Goal: Contribute content: Contribute content

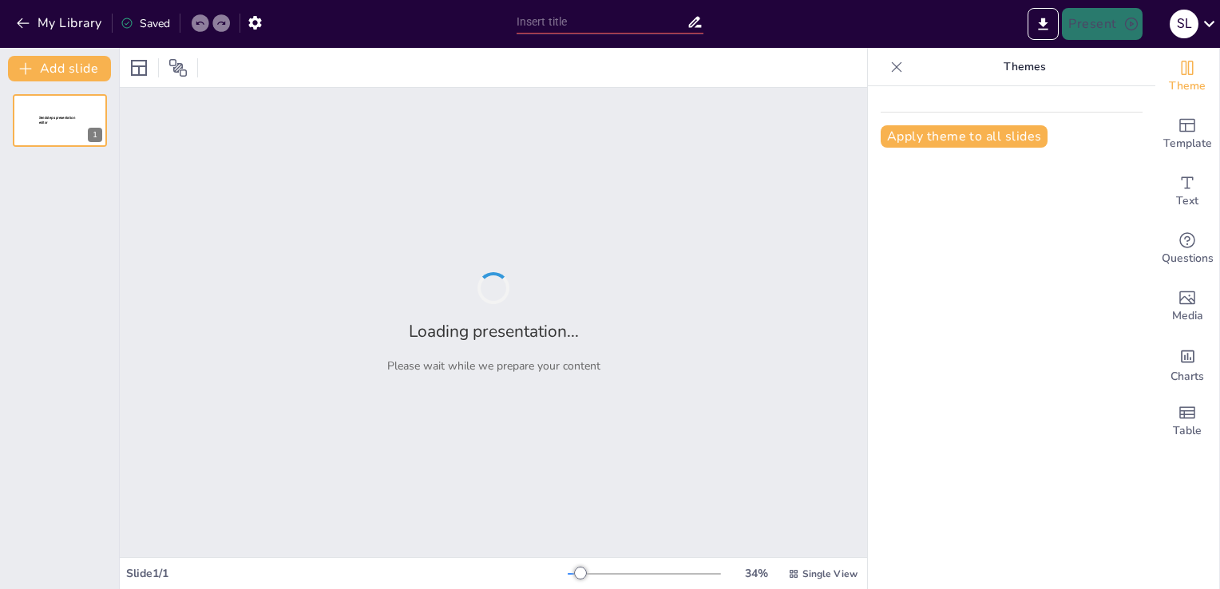
type input "Imported Rabobank ClubSupport.pptx"
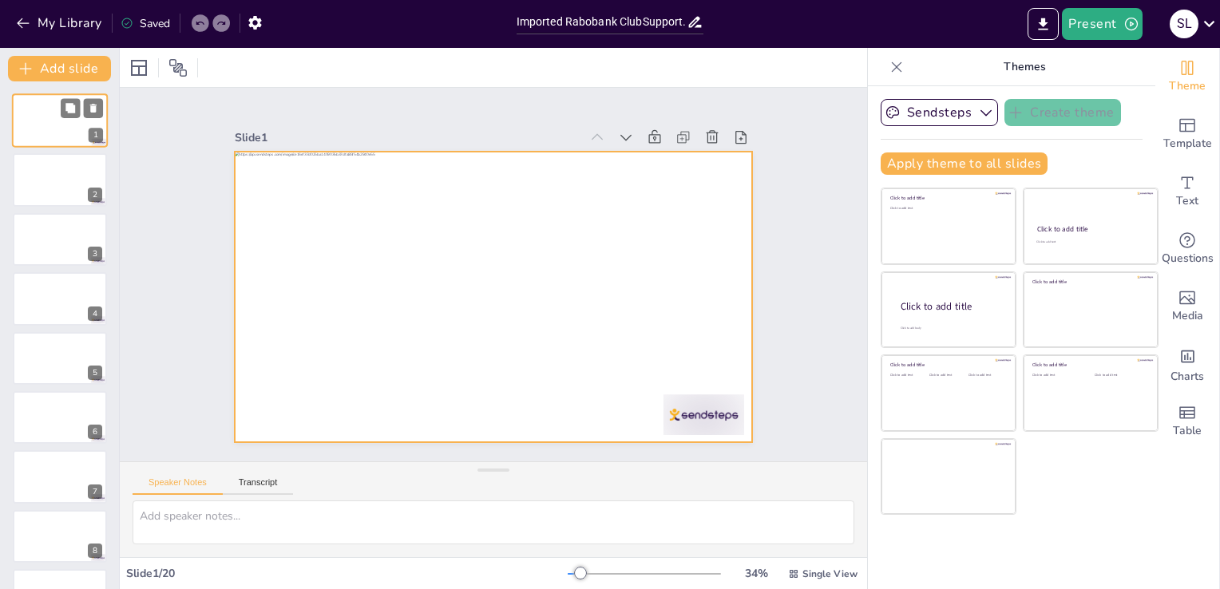
click at [50, 113] on div at bounding box center [60, 120] width 96 height 54
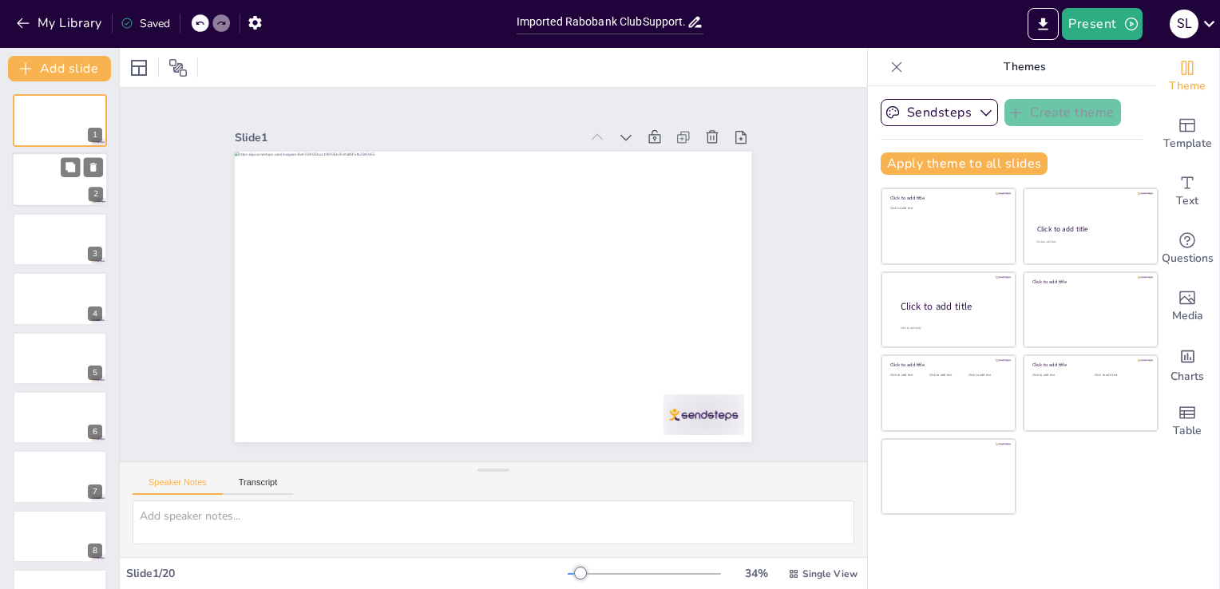
click at [42, 185] on div at bounding box center [60, 180] width 96 height 54
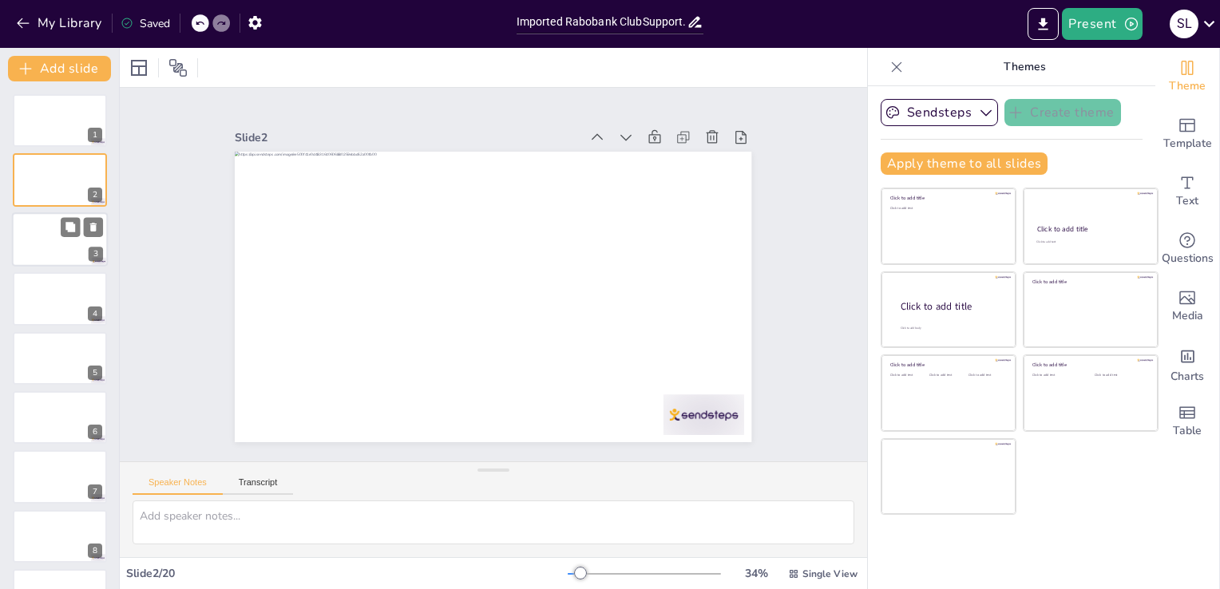
click at [32, 244] on div at bounding box center [60, 239] width 96 height 54
click at [34, 295] on div at bounding box center [60, 299] width 96 height 54
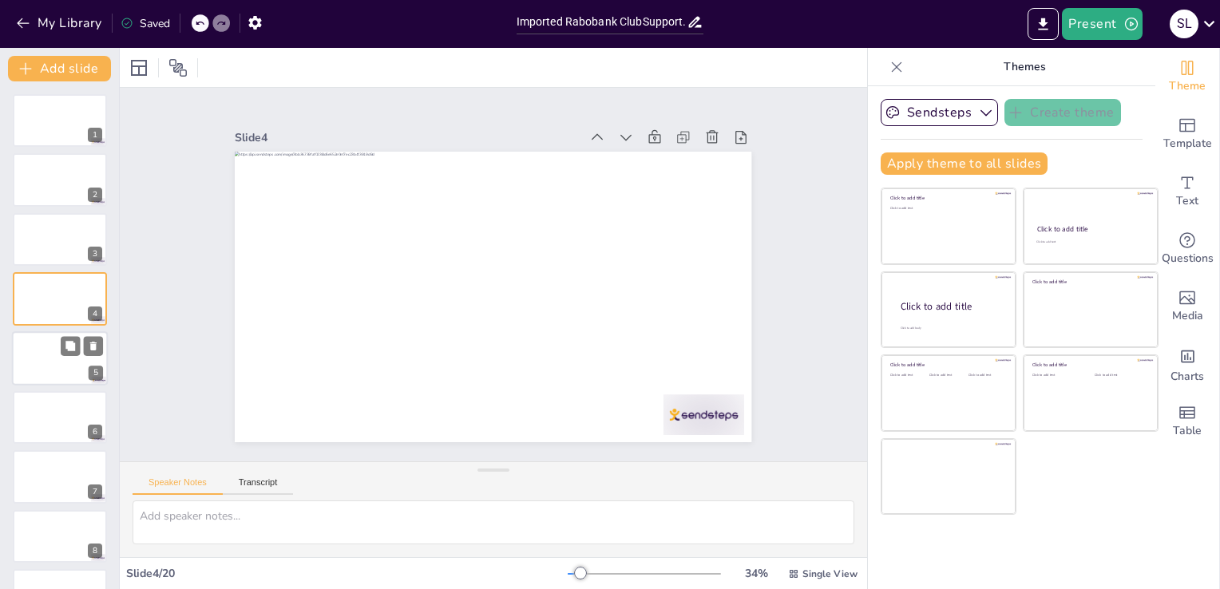
click at [40, 361] on div at bounding box center [60, 358] width 96 height 54
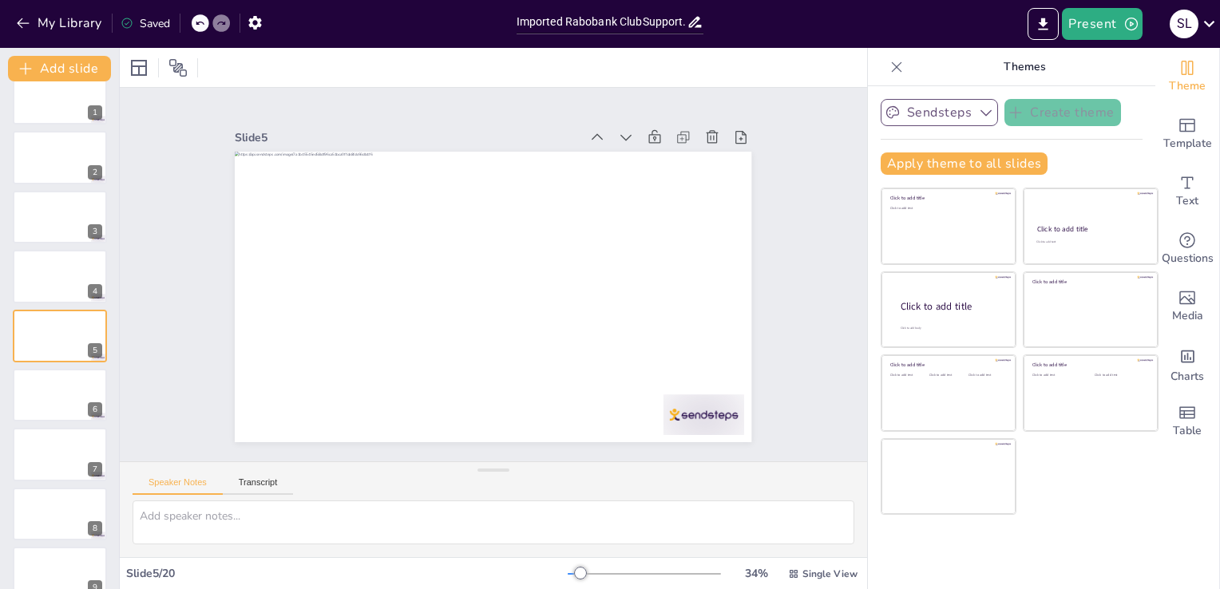
click at [920, 110] on button "Sendsteps" at bounding box center [939, 112] width 117 height 27
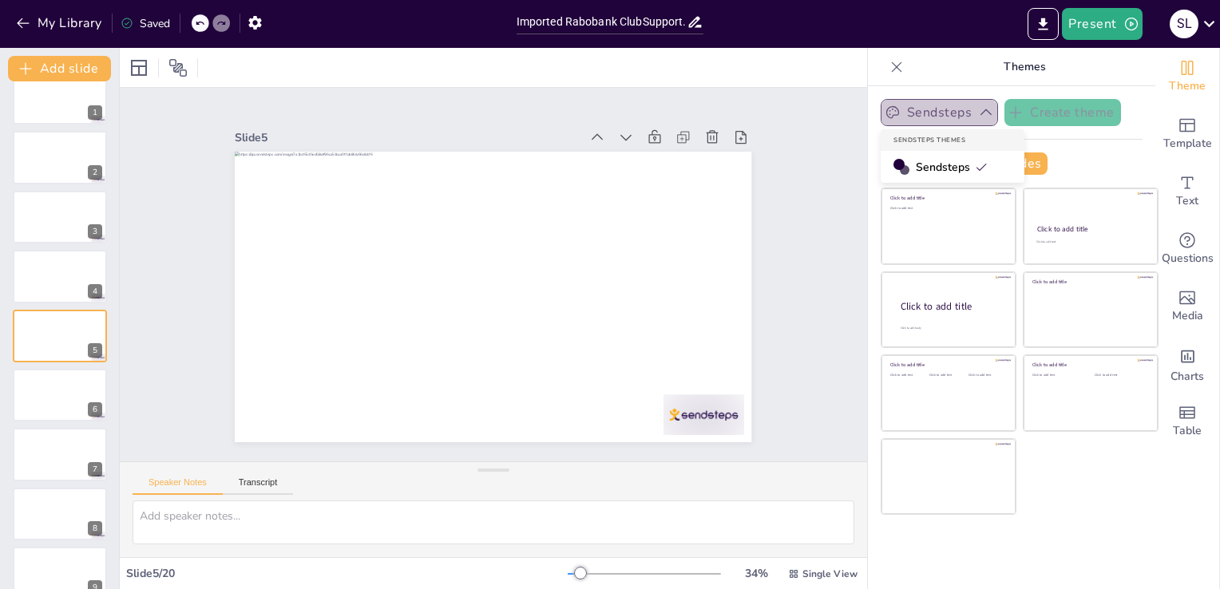
click at [978, 113] on icon "button" at bounding box center [986, 113] width 16 height 16
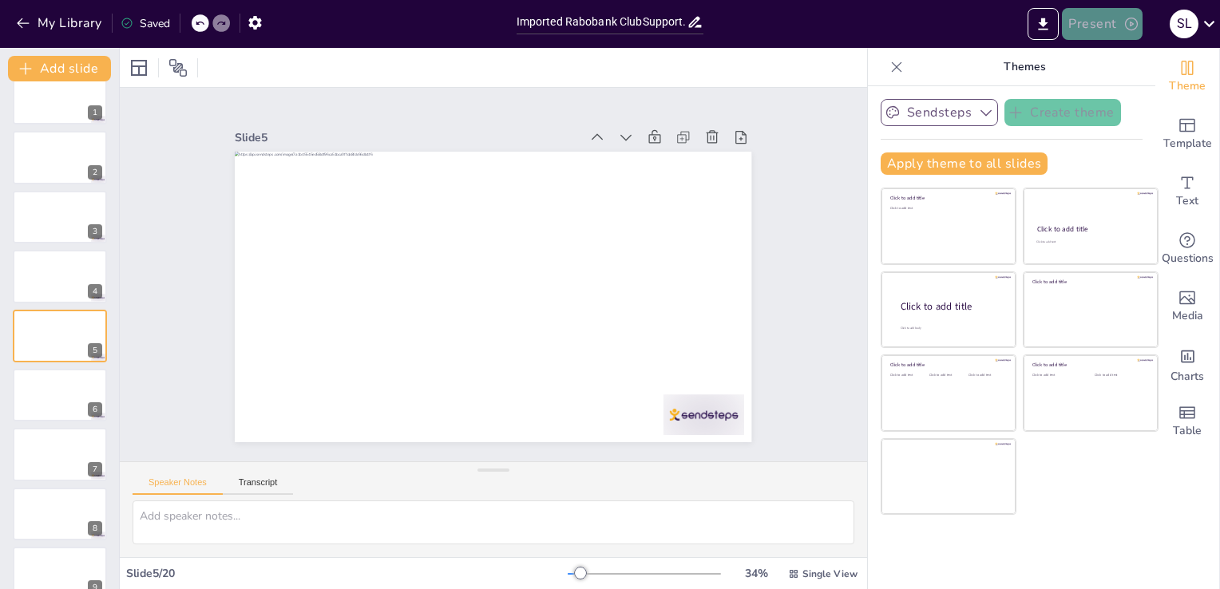
click at [1126, 23] on icon "button" at bounding box center [1132, 24] width 16 height 16
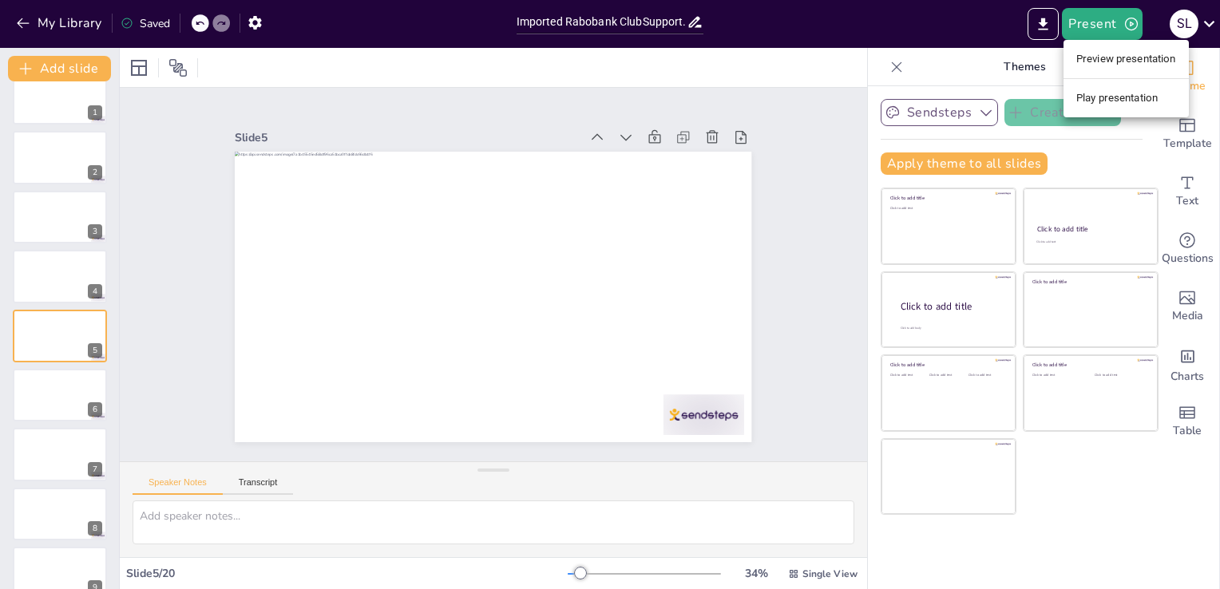
click at [1142, 57] on li "Preview presentation" at bounding box center [1126, 59] width 125 height 26
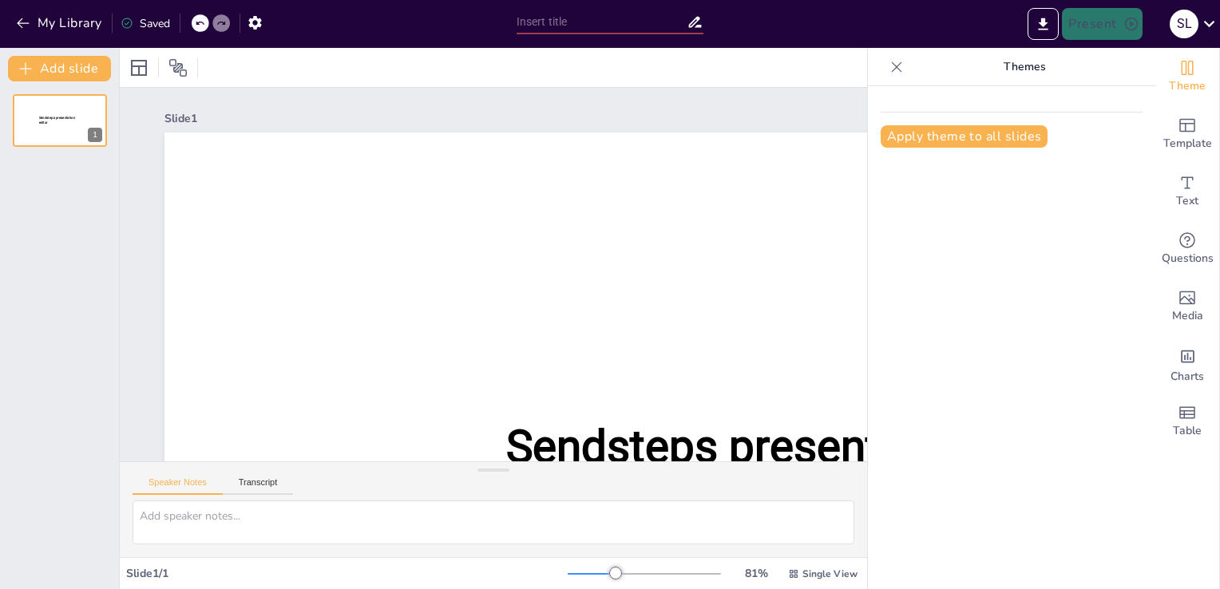
type input "Imported Rabobank ClubSupport.pptx"
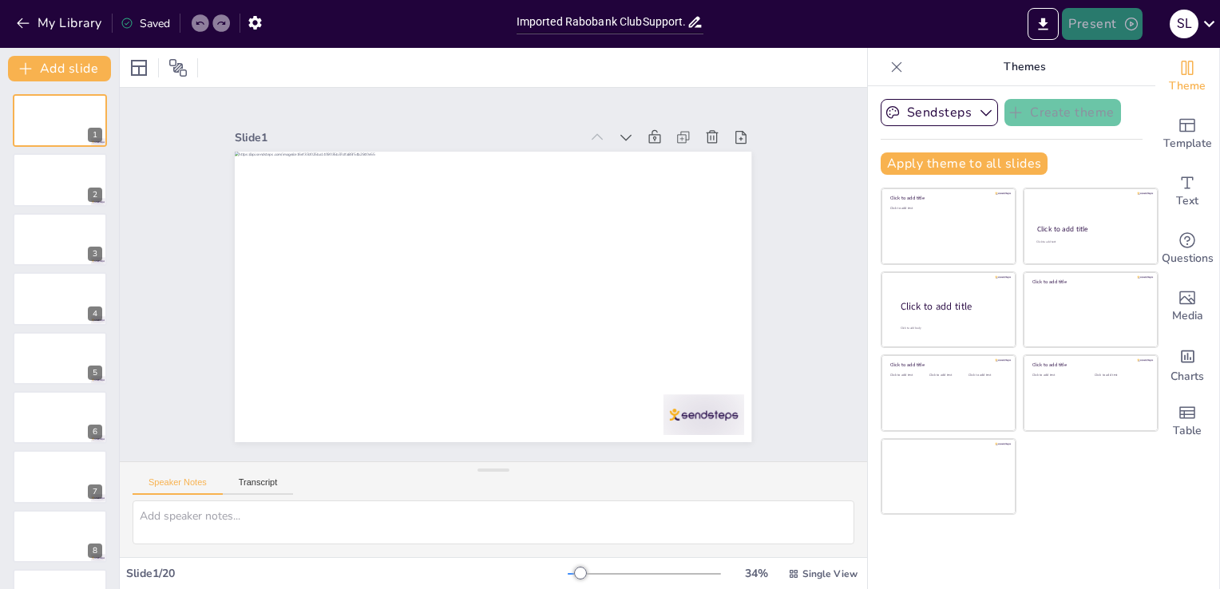
click at [1118, 25] on button "Present" at bounding box center [1102, 24] width 80 height 32
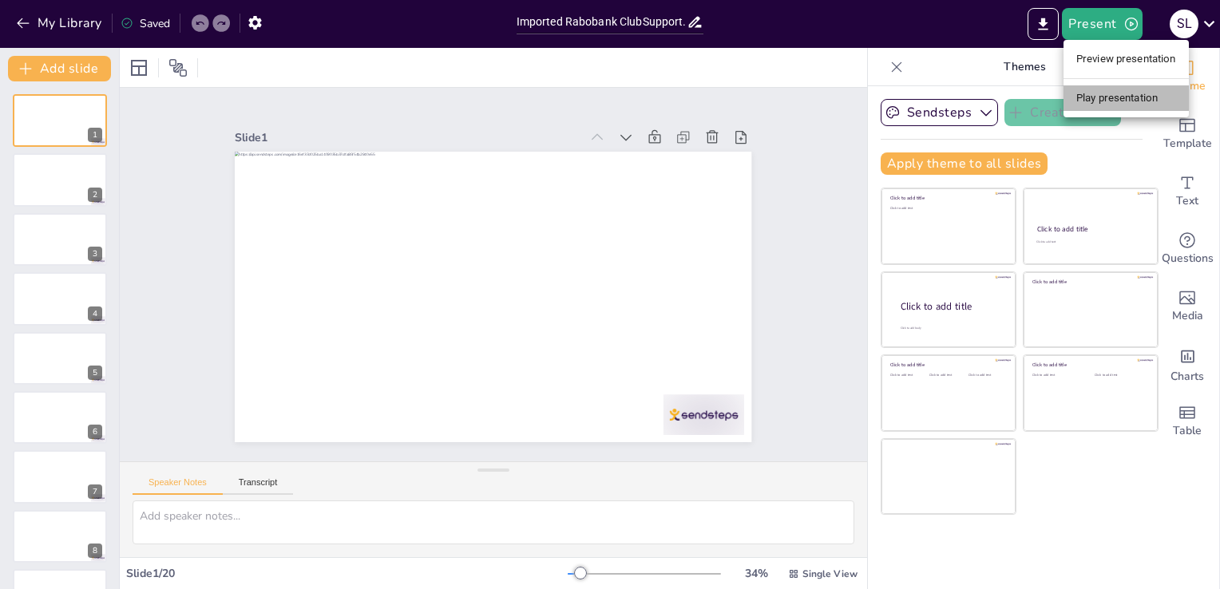
click at [1110, 101] on li "Play presentation" at bounding box center [1126, 98] width 125 height 26
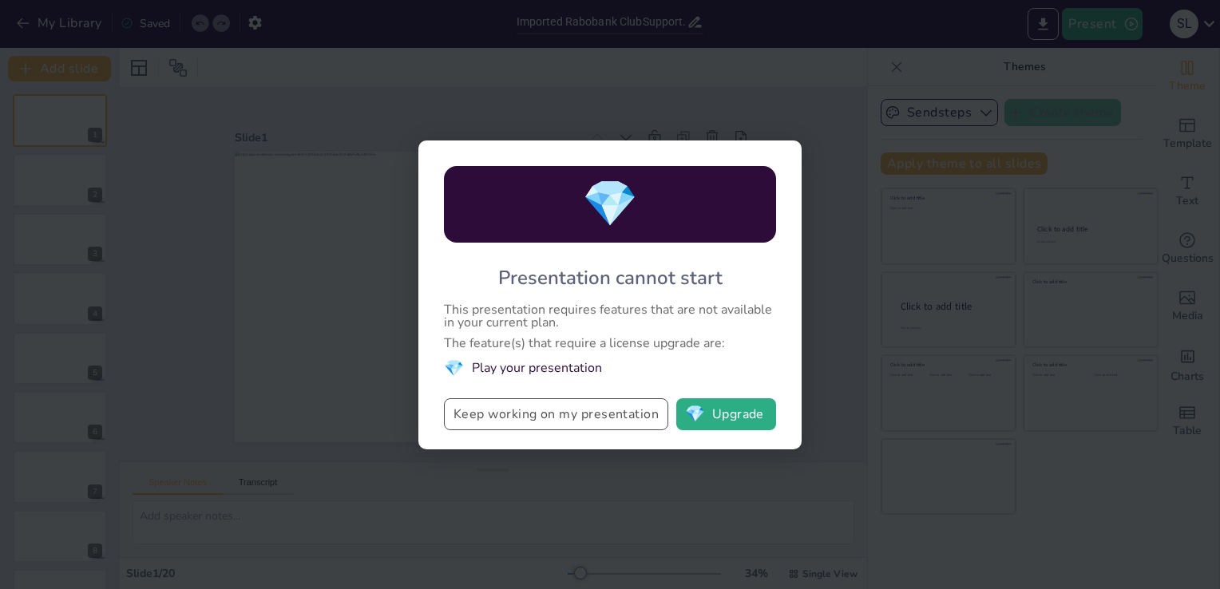
click at [547, 417] on button "Keep working on my presentation" at bounding box center [556, 415] width 224 height 32
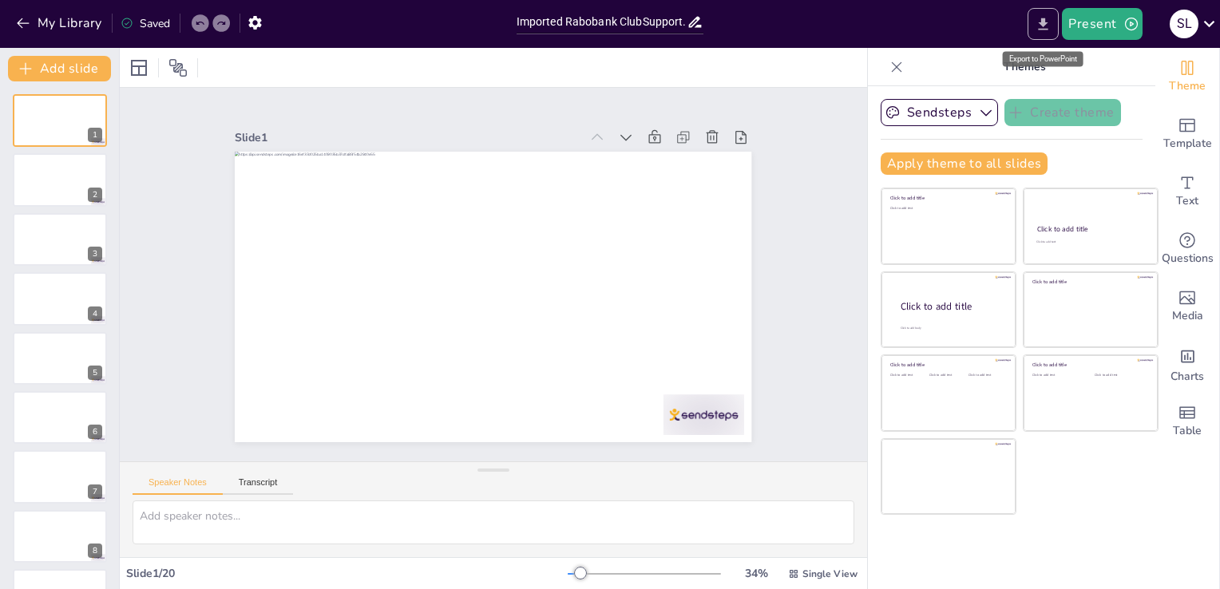
click at [1043, 22] on icon "Export to PowerPoint" at bounding box center [1044, 24] width 10 height 12
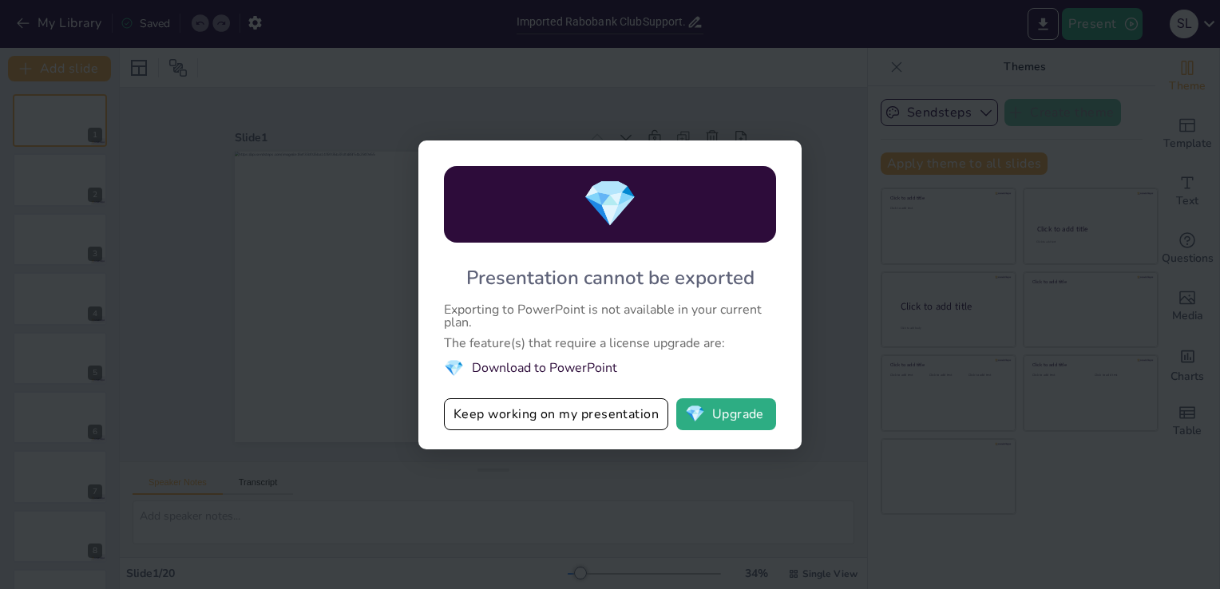
click at [585, 367] on li "💎 Download to PowerPoint" at bounding box center [610, 369] width 332 height 22
click at [454, 371] on span "💎" at bounding box center [454, 369] width 20 height 22
click at [518, 367] on li "💎 Download to PowerPoint" at bounding box center [610, 369] width 332 height 22
click at [559, 416] on button "Keep working on my presentation" at bounding box center [556, 415] width 224 height 32
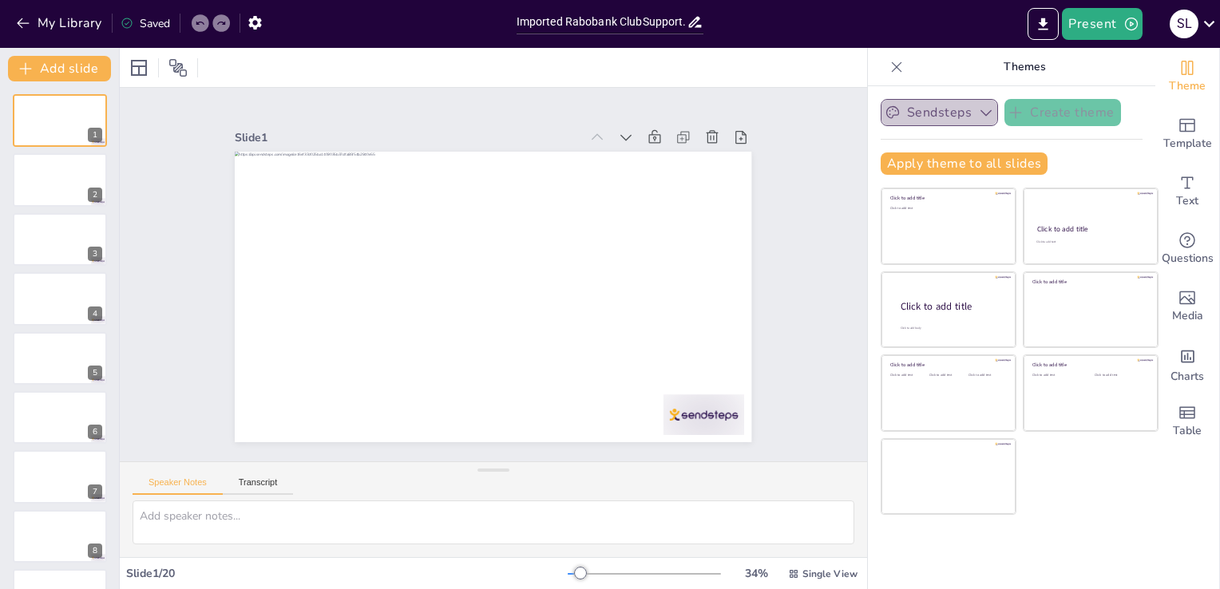
click at [978, 111] on icon "button" at bounding box center [986, 113] width 16 height 16
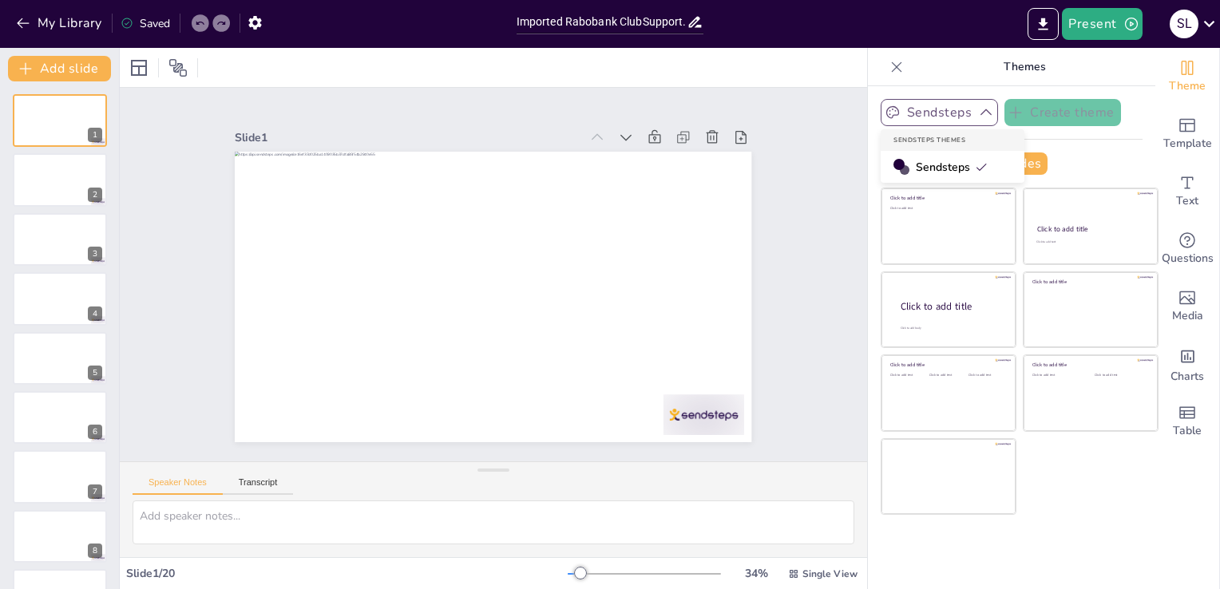
click at [917, 165] on span "Sendsteps" at bounding box center [952, 167] width 72 height 15
click at [145, 23] on div "Saved" at bounding box center [146, 23] width 50 height 15
click at [29, 24] on icon "button" at bounding box center [23, 23] width 16 height 16
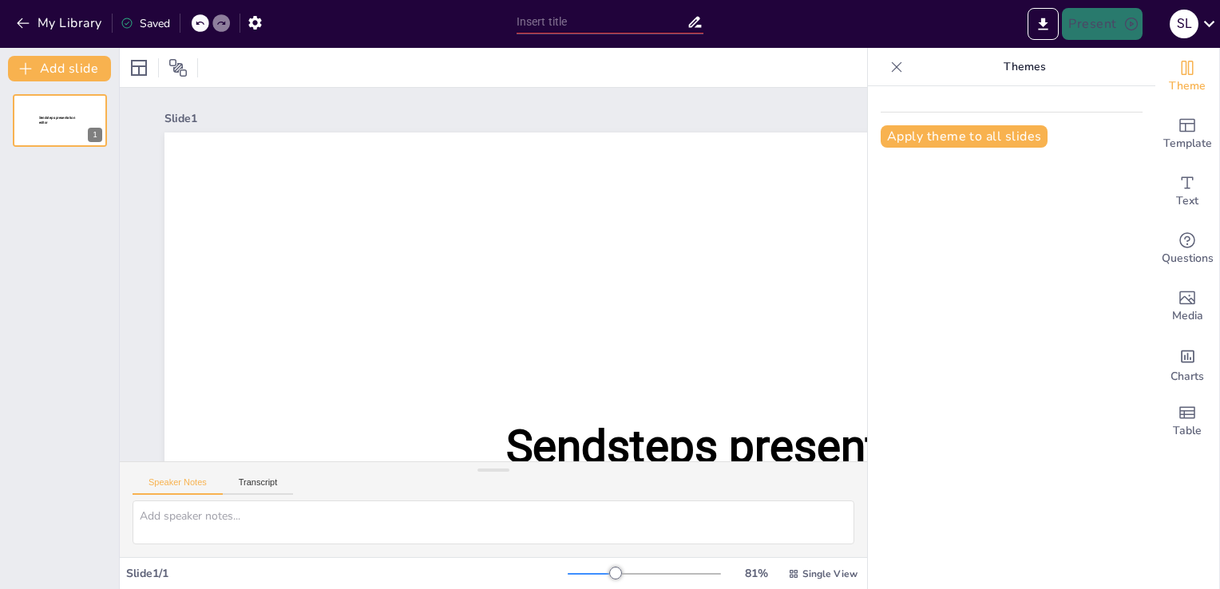
type input "Imported Rabobank ClubSupport.pptx"
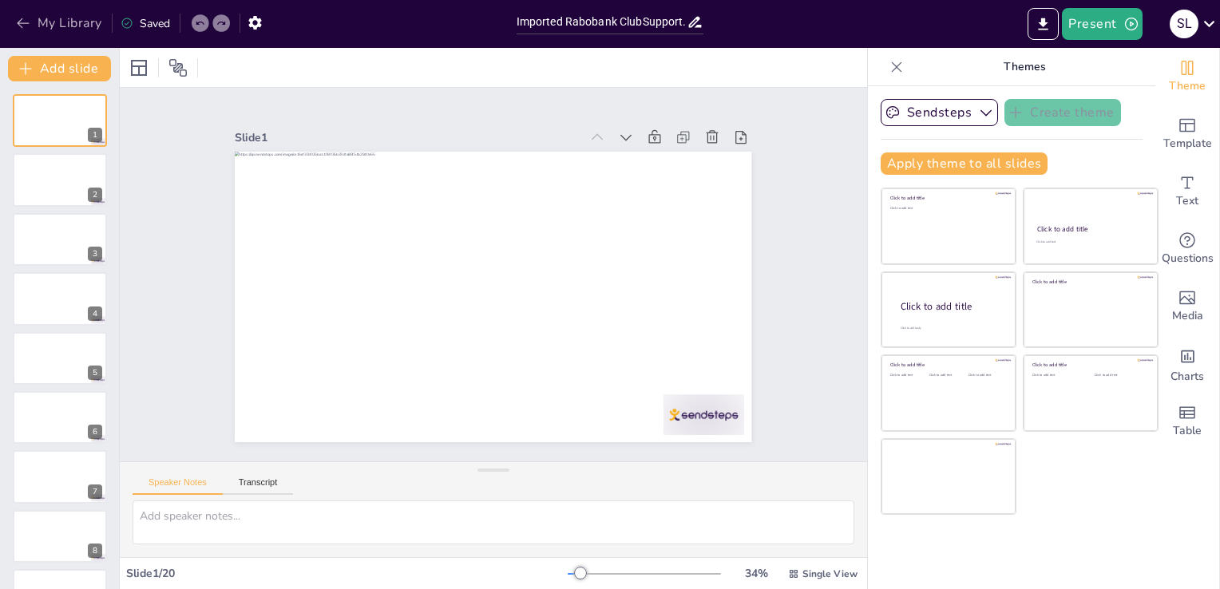
click at [38, 24] on button "My Library" at bounding box center [60, 23] width 97 height 26
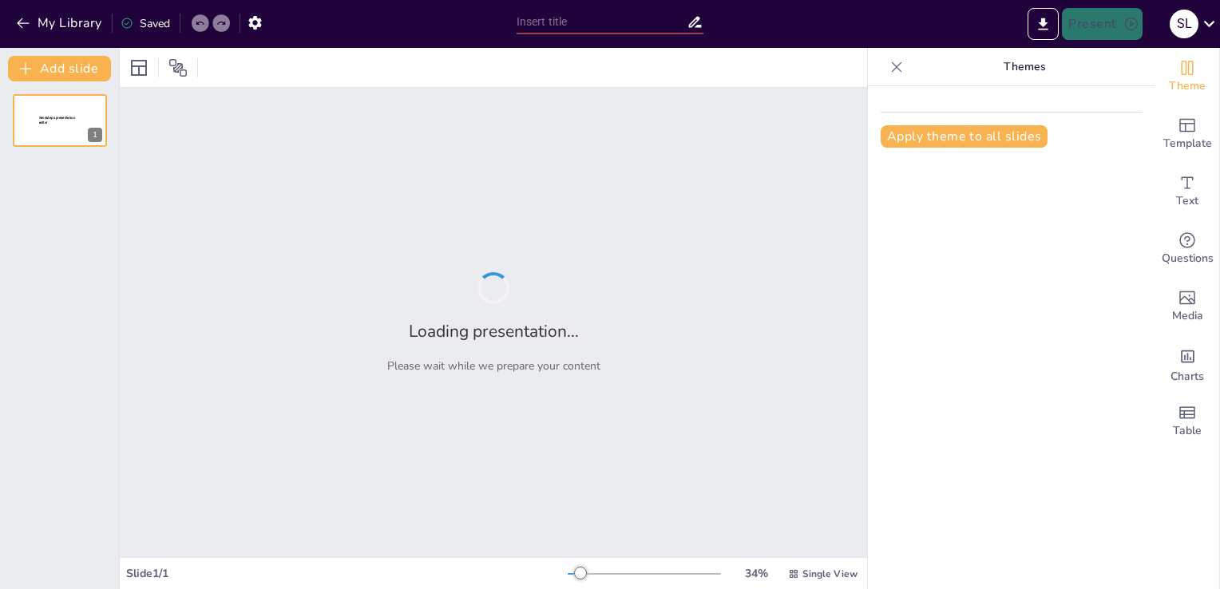
type input "Rabobank Quiz: Wie laat zijn pas in de tosti-ijzer smelten?"
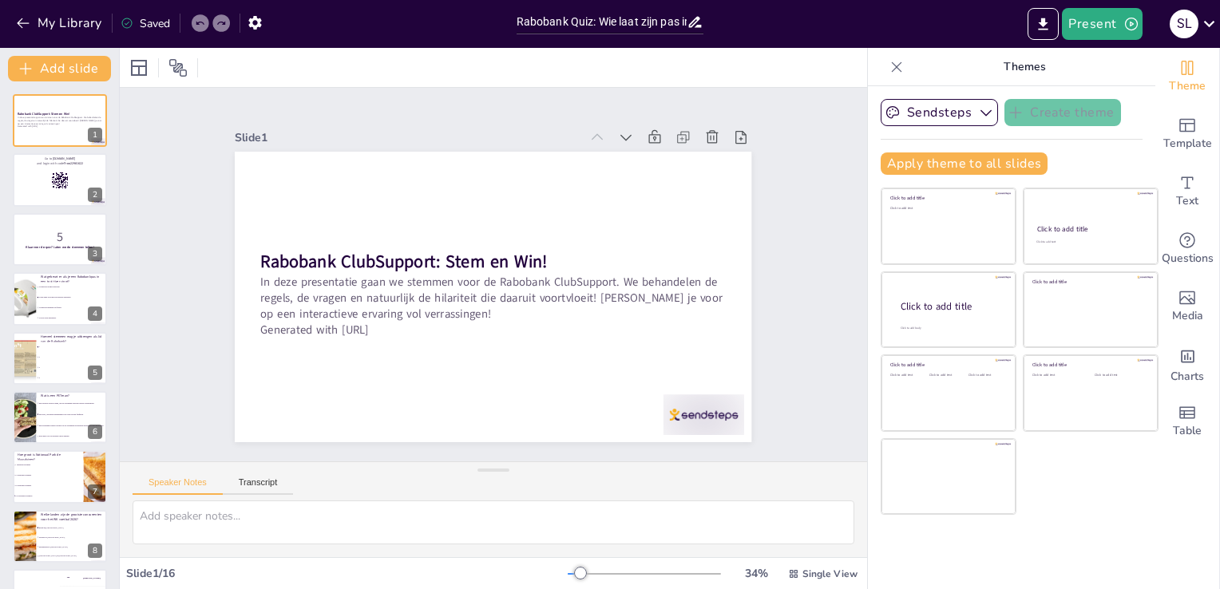
checkbox input "true"
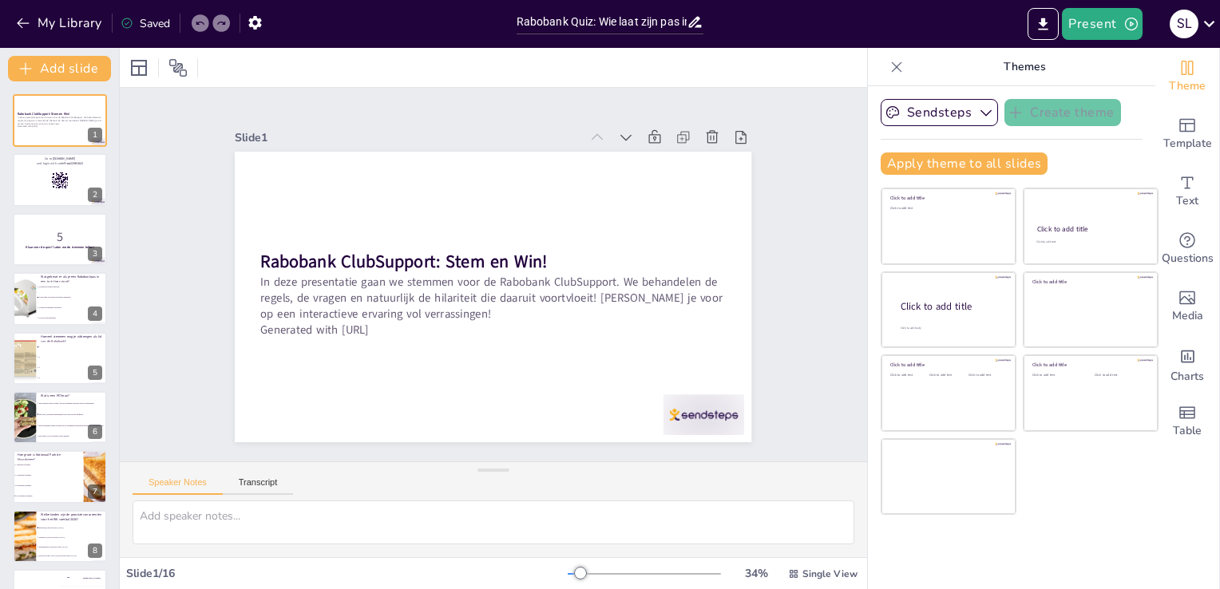
checkbox input "true"
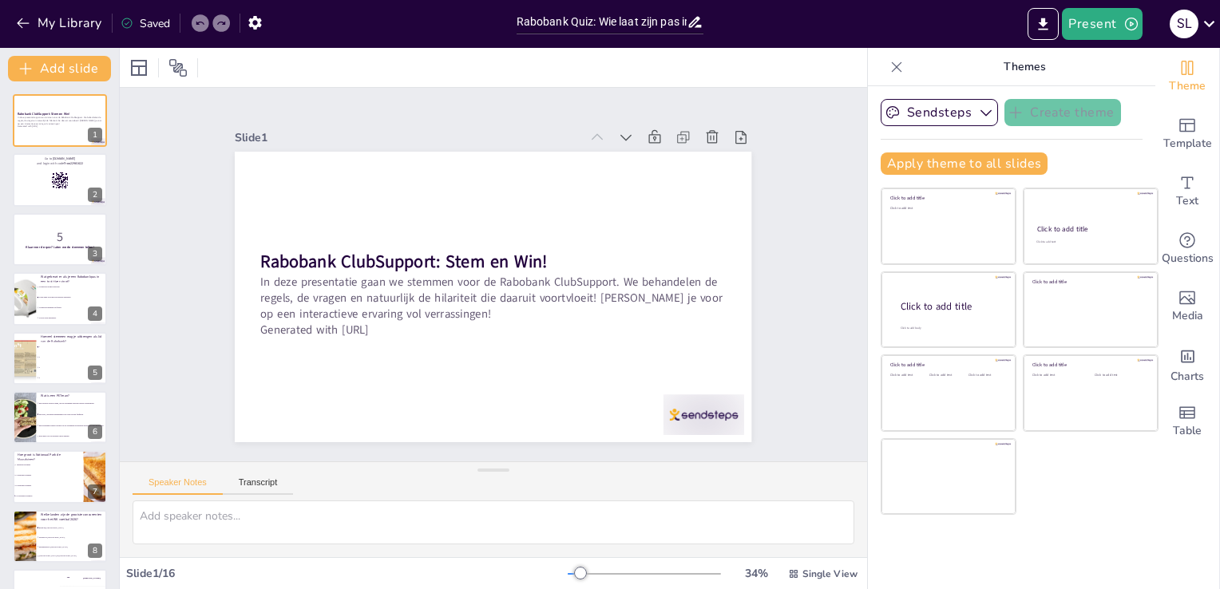
checkbox input "true"
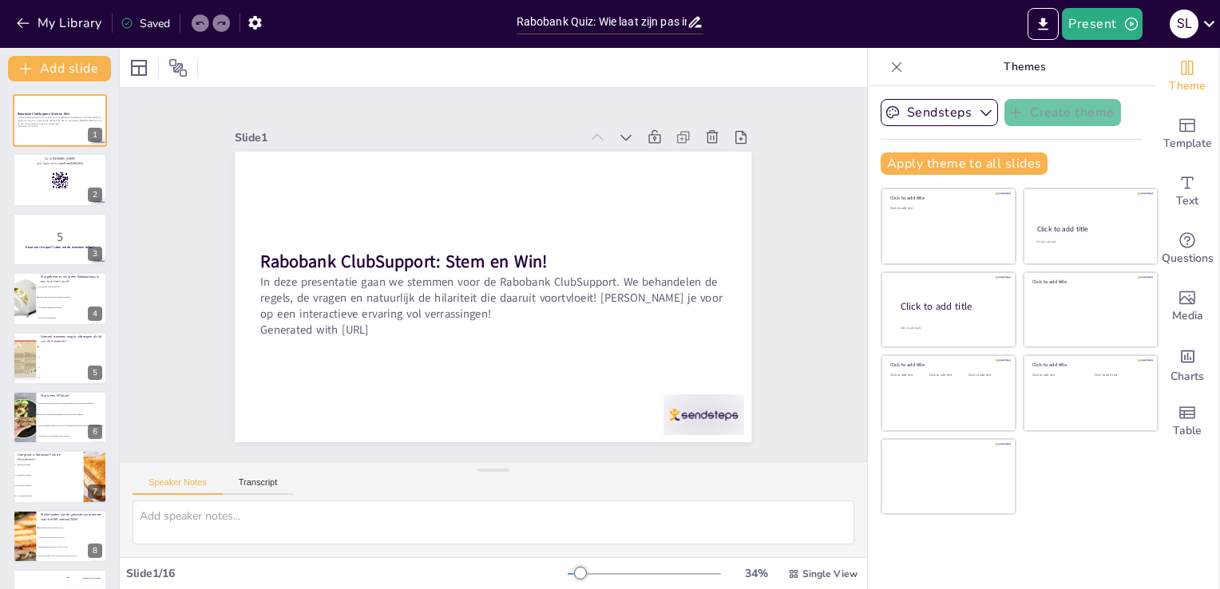
checkbox input "true"
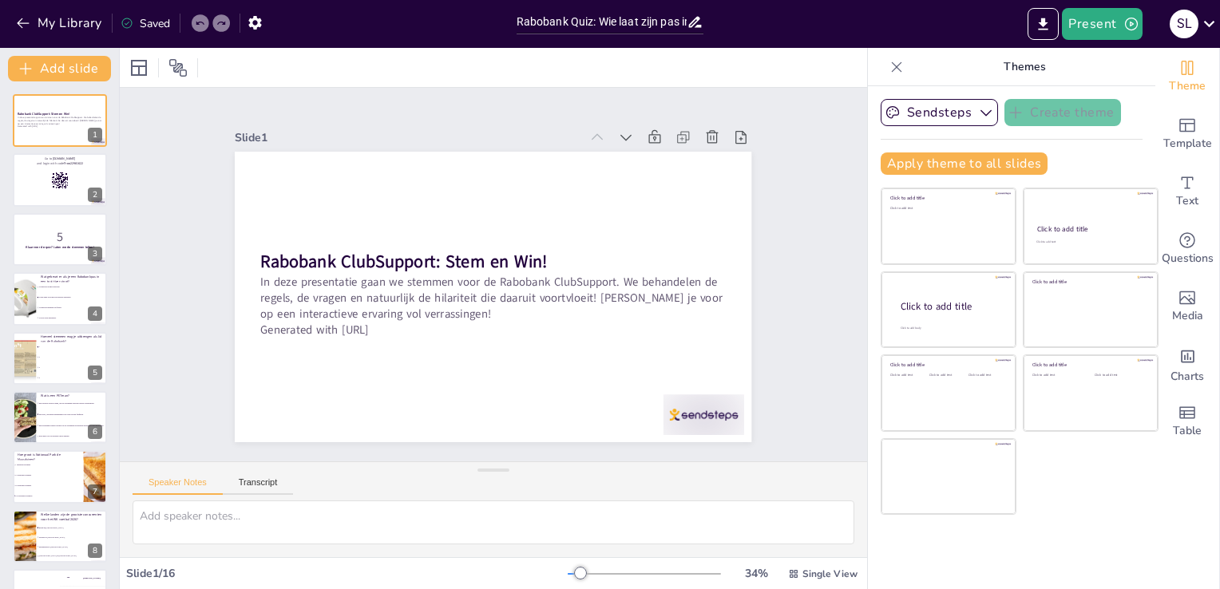
checkbox input "true"
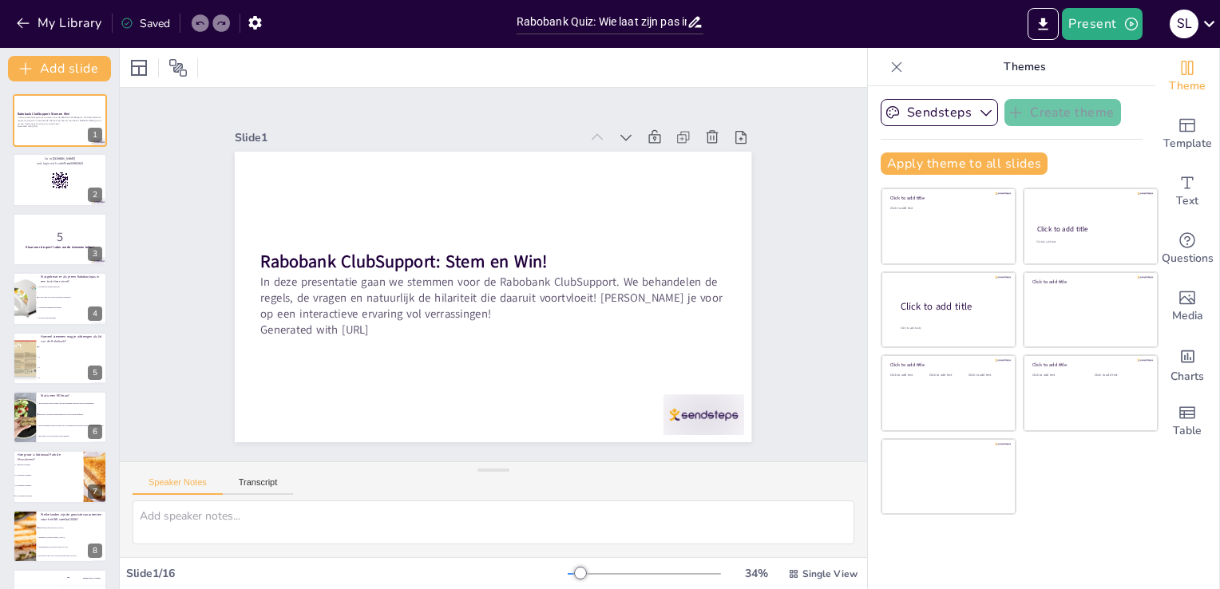
checkbox input "true"
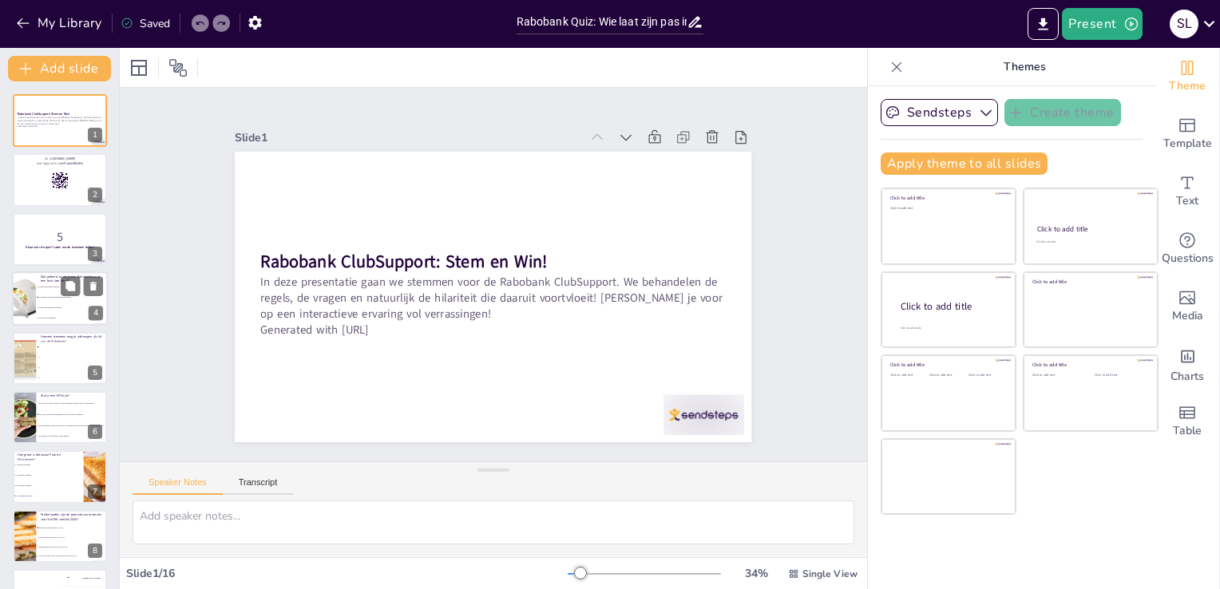
checkbox input "true"
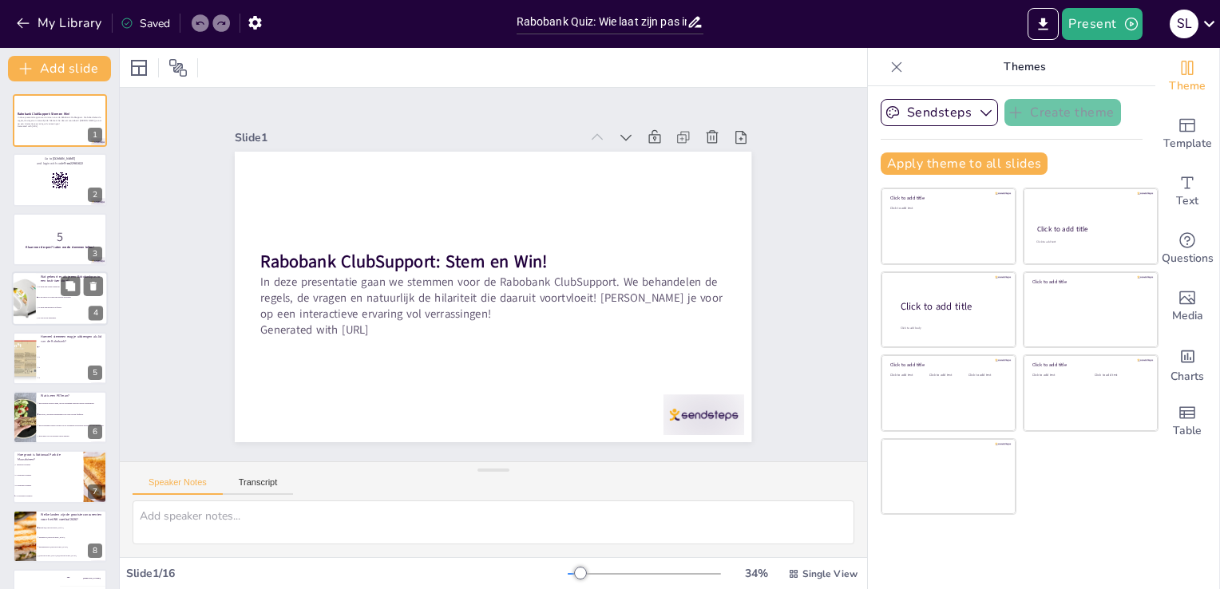
checkbox input "true"
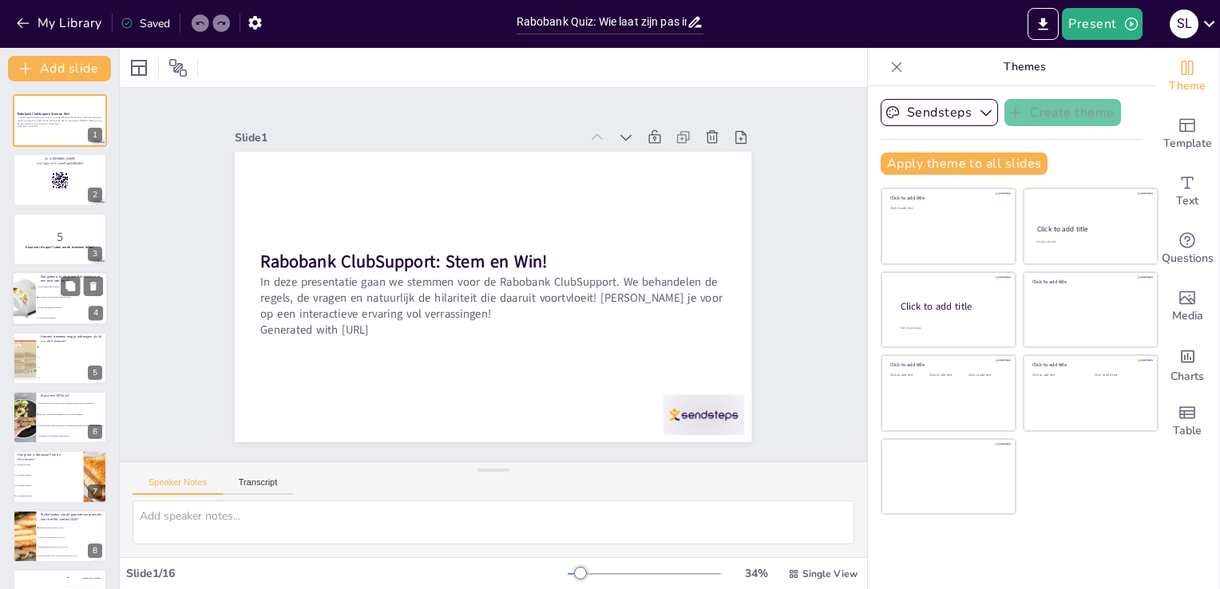
checkbox input "true"
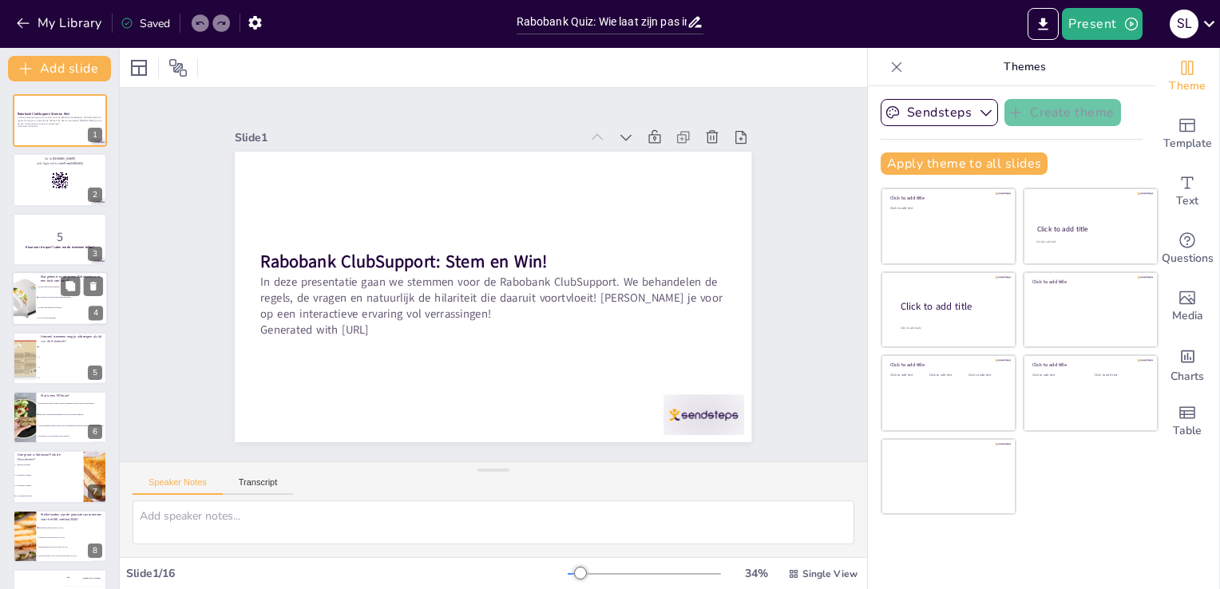
checkbox input "true"
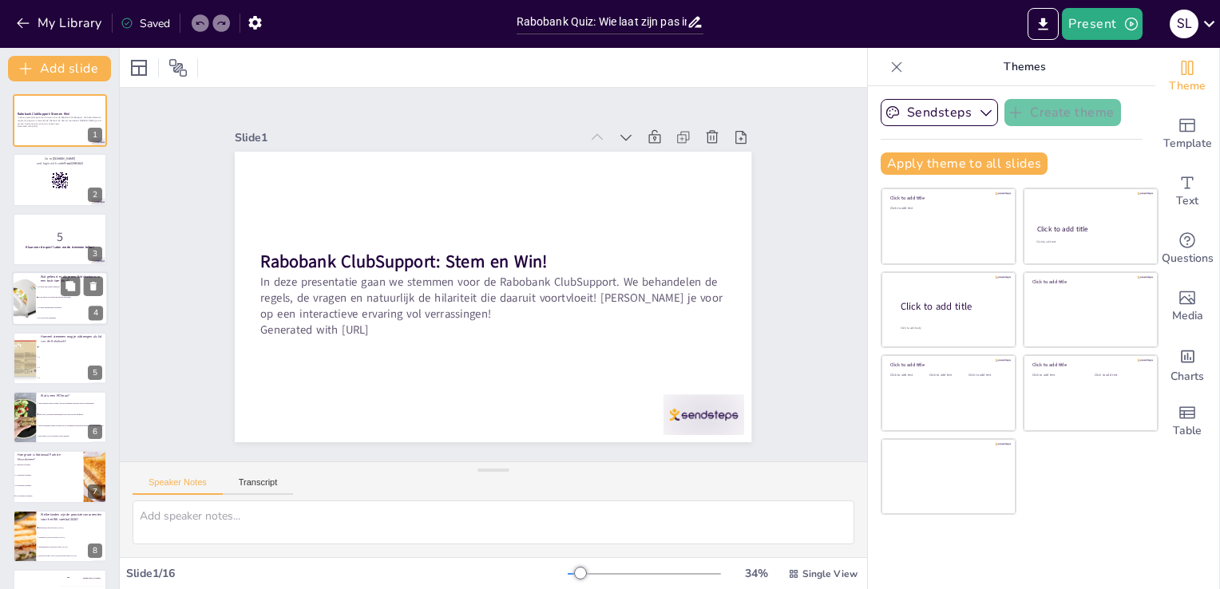
checkbox input "true"
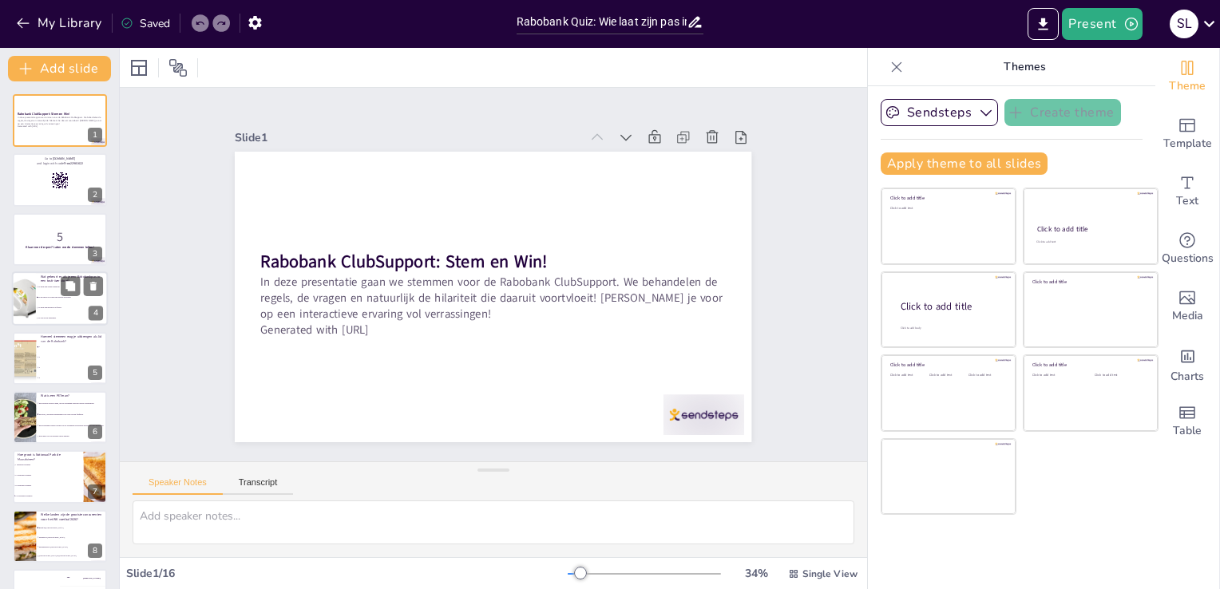
checkbox input "true"
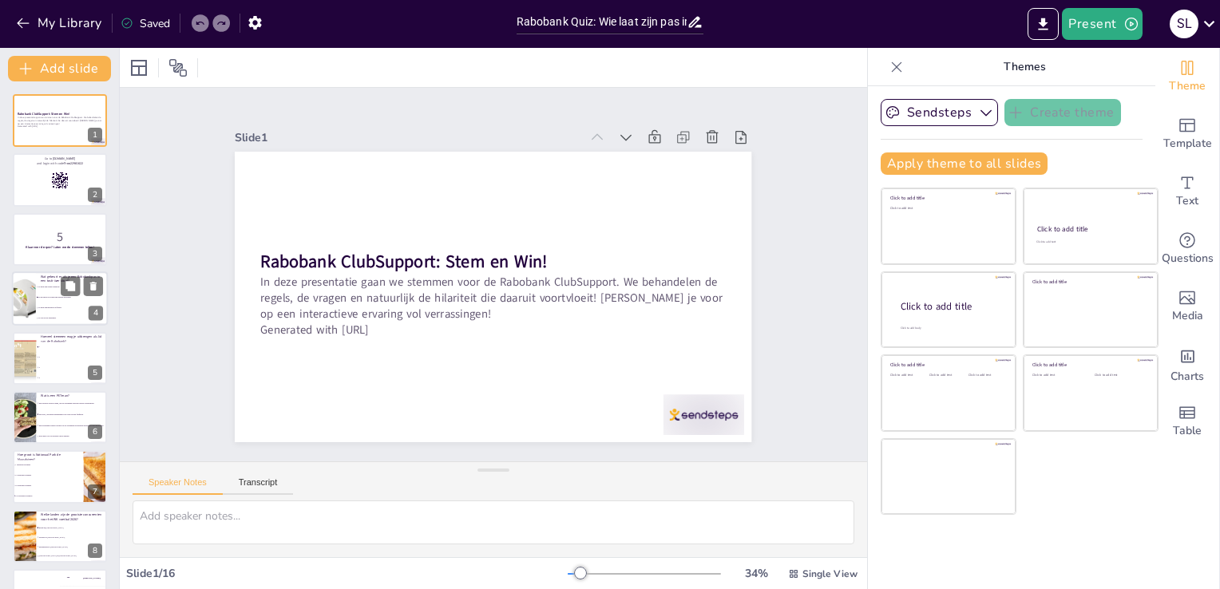
checkbox input "true"
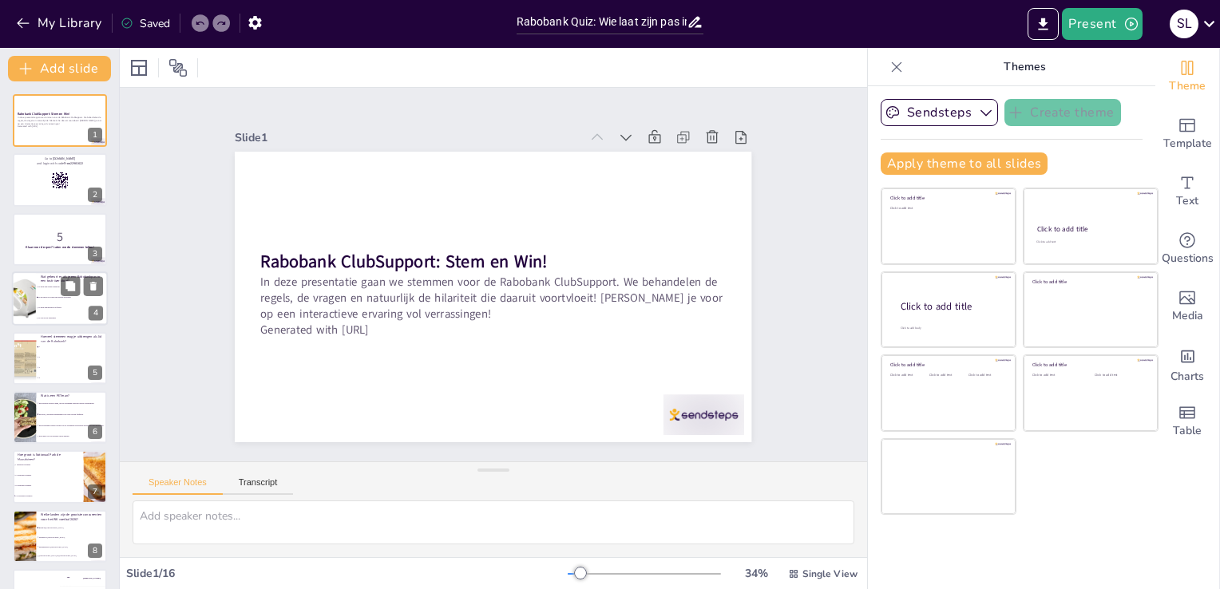
checkbox input "true"
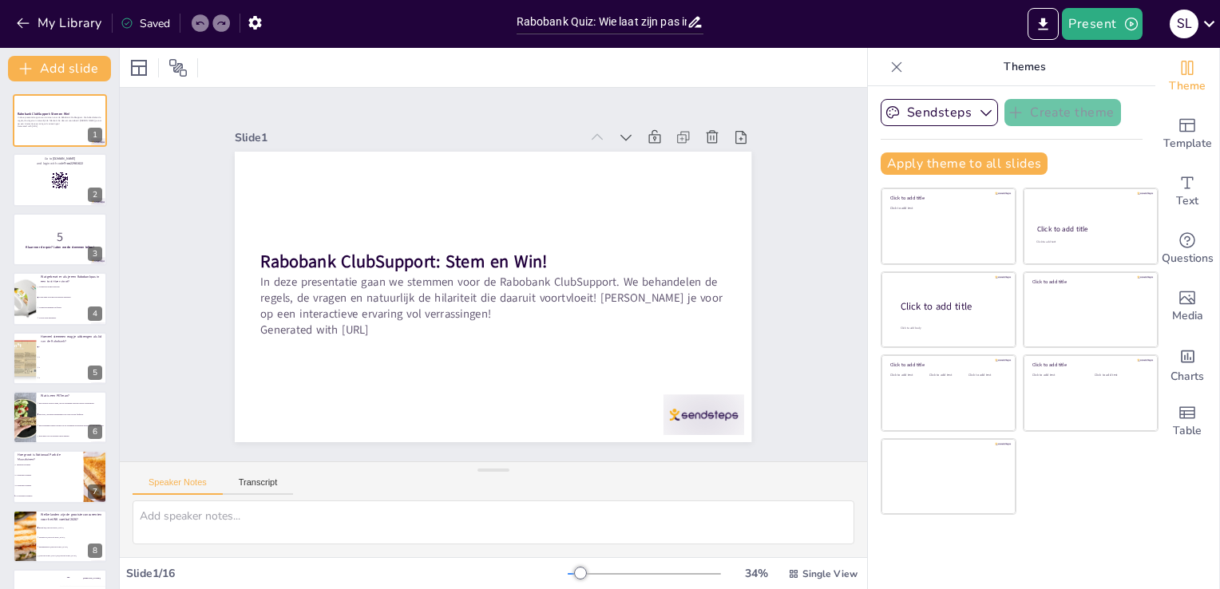
checkbox input "true"
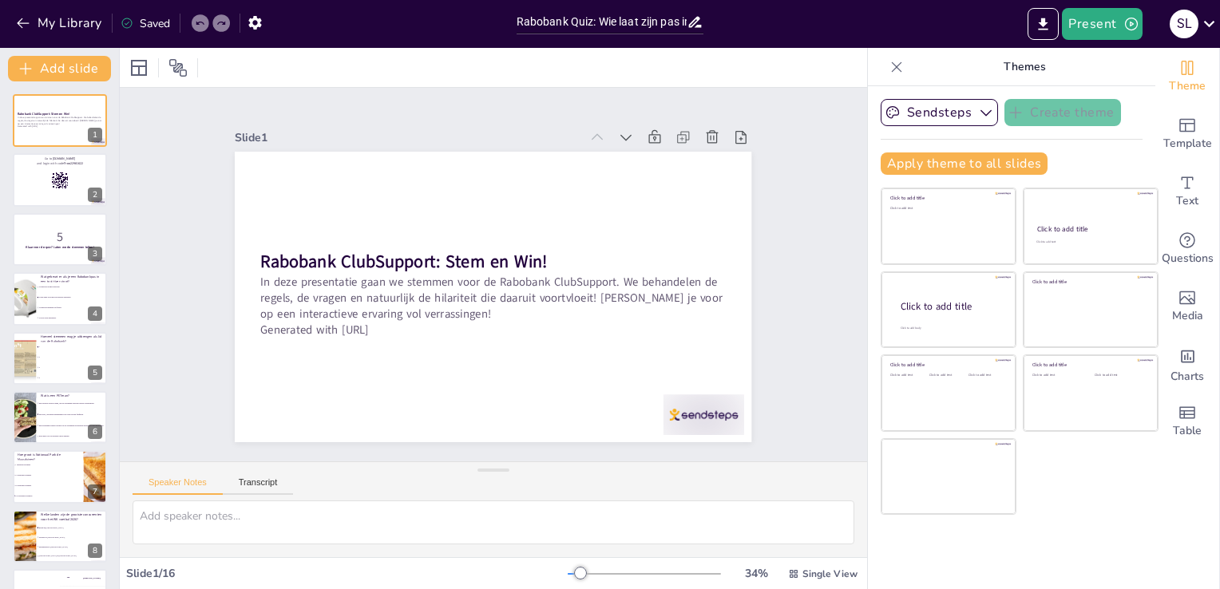
checkbox input "true"
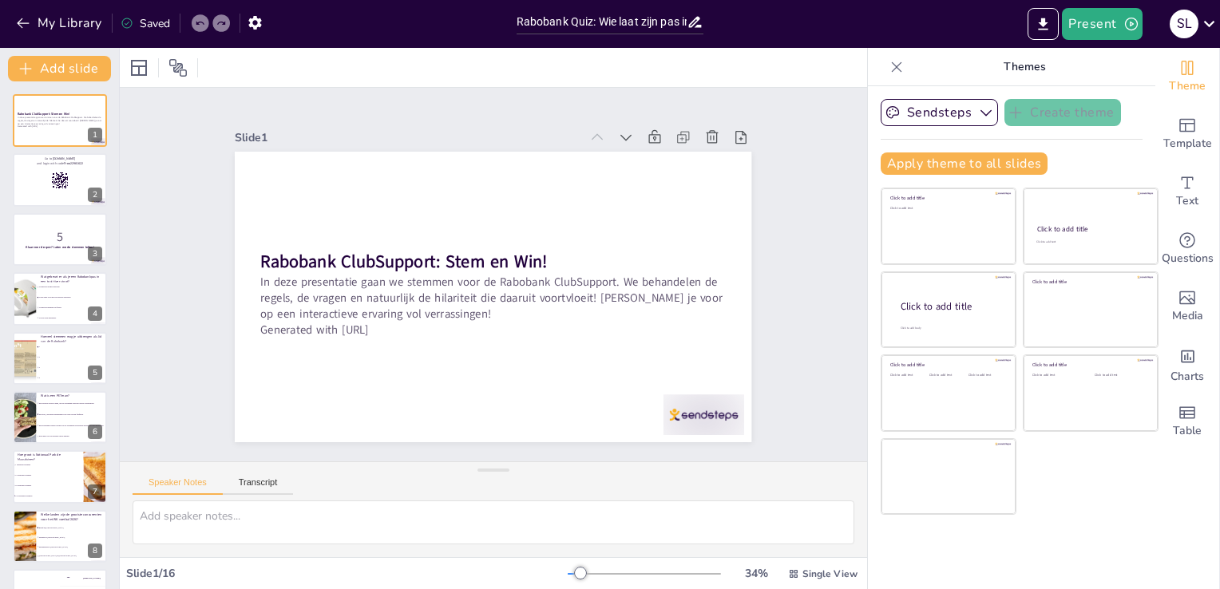
checkbox input "true"
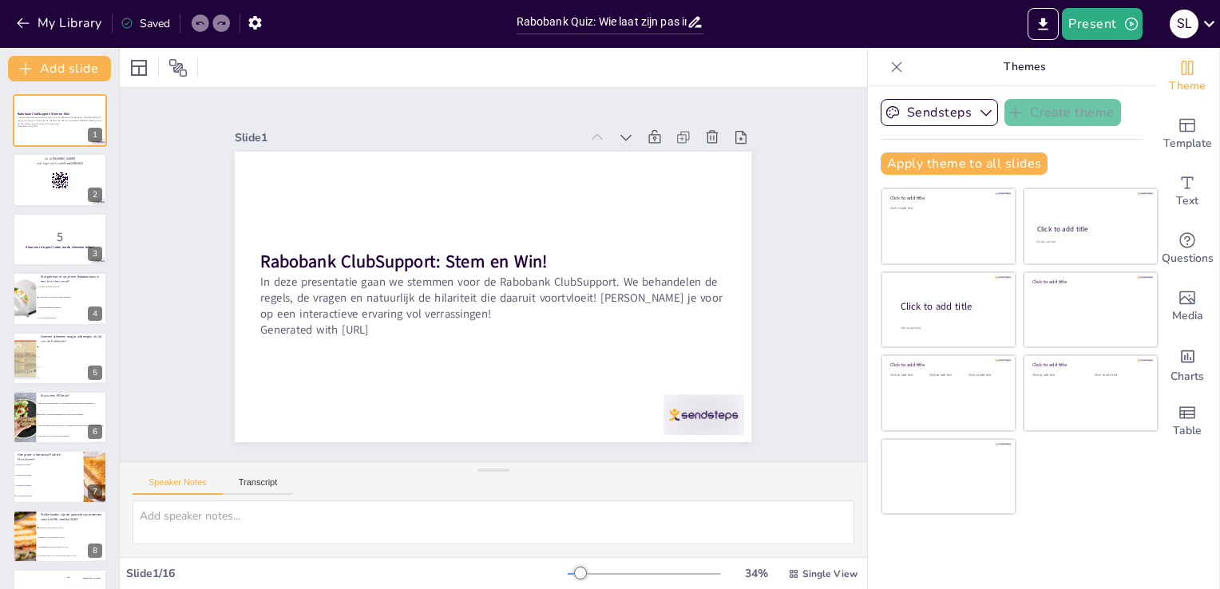
checkbox input "true"
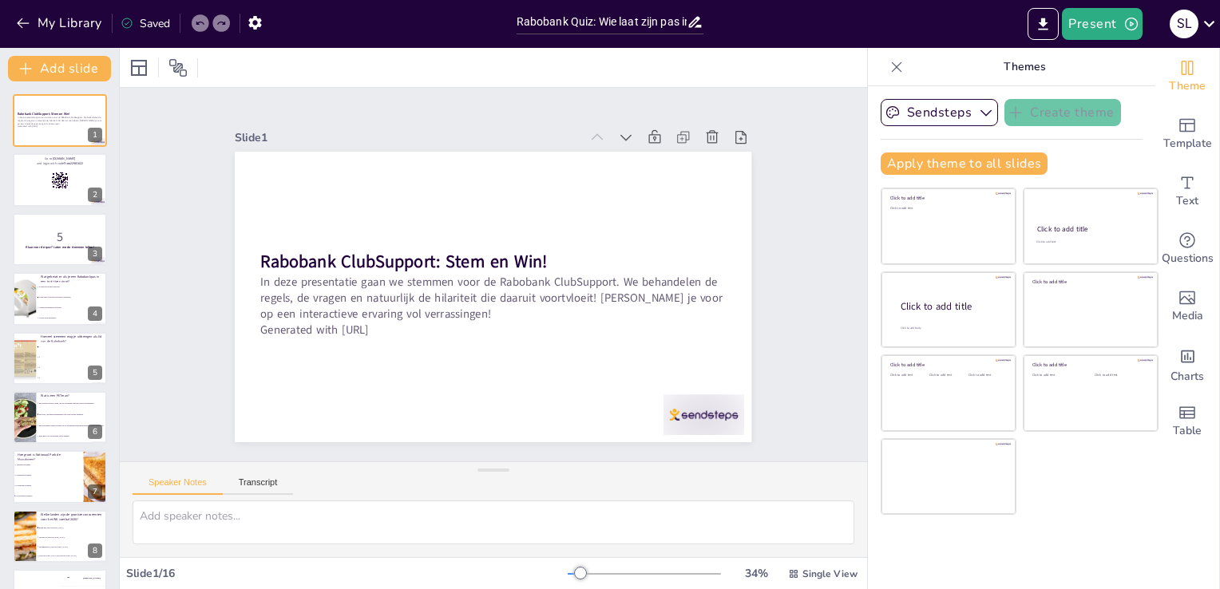
checkbox input "true"
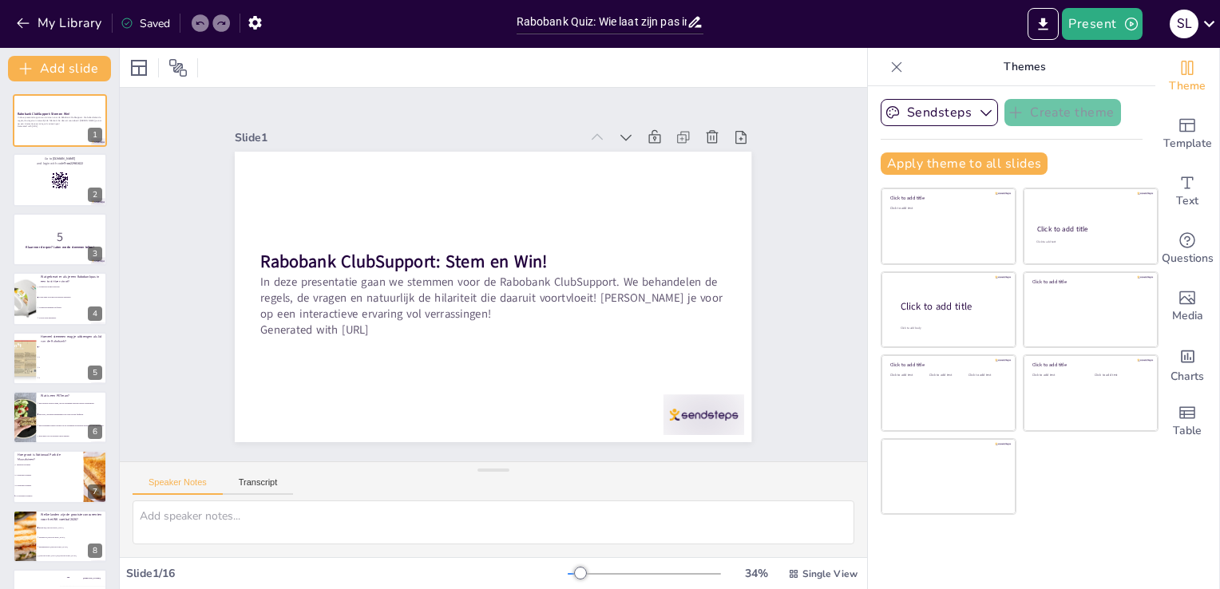
checkbox input "true"
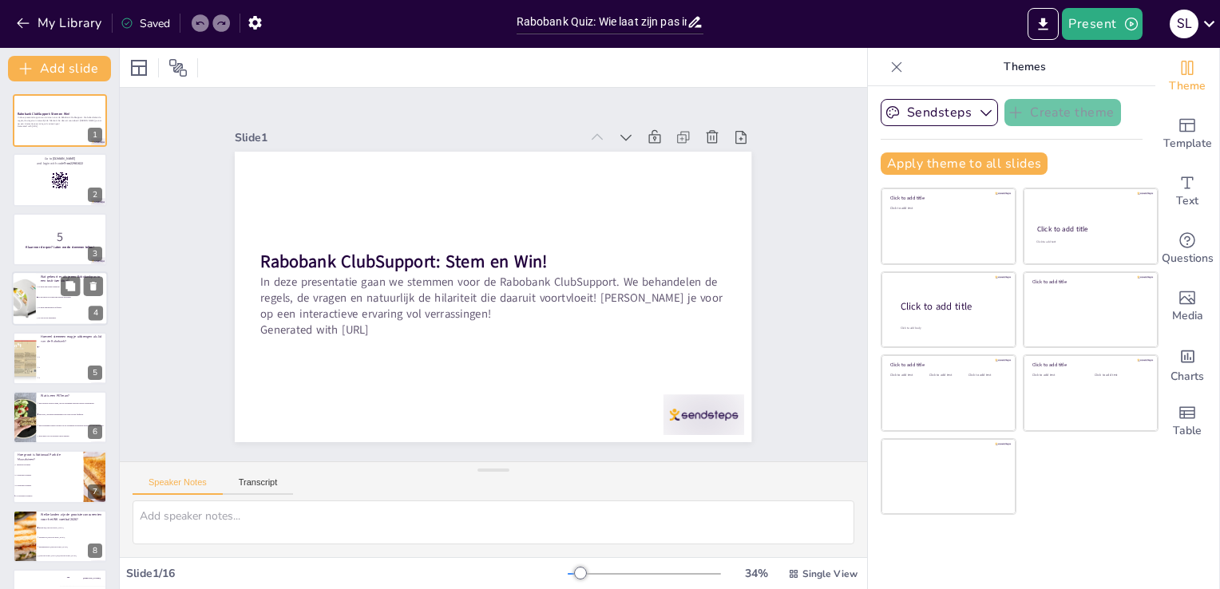
checkbox input "true"
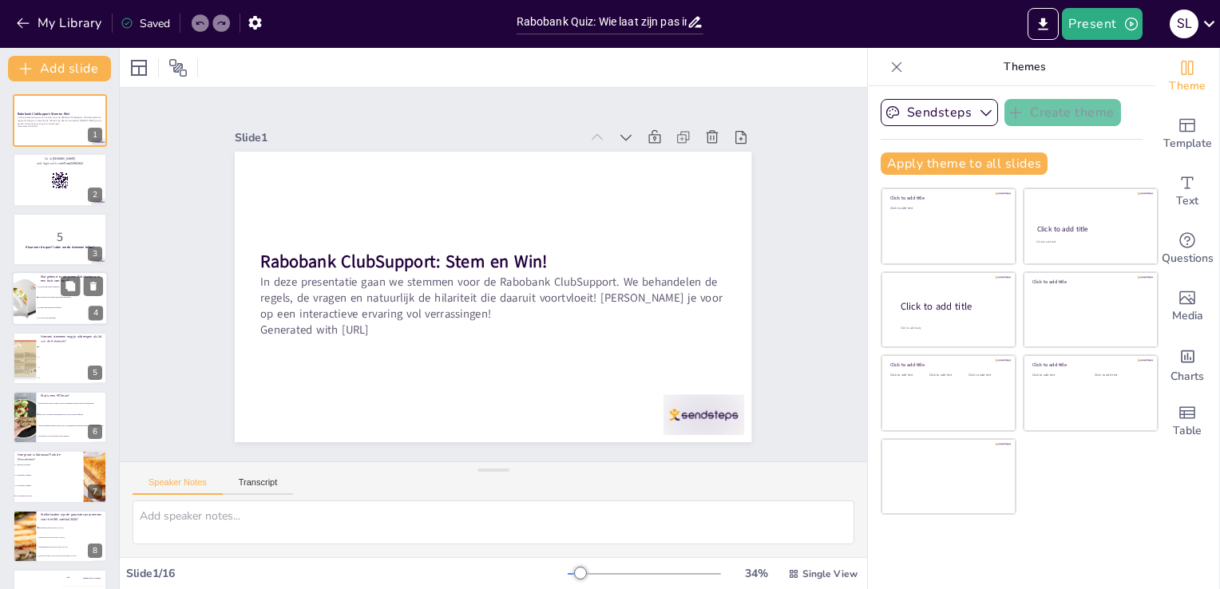
checkbox input "true"
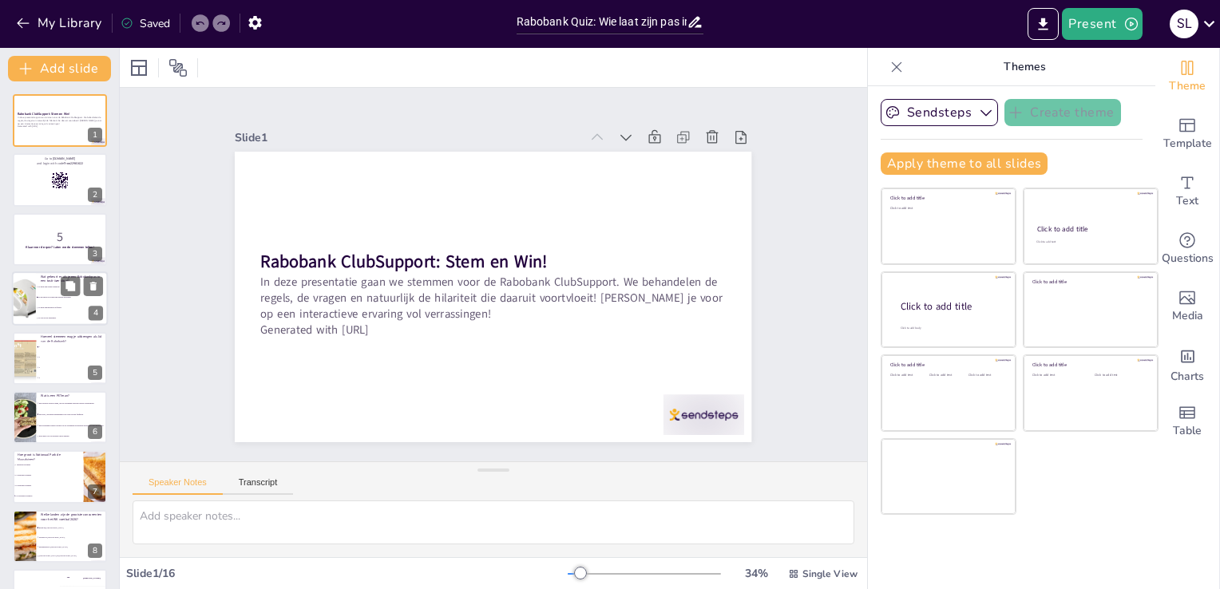
checkbox input "true"
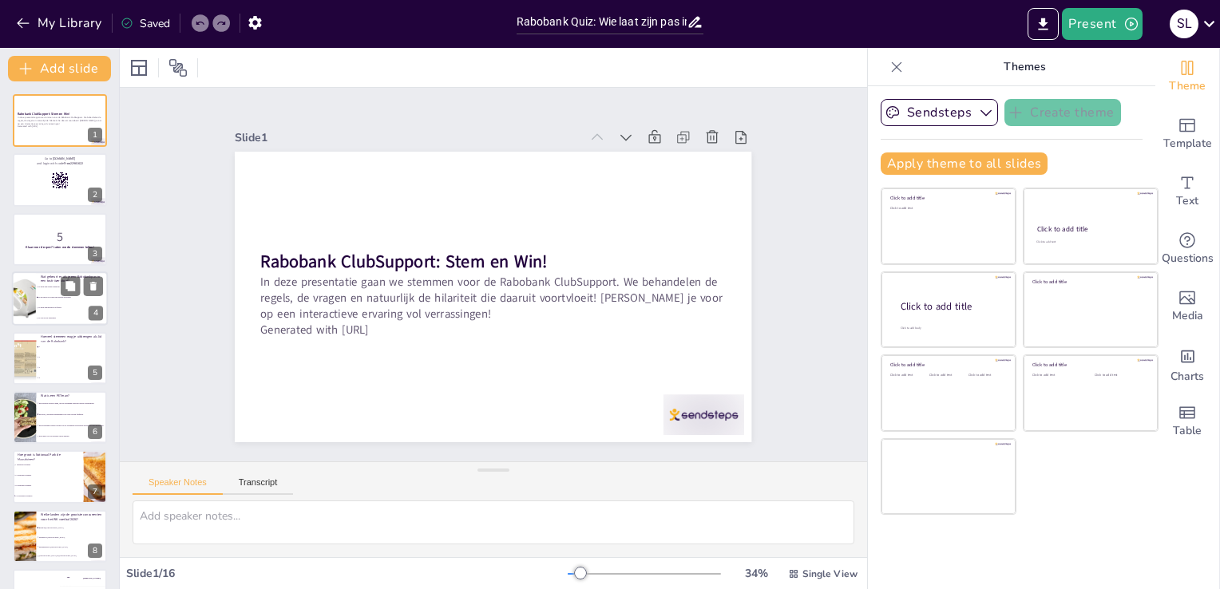
checkbox input "true"
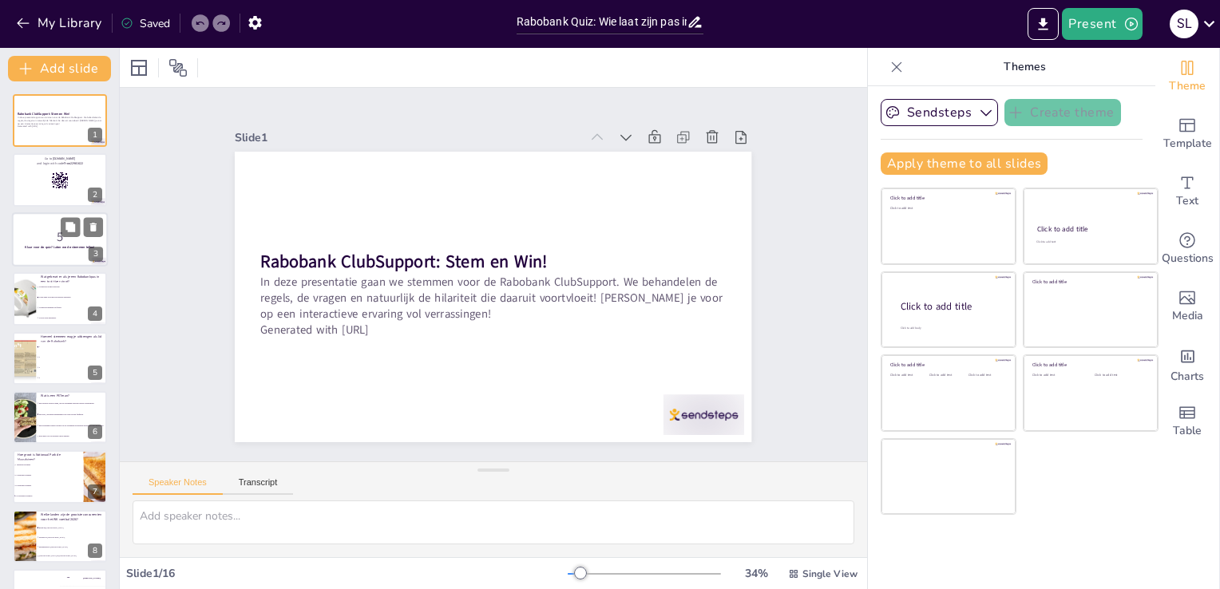
checkbox input "true"
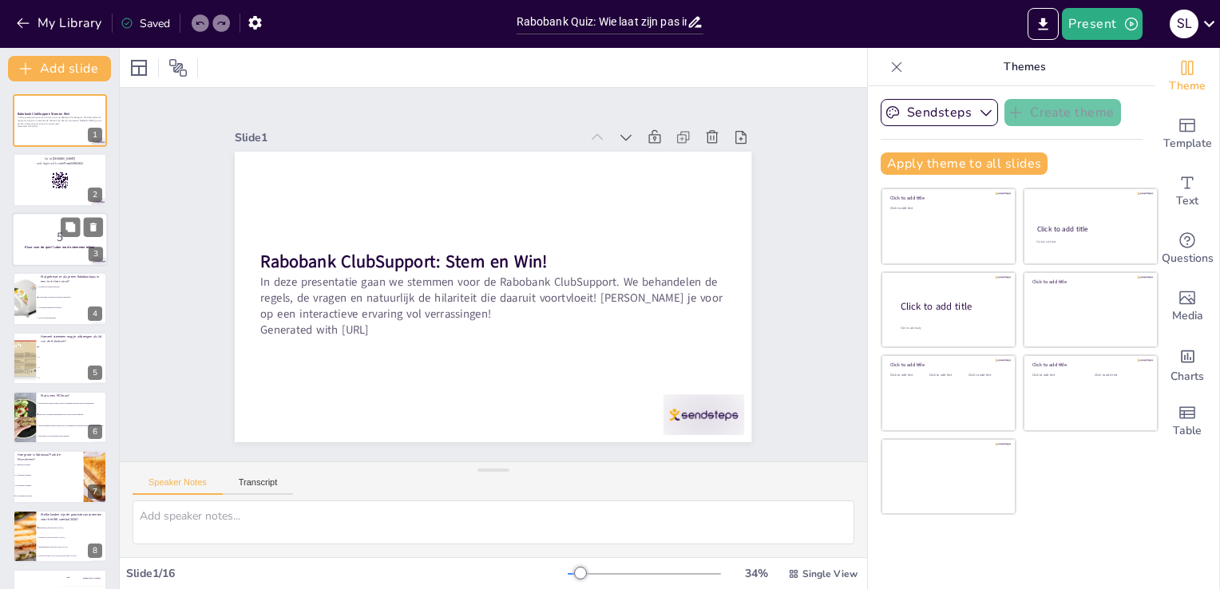
checkbox input "true"
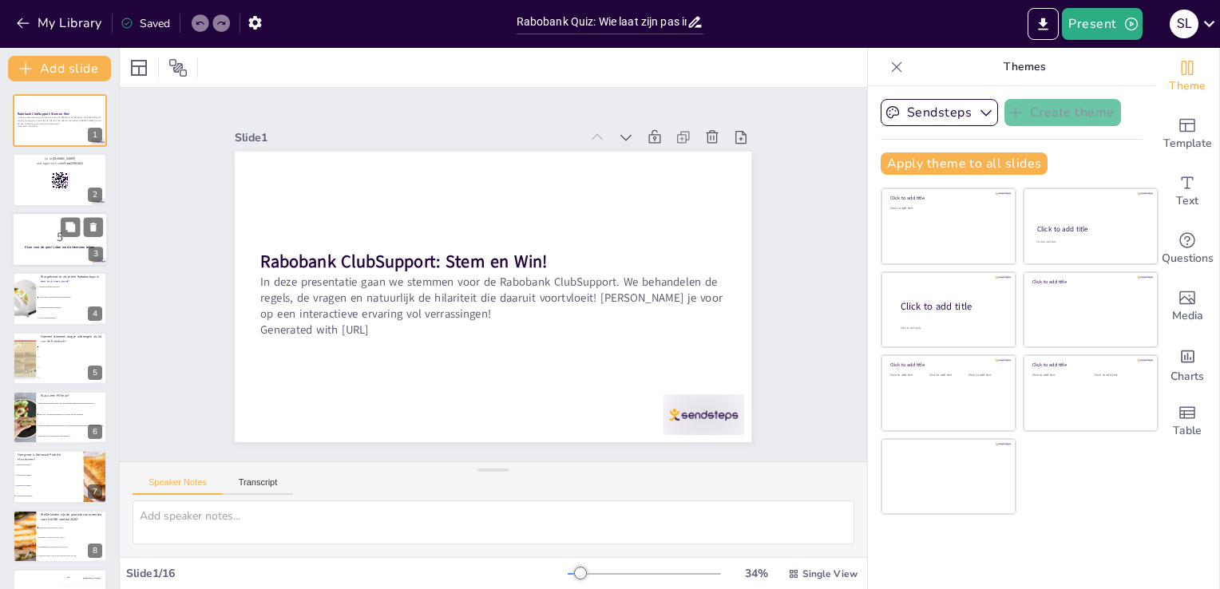
checkbox input "true"
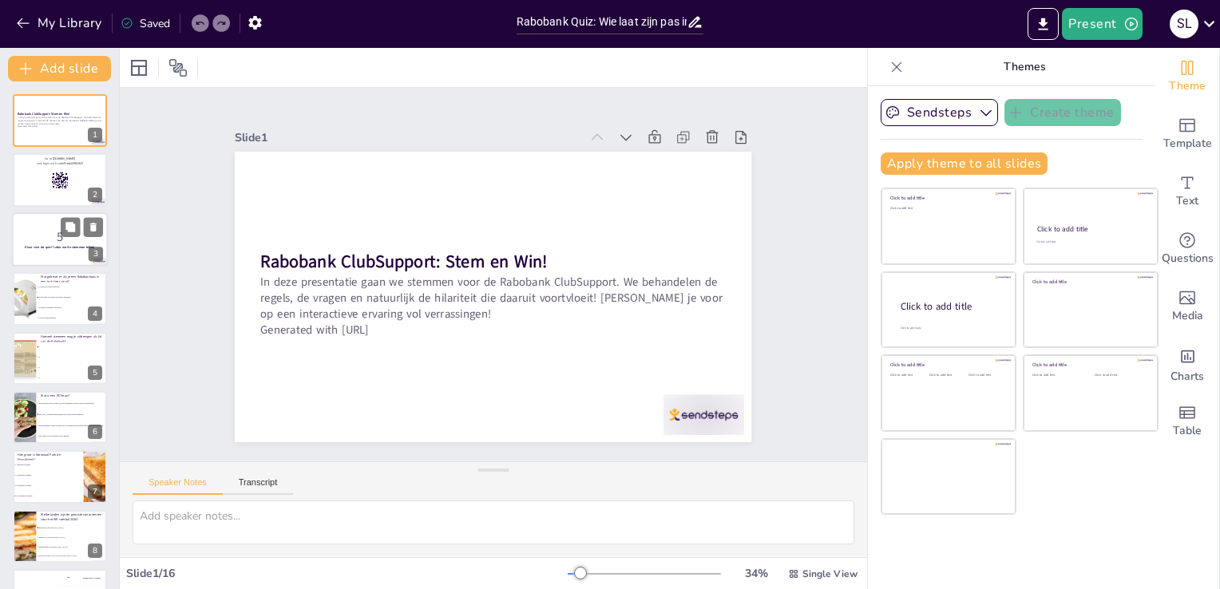
checkbox input "true"
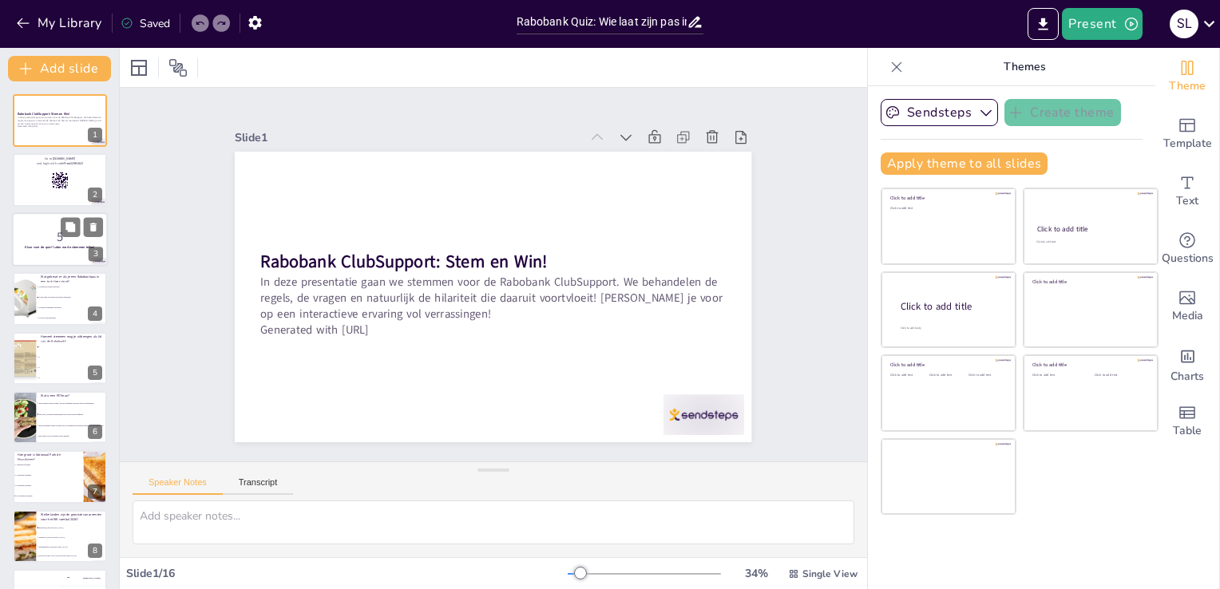
checkbox input "true"
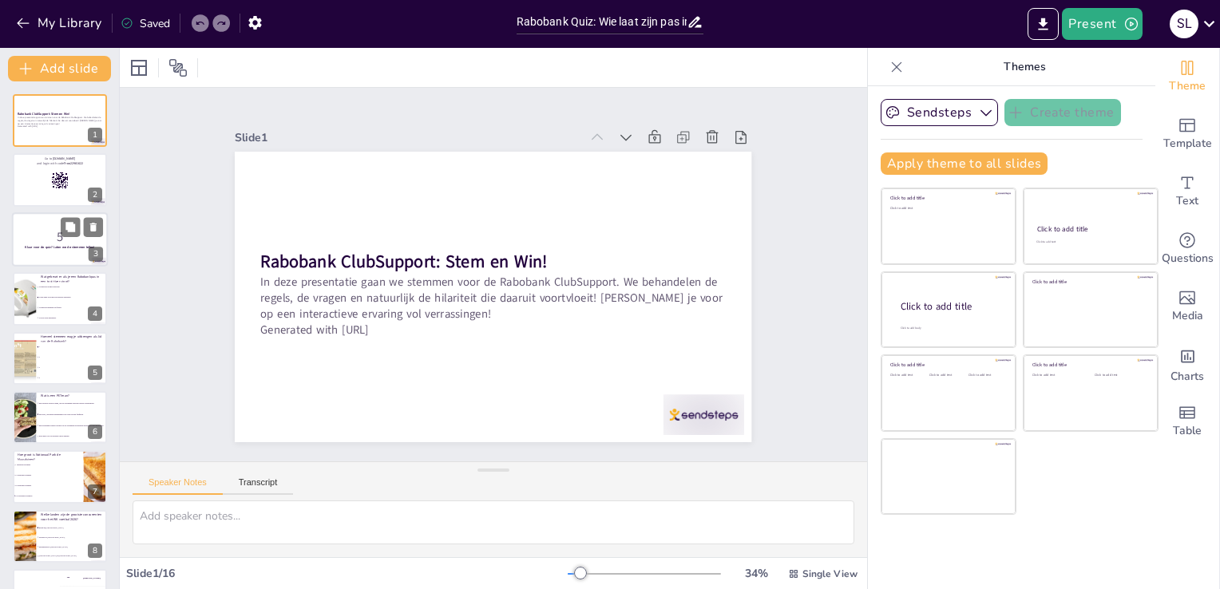
checkbox input "true"
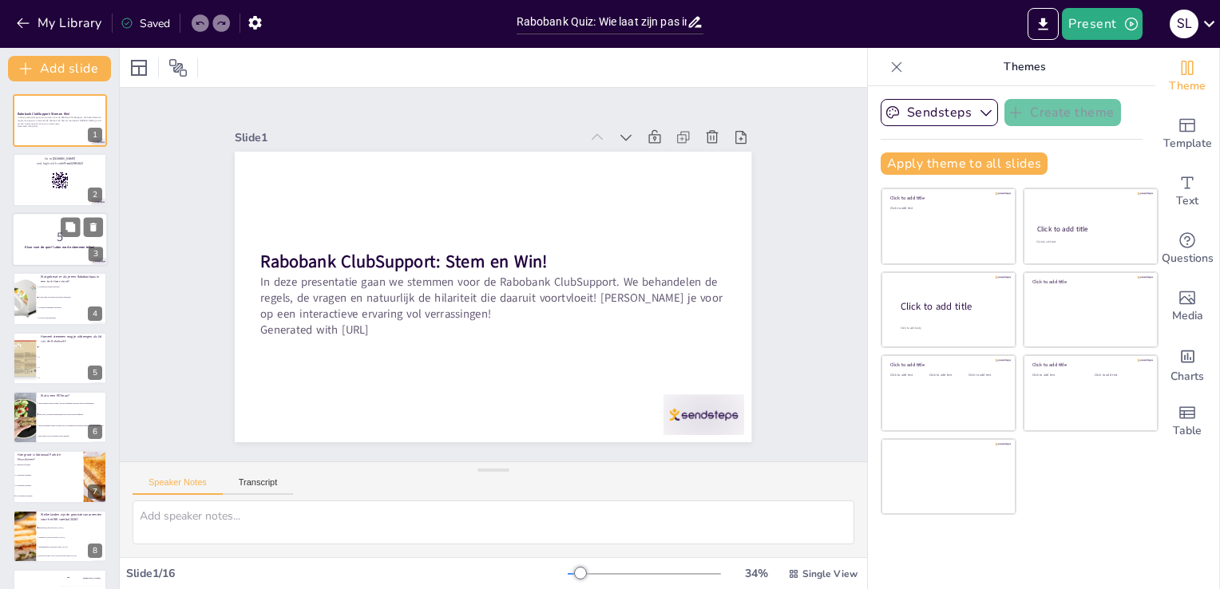
checkbox input "true"
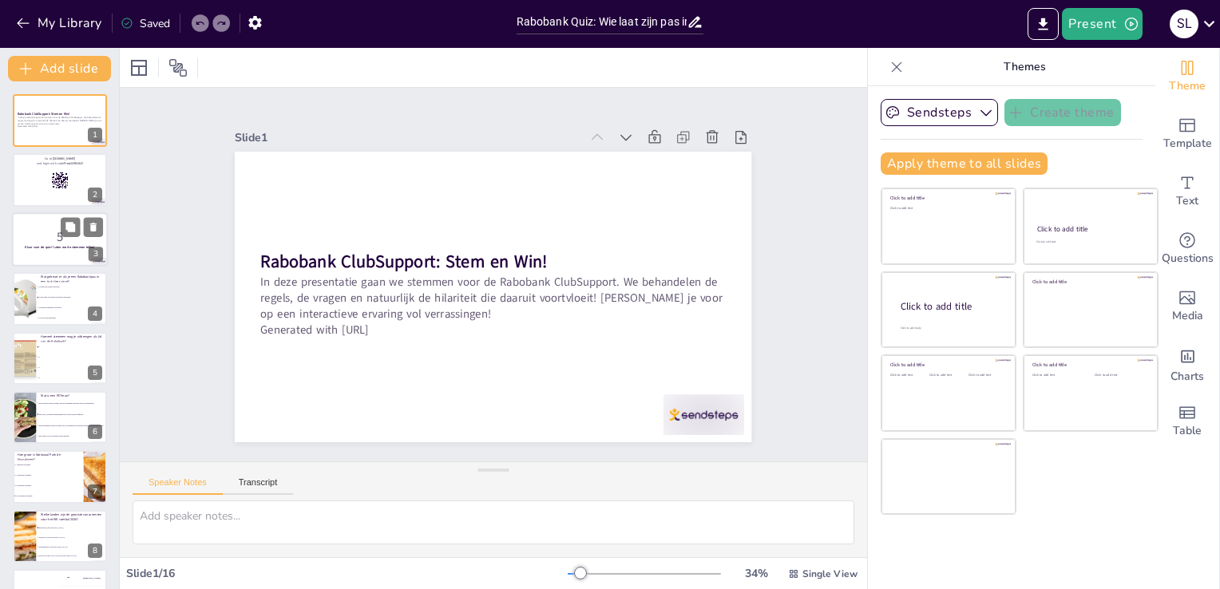
checkbox input "true"
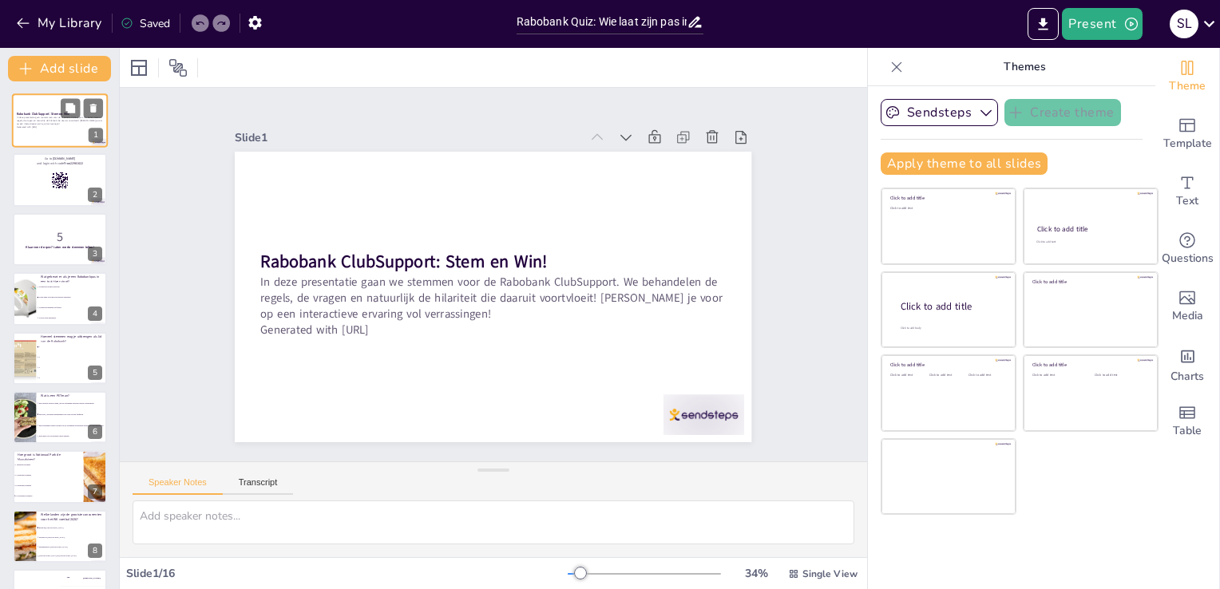
checkbox input "true"
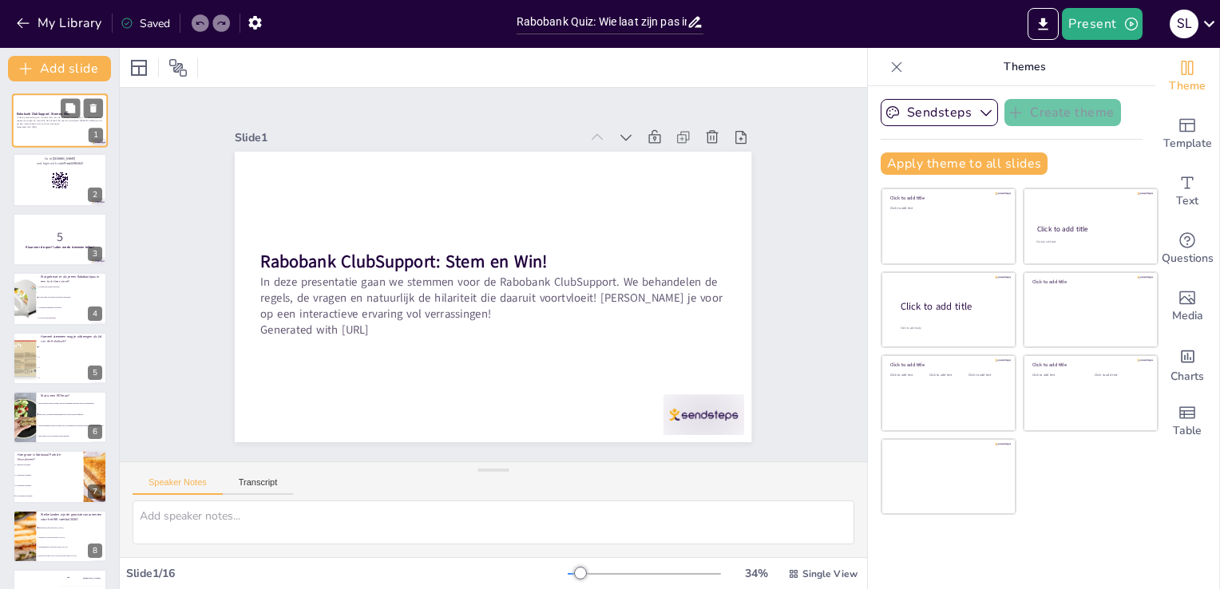
checkbox input "true"
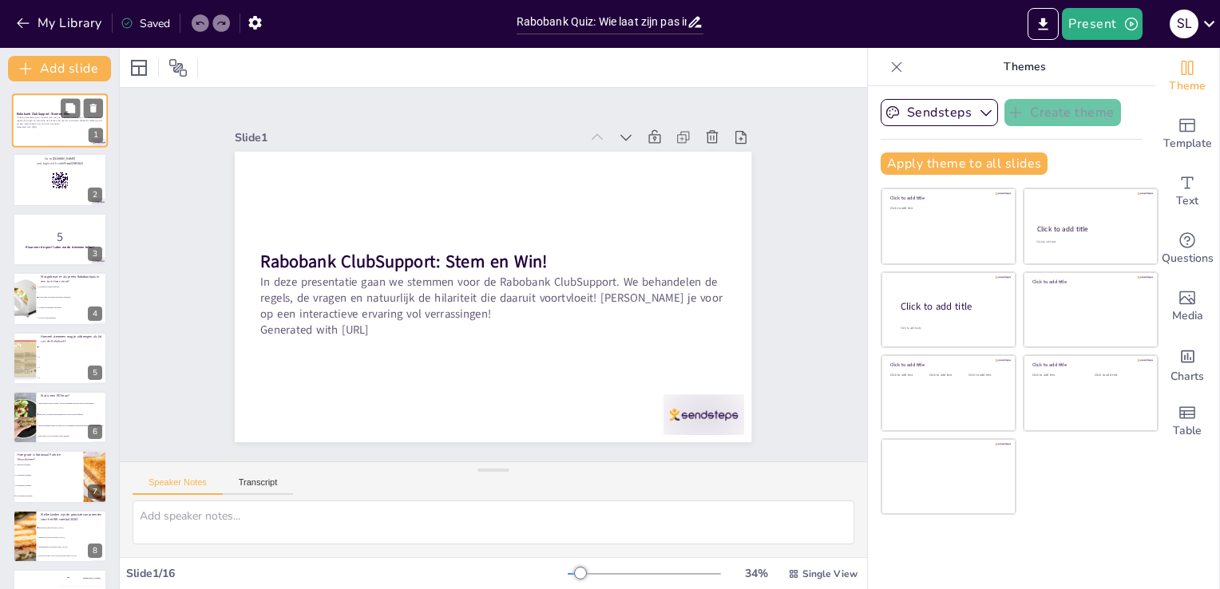
checkbox input "true"
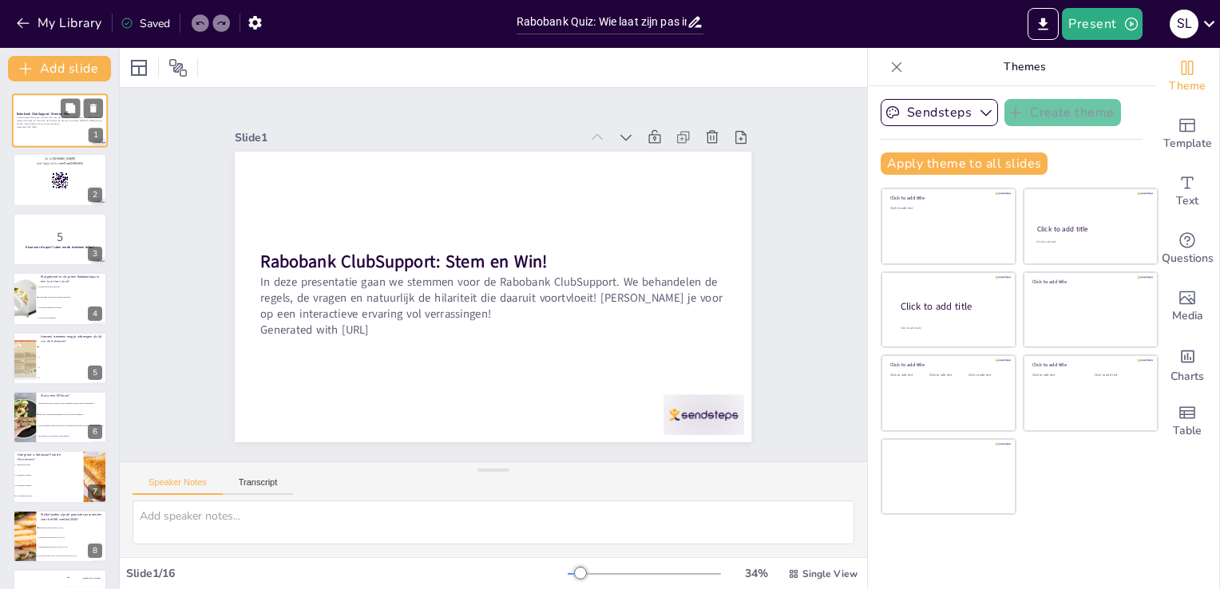
checkbox input "true"
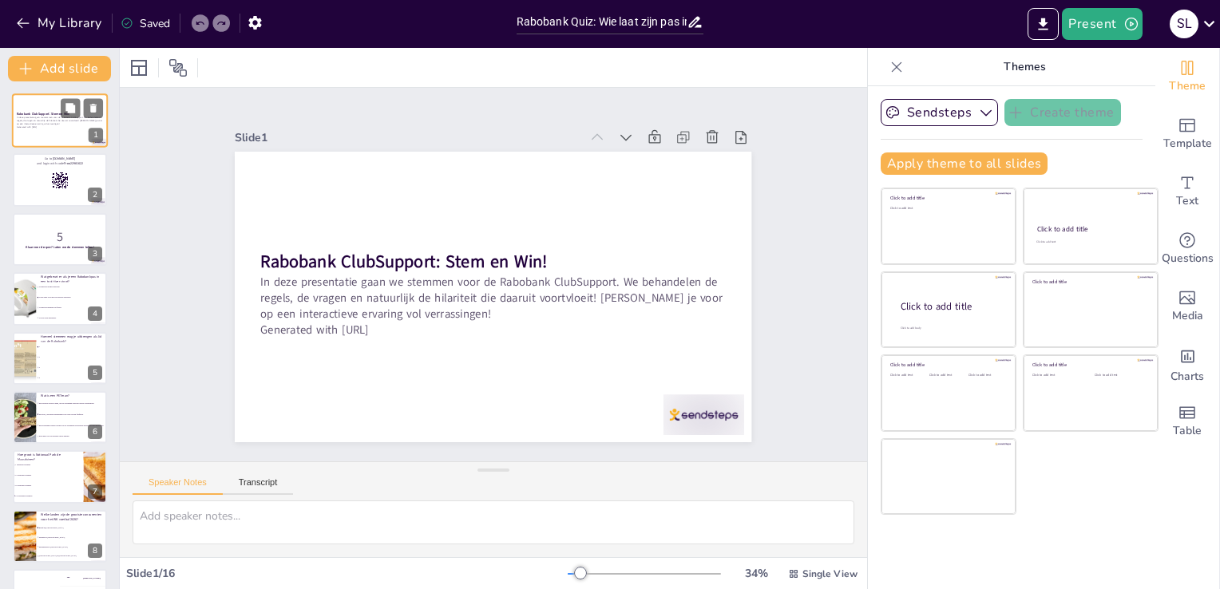
checkbox input "true"
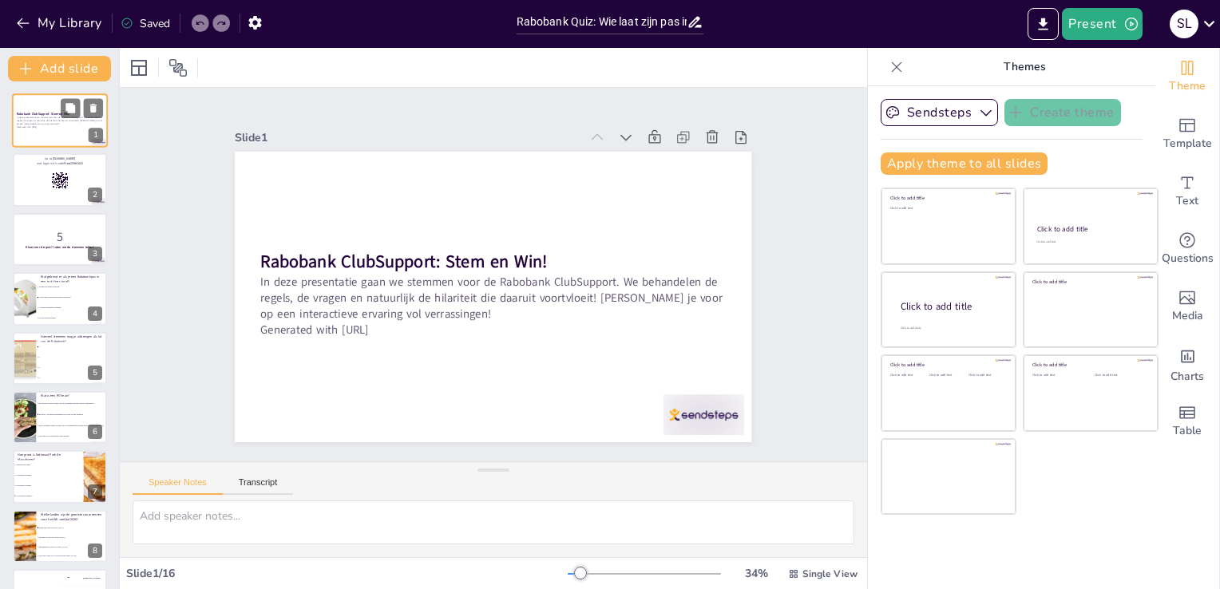
checkbox input "true"
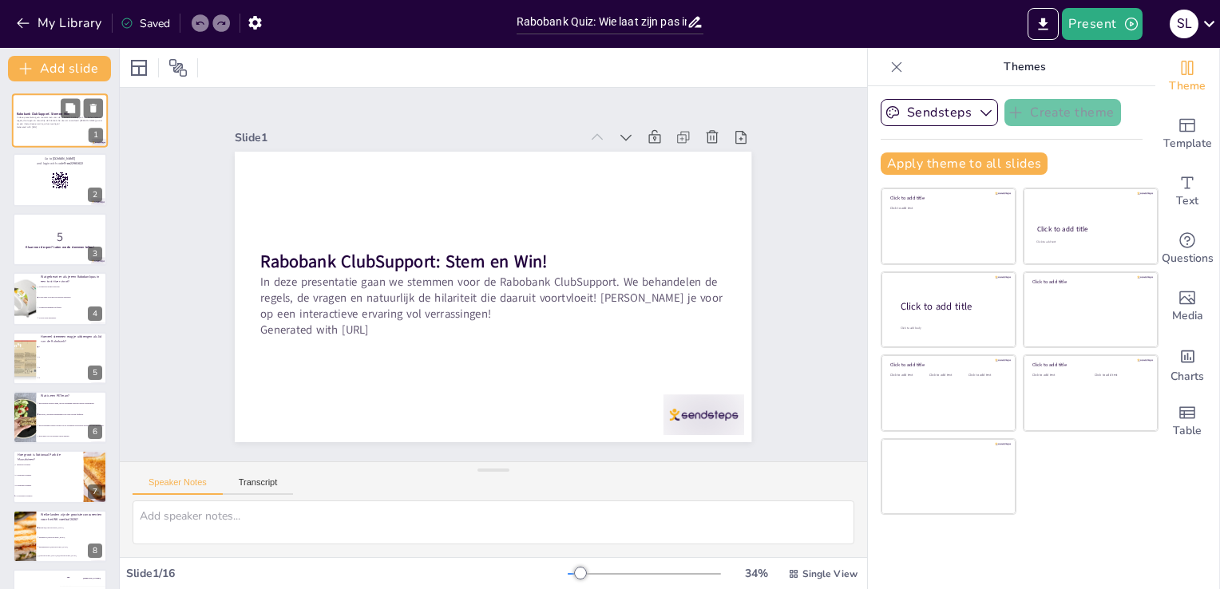
checkbox input "true"
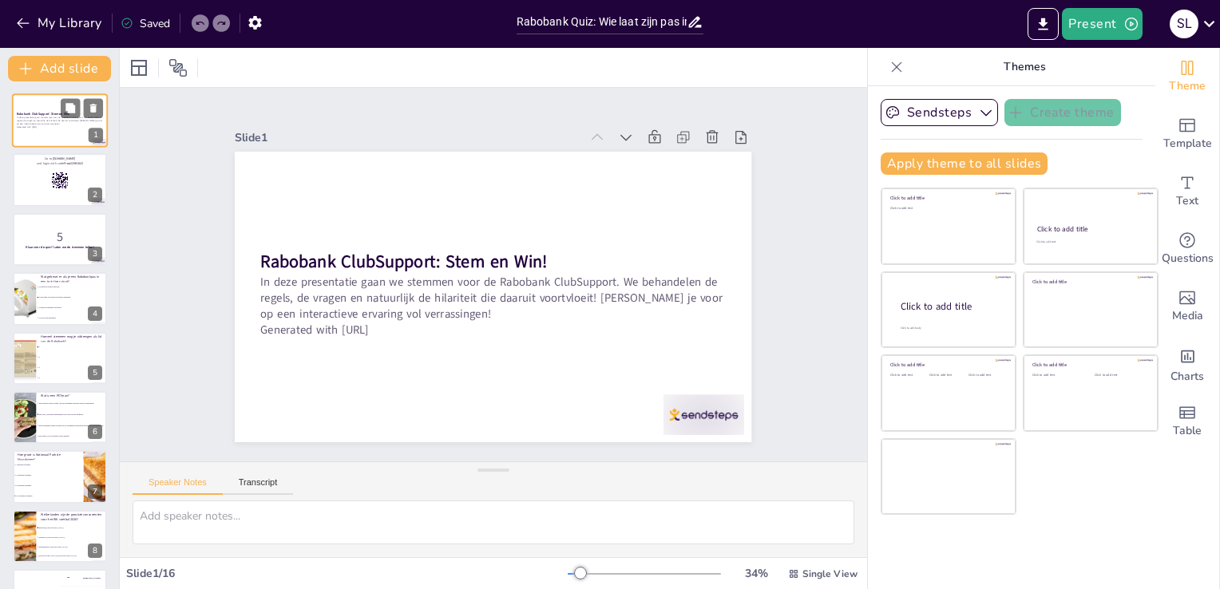
checkbox input "true"
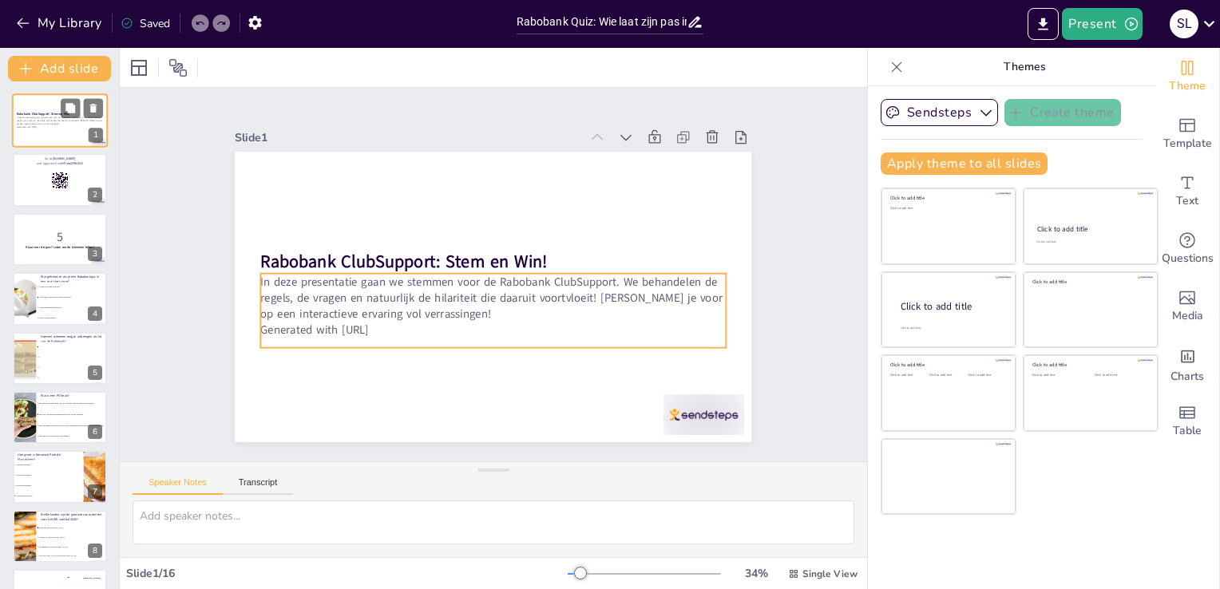
click at [39, 119] on p "In deze presentatie gaan we stemmen voor de Rabobank ClubSupport. We behandelen…" at bounding box center [60, 121] width 86 height 9
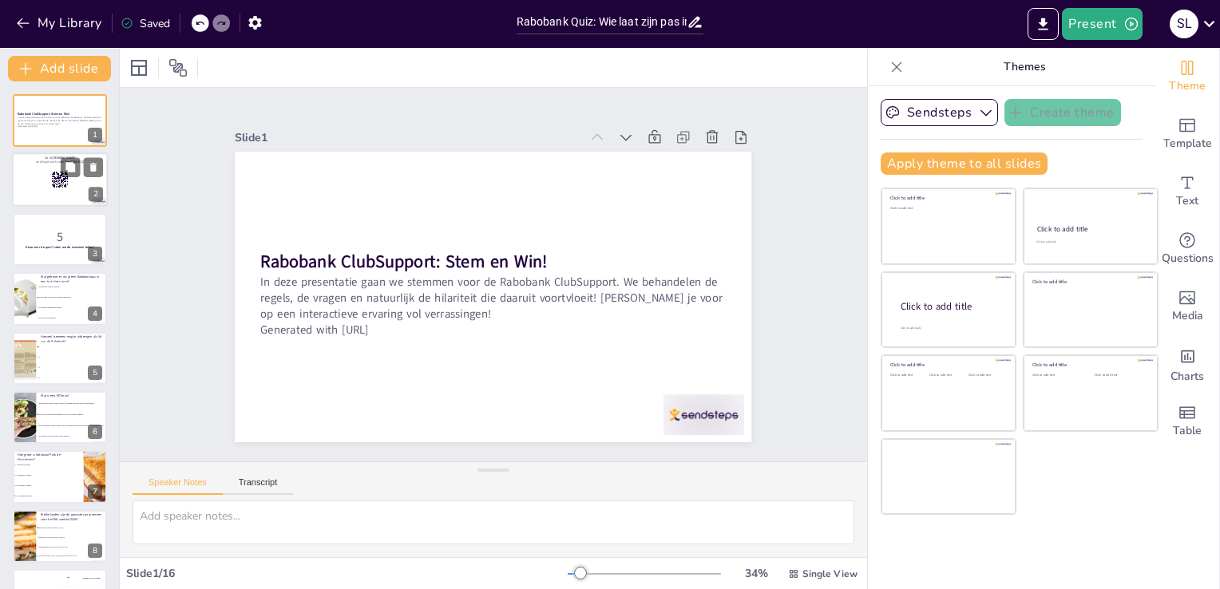
click at [48, 176] on div at bounding box center [60, 180] width 96 height 54
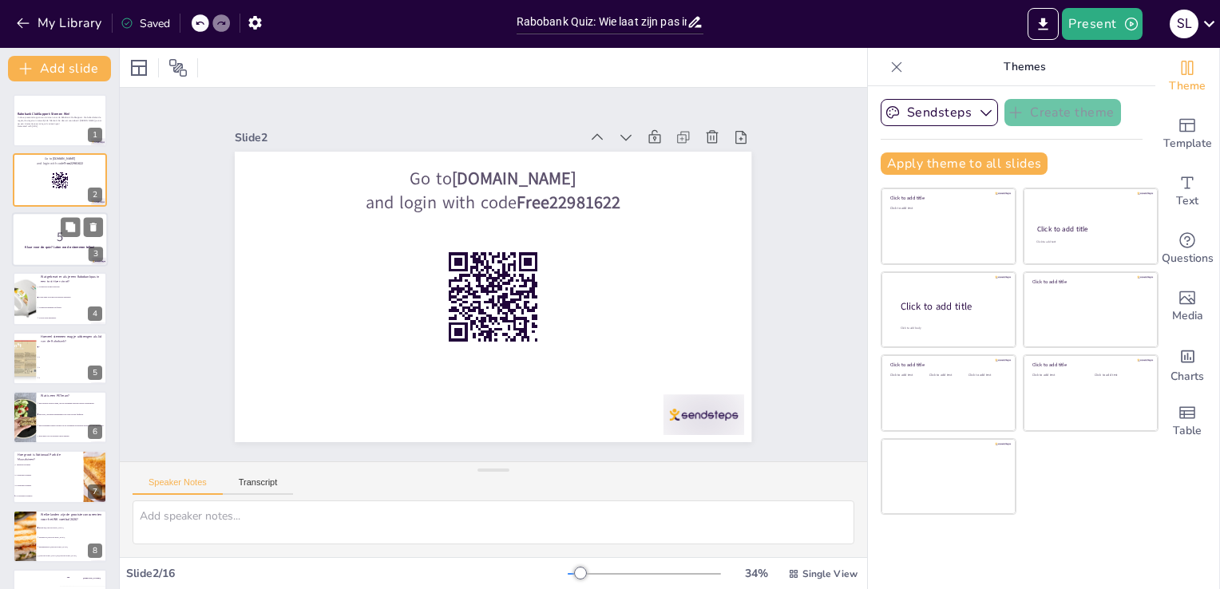
click at [46, 240] on p "5" at bounding box center [60, 237] width 86 height 18
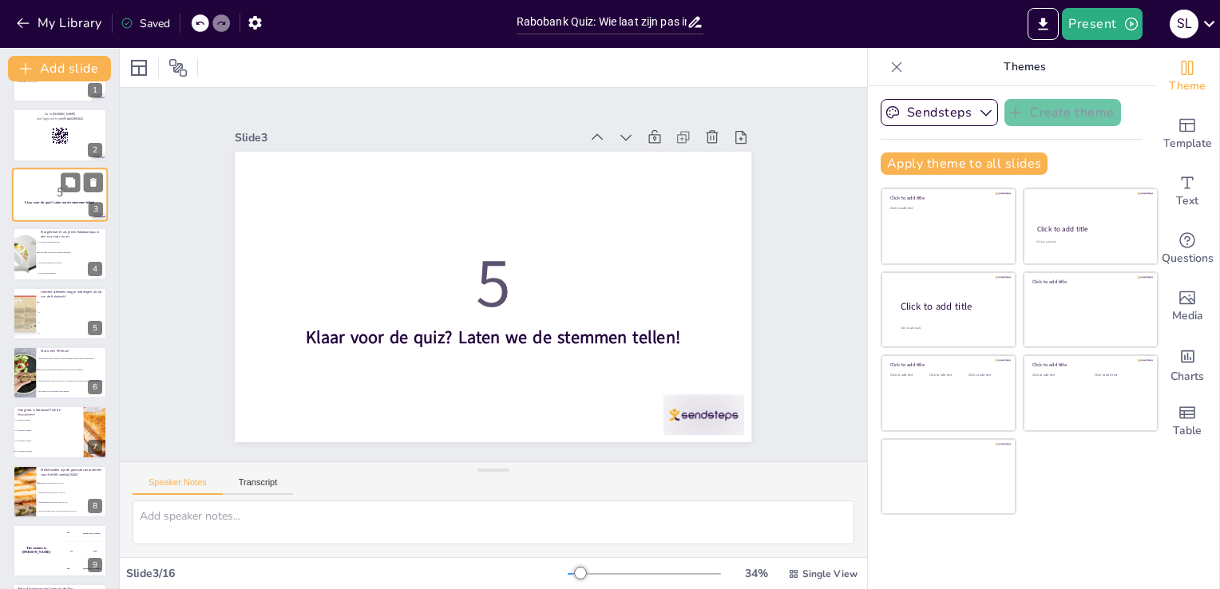
scroll to position [80, 0]
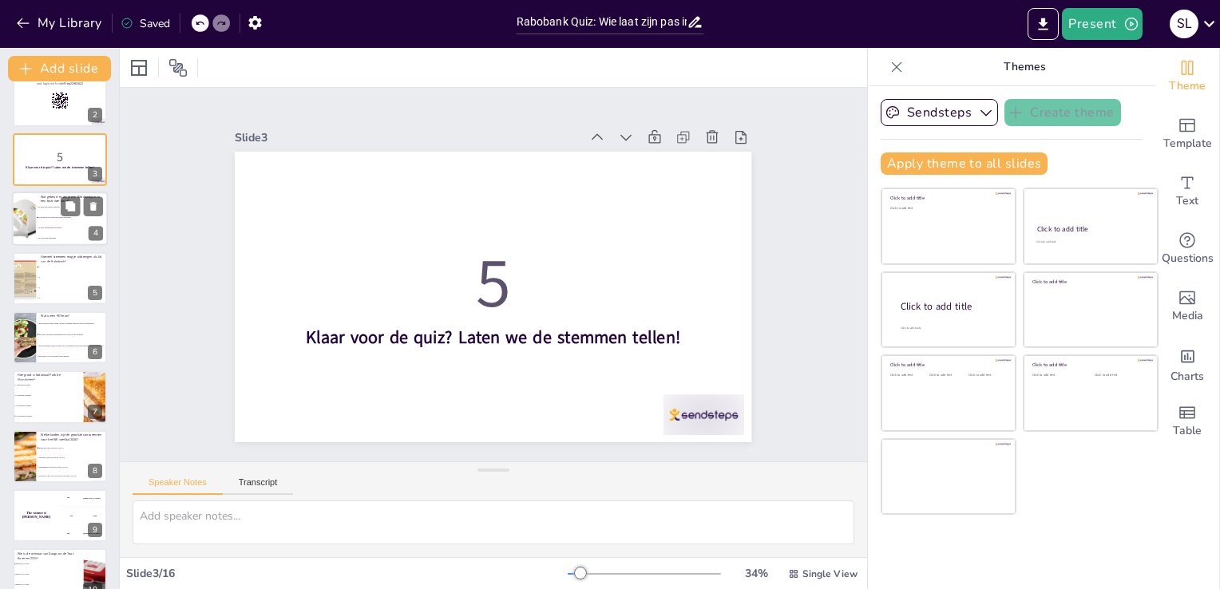
click at [62, 220] on li "Je pas smelt en je moet een nieuwe aanvragen." at bounding box center [72, 218] width 72 height 10
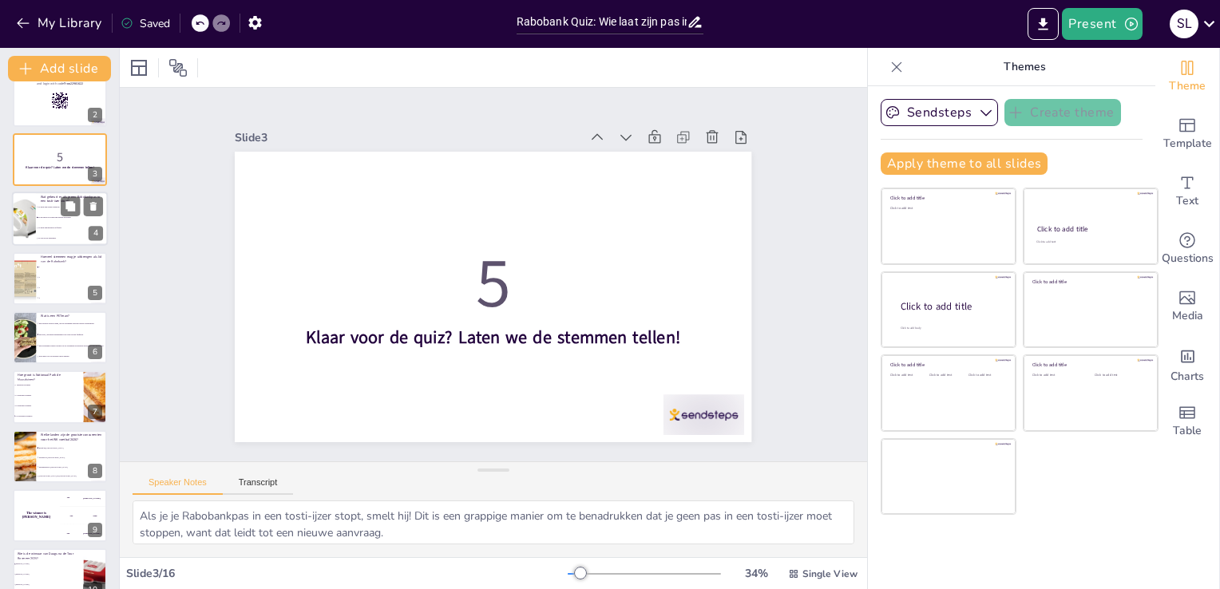
scroll to position [0, 0]
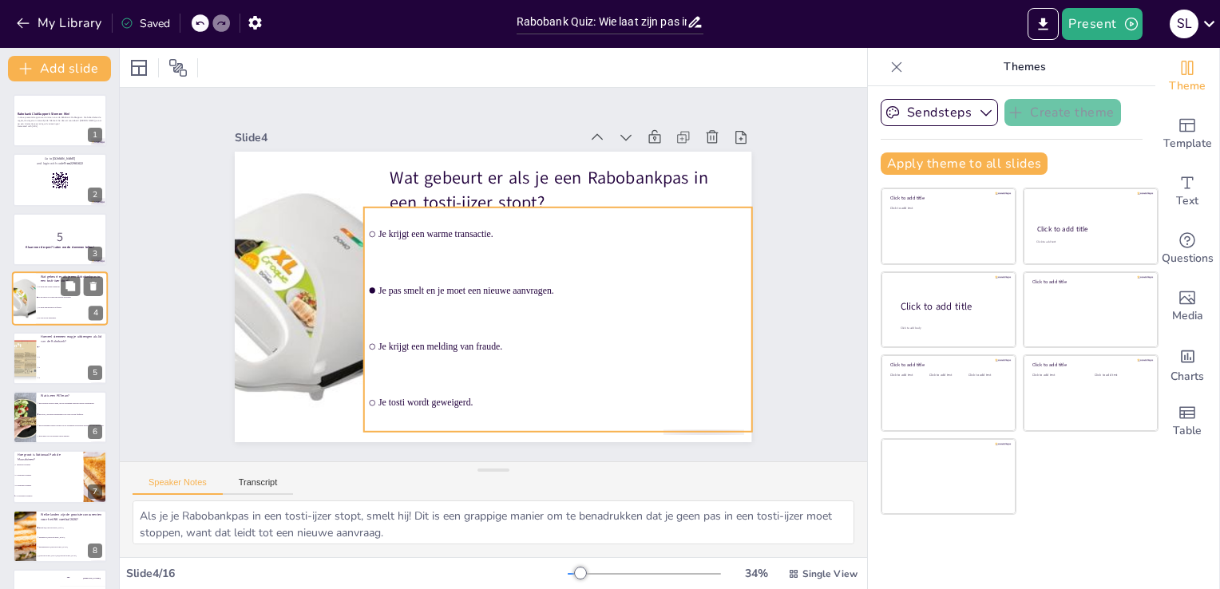
click at [58, 302] on li "Je pas smelt en je moet een nieuwe aanvragen." at bounding box center [72, 298] width 72 height 10
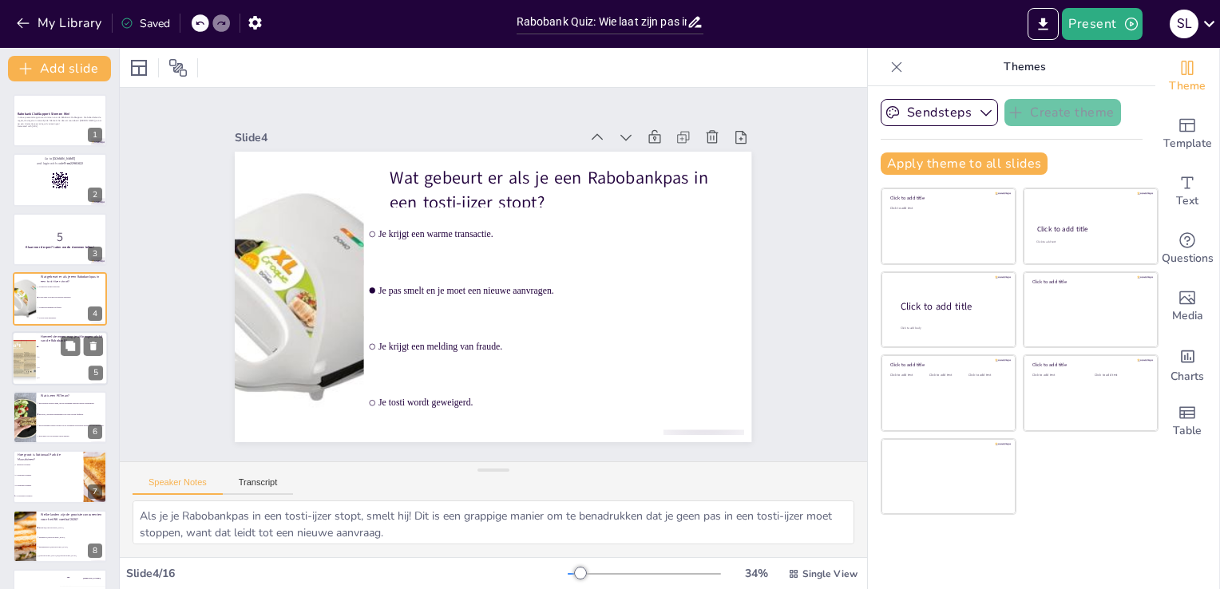
click at [52, 358] on li "2" at bounding box center [72, 357] width 72 height 10
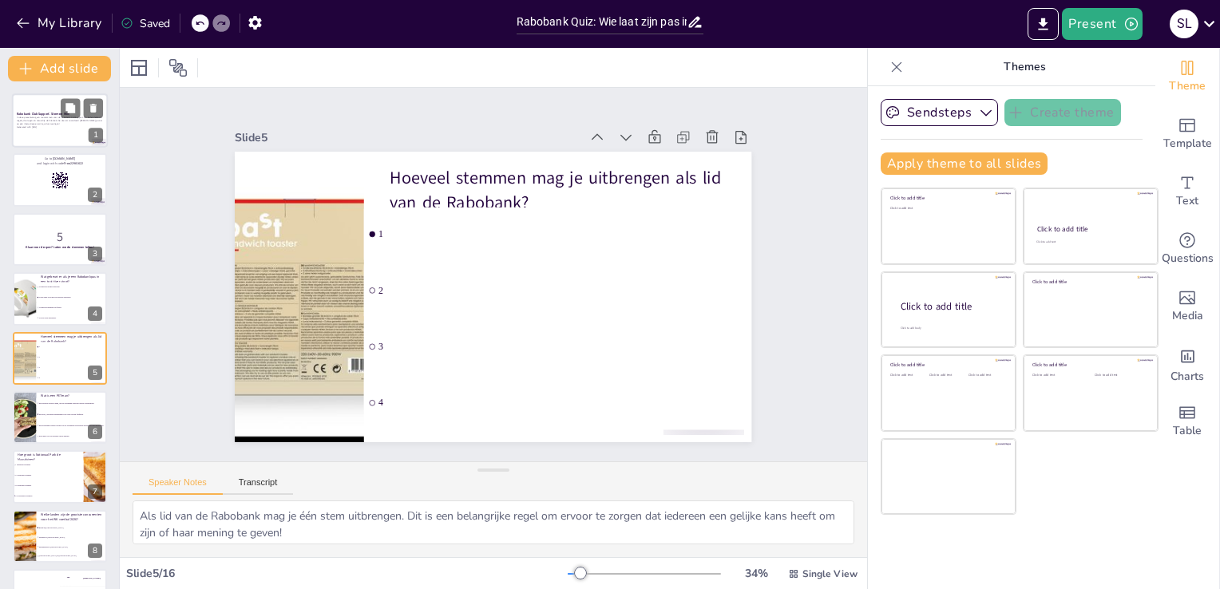
click at [45, 133] on div at bounding box center [60, 120] width 96 height 54
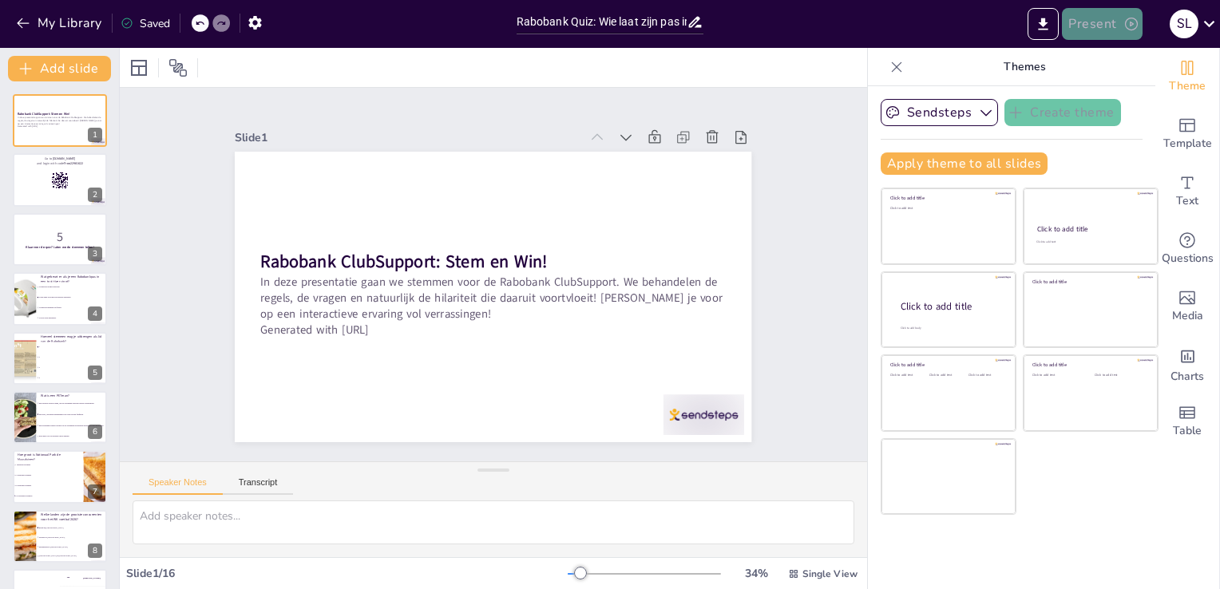
click at [1102, 24] on button "Present" at bounding box center [1102, 24] width 80 height 32
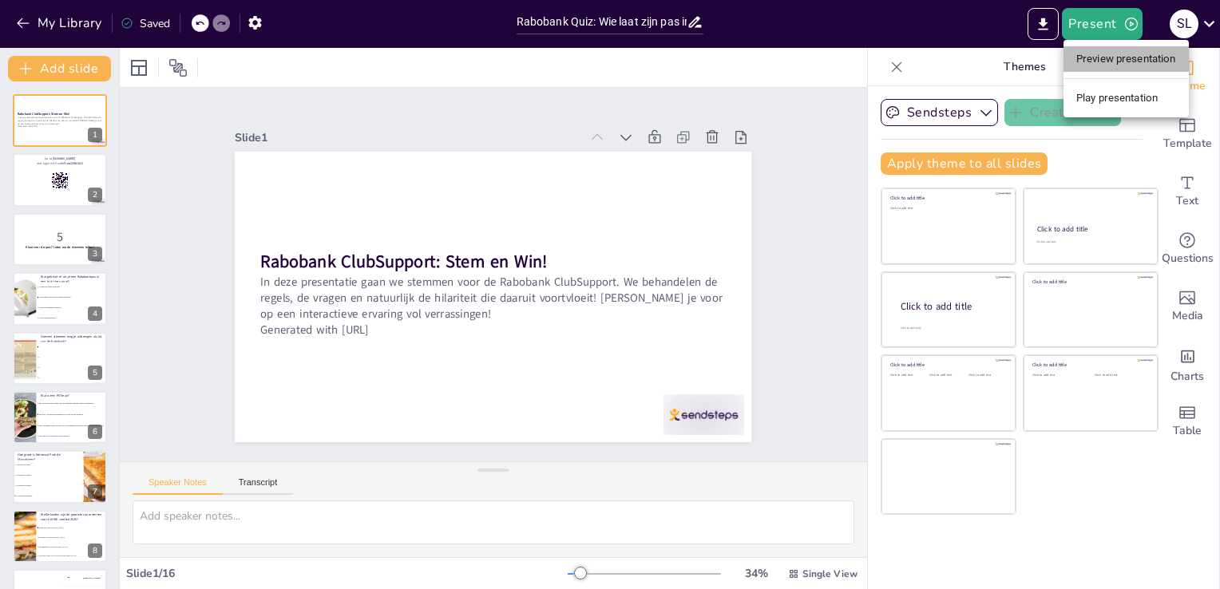
click at [1113, 58] on li "Preview presentation" at bounding box center [1126, 59] width 125 height 26
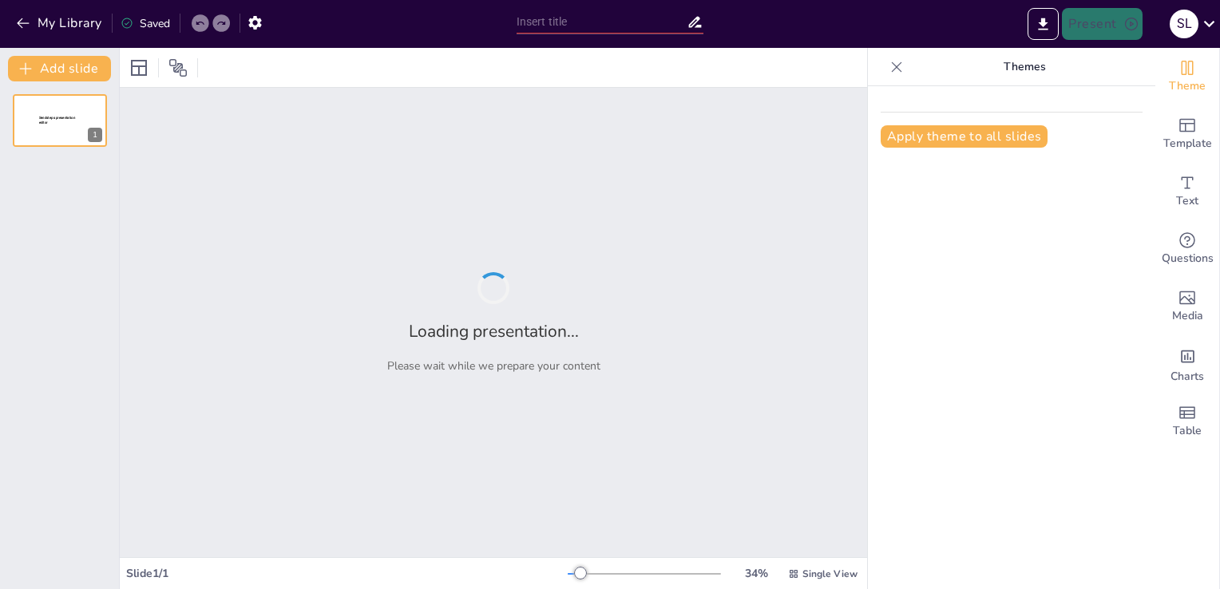
type input "Rabobank Quiz: Wie laat zijn pas in de tosti-ijzer smelten?"
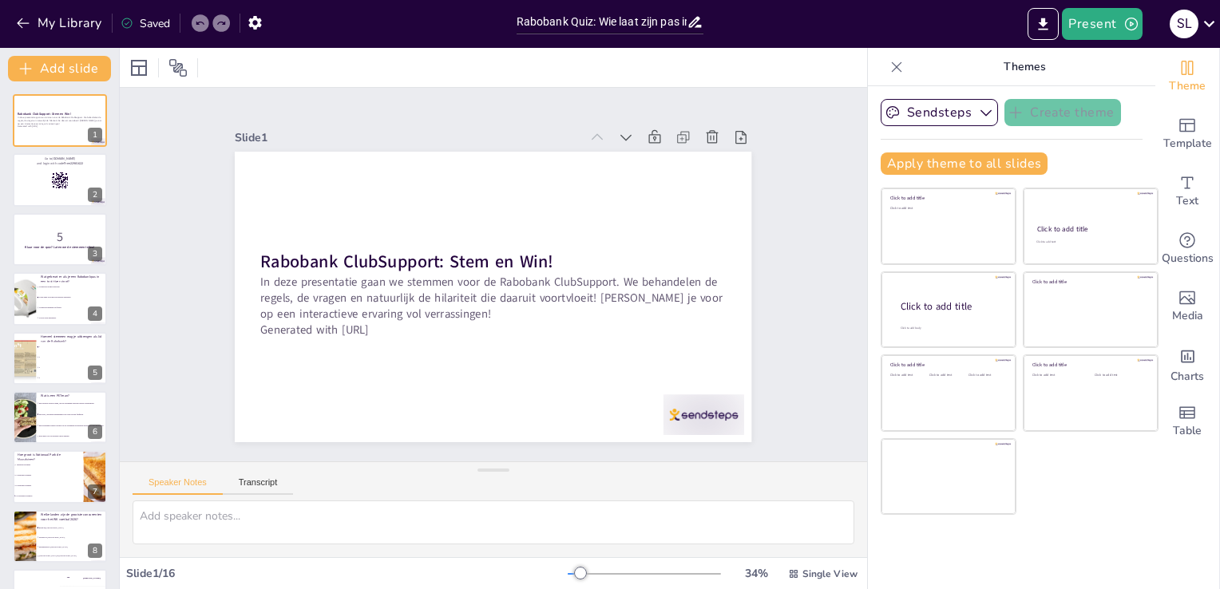
checkbox input "true"
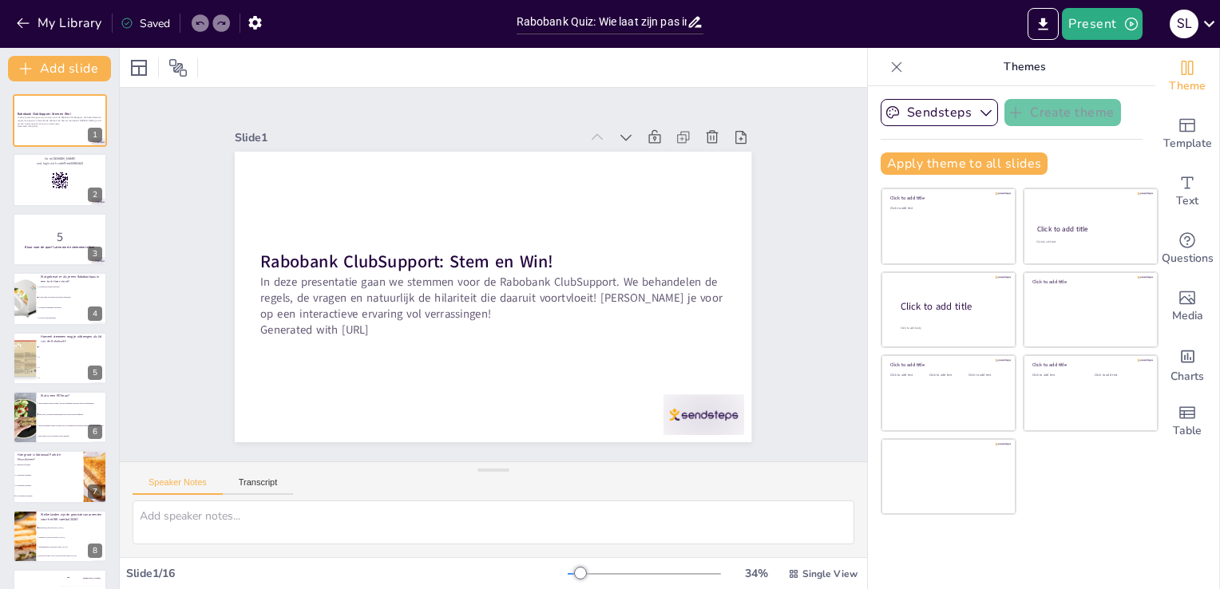
checkbox input "true"
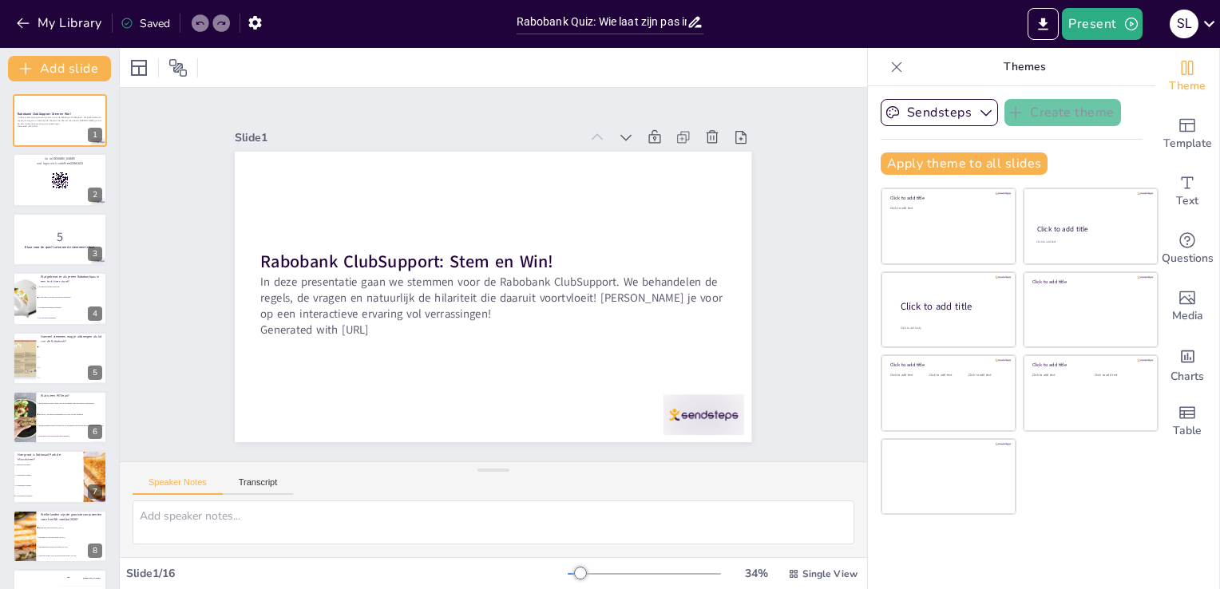
checkbox input "true"
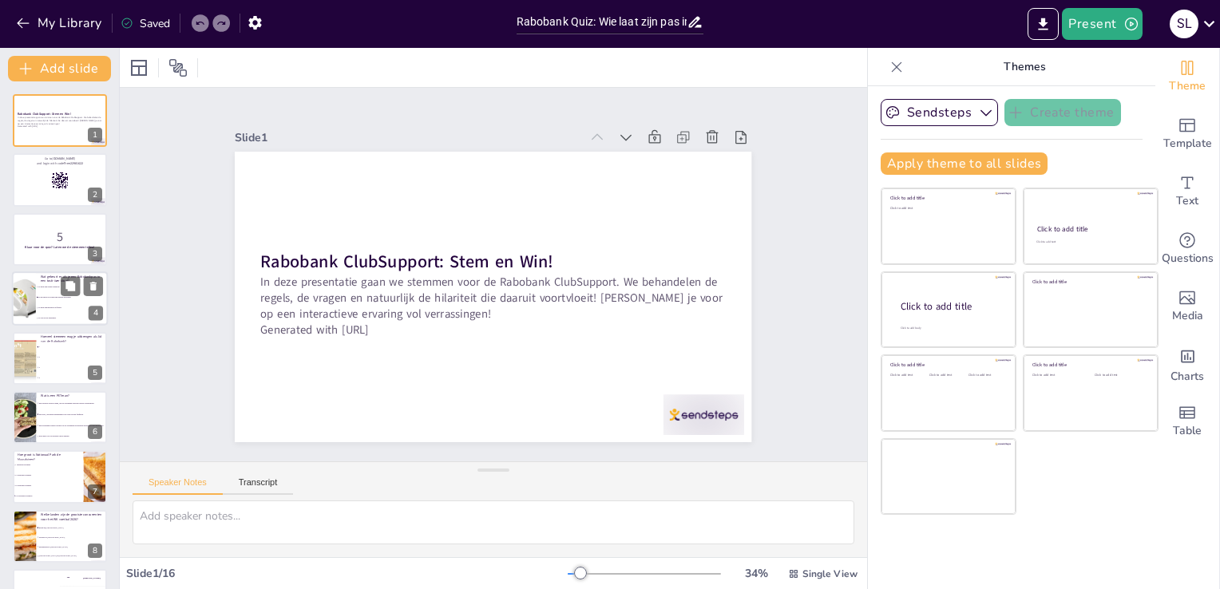
checkbox input "true"
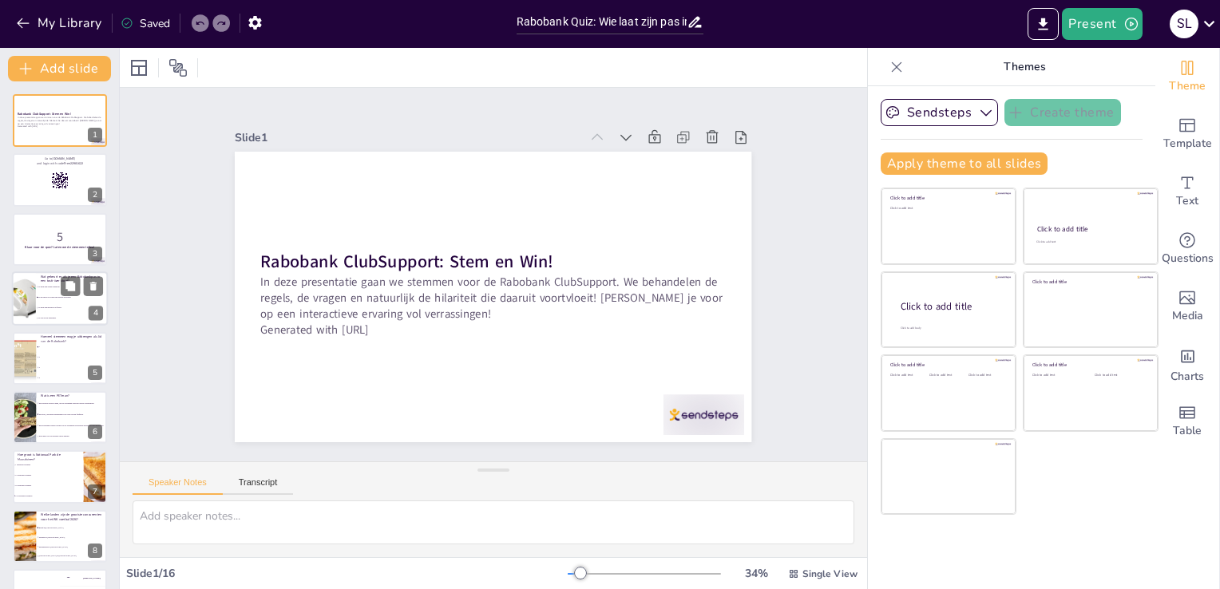
checkbox input "true"
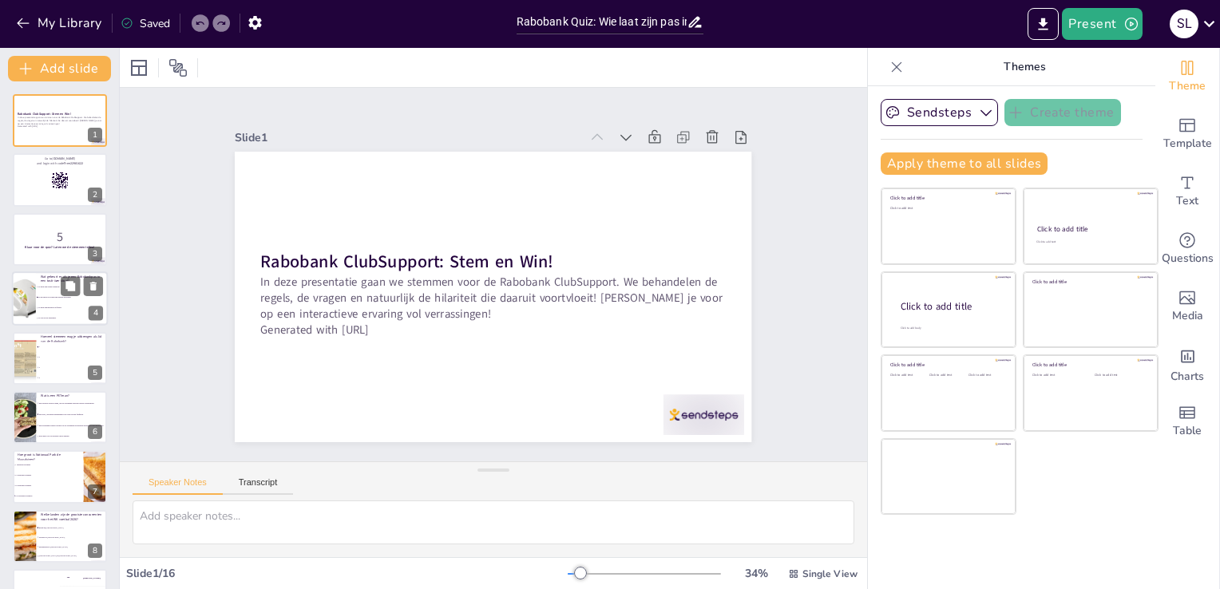
checkbox input "true"
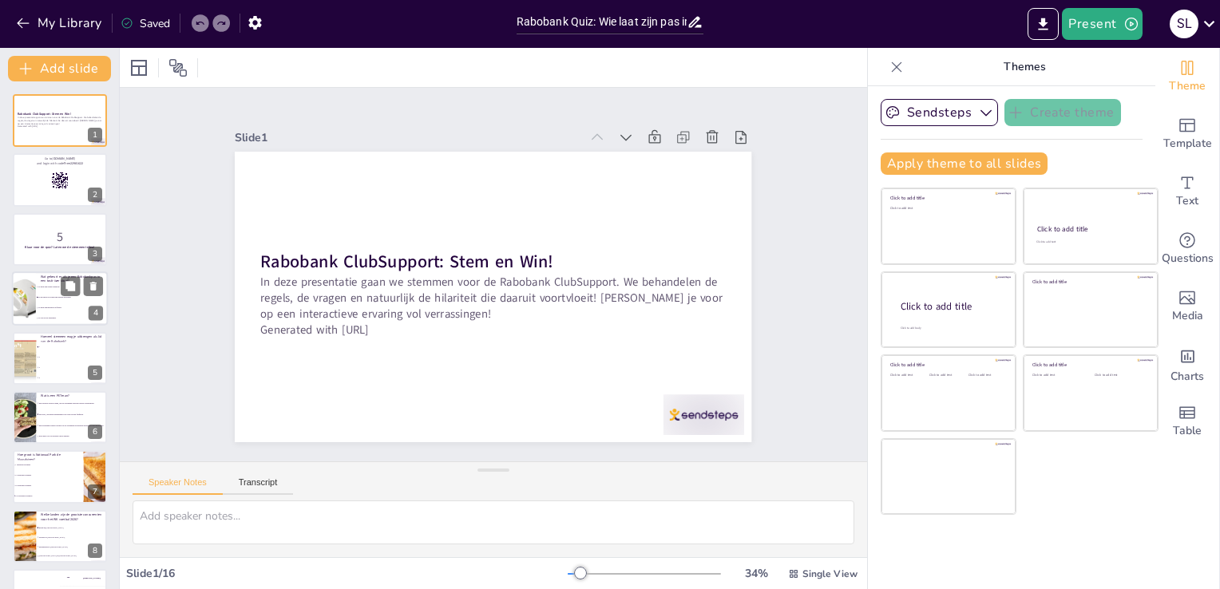
checkbox input "true"
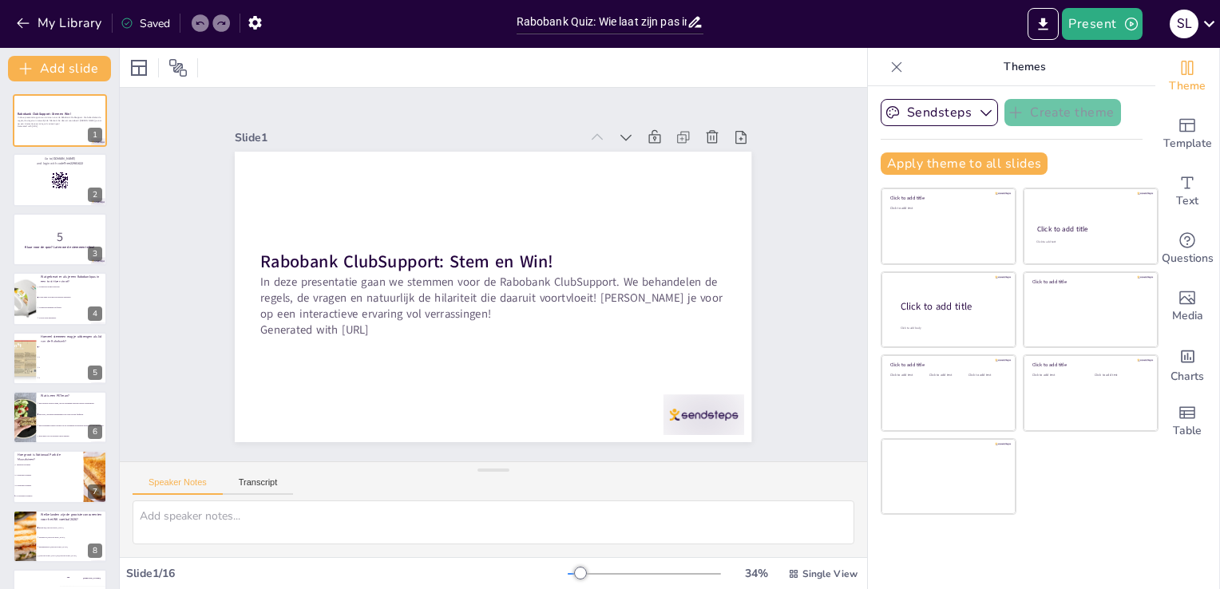
checkbox input "true"
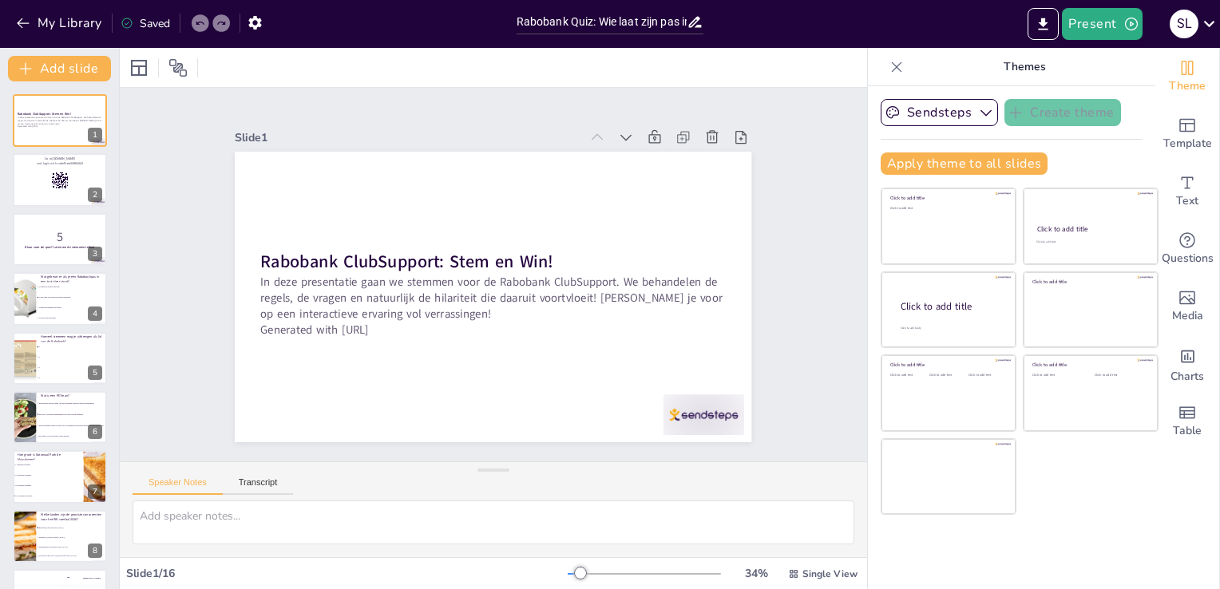
checkbox input "true"
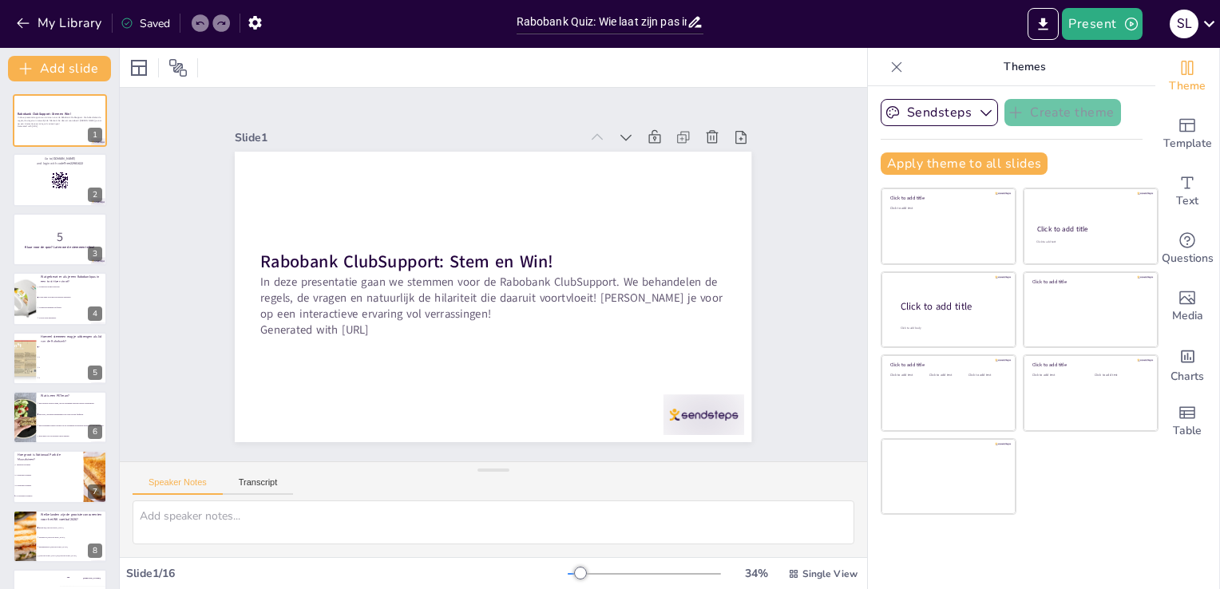
checkbox input "true"
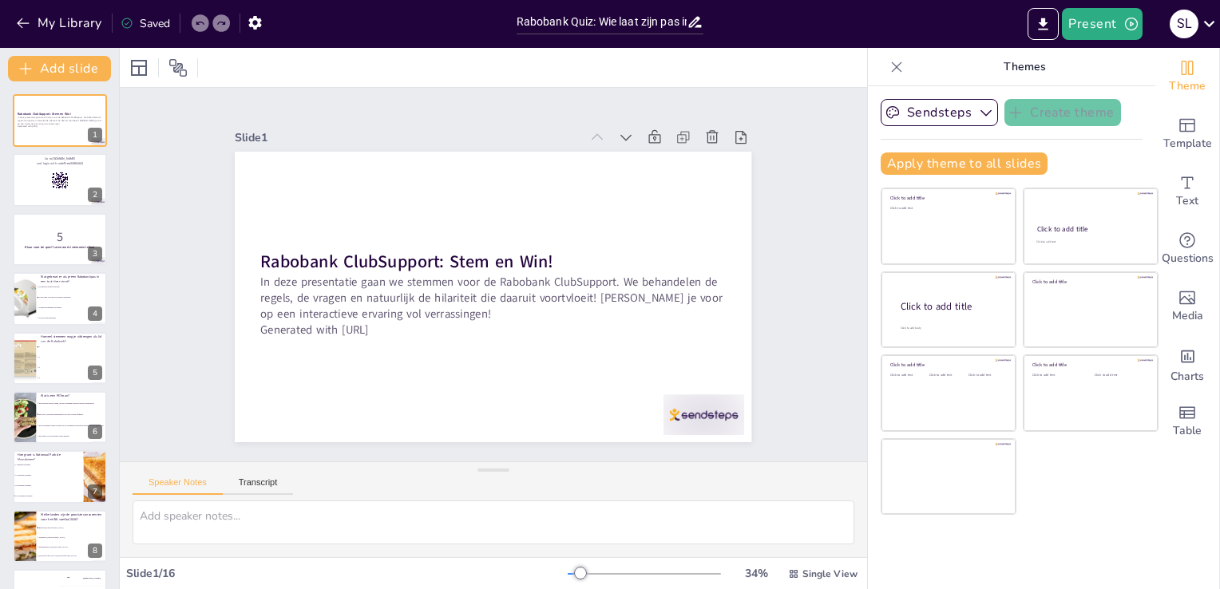
checkbox input "true"
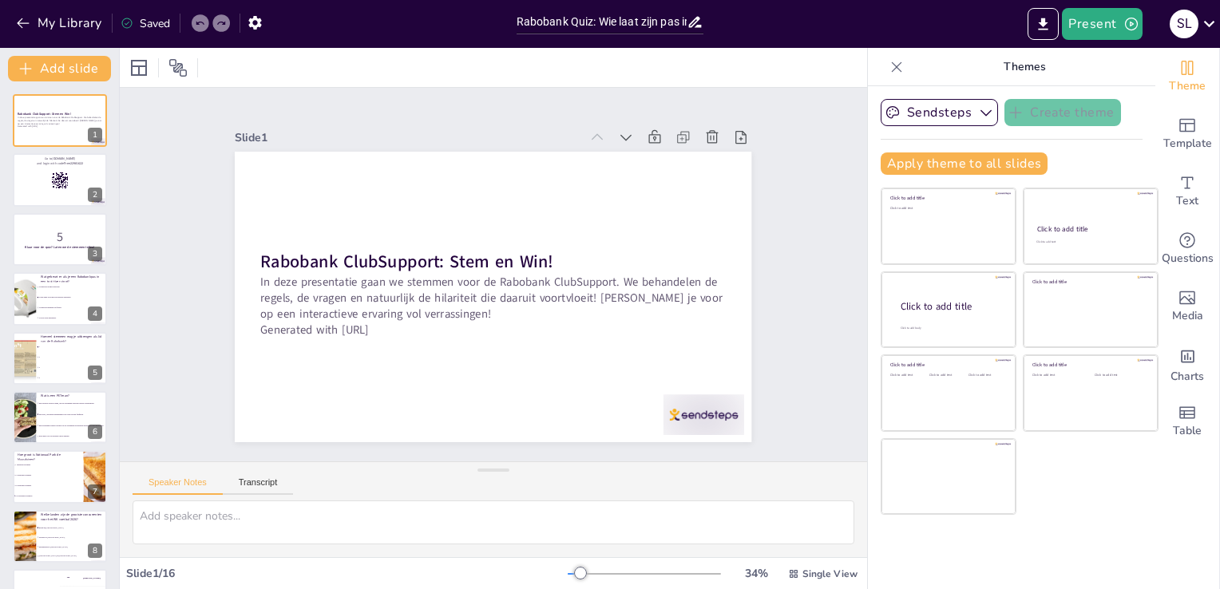
checkbox input "true"
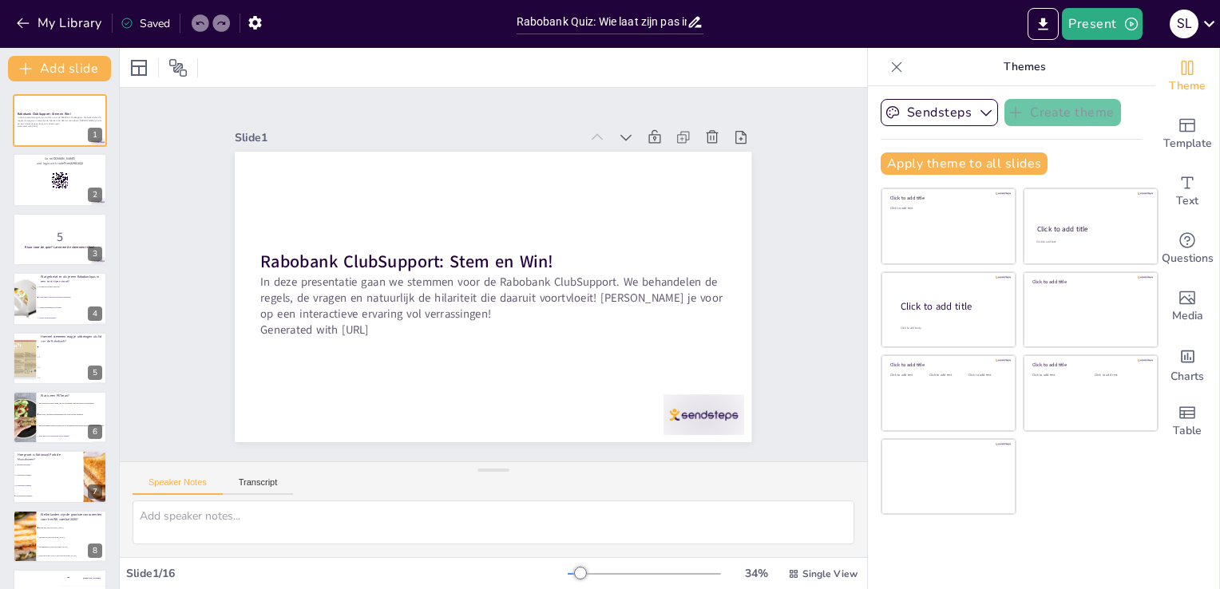
checkbox input "true"
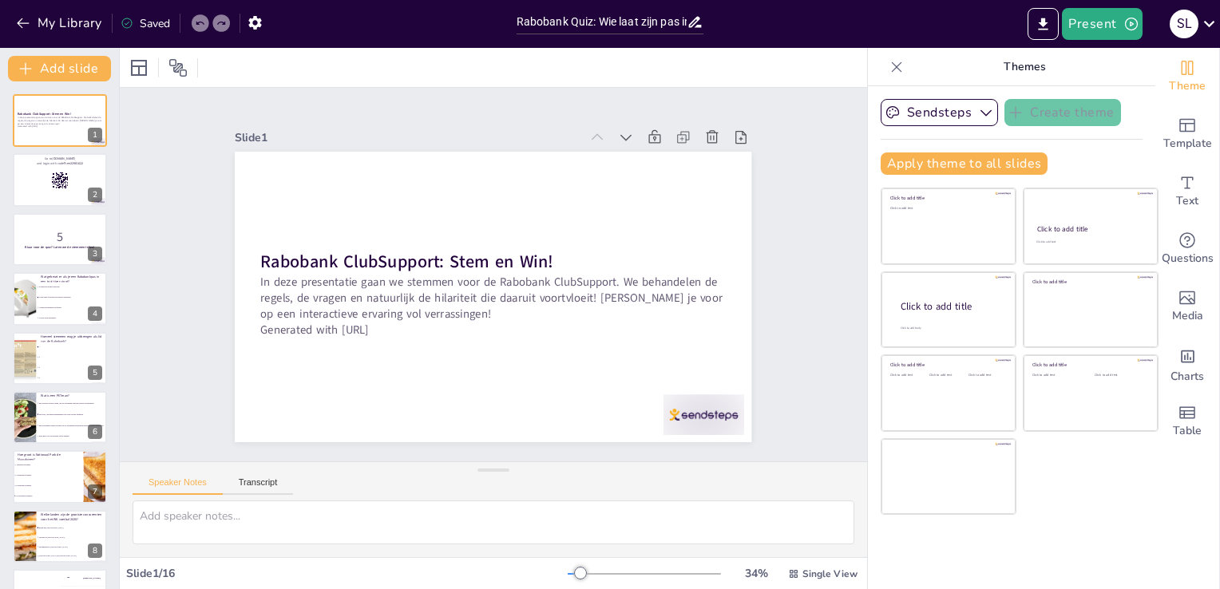
checkbox input "true"
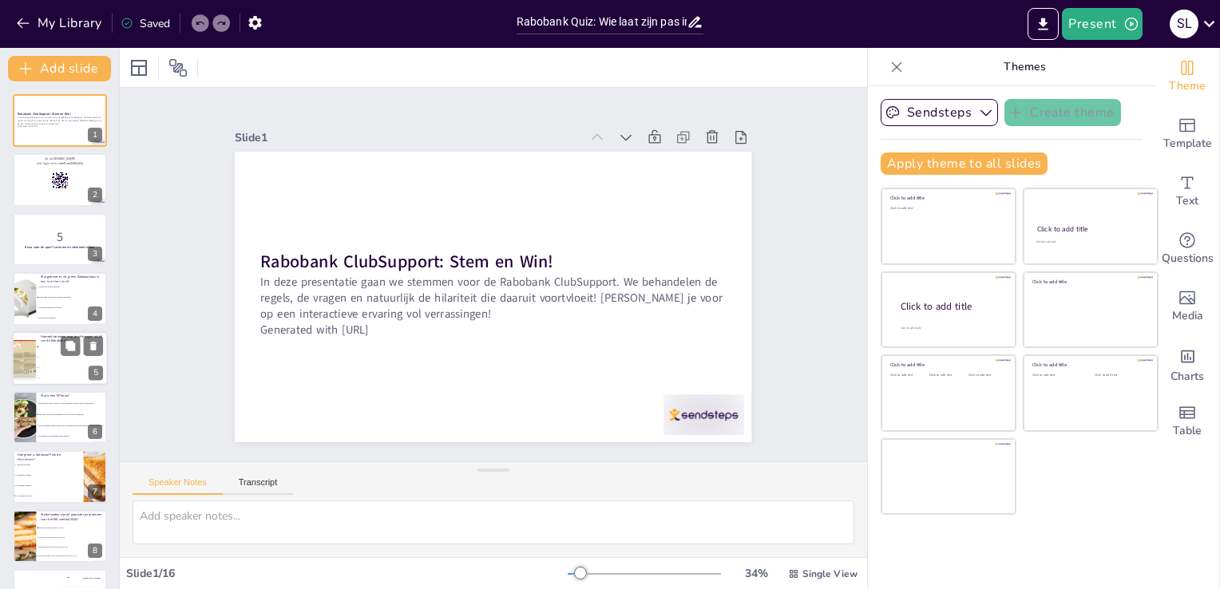
checkbox input "true"
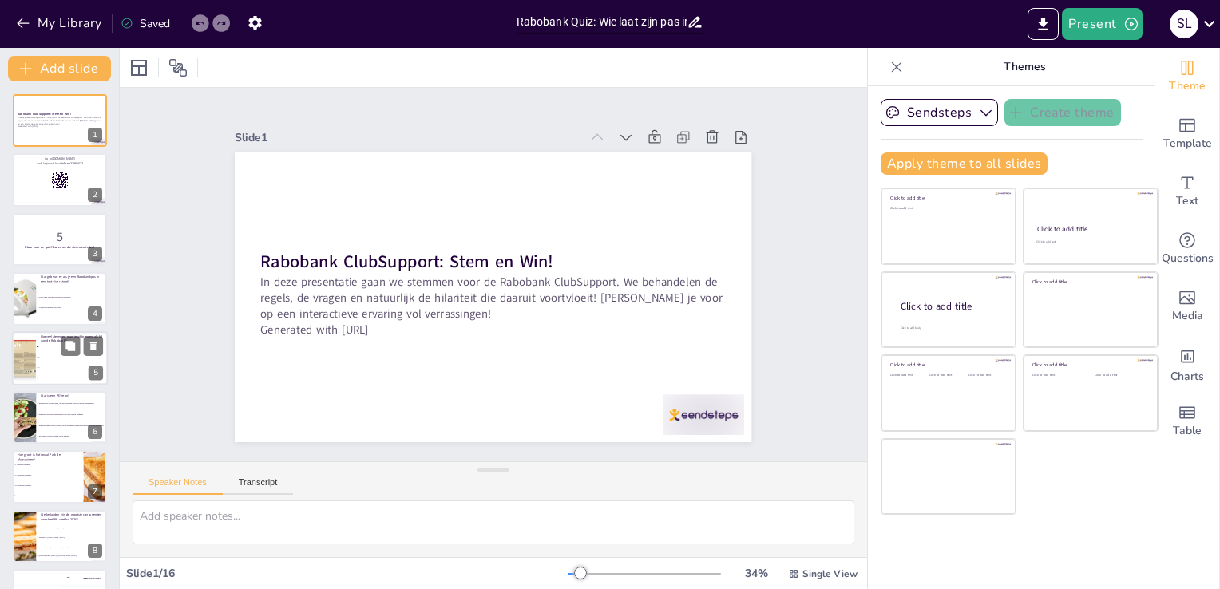
checkbox input "true"
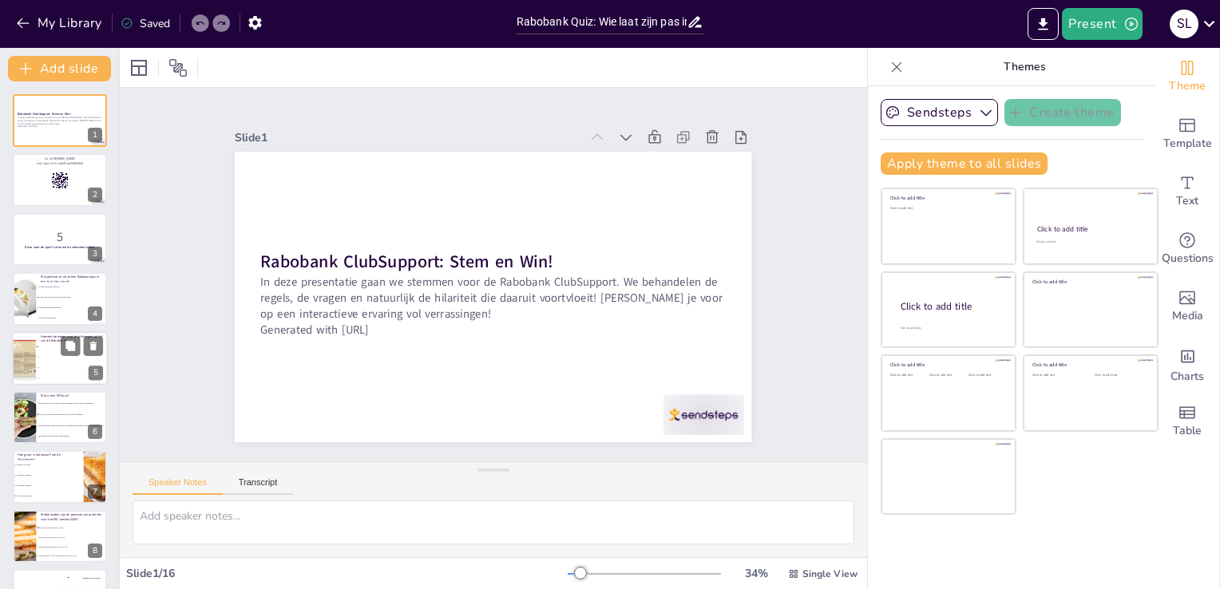
checkbox input "true"
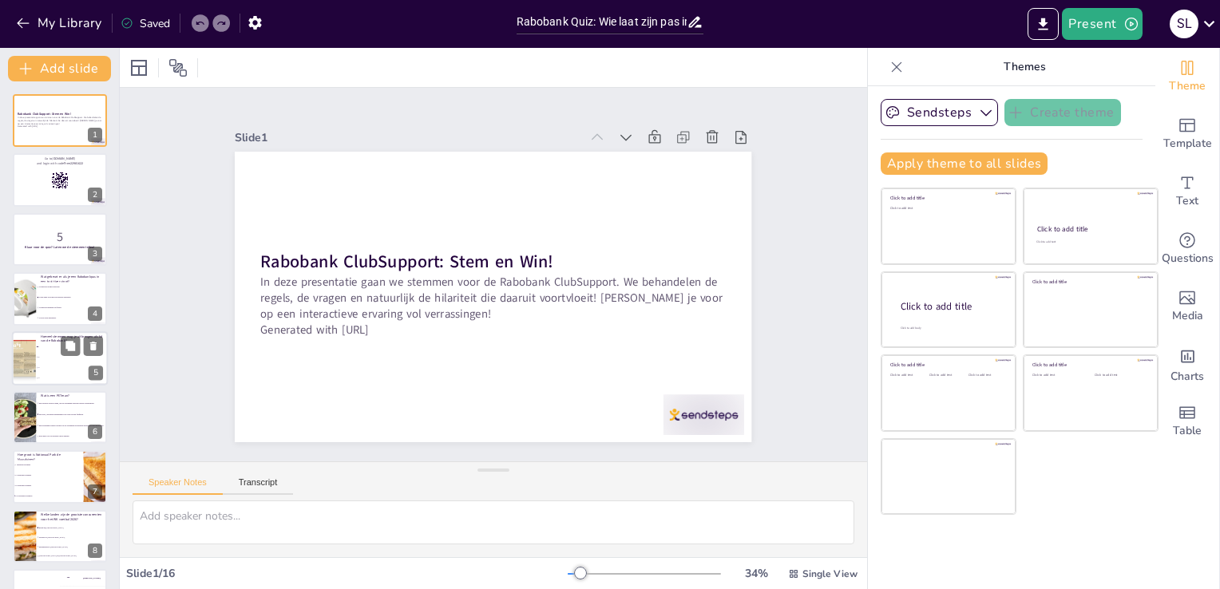
checkbox input "true"
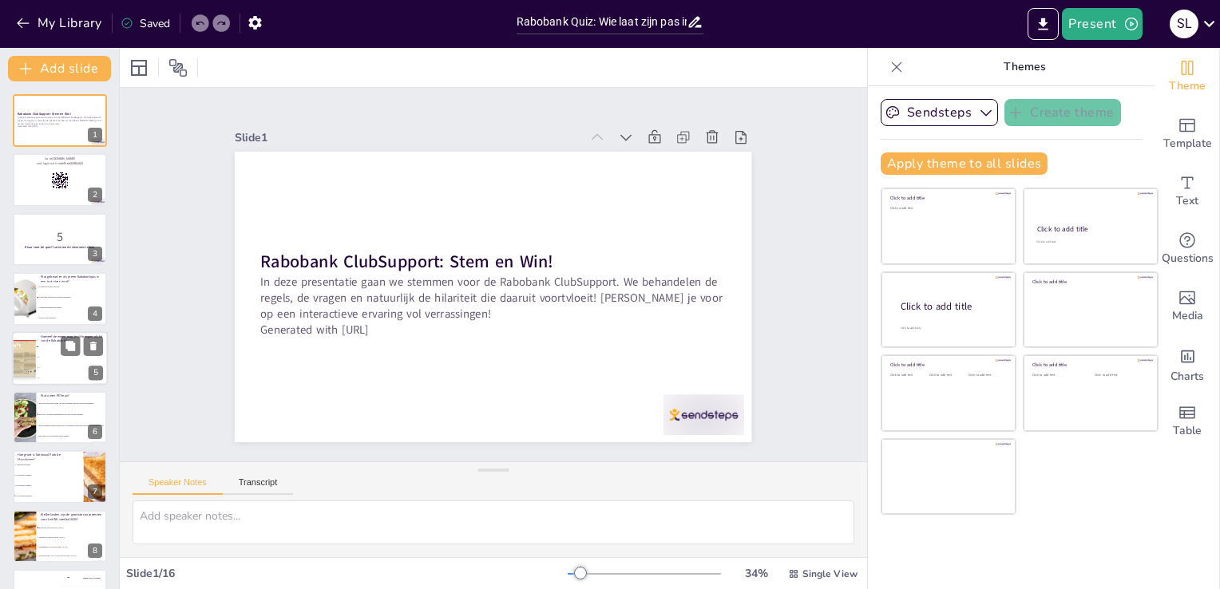
checkbox input "true"
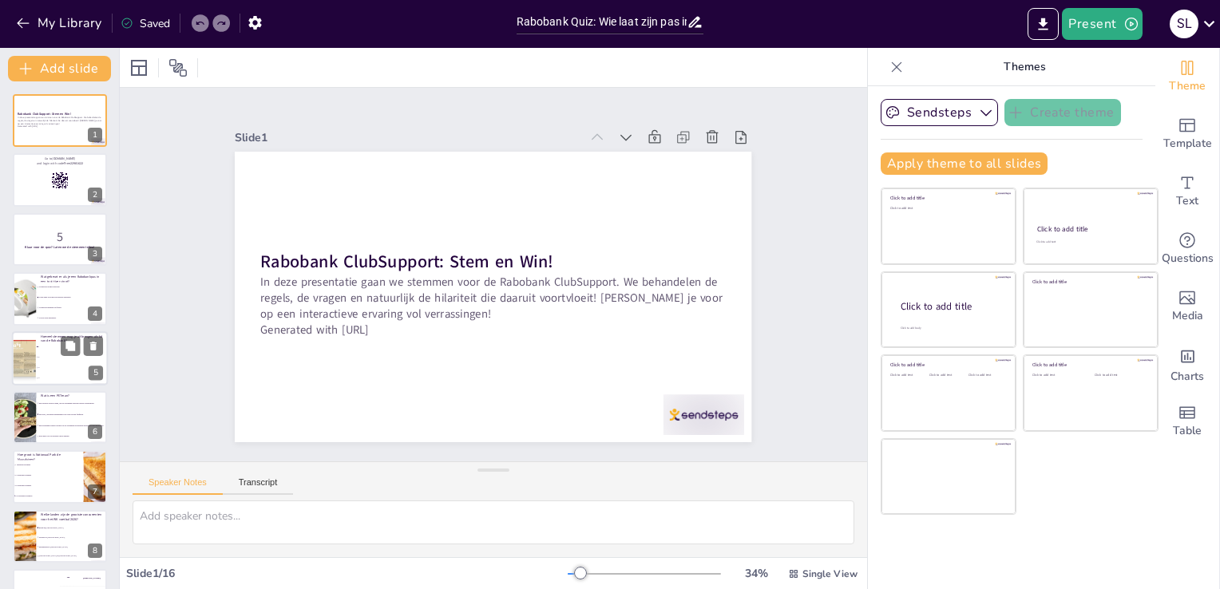
checkbox input "true"
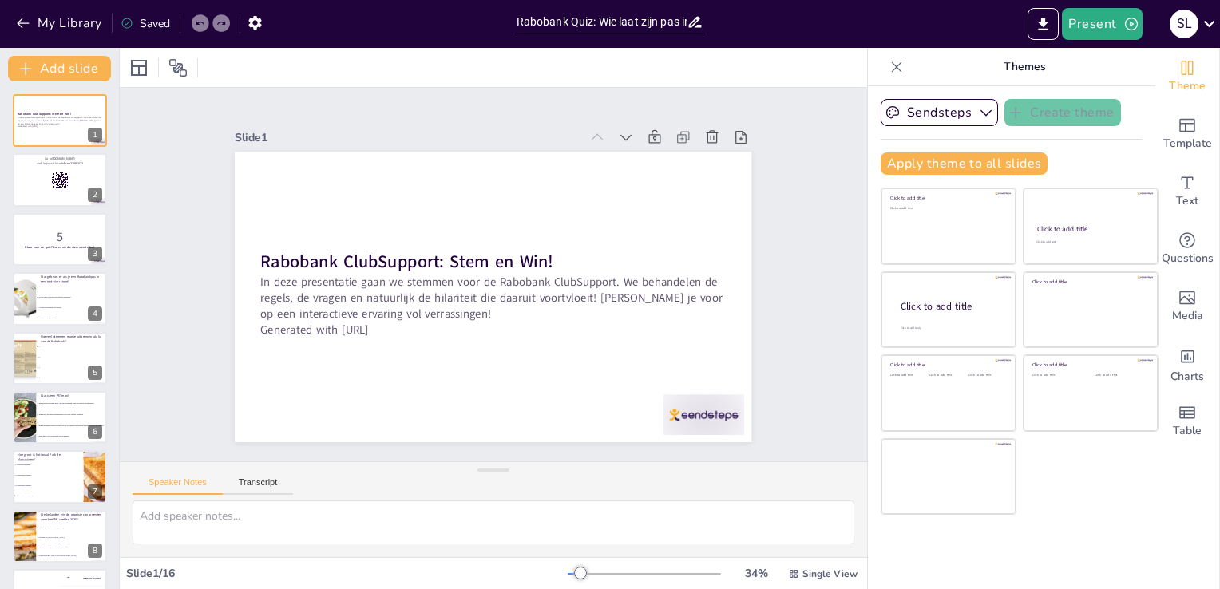
checkbox input "true"
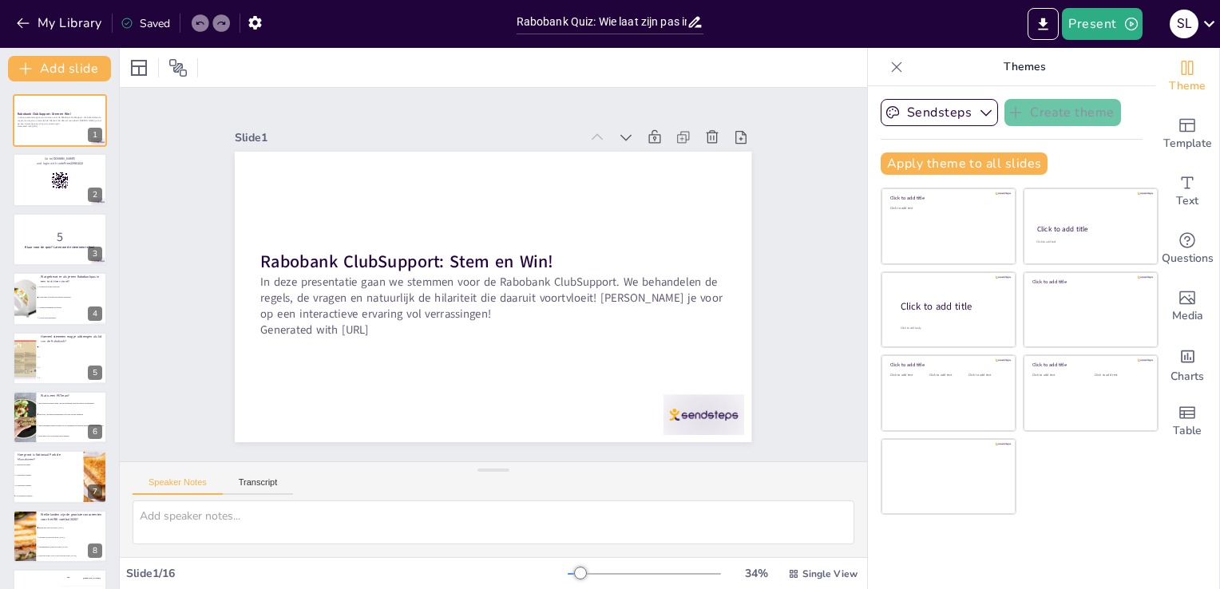
checkbox input "true"
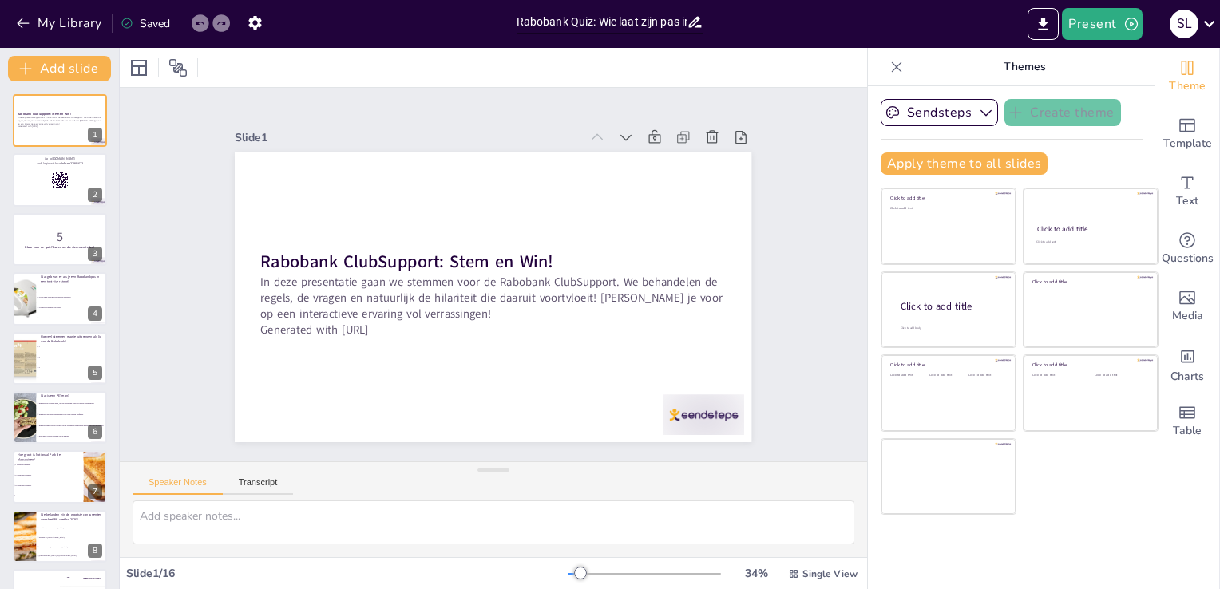
checkbox input "true"
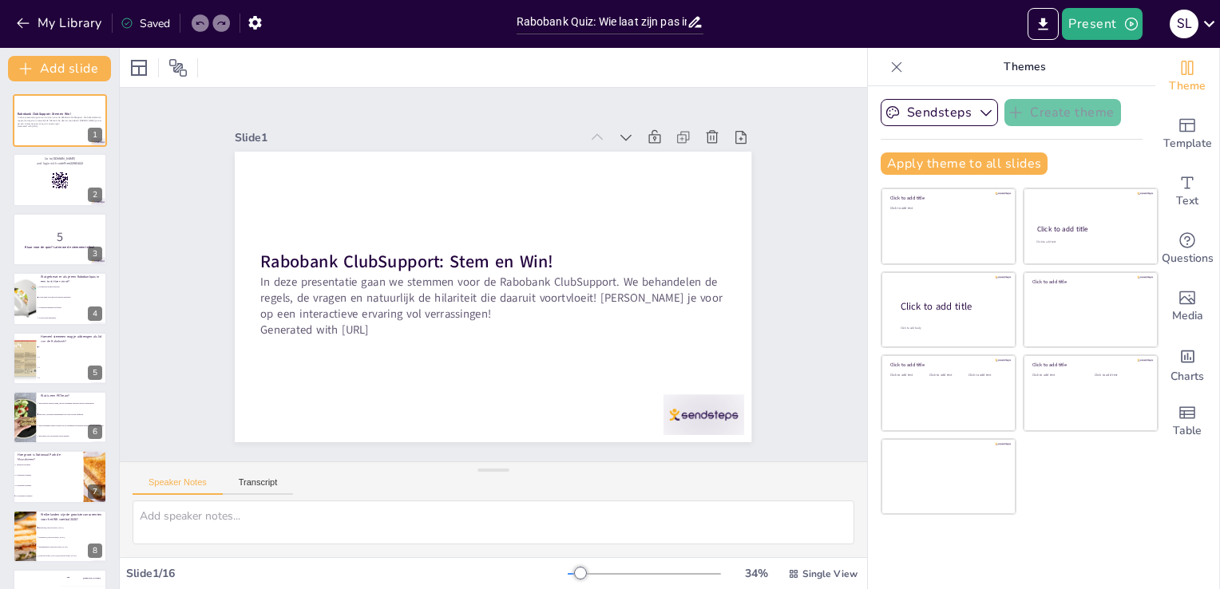
checkbox input "true"
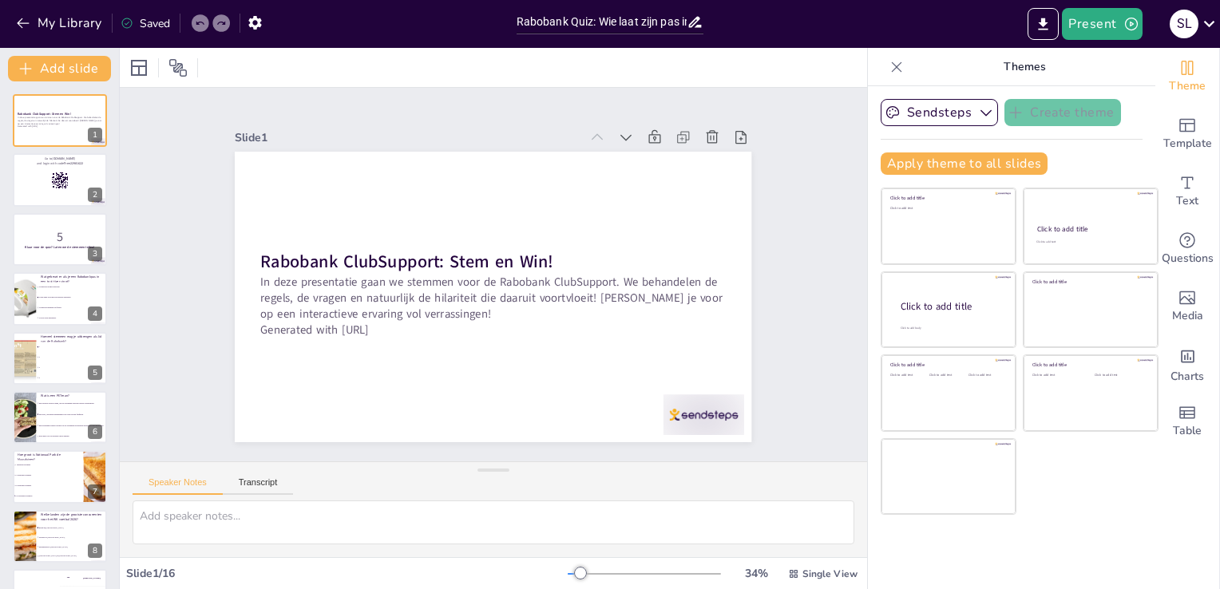
checkbox input "true"
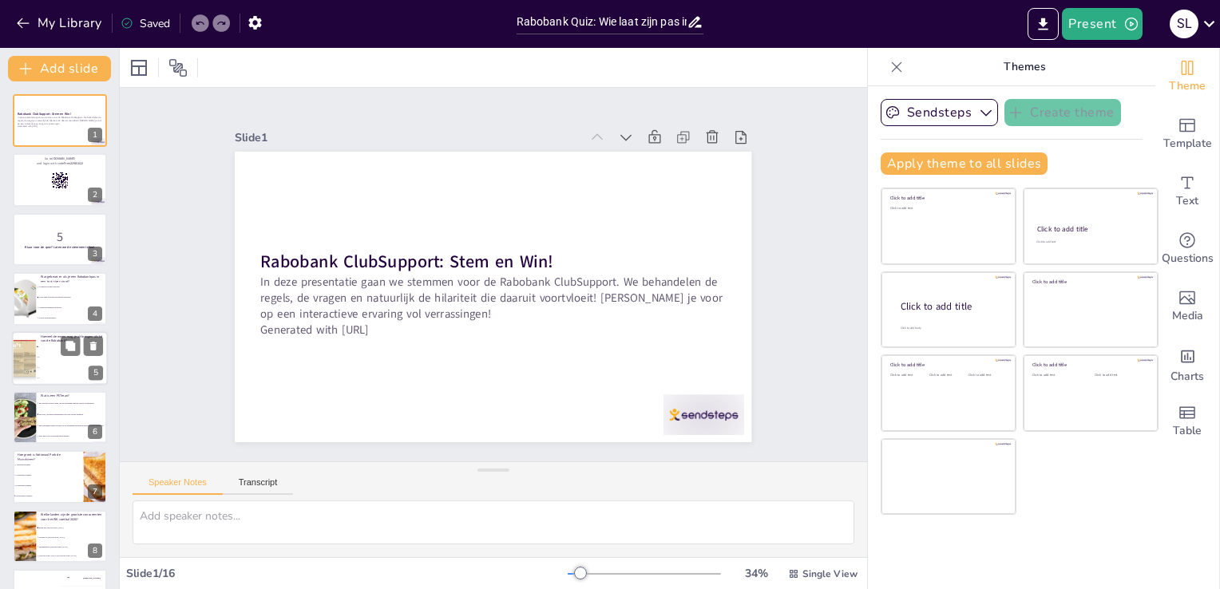
checkbox input "true"
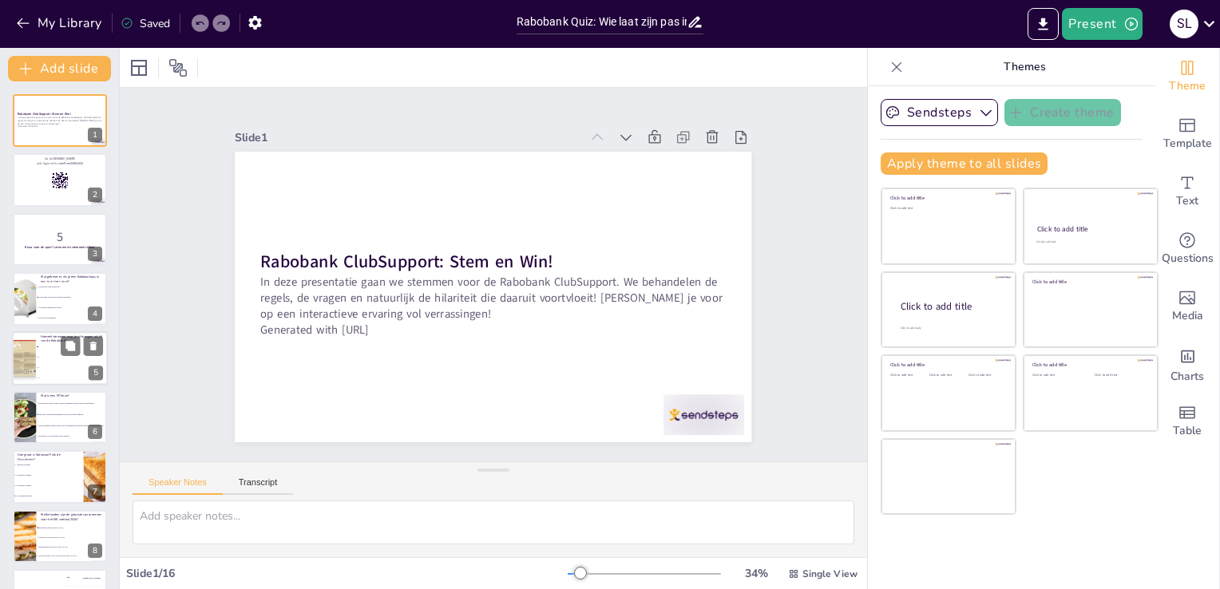
checkbox input "true"
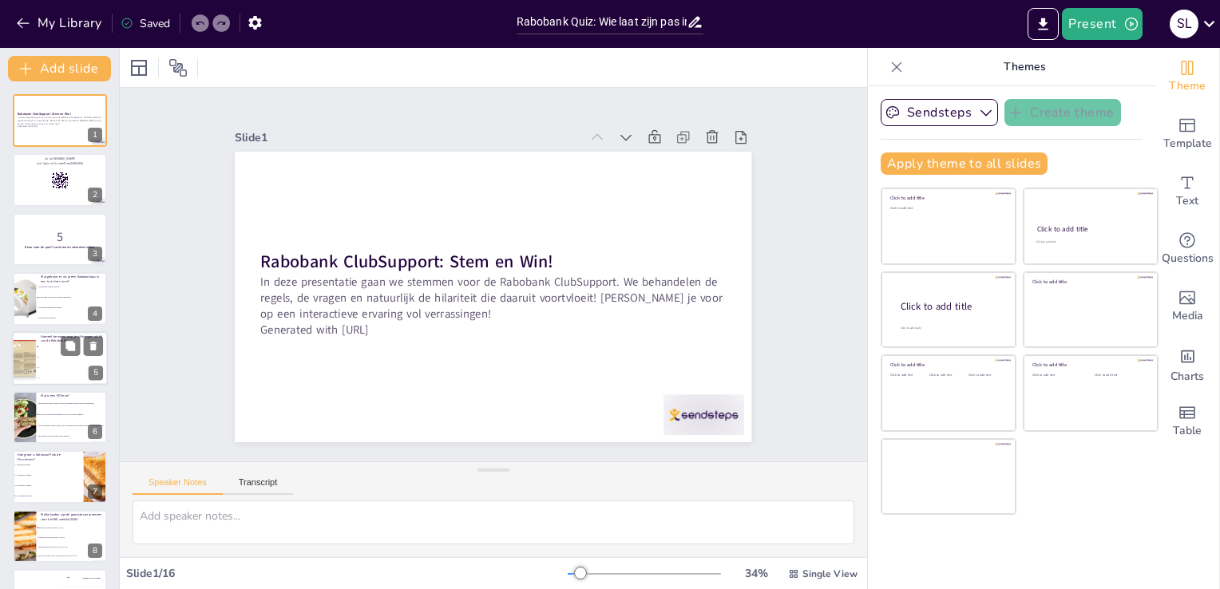
checkbox input "true"
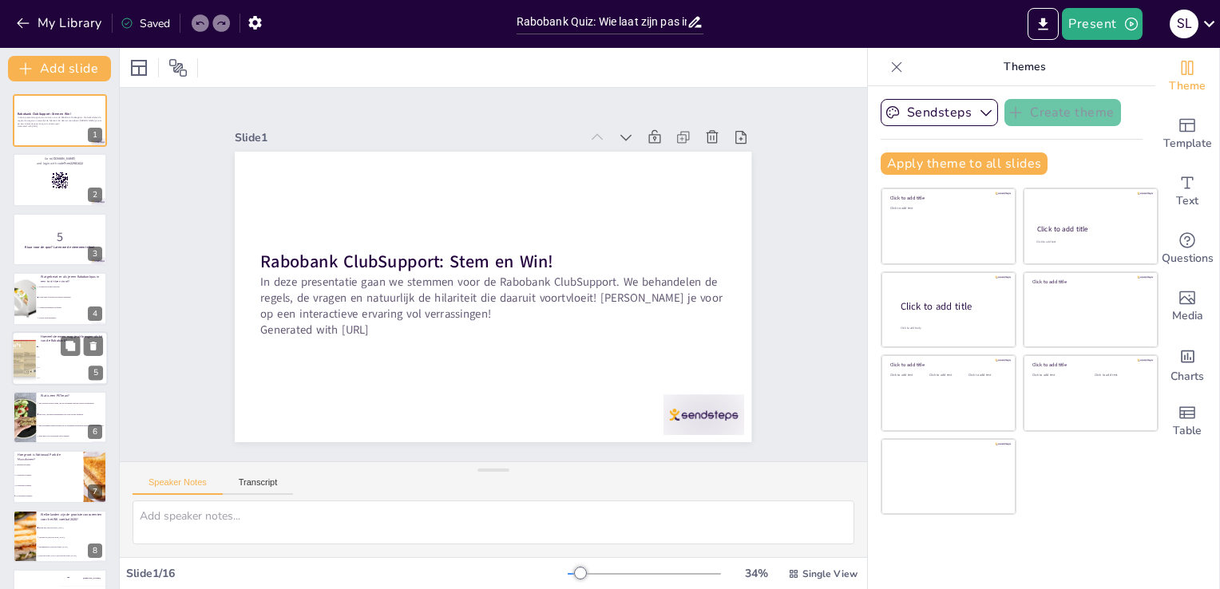
checkbox input "true"
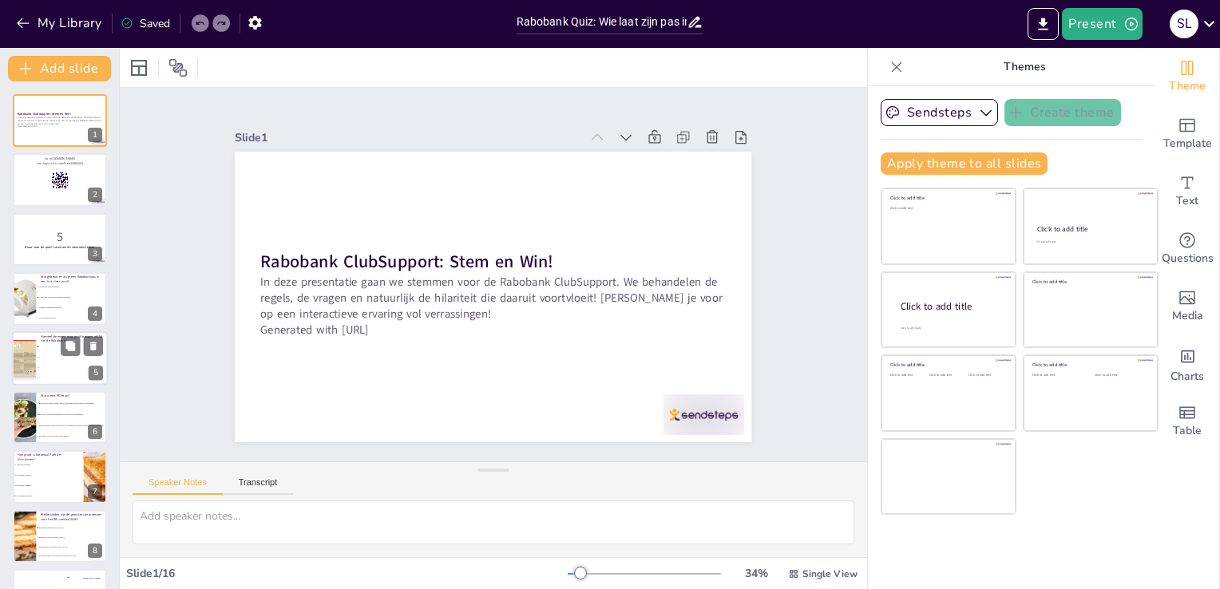
checkbox input "true"
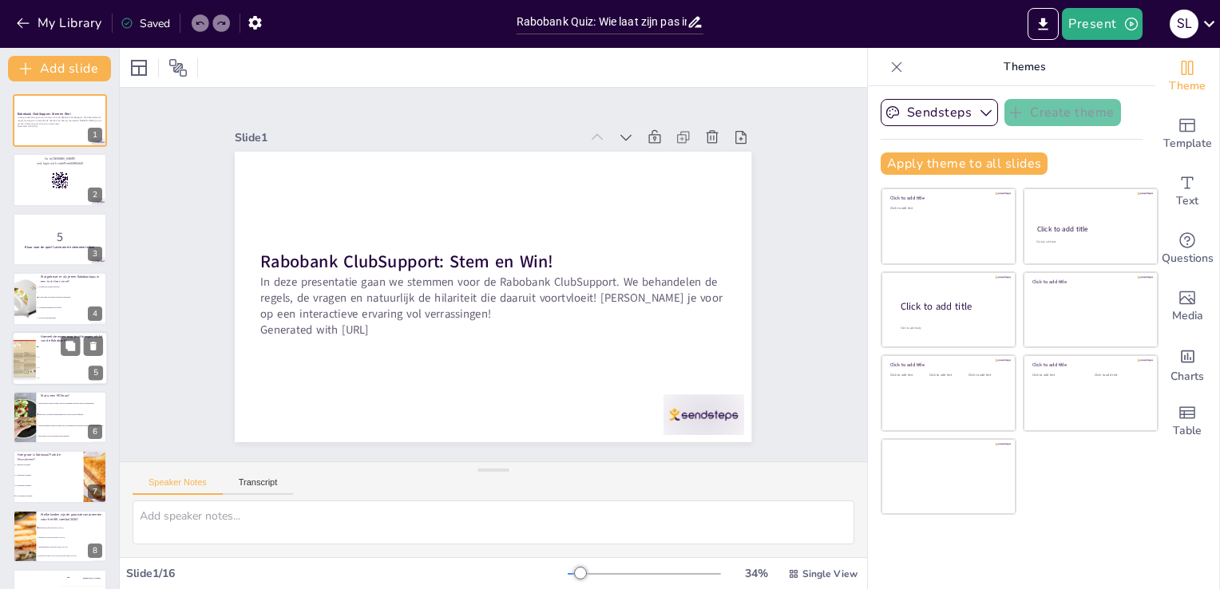
checkbox input "true"
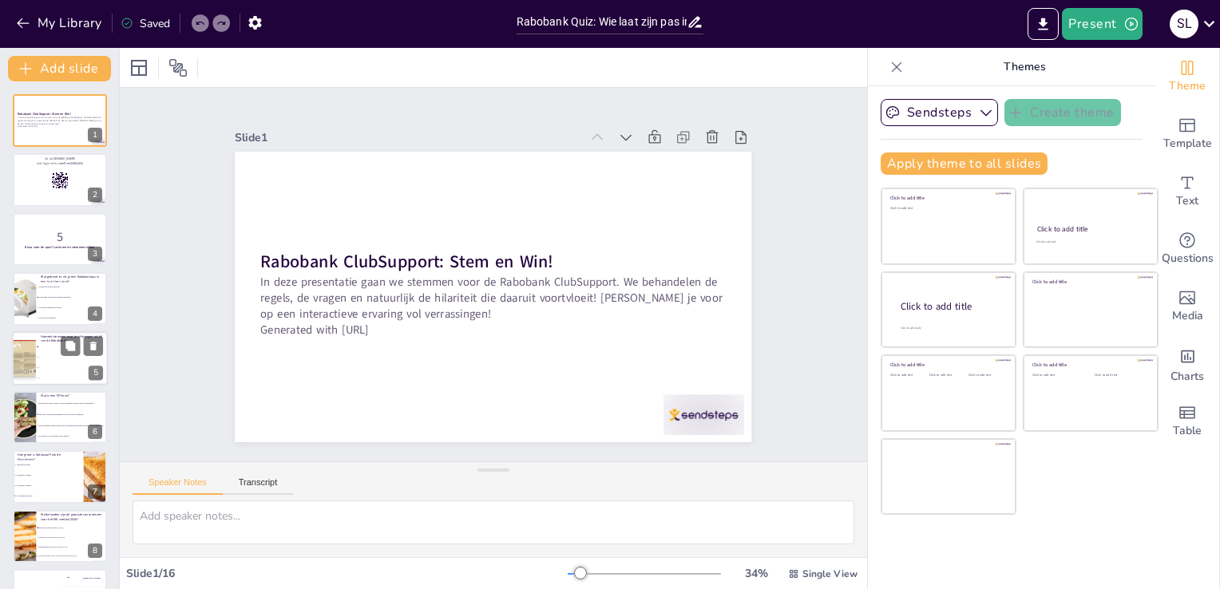
checkbox input "true"
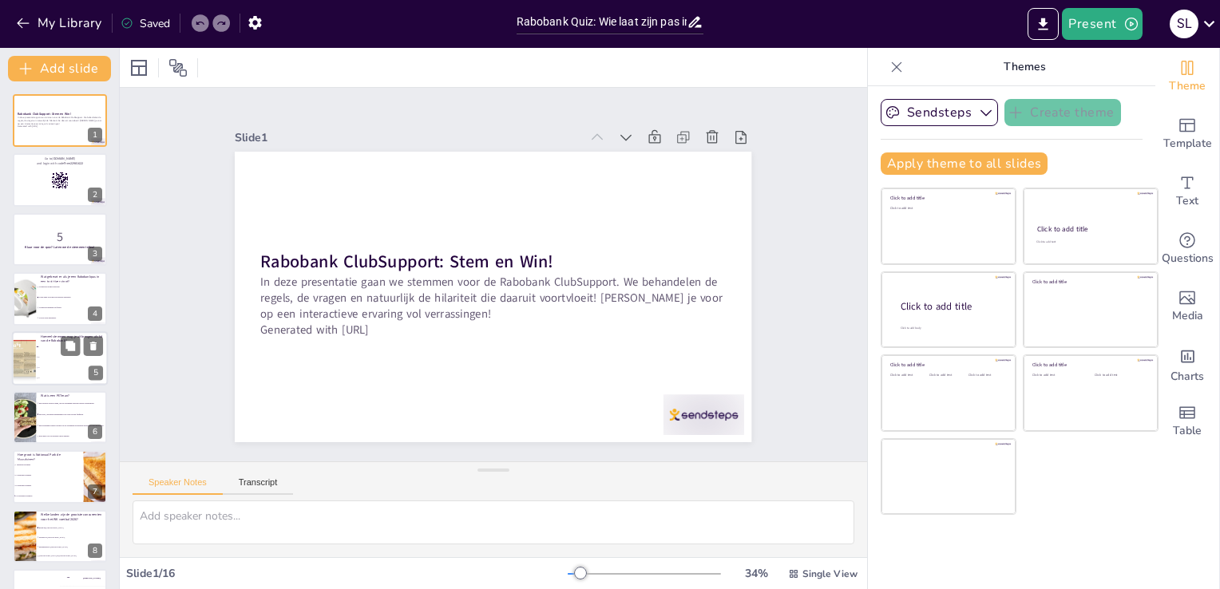
checkbox input "true"
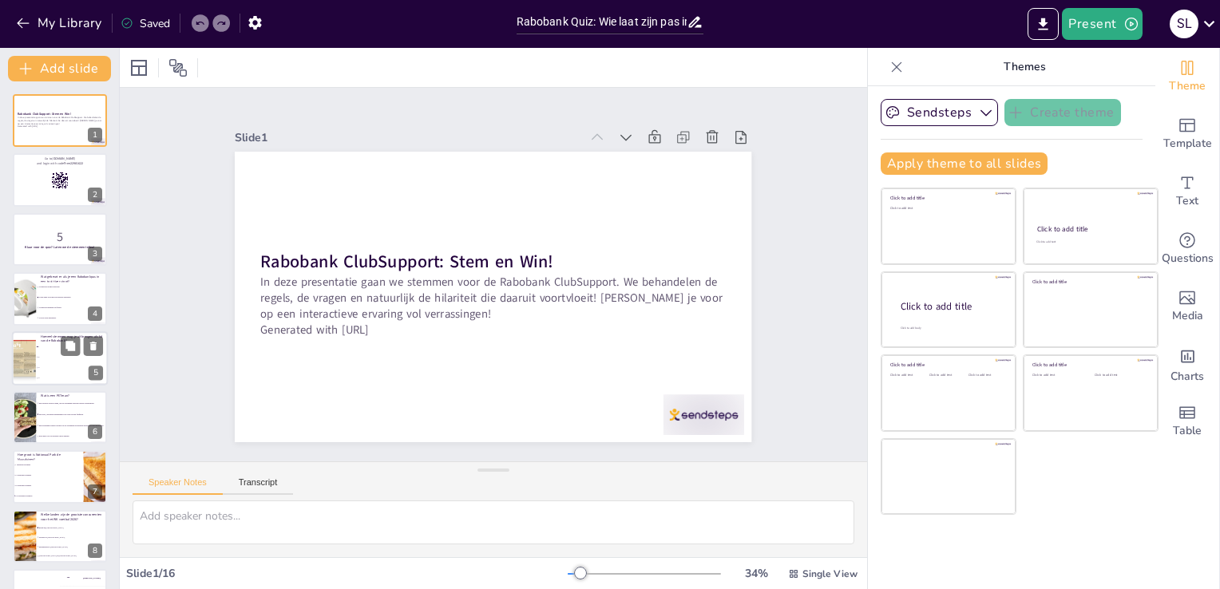
click at [60, 359] on li "2" at bounding box center [72, 357] width 72 height 10
checkbox input "true"
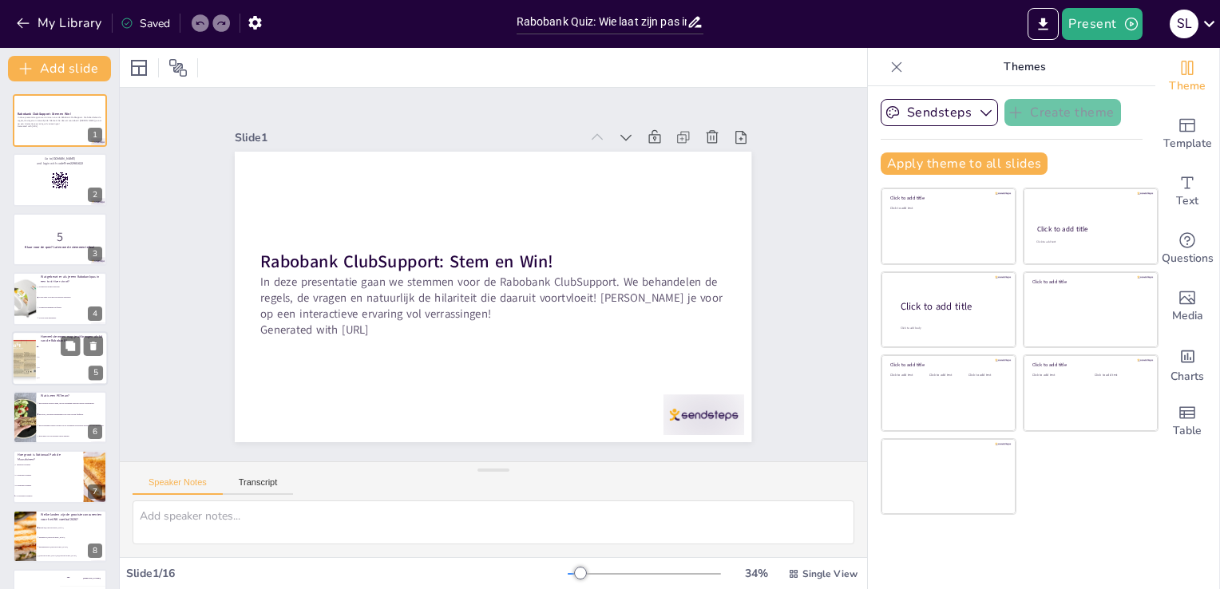
checkbox input "true"
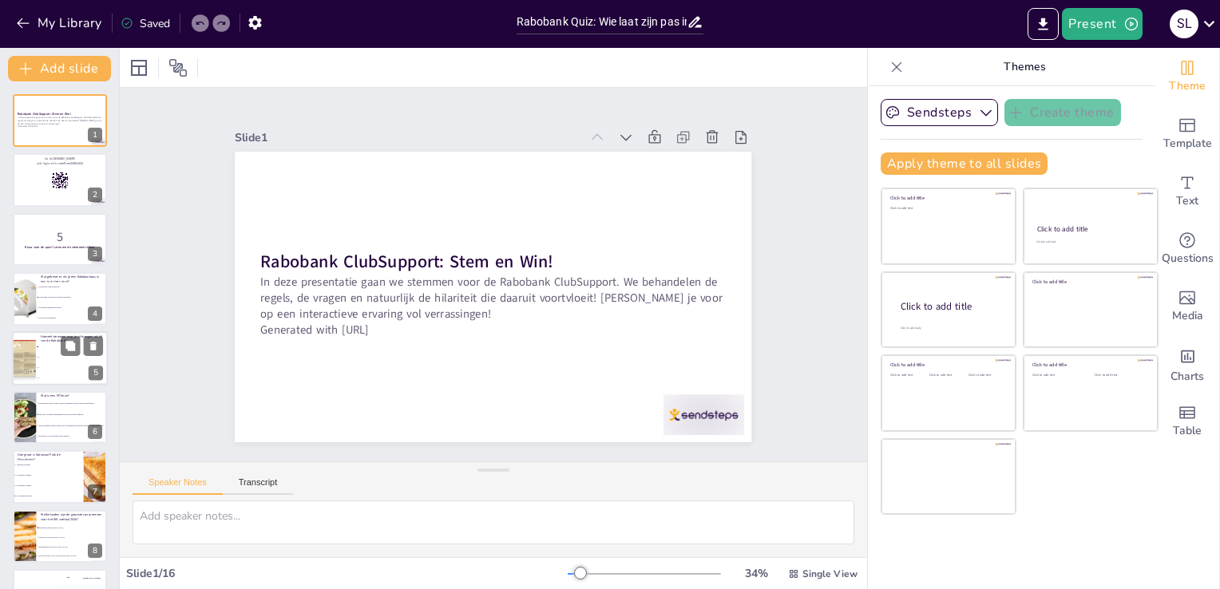
checkbox input "true"
type textarea "Als lid van de Rabobank mag je één stem uitbrengen. Dit is een belangrijke rege…"
checkbox input "true"
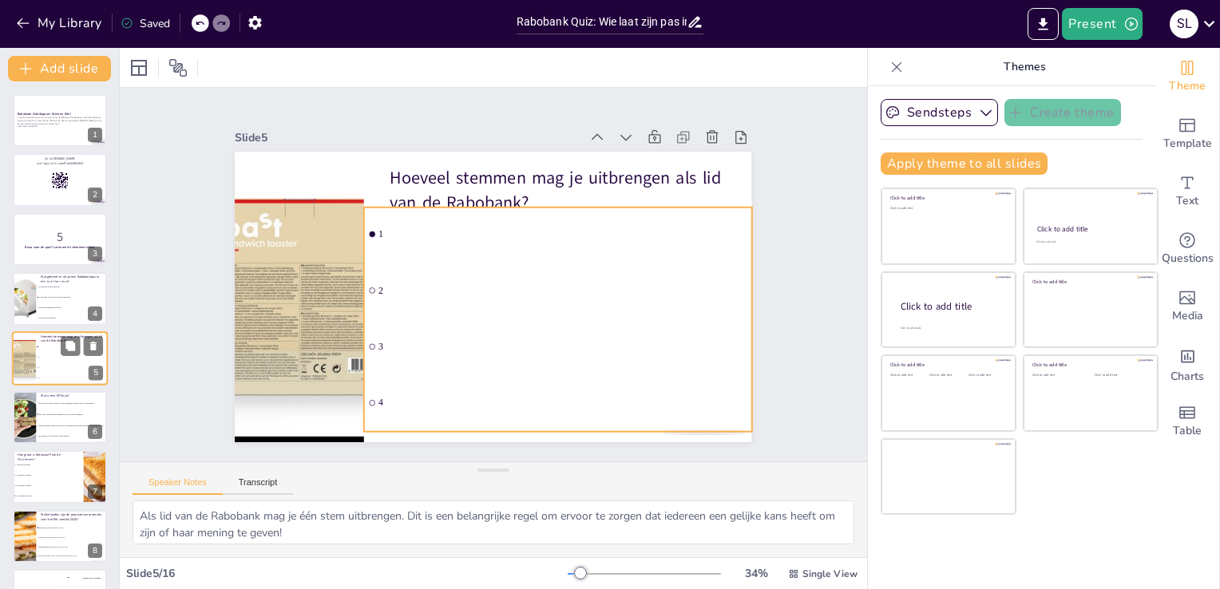
scroll to position [22, 0]
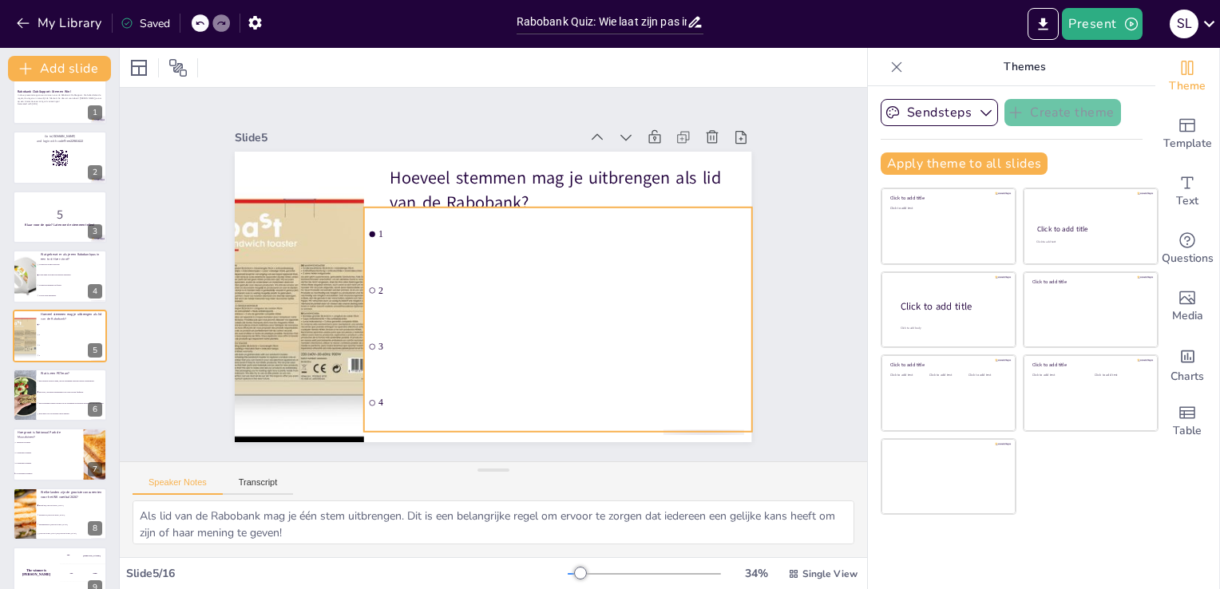
checkbox input "true"
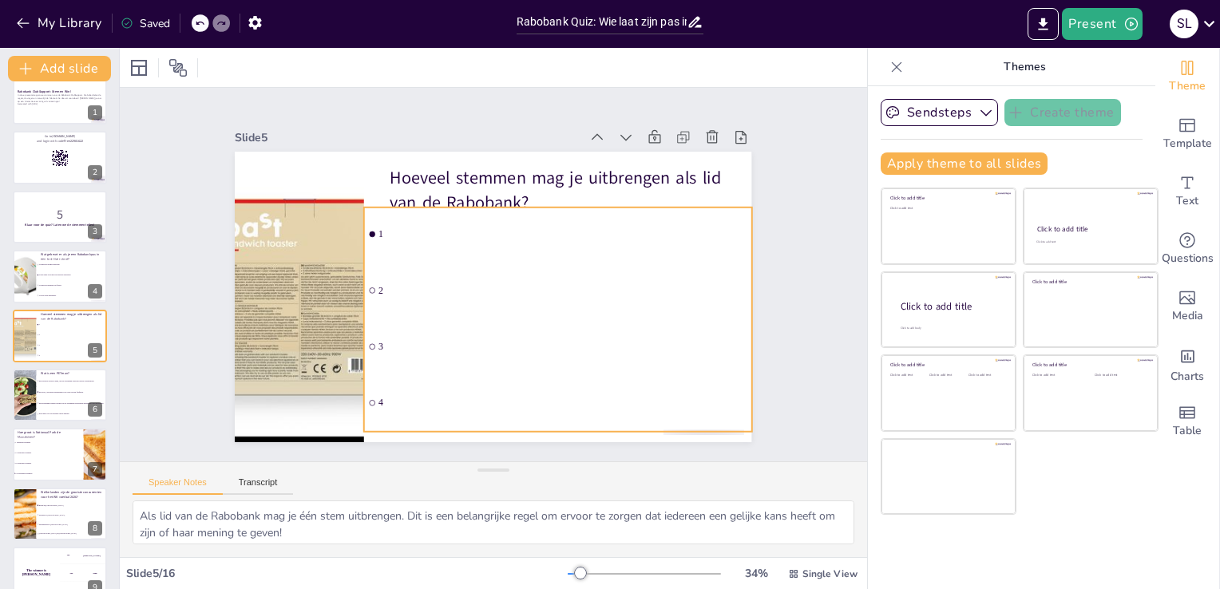
checkbox input "true"
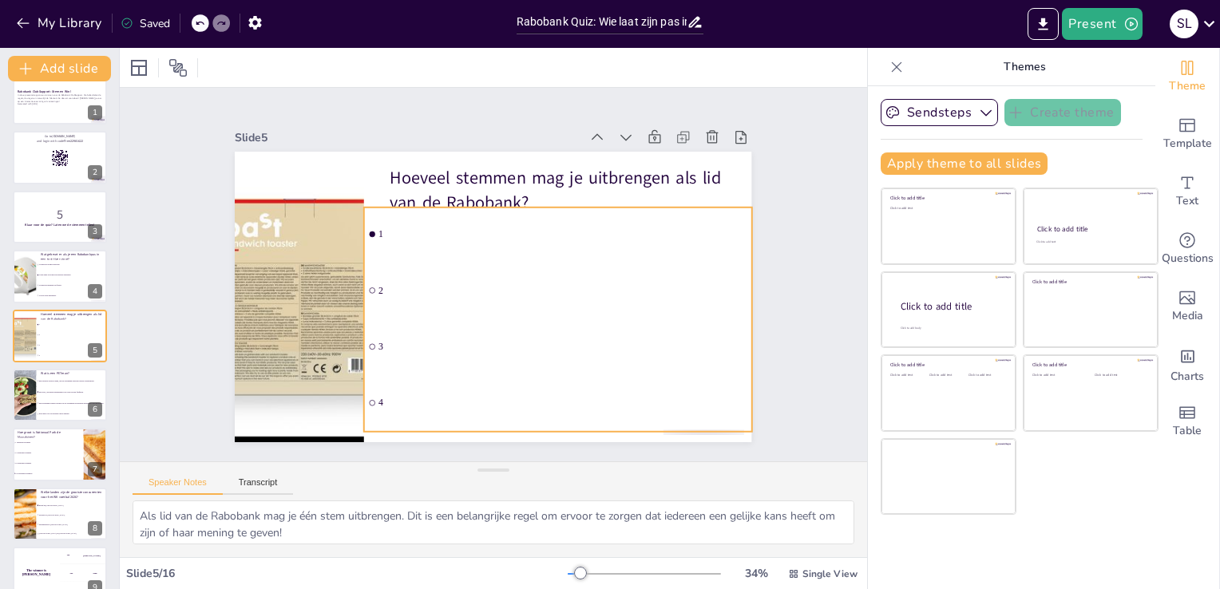
checkbox input "true"
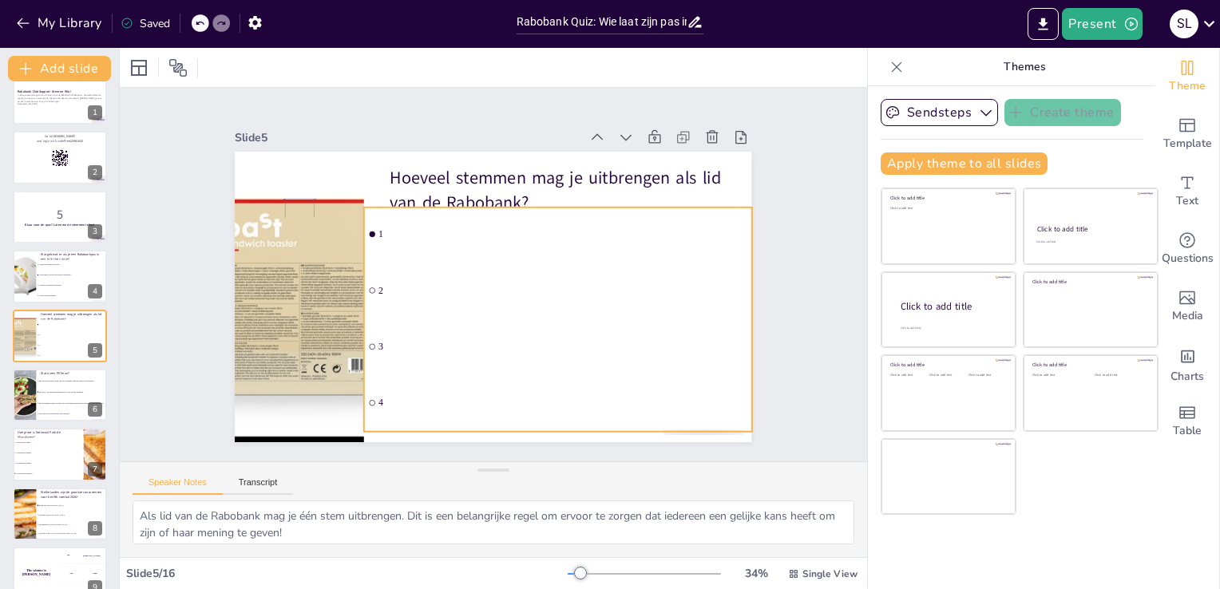
checkbox input "true"
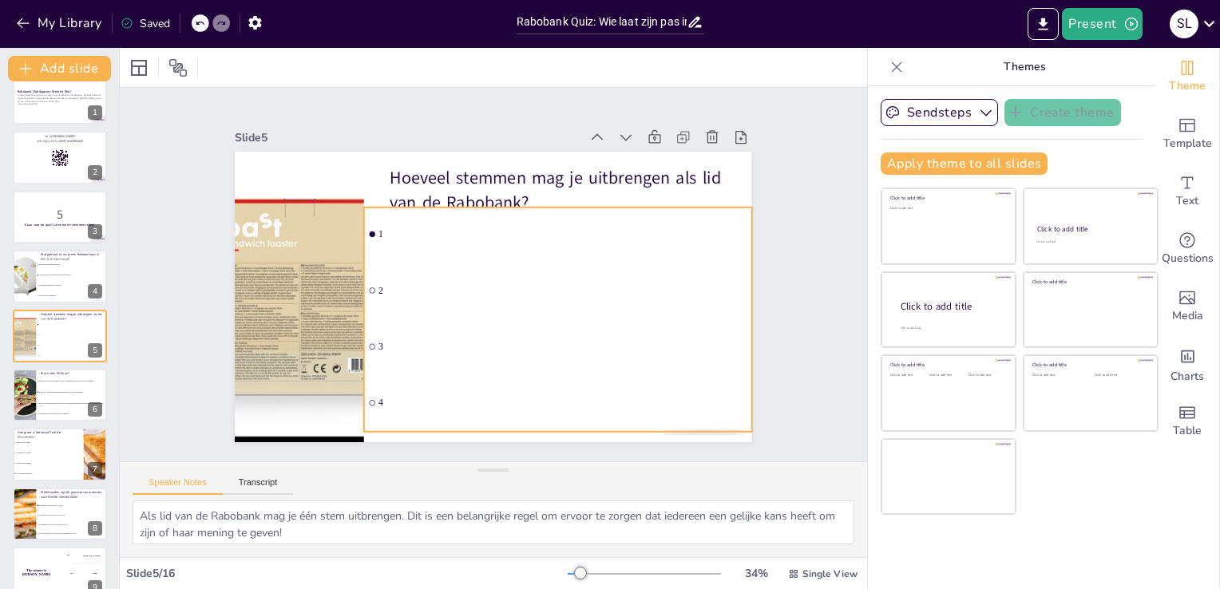
checkbox input "true"
click at [361, 323] on input "checkbox" at bounding box center [360, 319] width 7 height 7
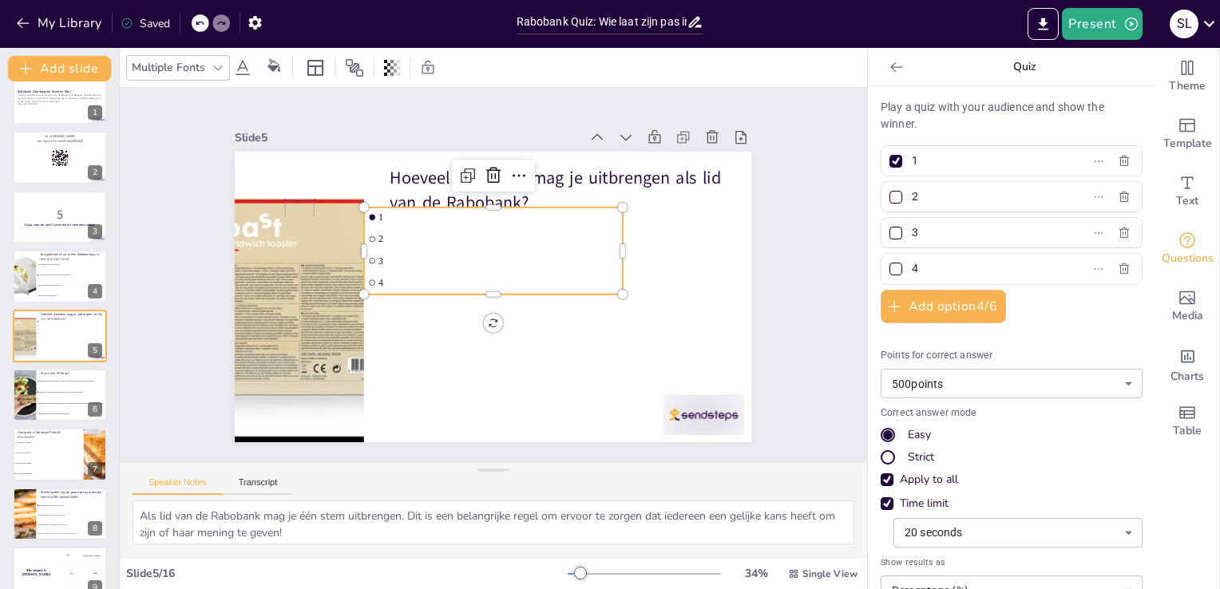
click at [371, 252] on input "checkbox" at bounding box center [374, 248] width 6 height 6
click at [375, 240] on input "checkbox" at bounding box center [378, 235] width 7 height 7
click at [892, 232] on div at bounding box center [896, 233] width 8 height 8
click at [912, 232] on input "3" at bounding box center [986, 232] width 149 height 23
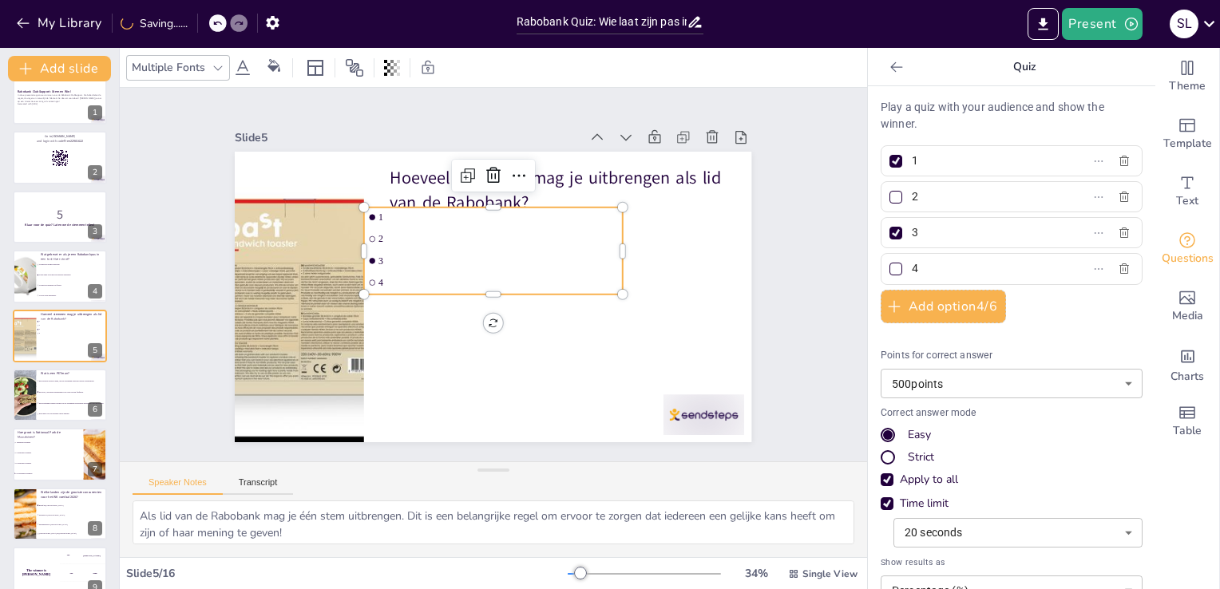
click at [890, 158] on div at bounding box center [896, 161] width 13 height 13
click at [912, 158] on input "1" at bounding box center [986, 160] width 149 height 23
click at [52, 103] on p "Generated with [URL]" at bounding box center [60, 104] width 86 height 3
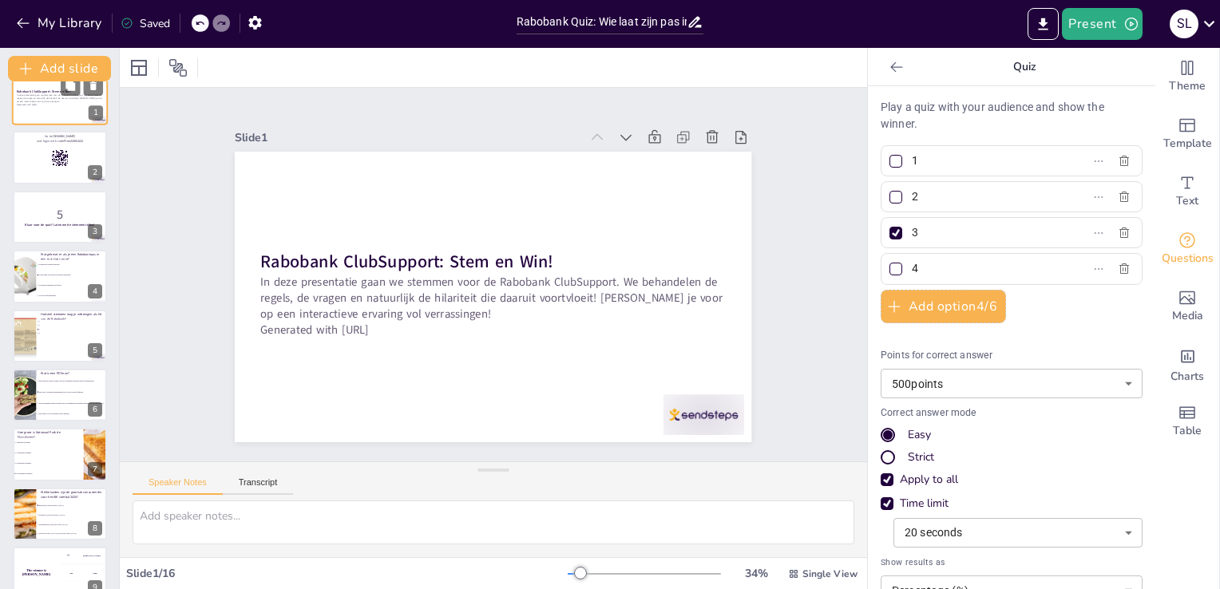
scroll to position [0, 0]
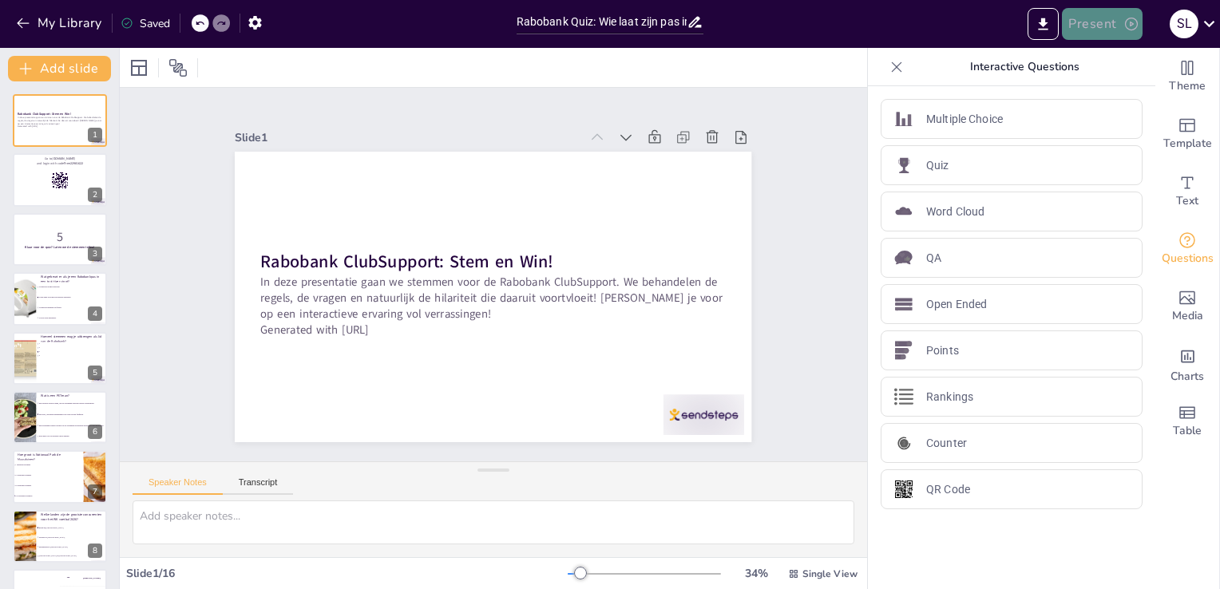
click at [1084, 25] on button "Present" at bounding box center [1102, 24] width 80 height 32
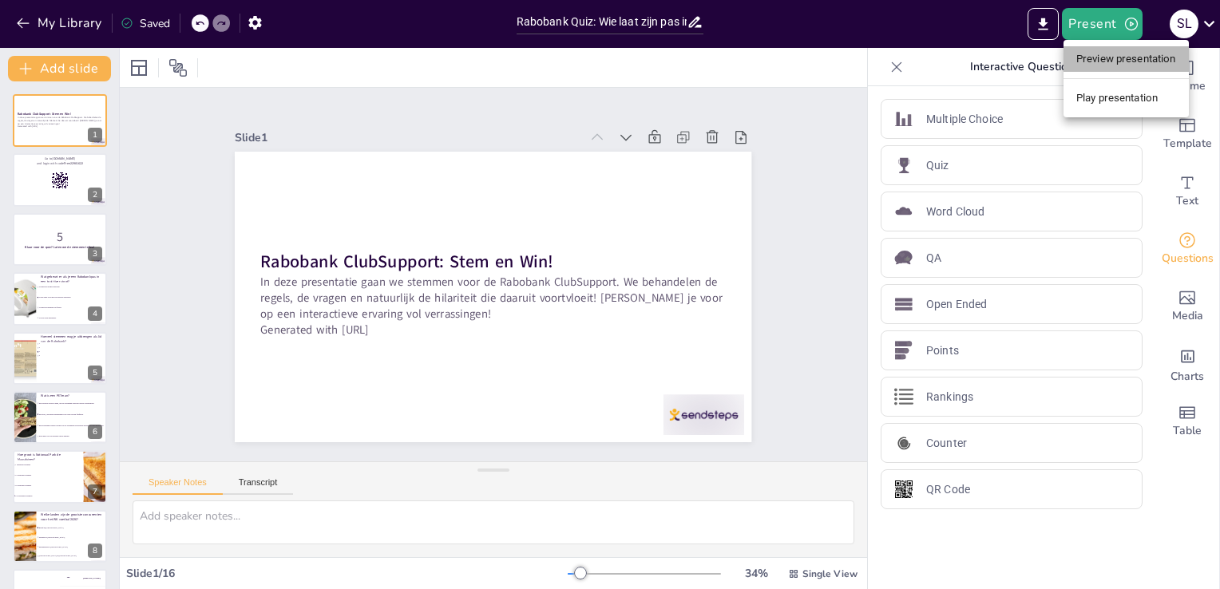
click at [1136, 62] on li "Preview presentation" at bounding box center [1126, 59] width 125 height 26
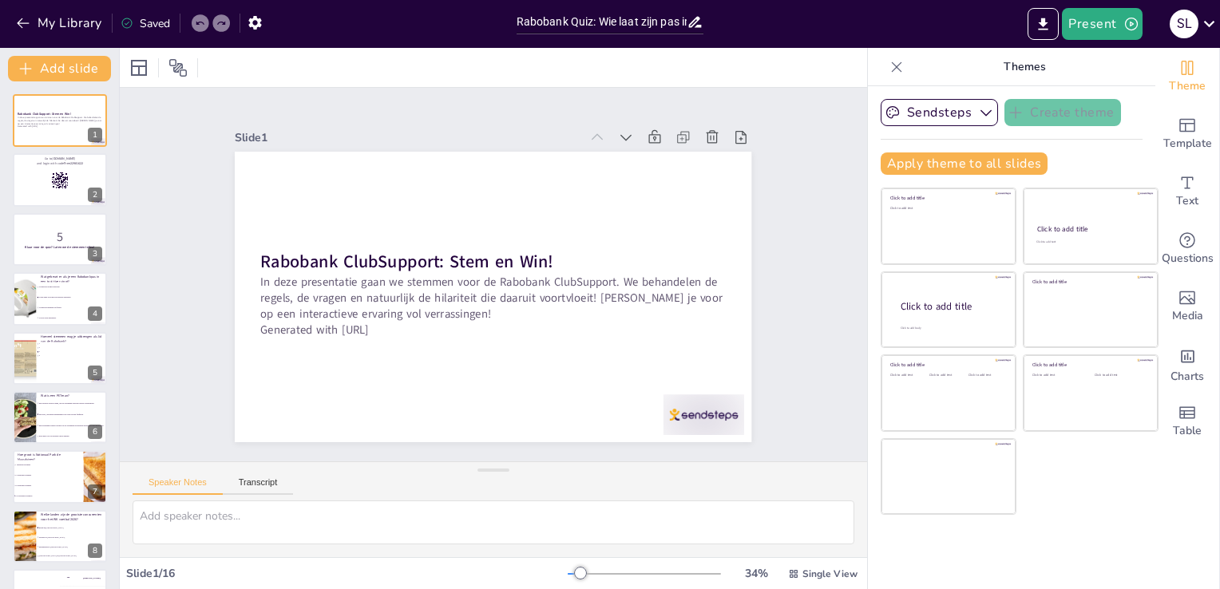
checkbox input "true"
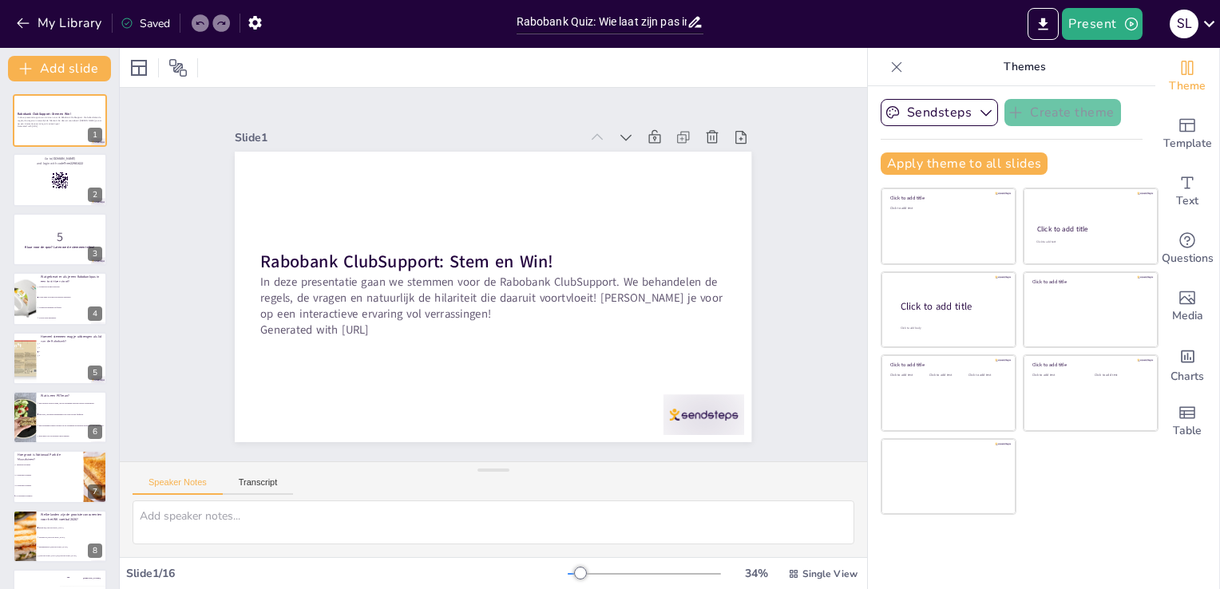
checkbox input "true"
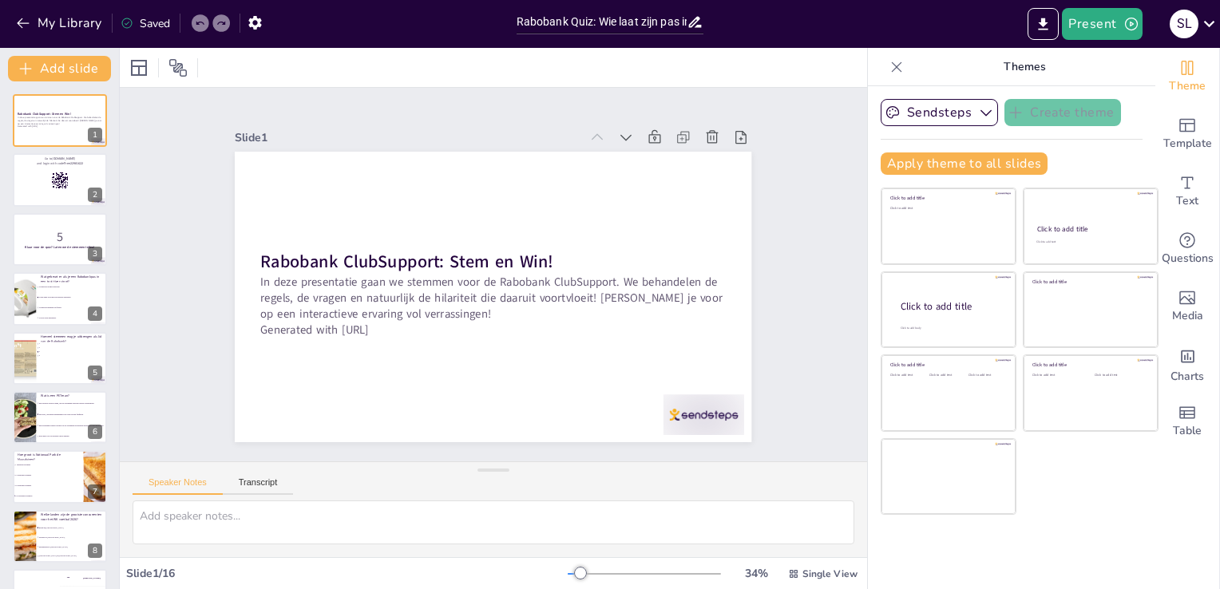
checkbox input "true"
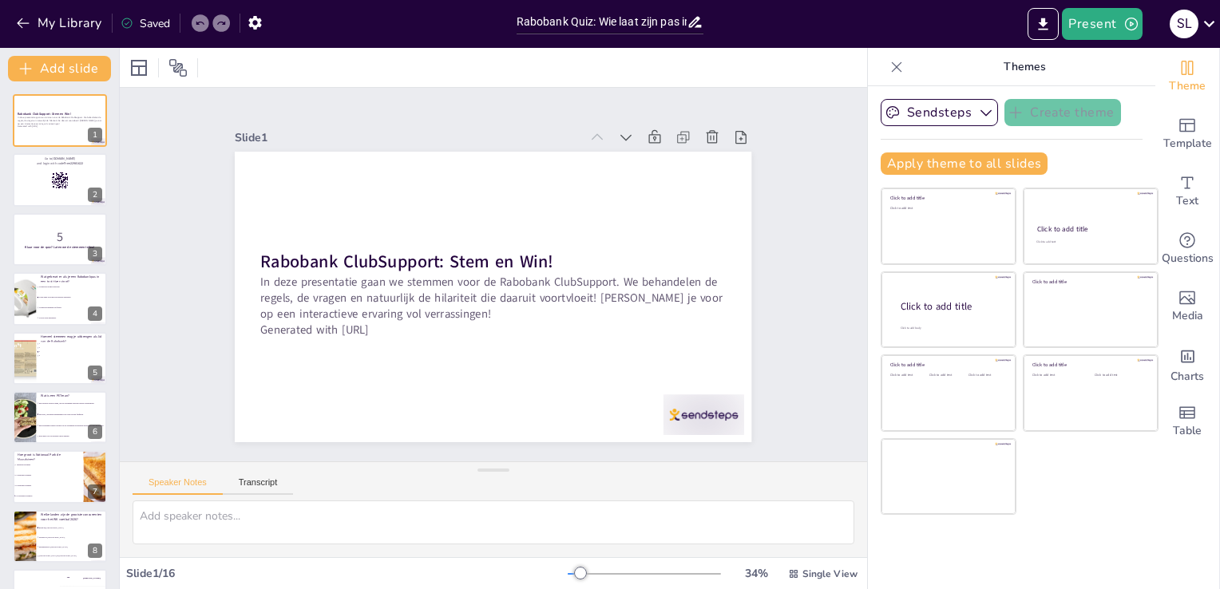
checkbox input "true"
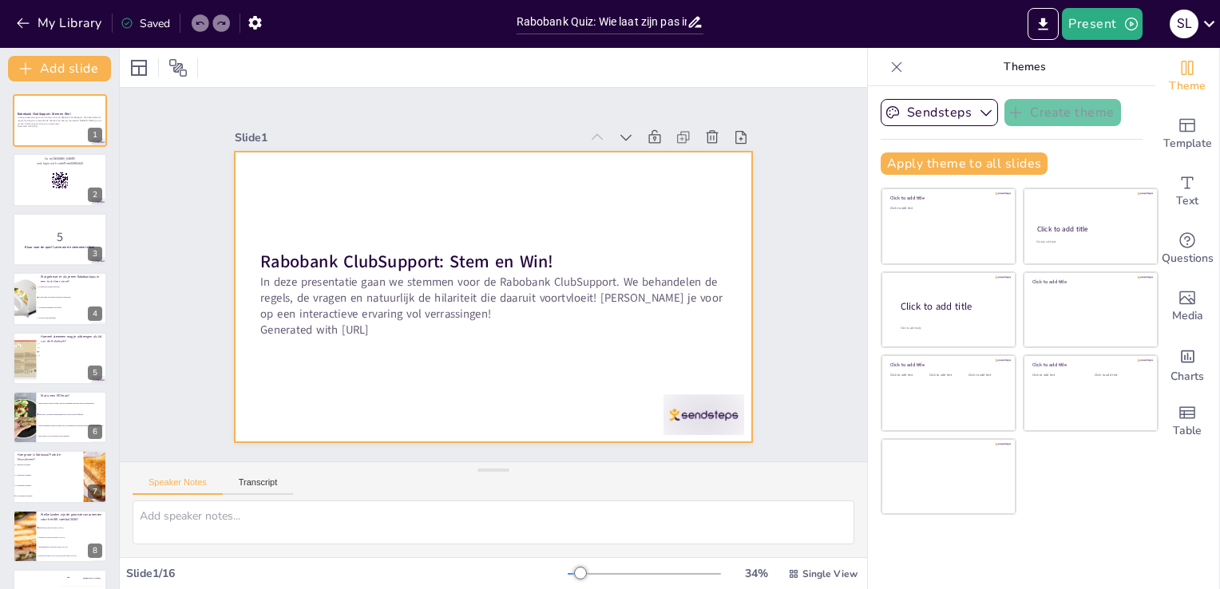
checkbox input "true"
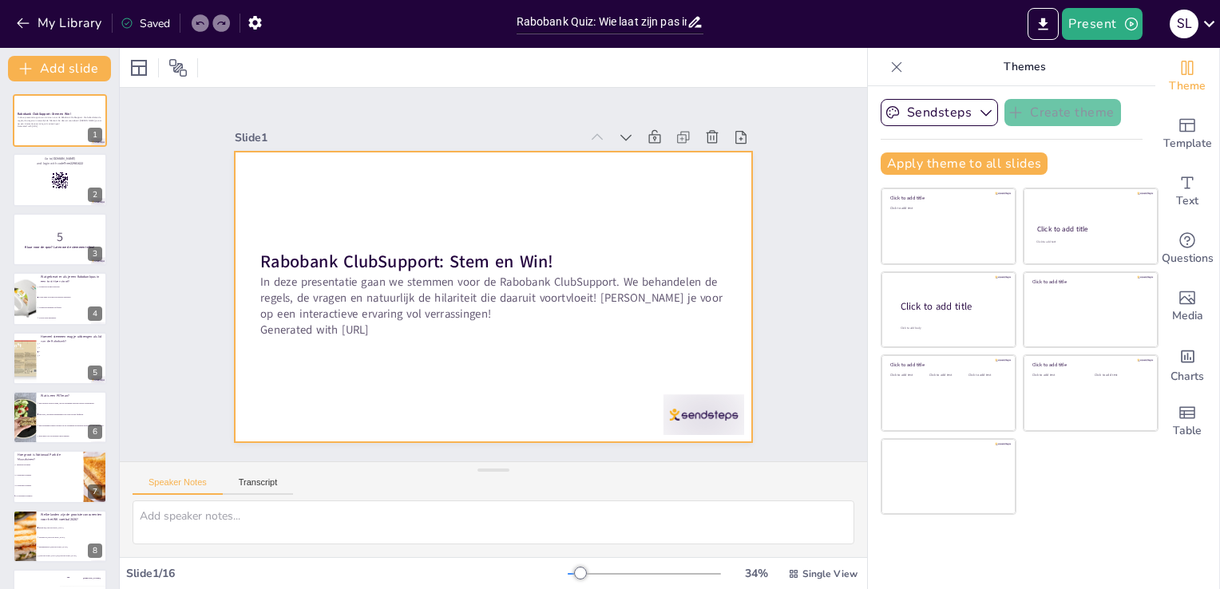
checkbox input "true"
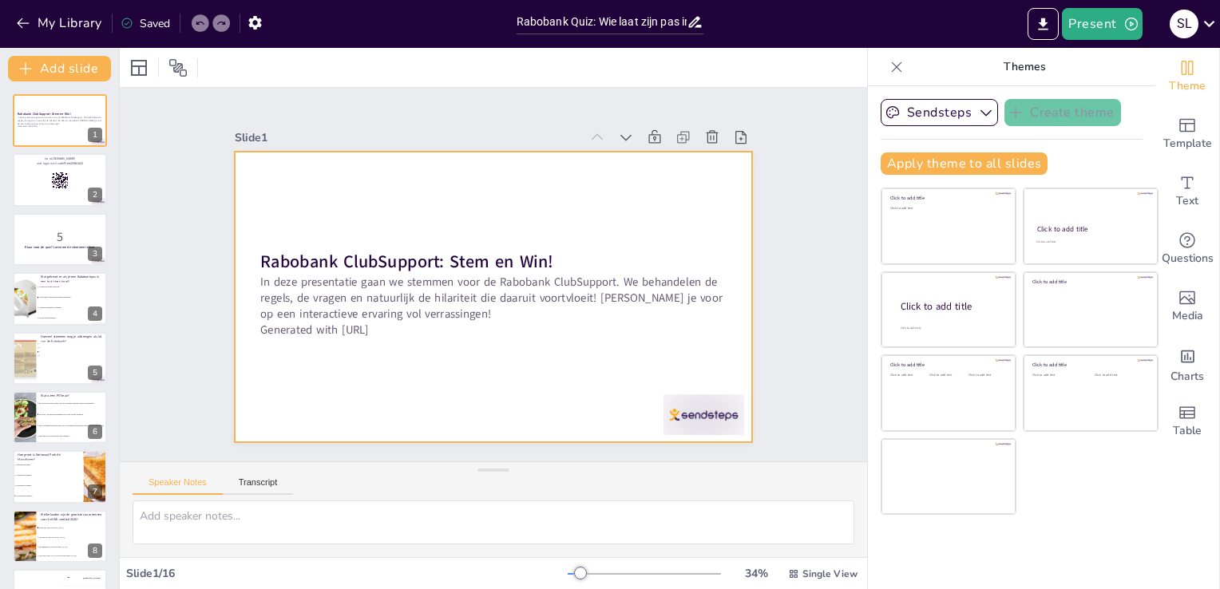
checkbox input "true"
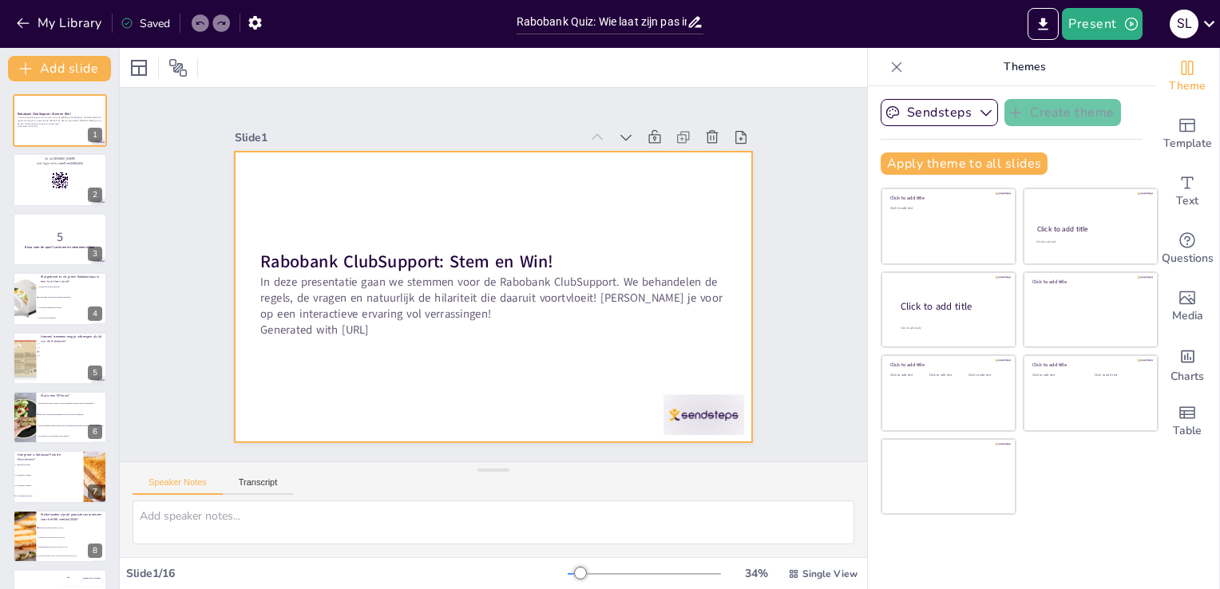
checkbox input "true"
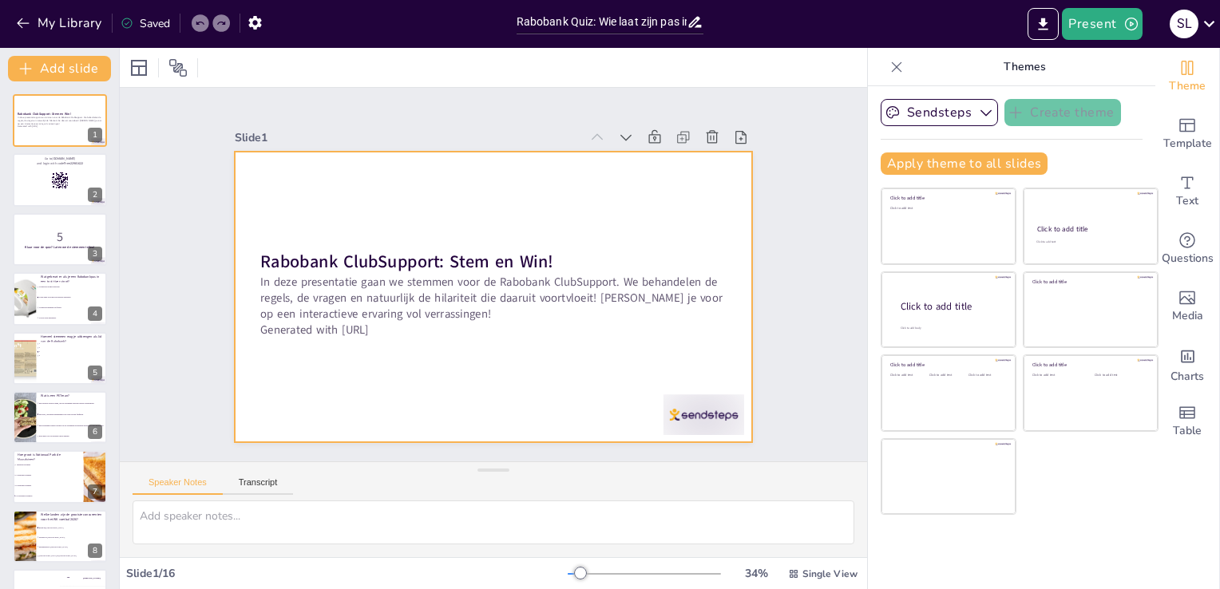
checkbox input "true"
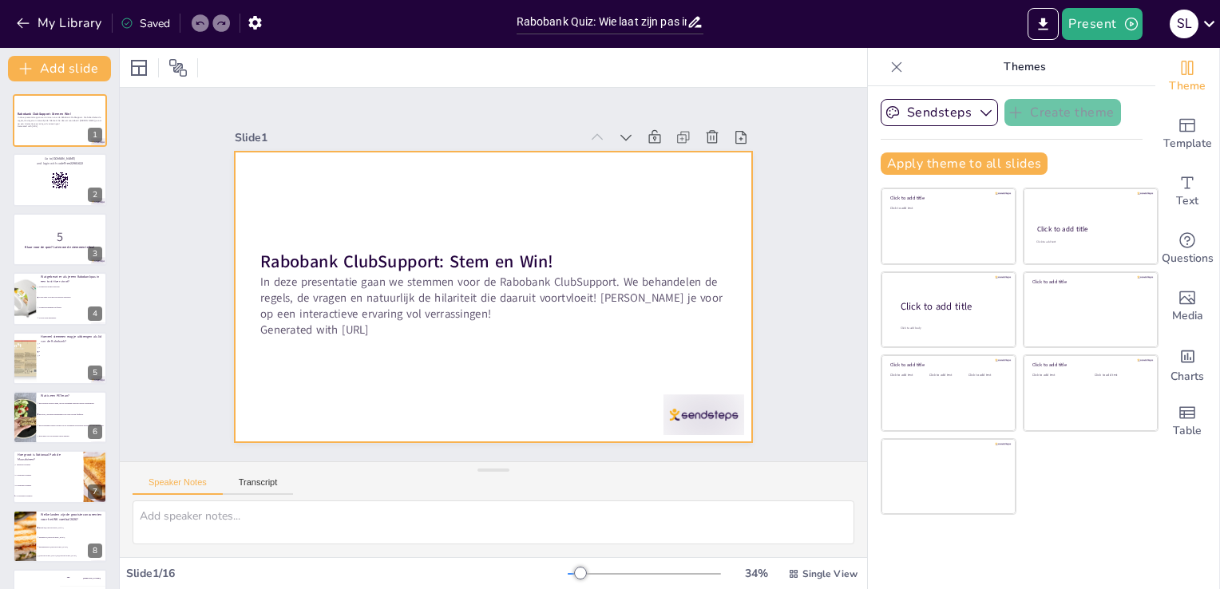
checkbox input "true"
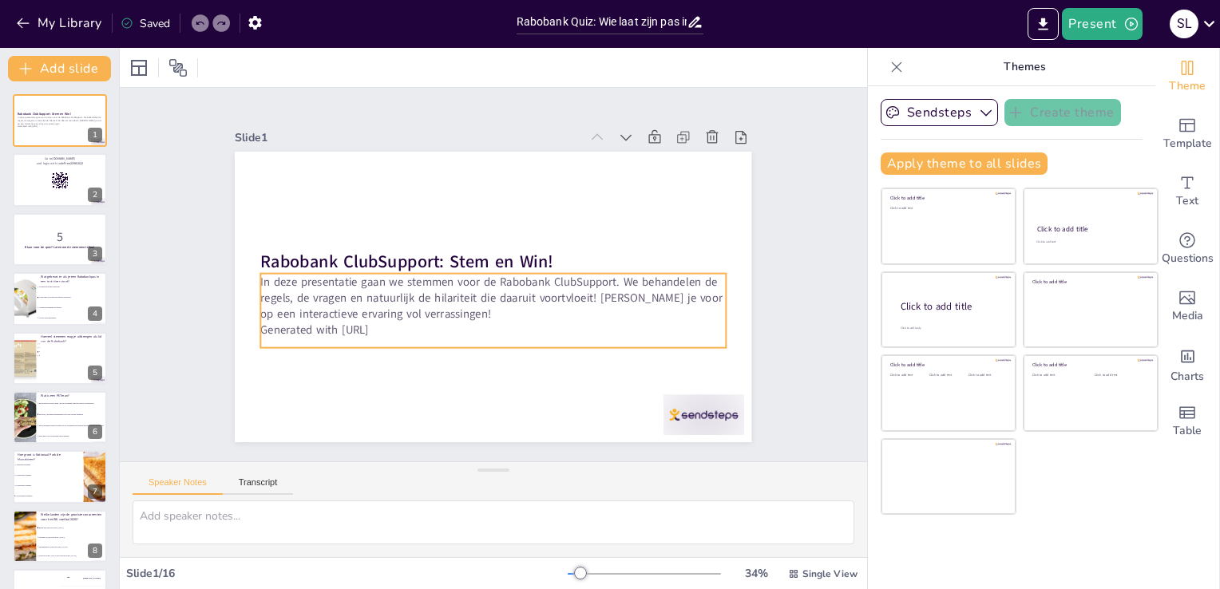
checkbox input "true"
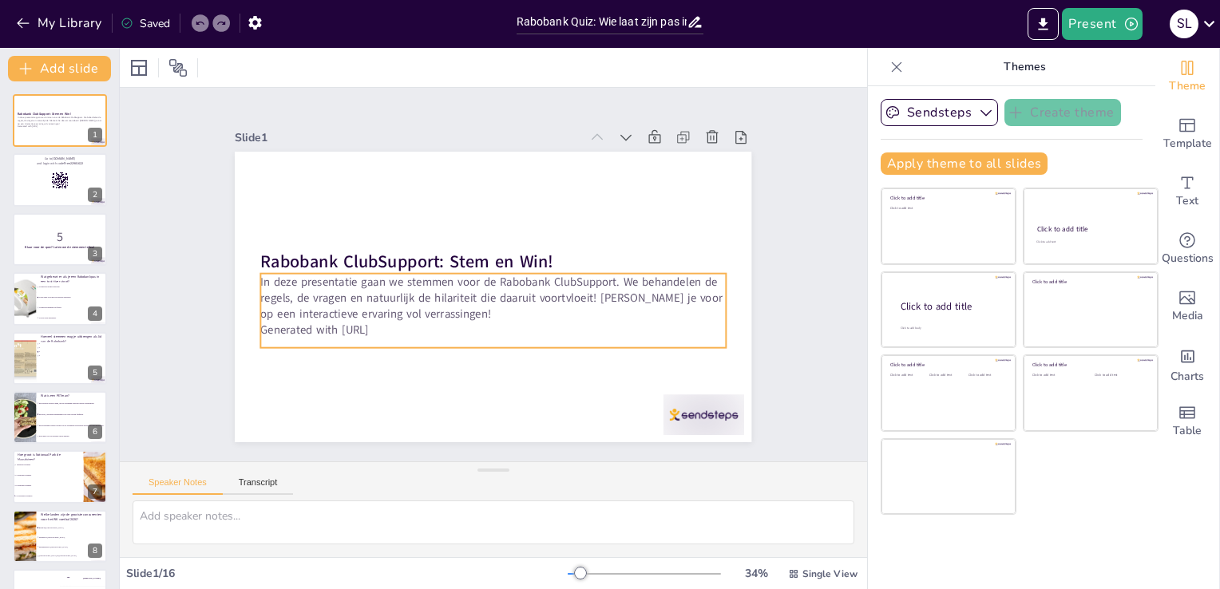
checkbox input "true"
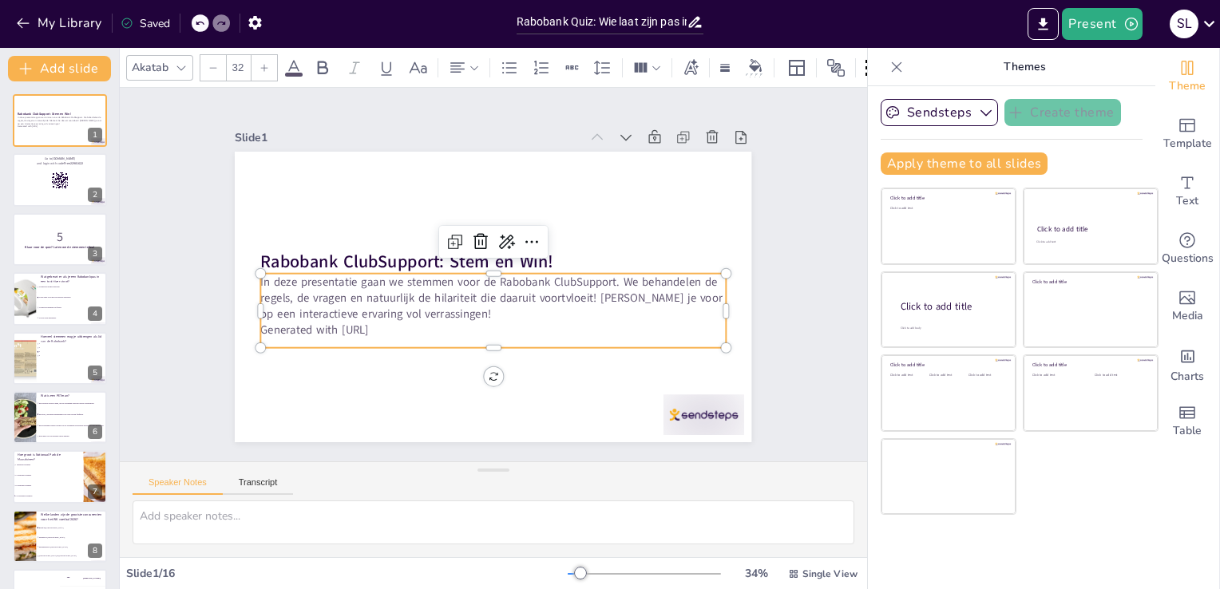
click at [469, 280] on p "In deze presentatie gaan we stemmen voor de Rabobank ClubSupport. We behandelen…" at bounding box center [493, 298] width 465 height 48
checkbox input "true"
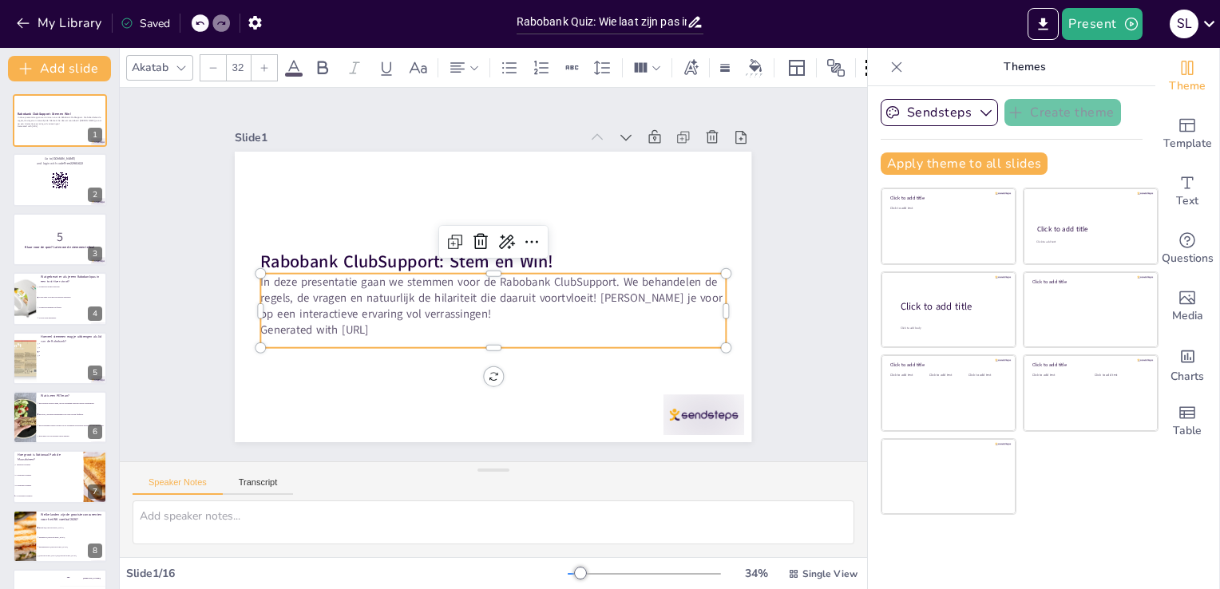
checkbox input "true"
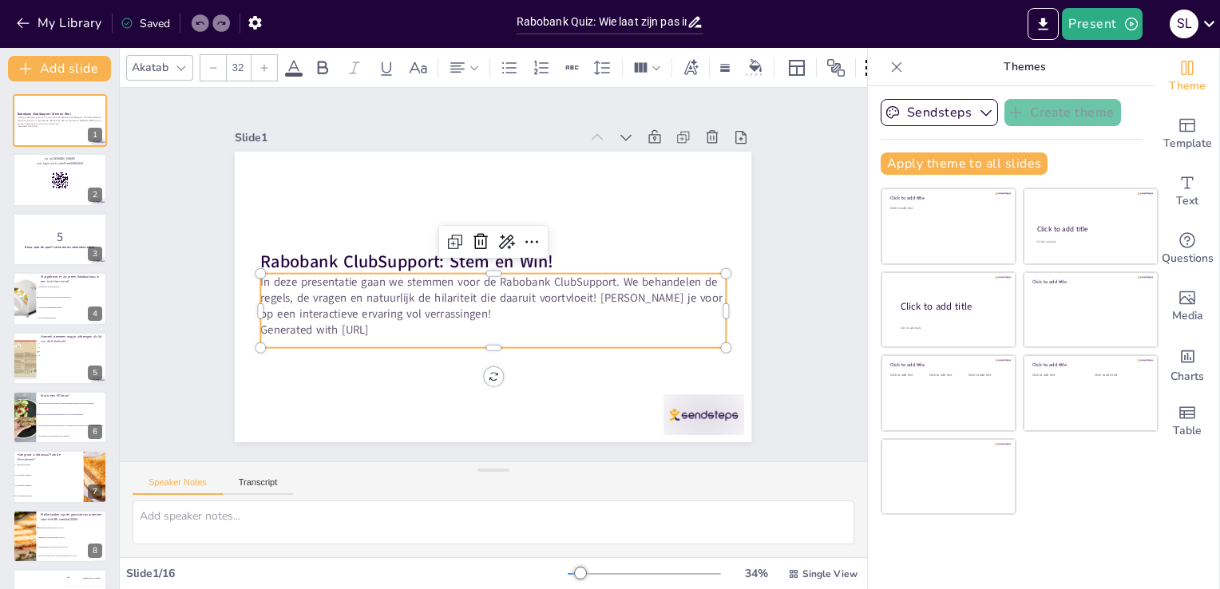
checkbox input "true"
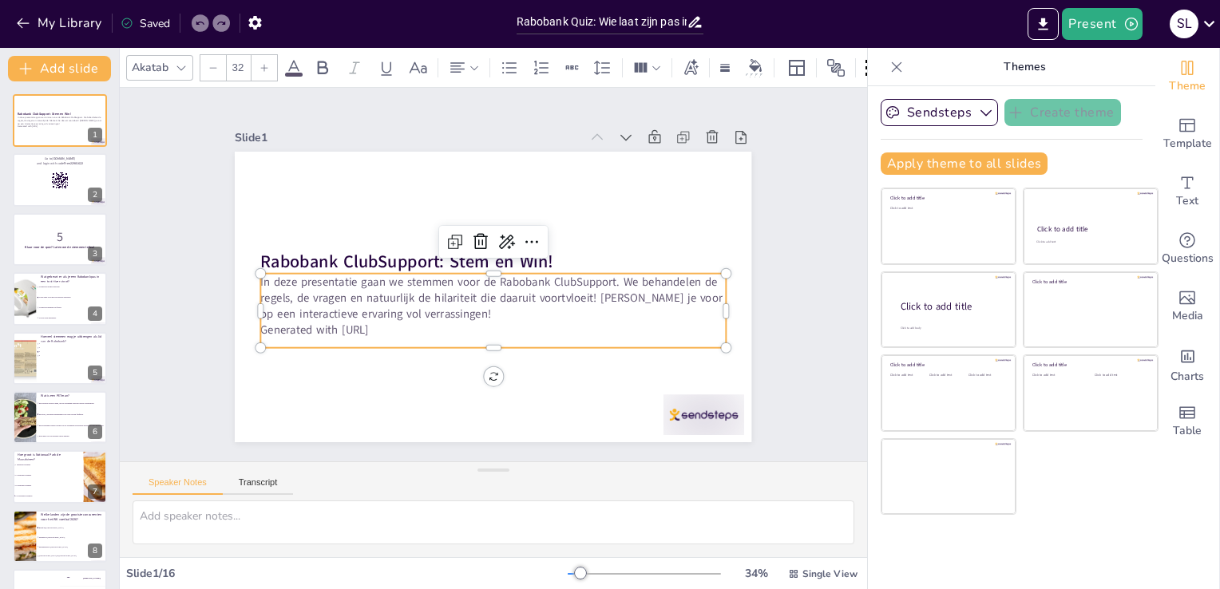
checkbox input "true"
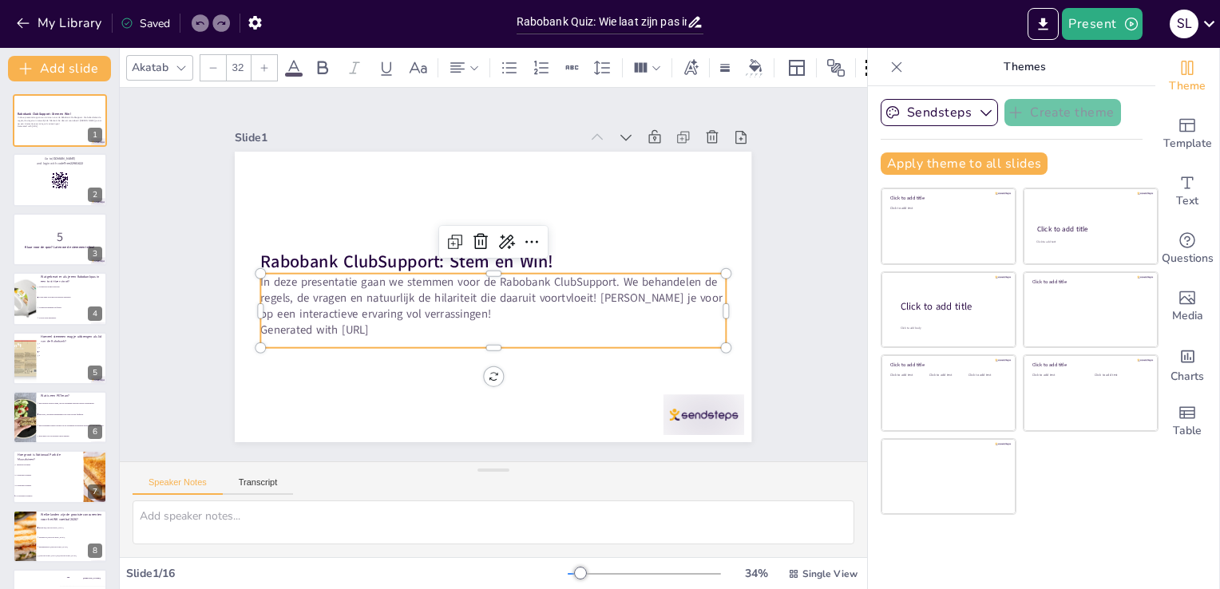
checkbox input "true"
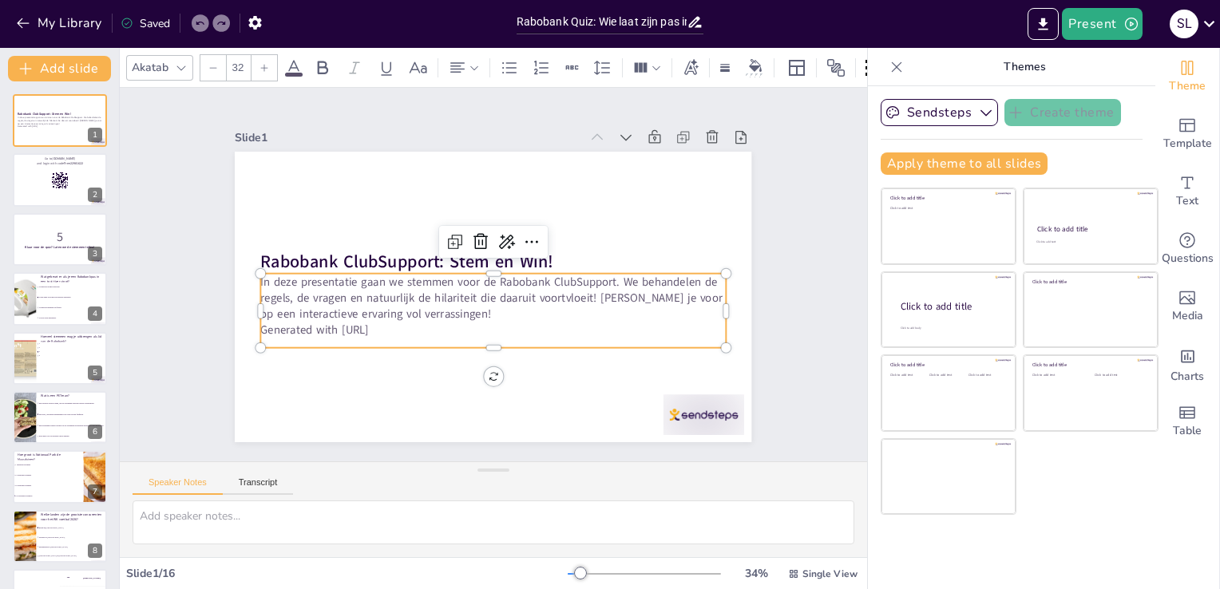
checkbox input "true"
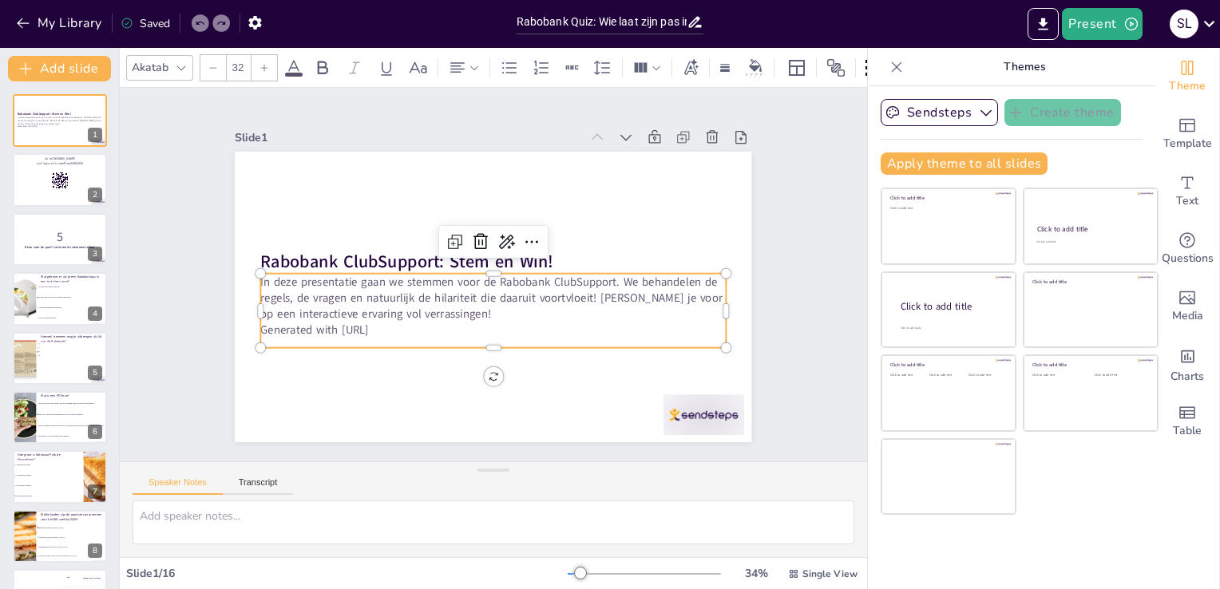
checkbox input "true"
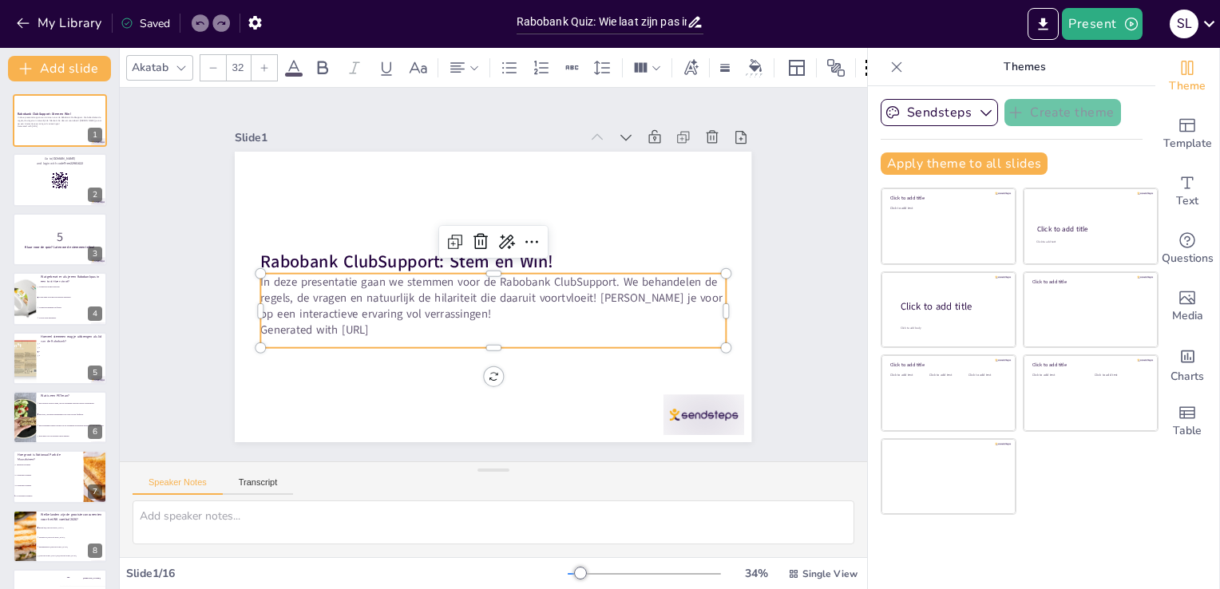
checkbox input "true"
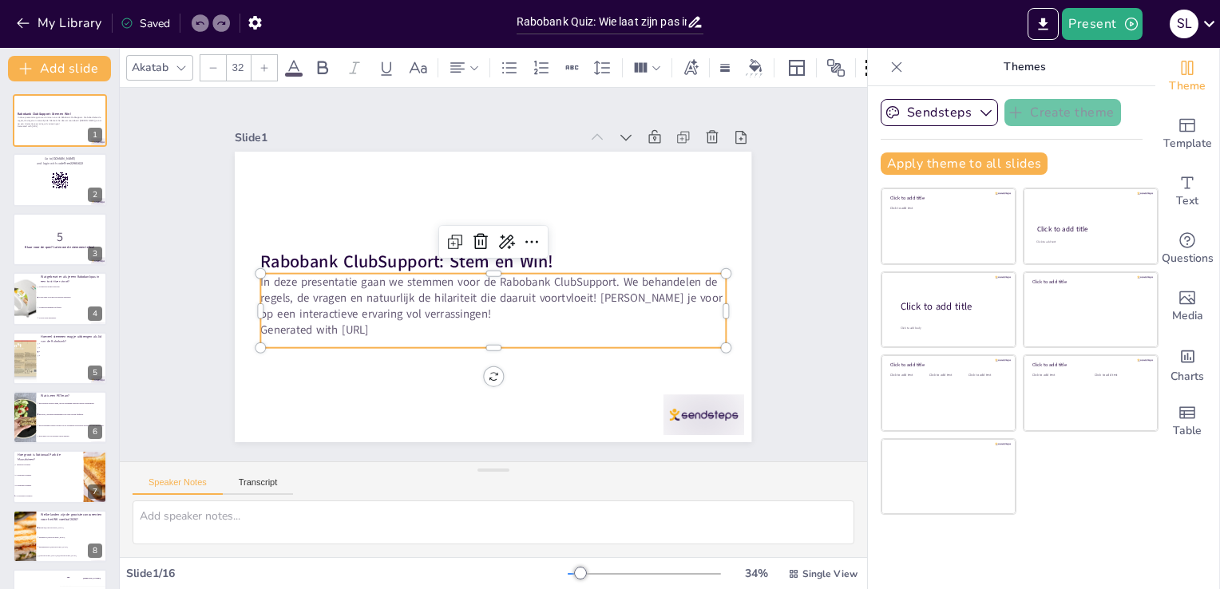
checkbox input "true"
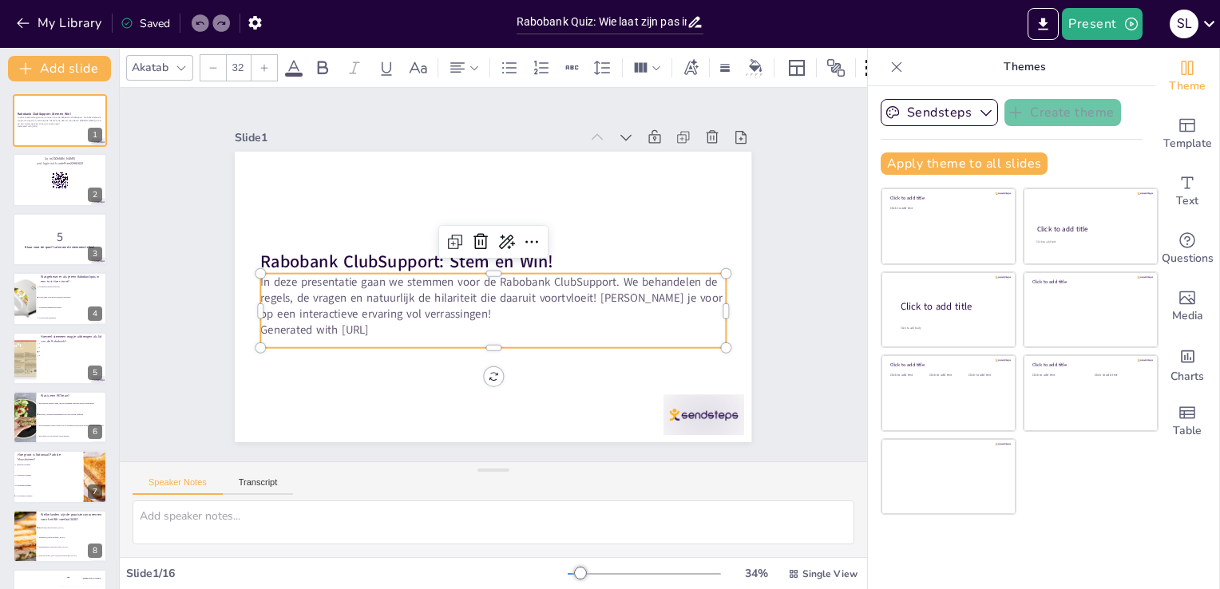
checkbox input "true"
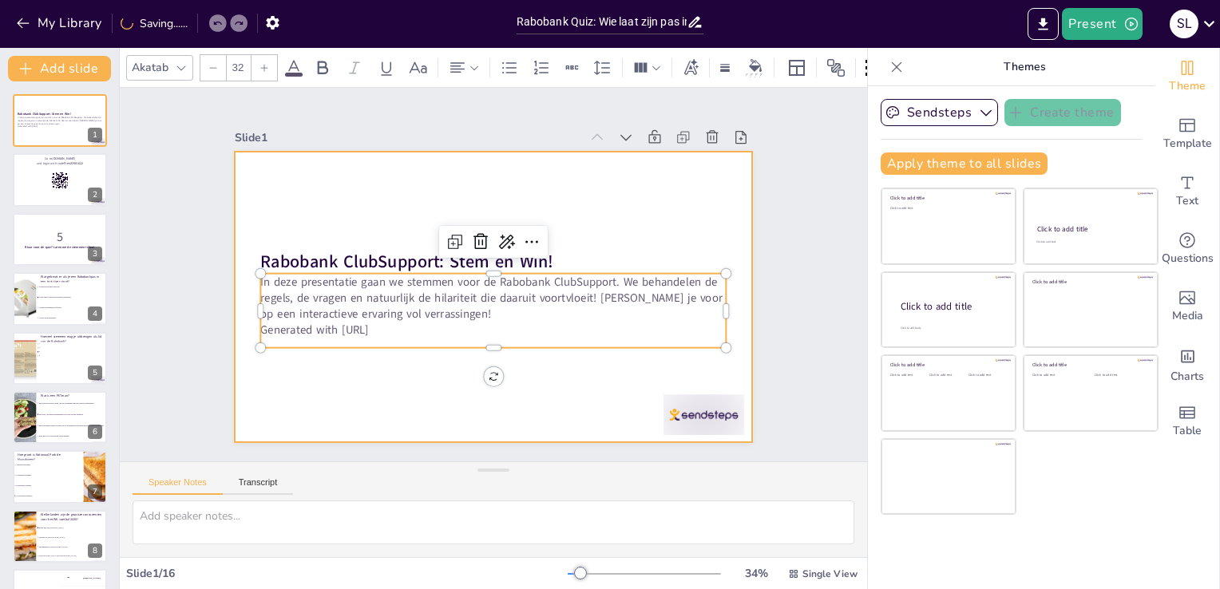
checkbox input "true"
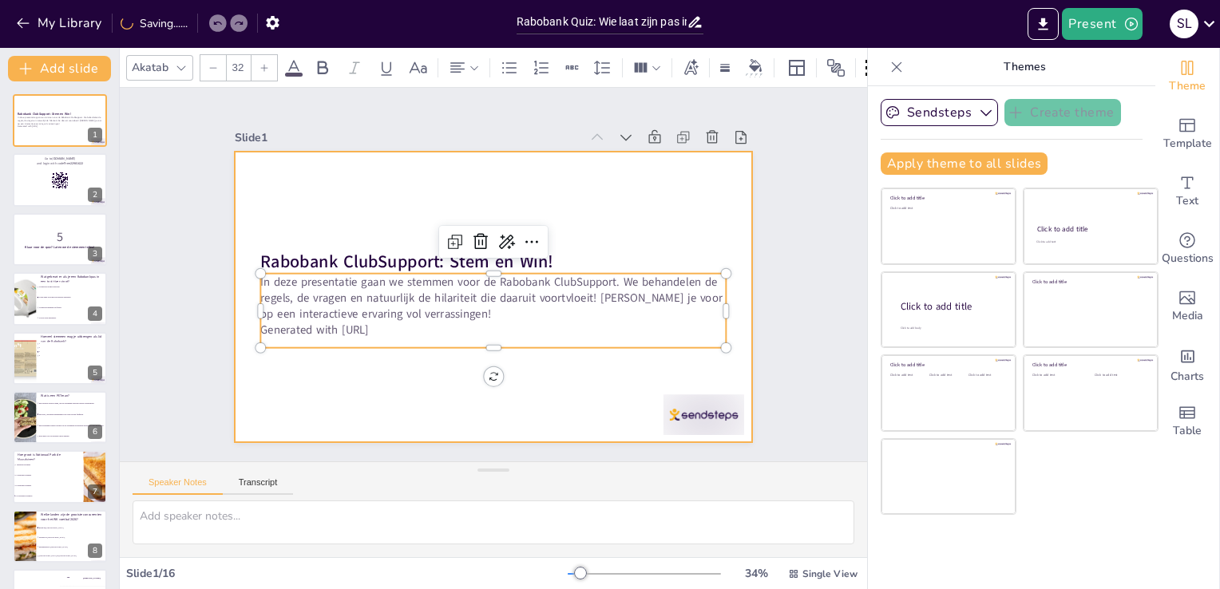
checkbox input "true"
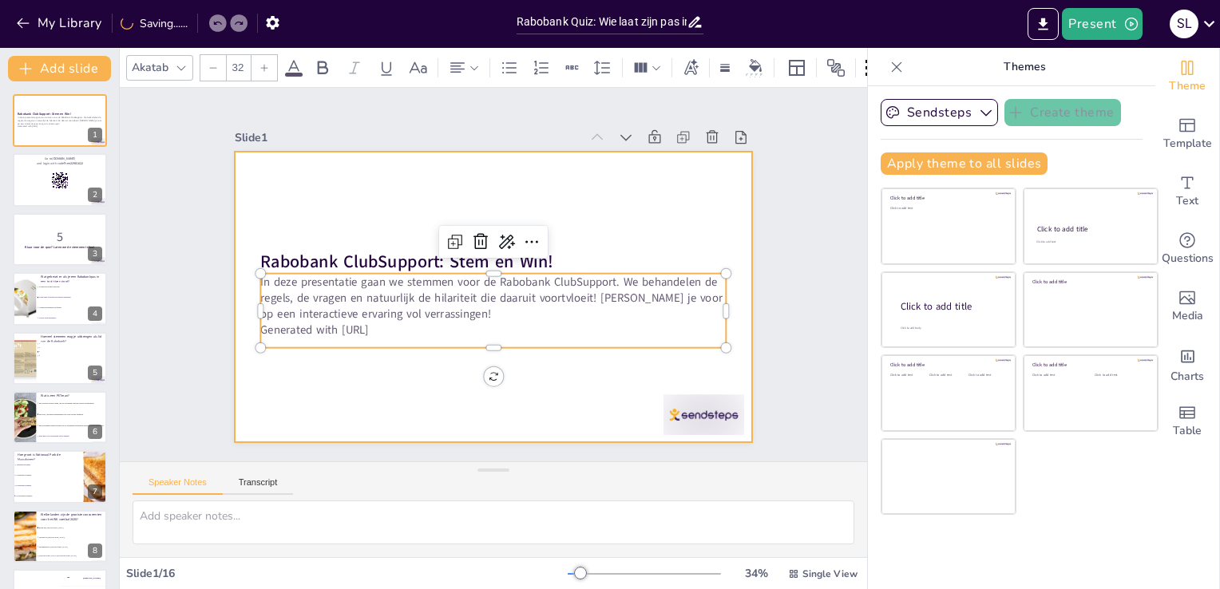
checkbox input "true"
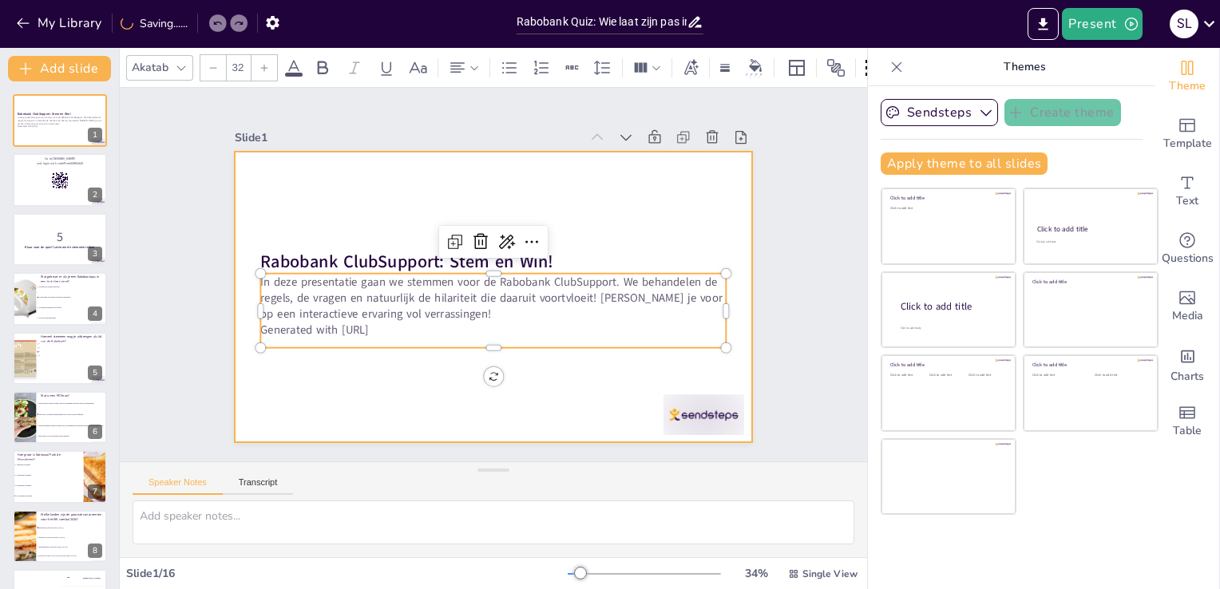
checkbox input "true"
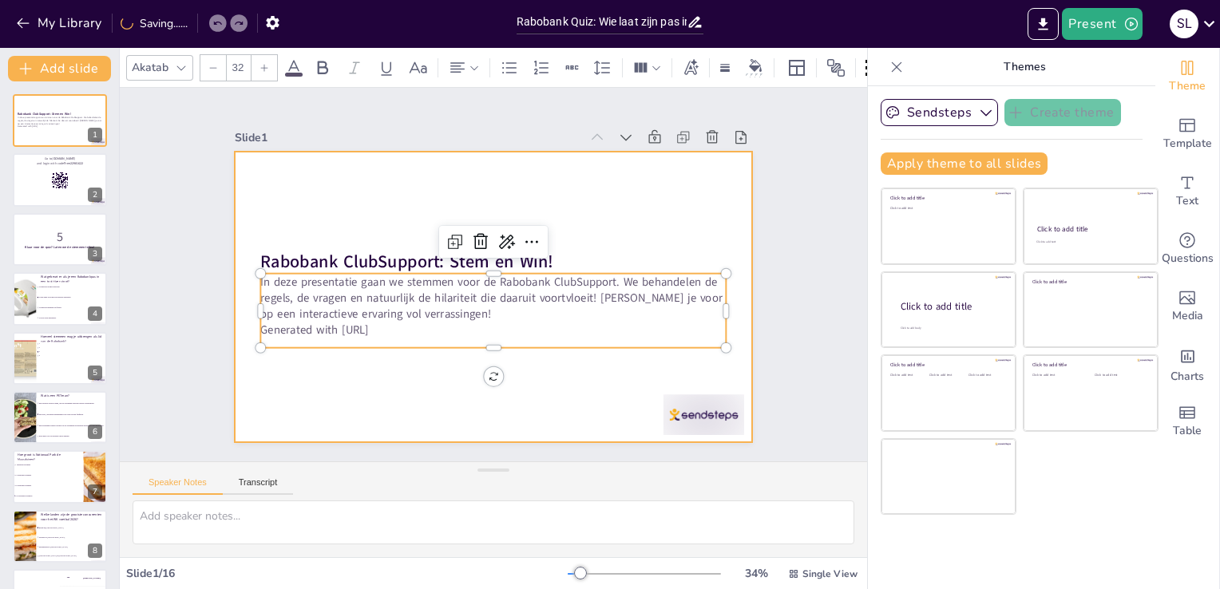
checkbox input "true"
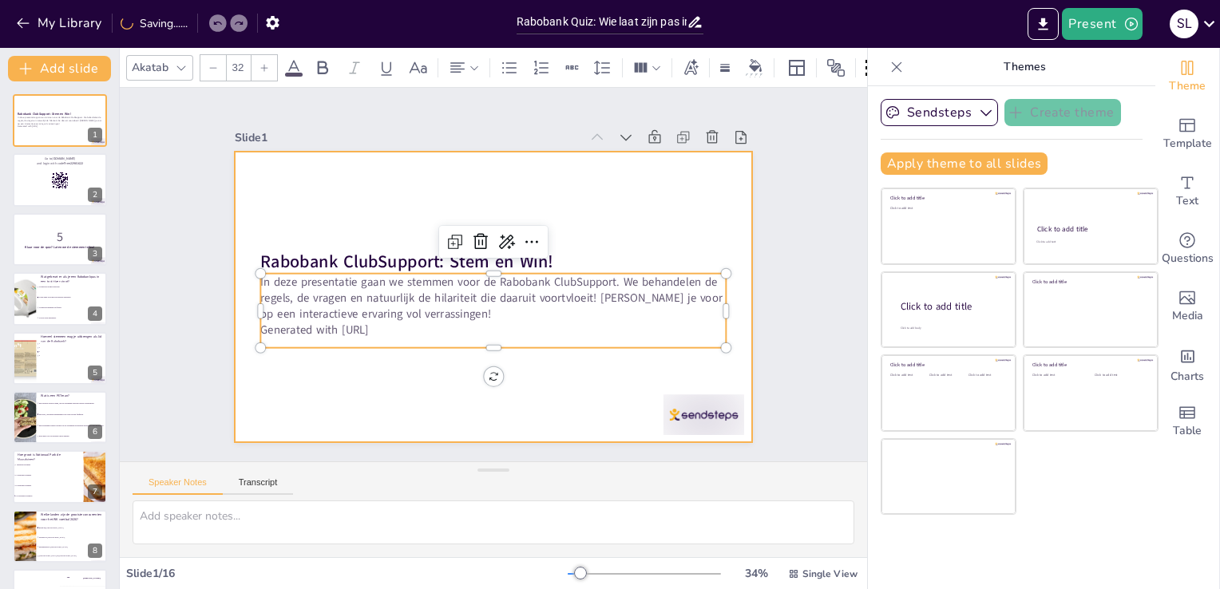
checkbox input "true"
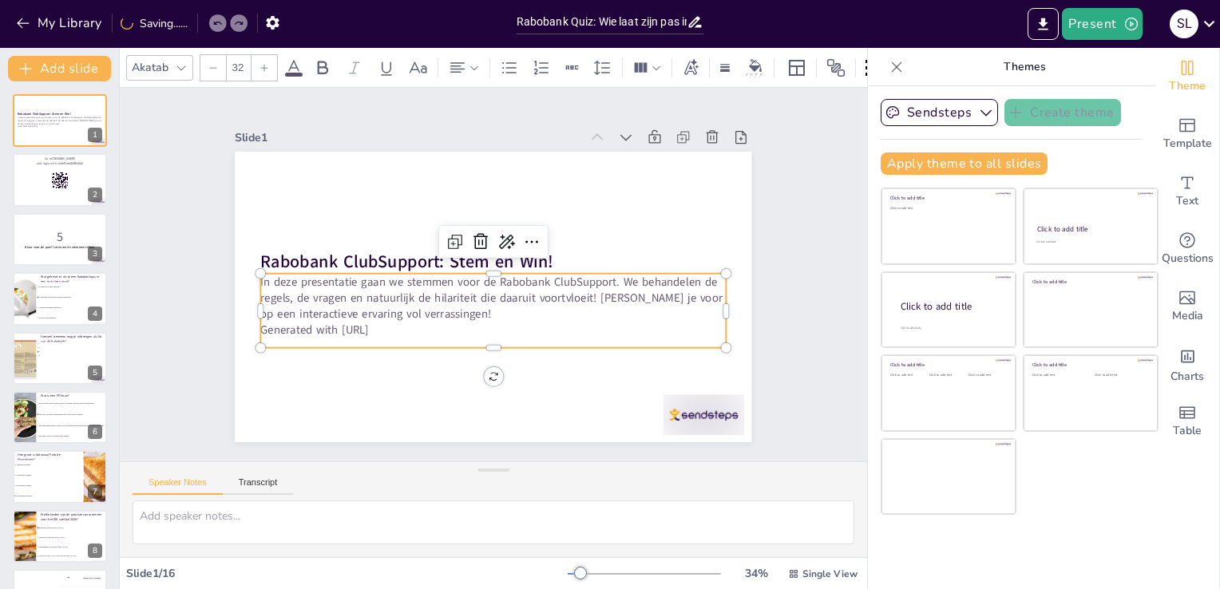
checkbox input "true"
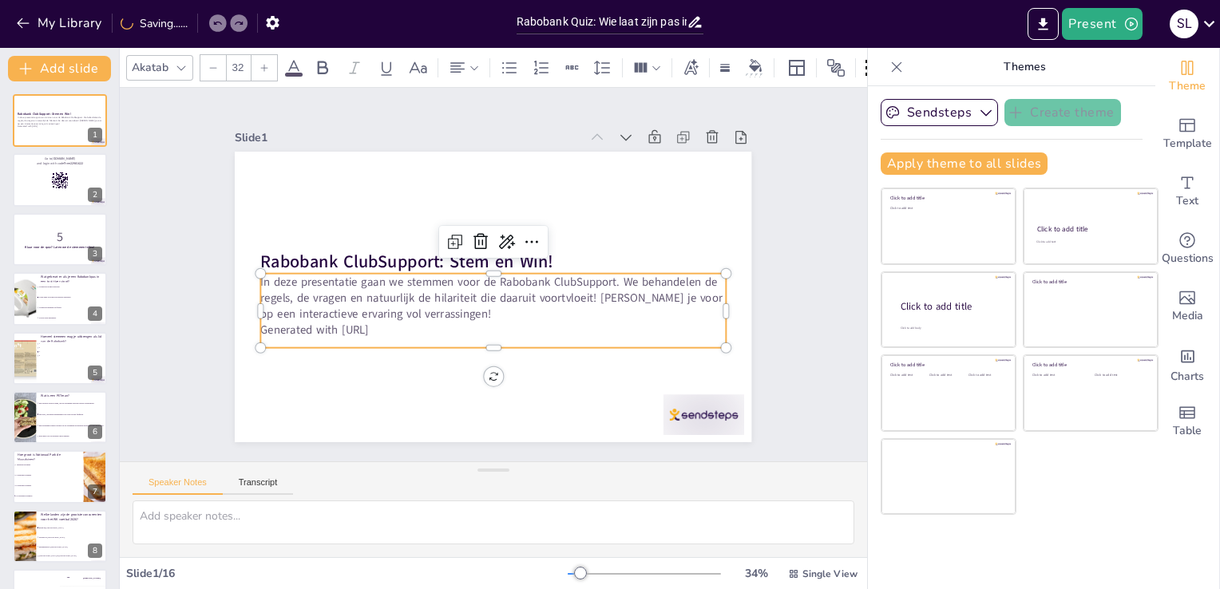
checkbox input "true"
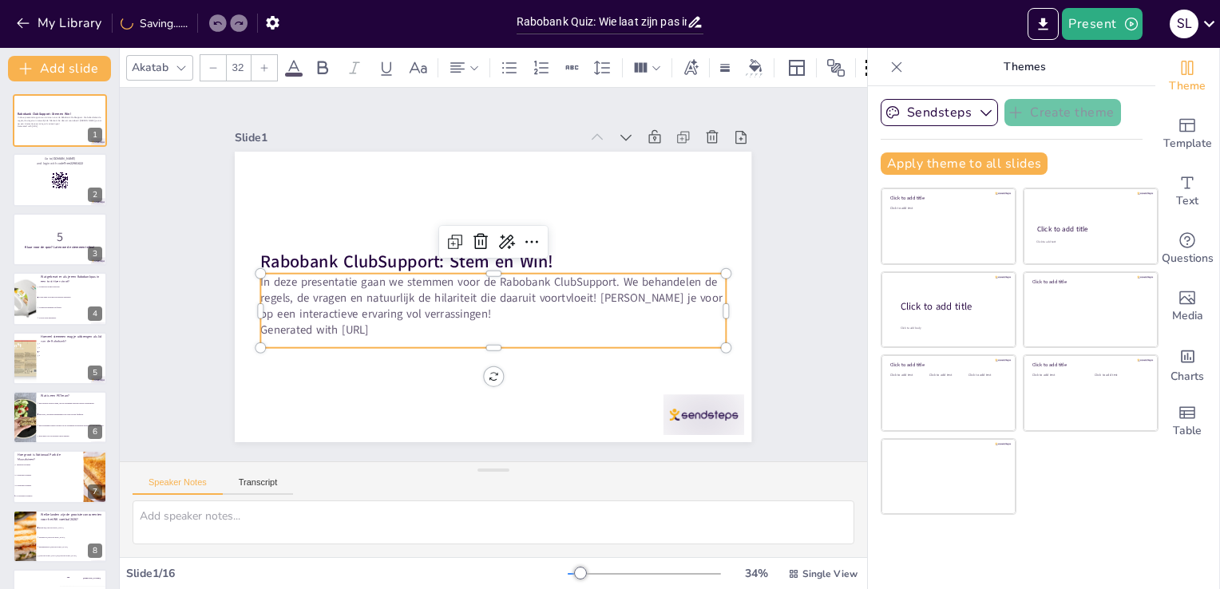
checkbox input "true"
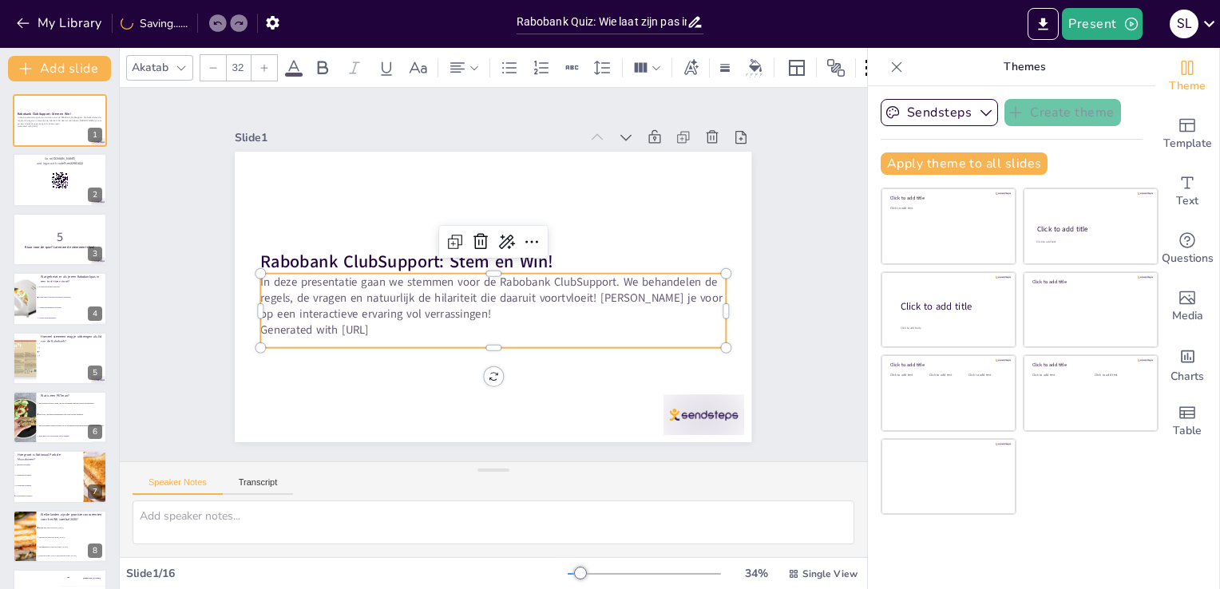
checkbox input "true"
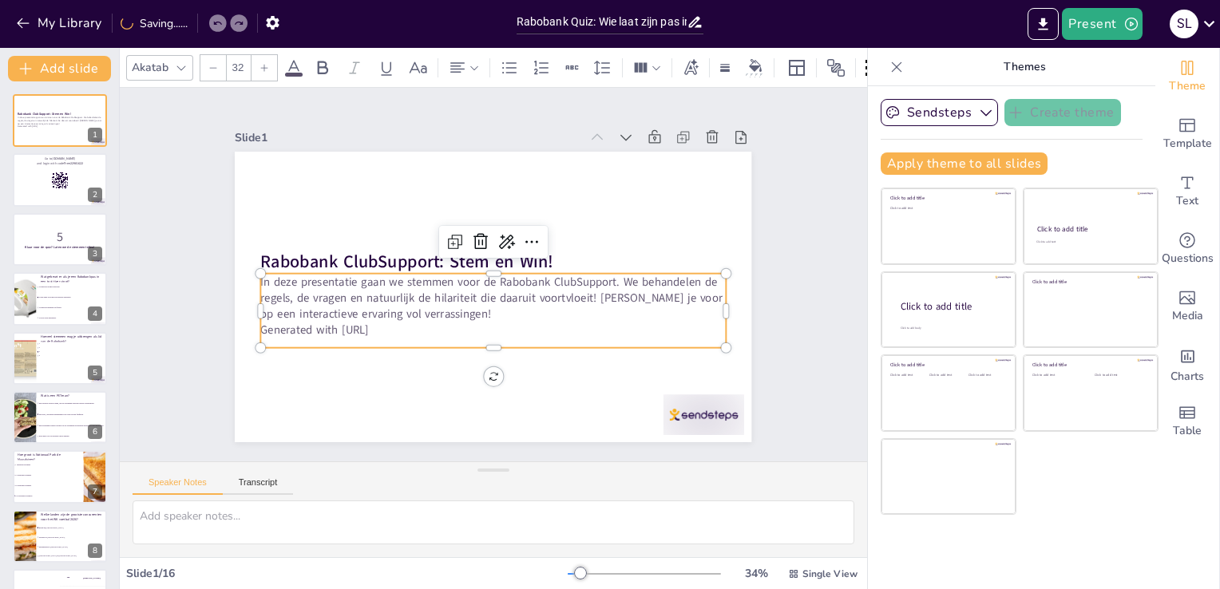
checkbox input "true"
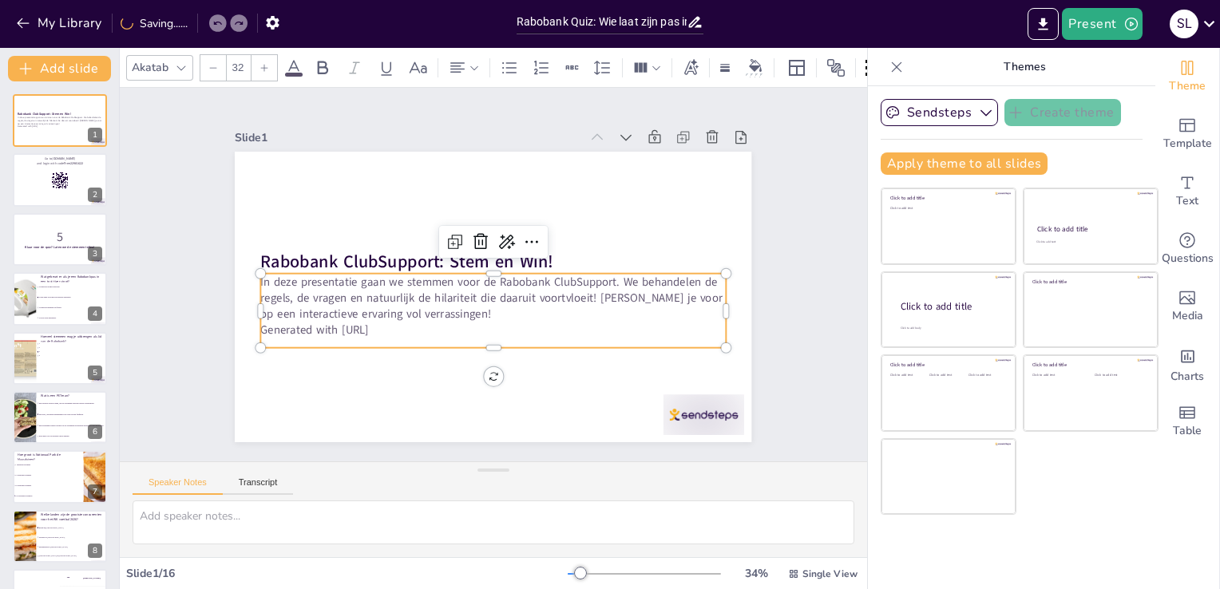
checkbox input "true"
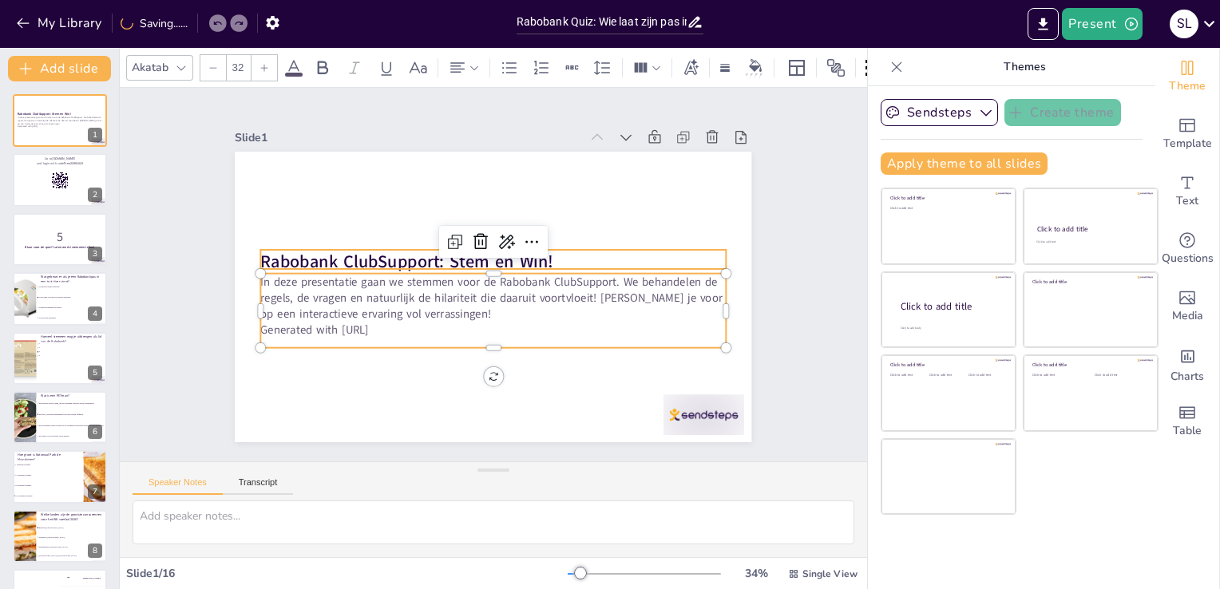
checkbox input "true"
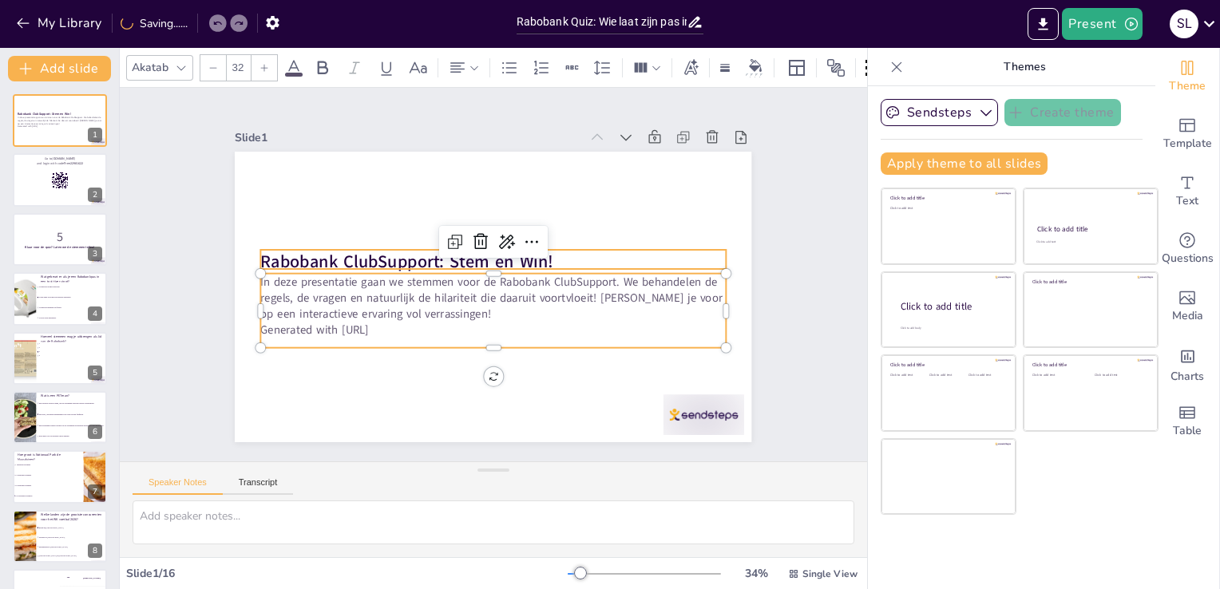
checkbox input "true"
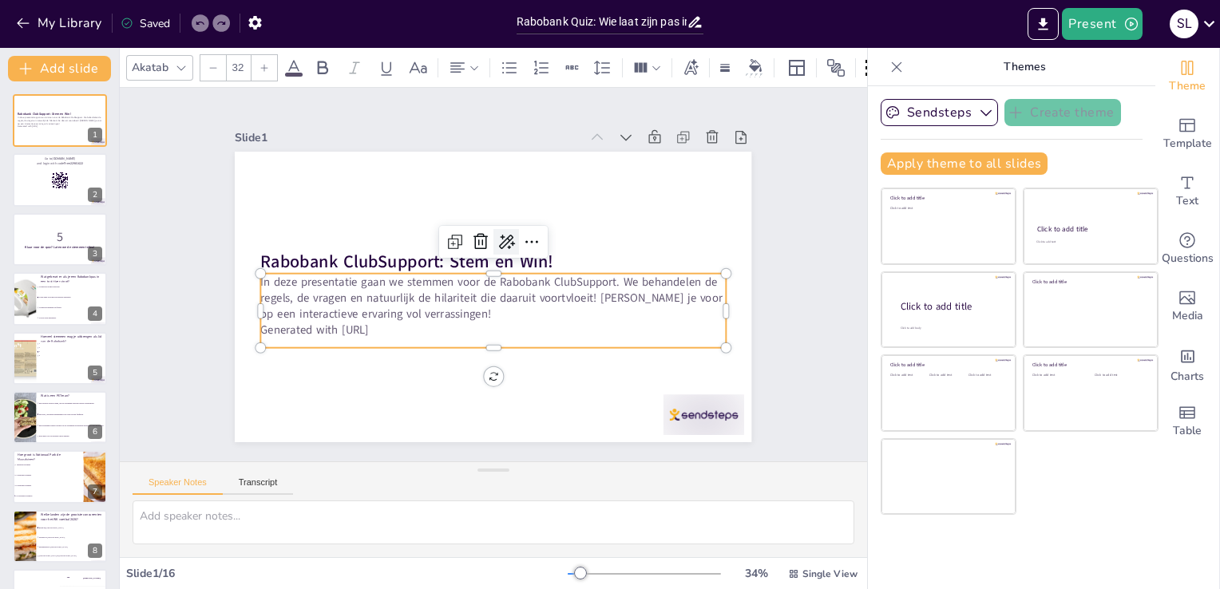
click at [499, 235] on icon at bounding box center [507, 242] width 16 height 14
click at [509, 291] on span "Rewrite" at bounding box center [517, 290] width 38 height 15
checkbox input "true"
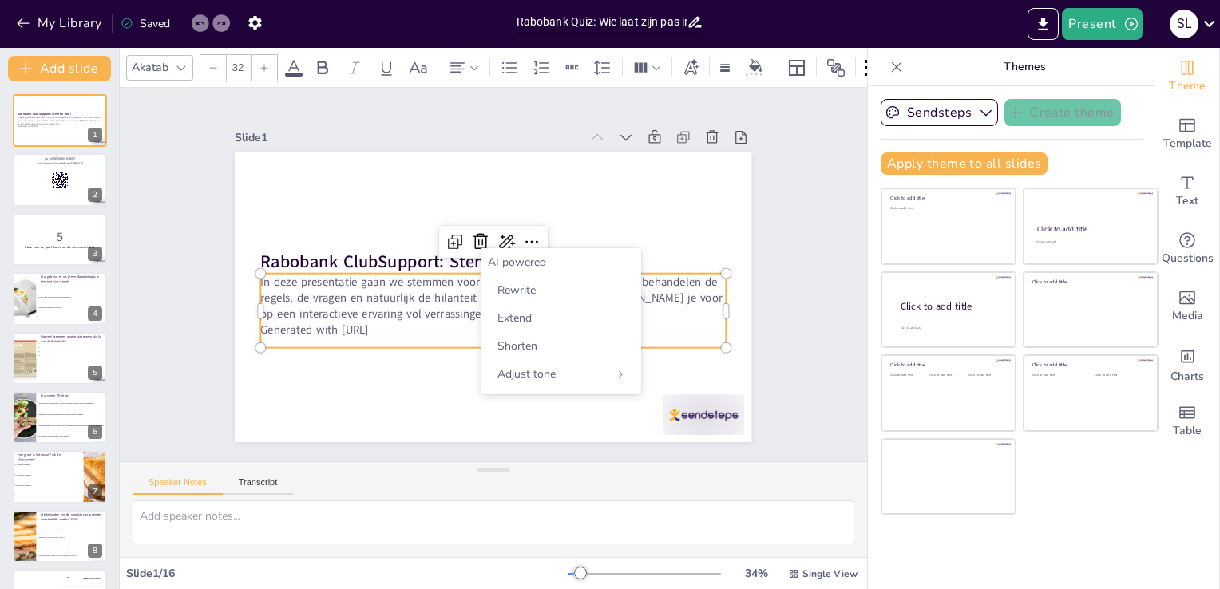
checkbox input "true"
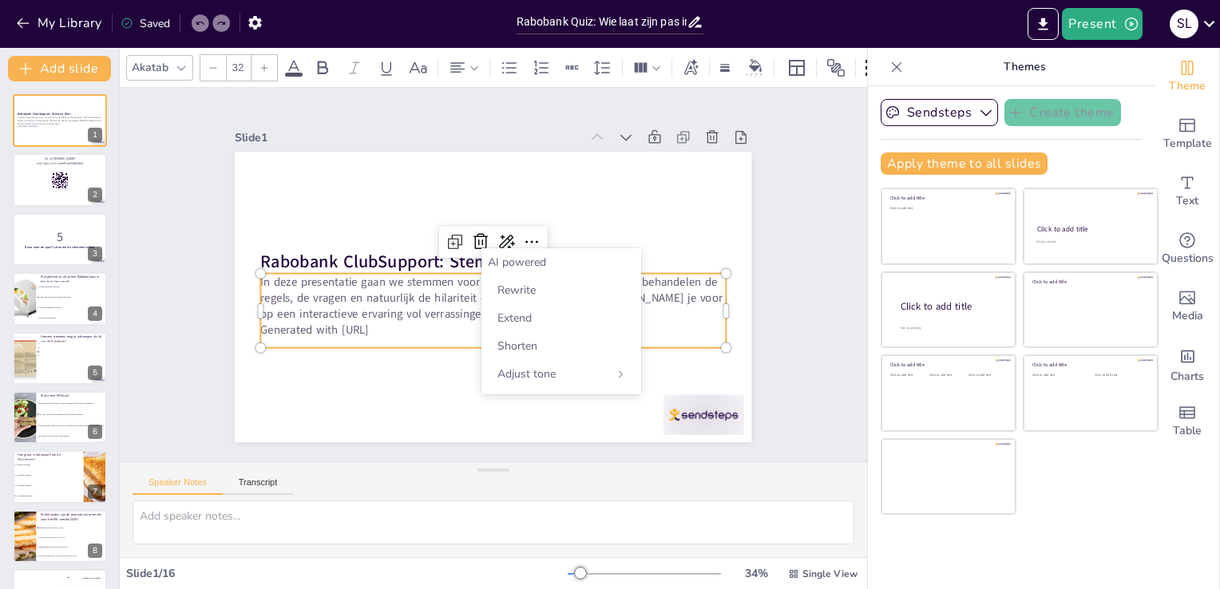
checkbox input "true"
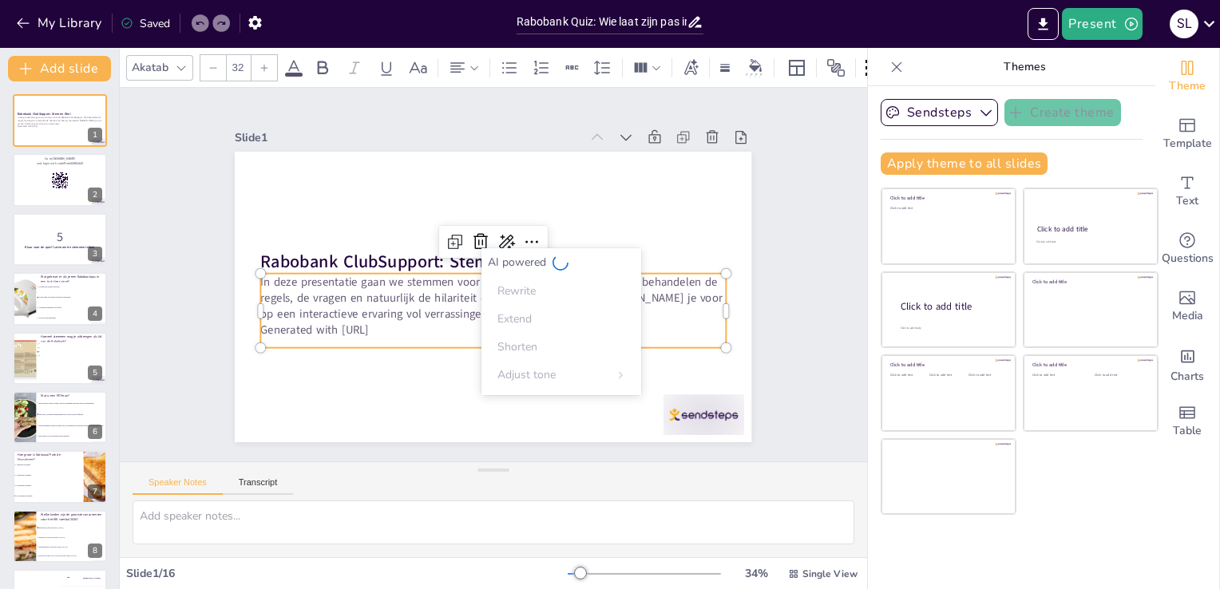
checkbox input "true"
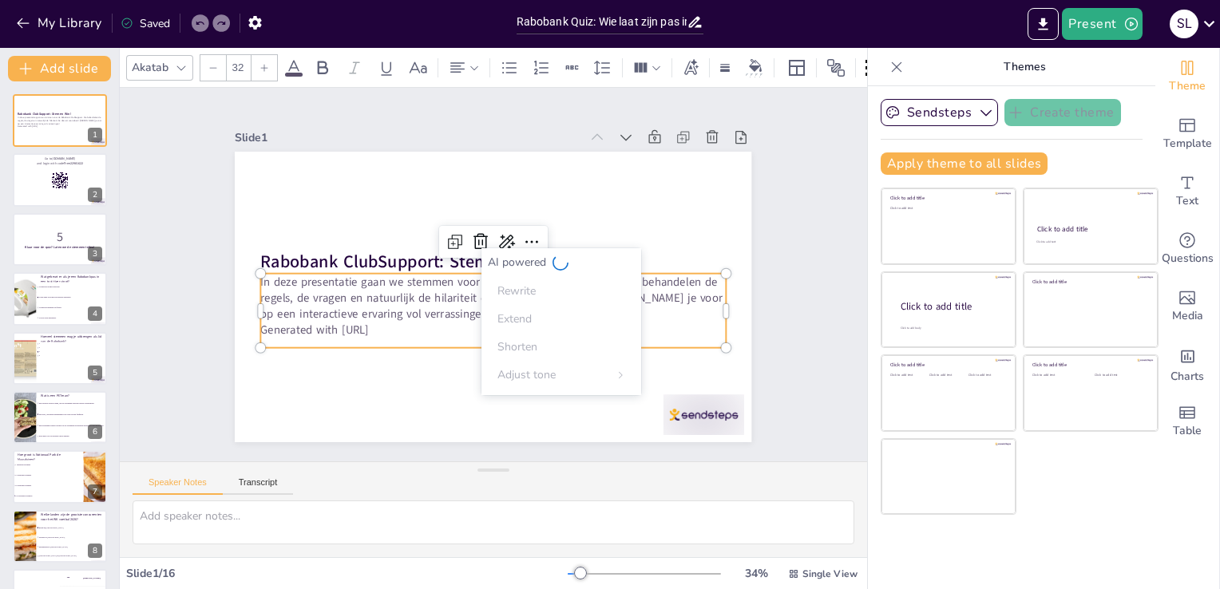
checkbox input "true"
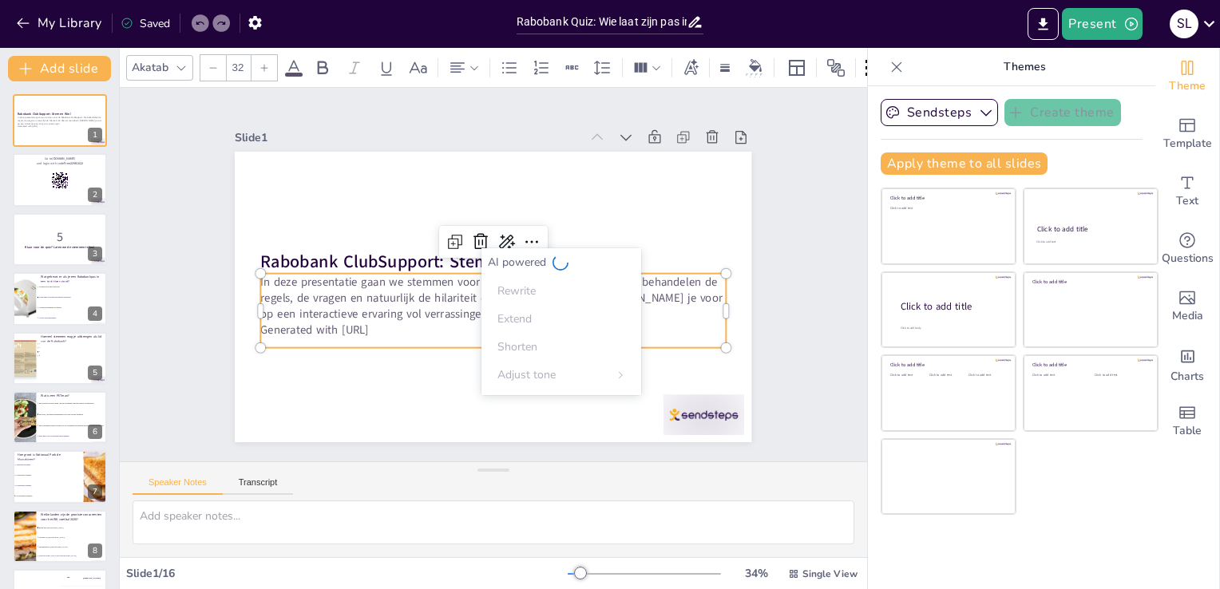
checkbox input "true"
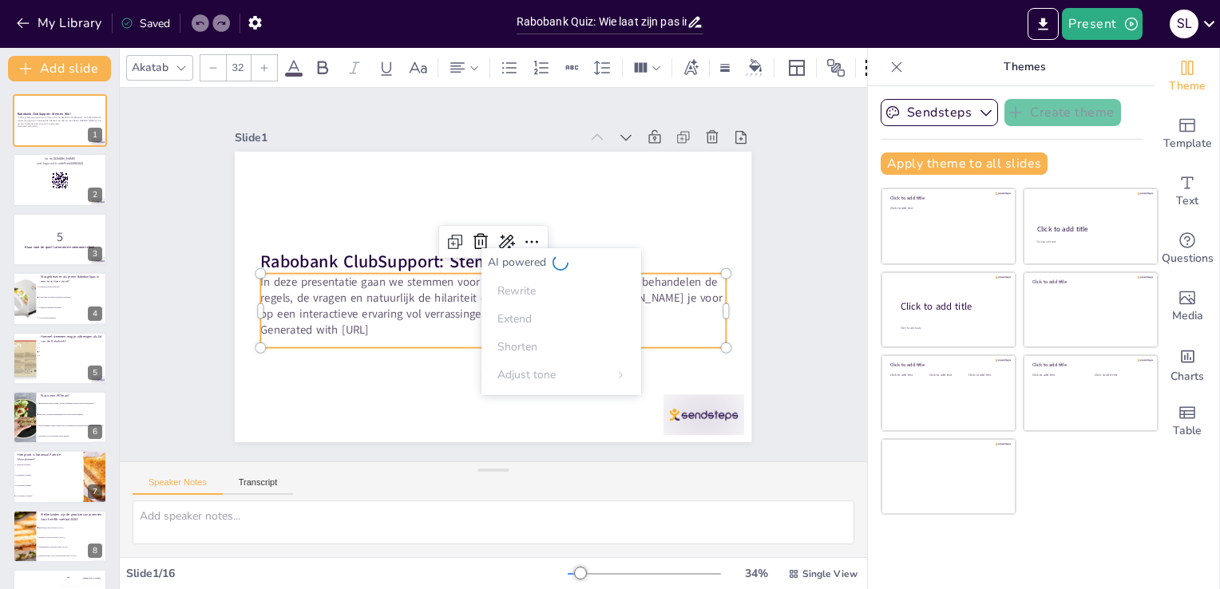
checkbox input "true"
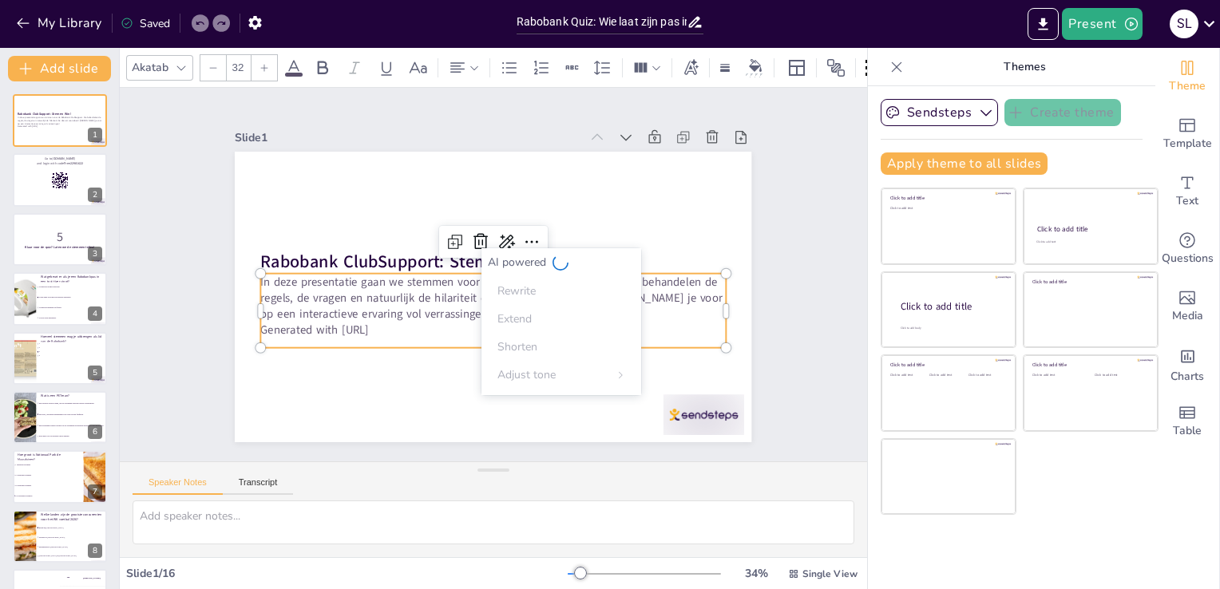
checkbox input "true"
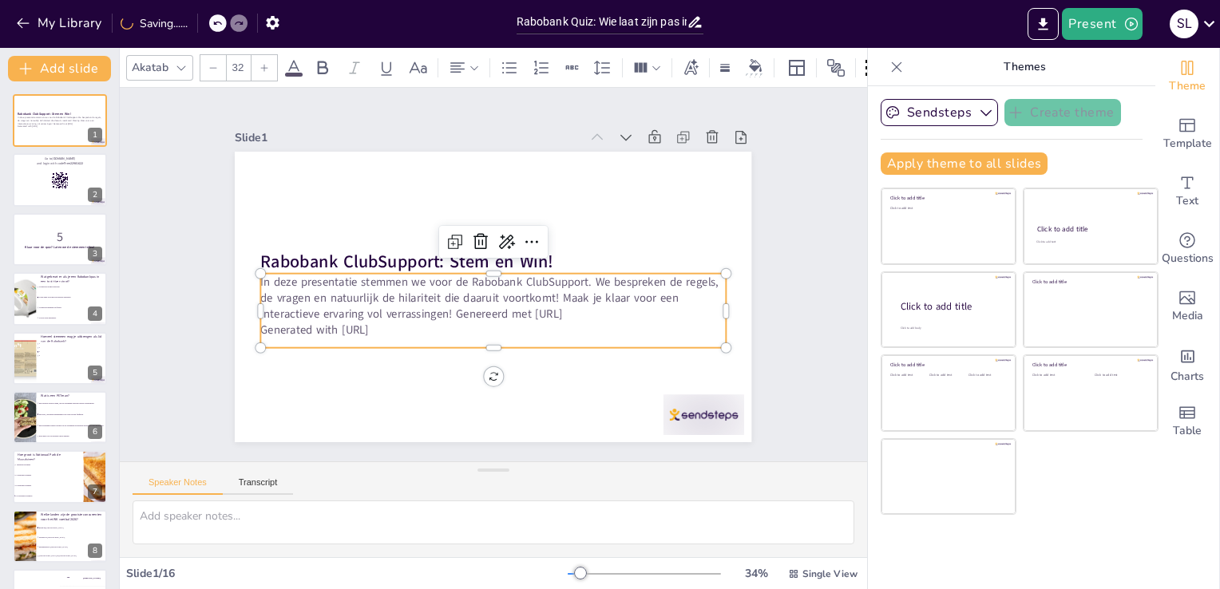
click at [406, 322] on p "Generated with Sendsteps.ai" at bounding box center [493, 330] width 465 height 16
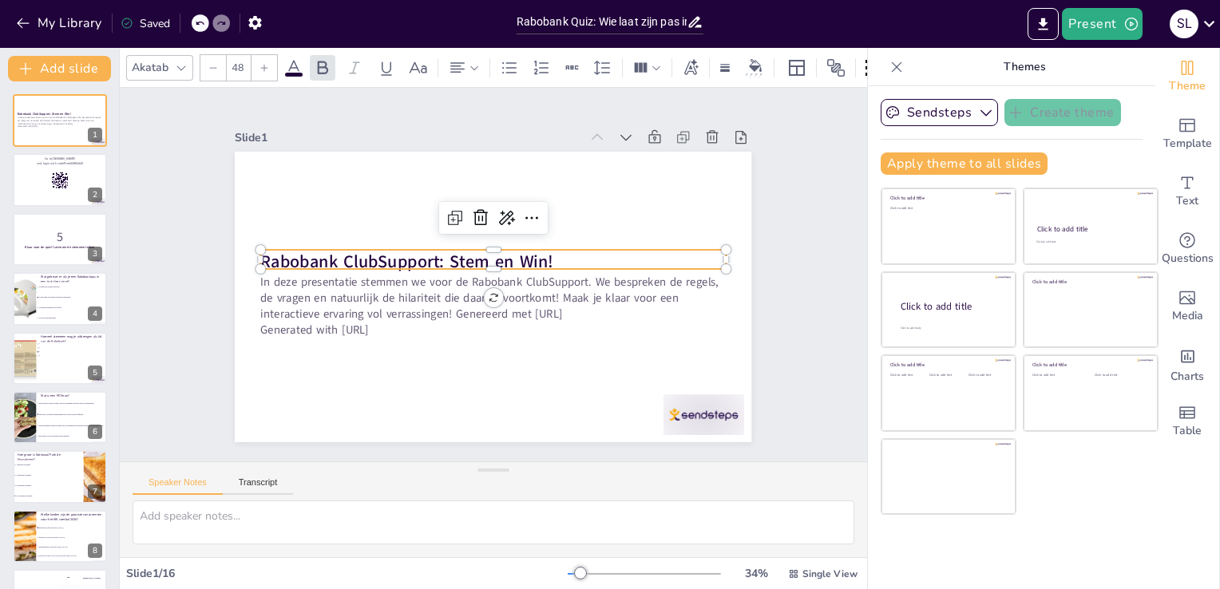
click at [557, 252] on p "Rabobank ClubSupport: Stem en Win!" at bounding box center [493, 262] width 465 height 24
click at [535, 250] on strong "Rabobank ClubSupport: Stem en Win!" at bounding box center [407, 261] width 293 height 23
click at [517, 254] on strong "Rabobank ClubSupport: Stem en Win!" at bounding box center [407, 261] width 293 height 23
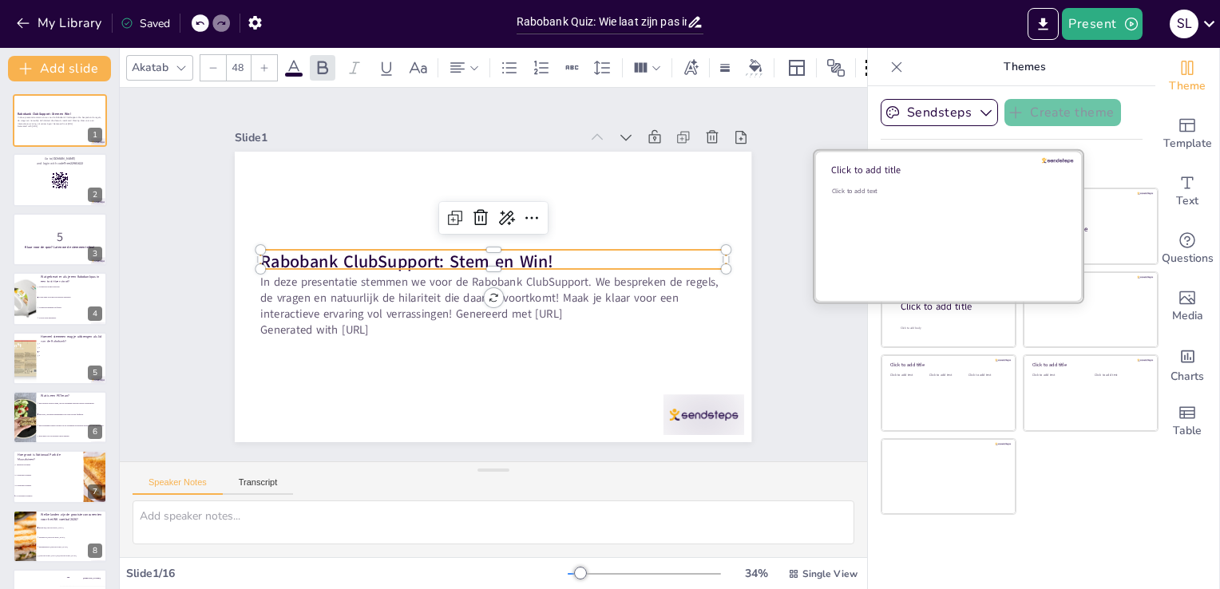
click at [914, 212] on div "Click to add text" at bounding box center [946, 236] width 228 height 99
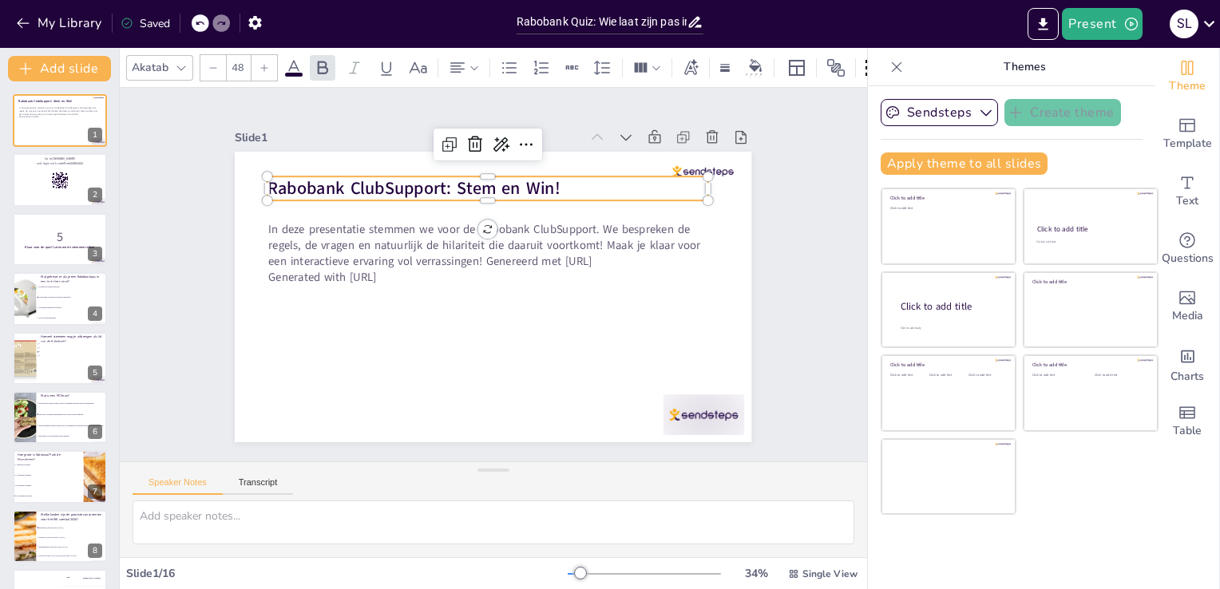
click at [491, 182] on strong "Rabobank ClubSupport: Stem en Win!" at bounding box center [414, 187] width 293 height 23
click at [567, 183] on p "Rabobank ClubSupport: Stem en Win!" at bounding box center [488, 188] width 441 height 24
click at [553, 181] on p "Rabobank ClubSupport: Stem en Win!" at bounding box center [488, 188] width 441 height 24
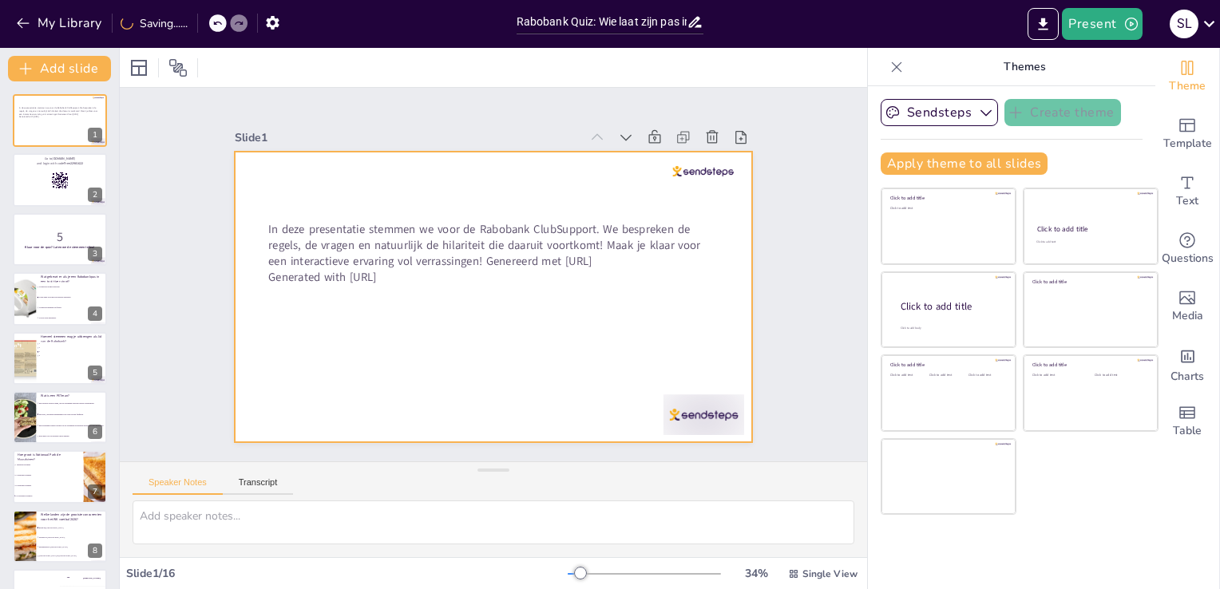
click at [470, 193] on div at bounding box center [493, 297] width 517 height 291
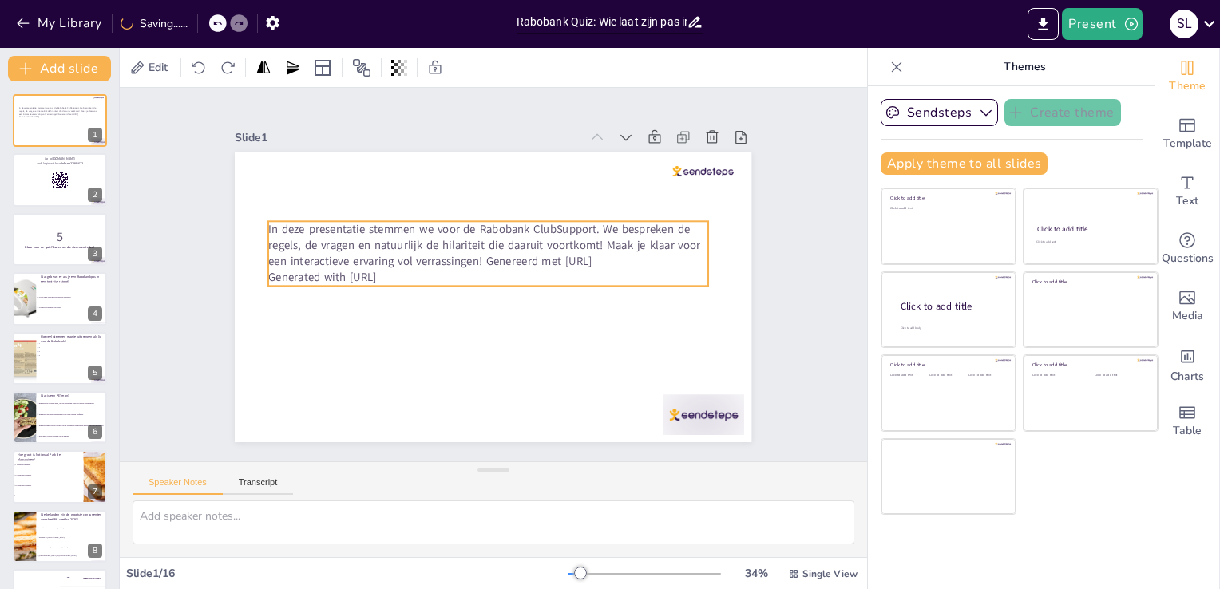
click at [411, 240] on p "In deze presentatie stemmen we voor de Rabobank ClubSupport. We bespreken de re…" at bounding box center [487, 245] width 439 height 48
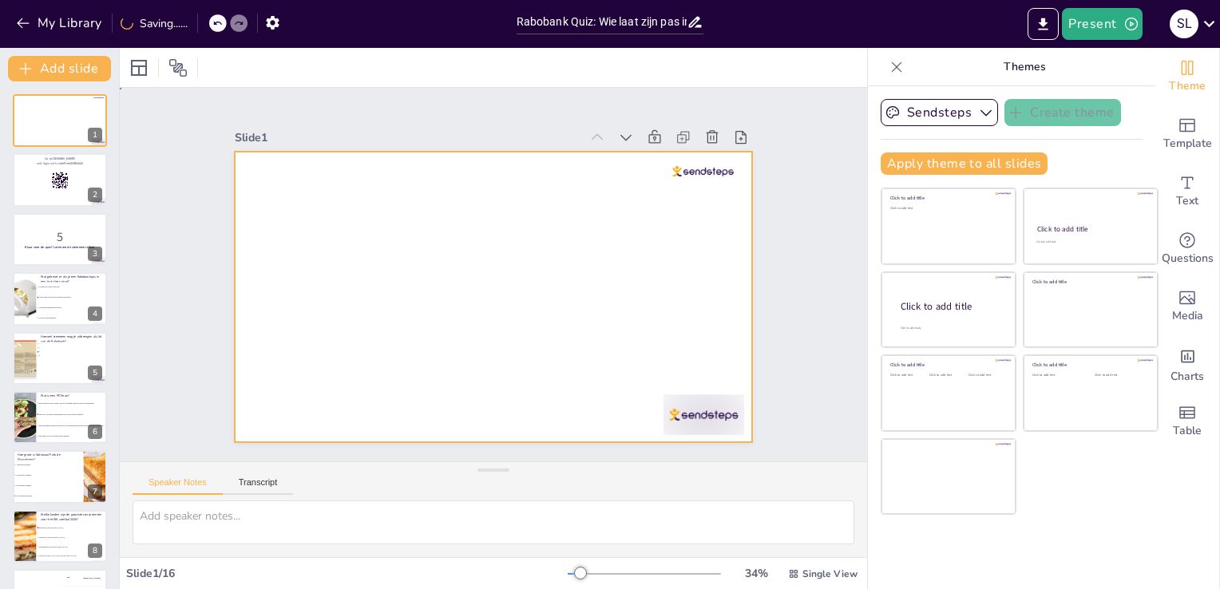
click at [411, 240] on div at bounding box center [493, 297] width 517 height 291
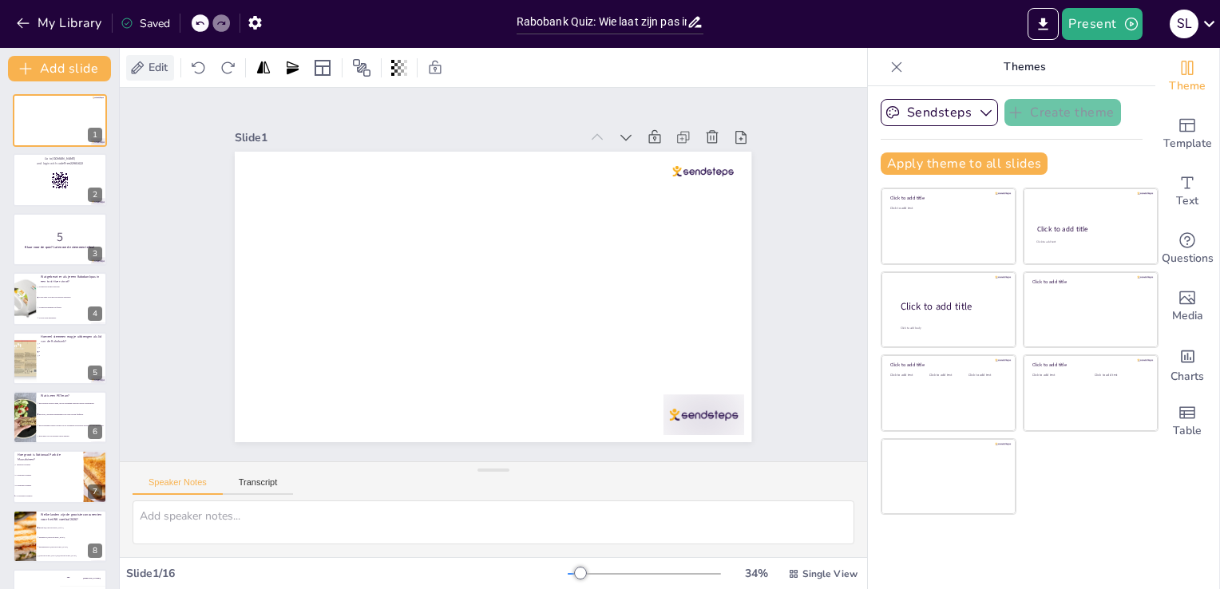
click at [141, 64] on icon at bounding box center [137, 68] width 16 height 16
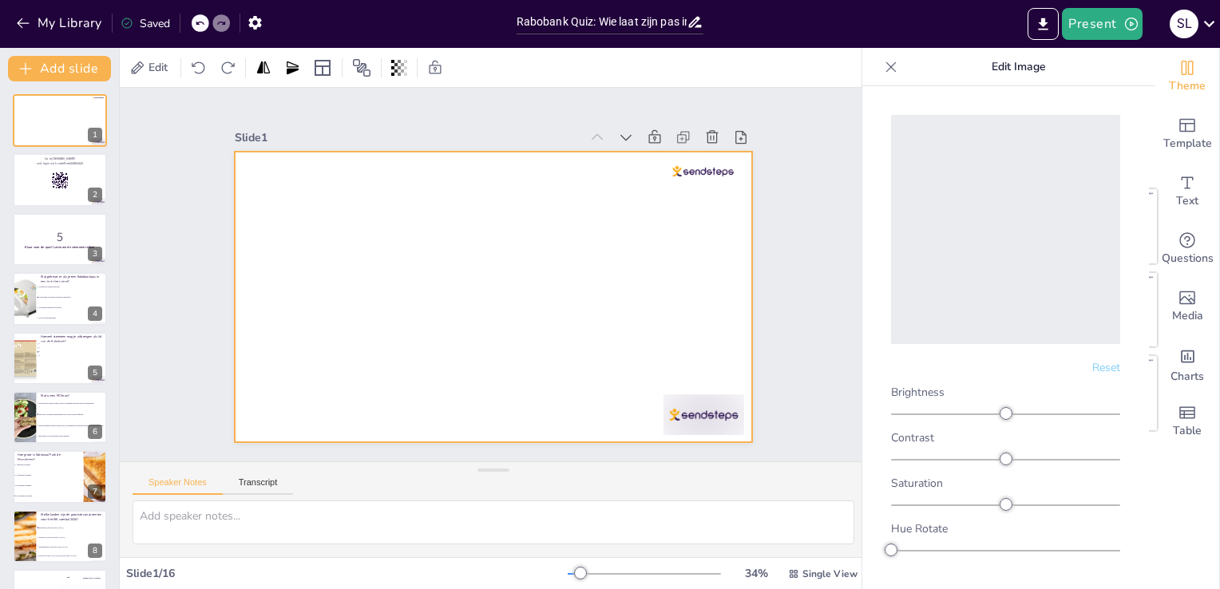
click at [450, 260] on div at bounding box center [493, 297] width 517 height 291
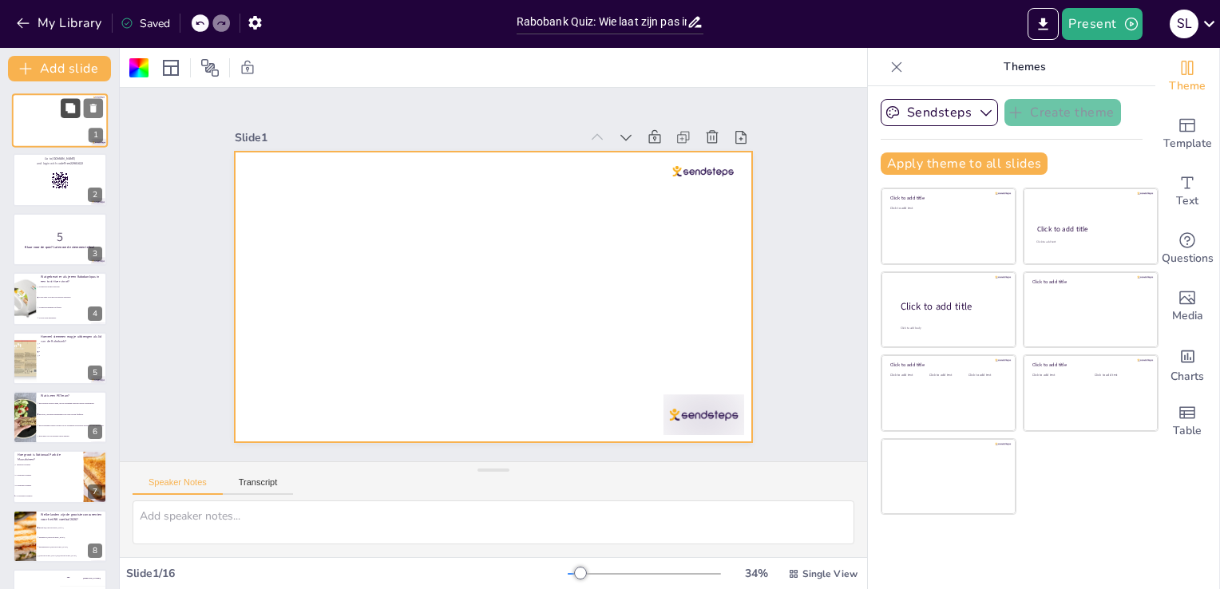
click at [70, 113] on icon at bounding box center [70, 108] width 11 height 11
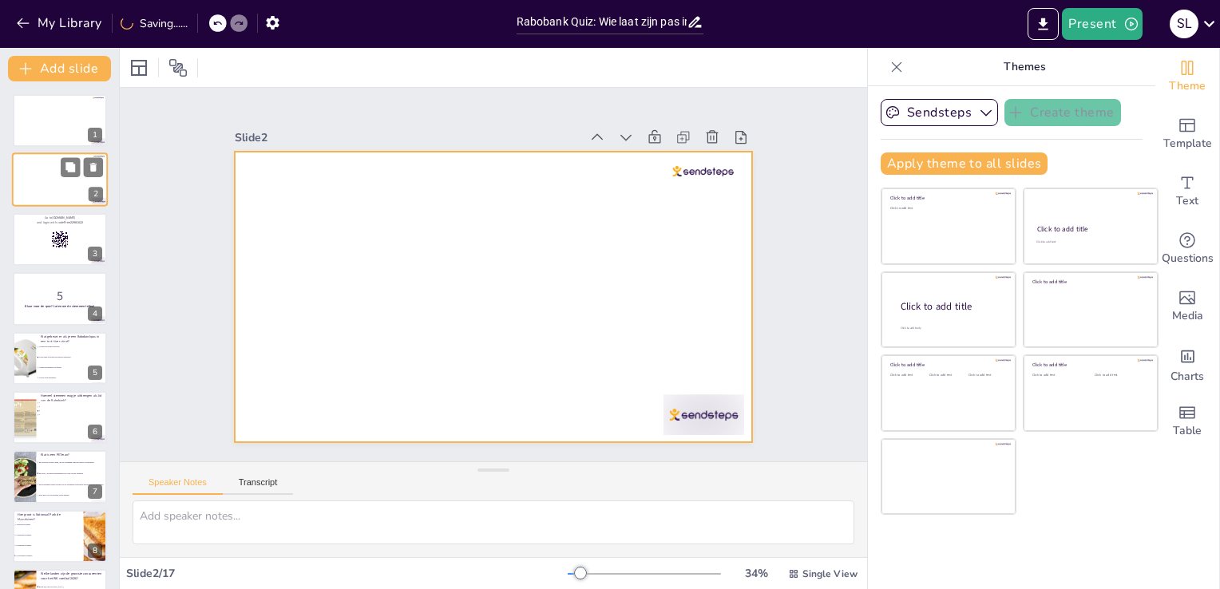
click at [36, 181] on div at bounding box center [60, 180] width 96 height 54
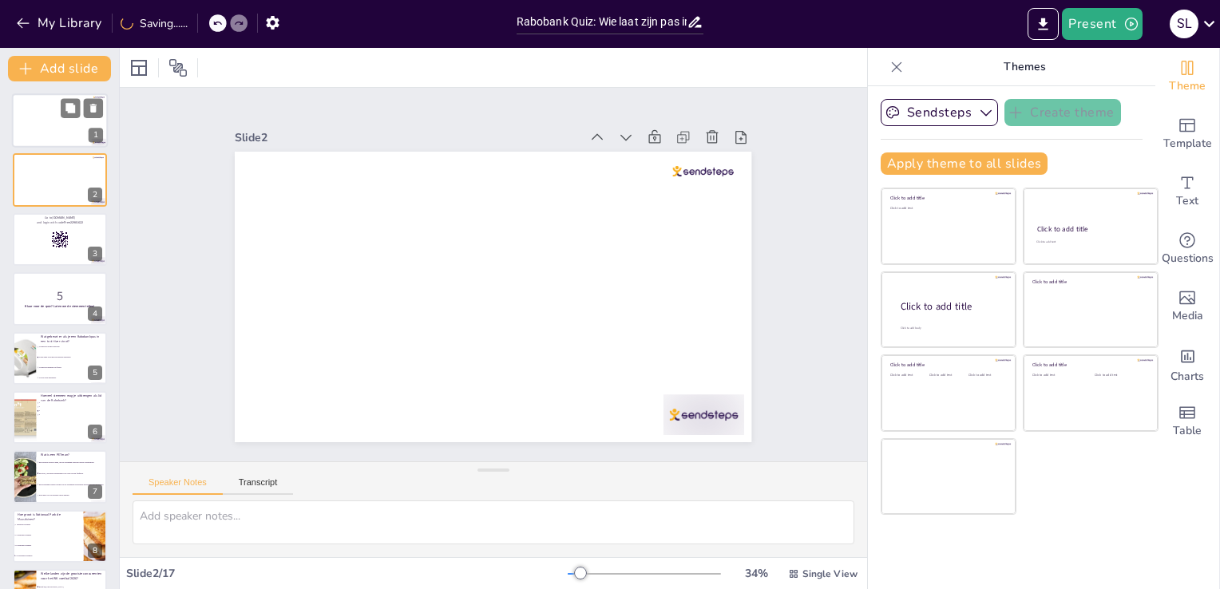
click at [36, 124] on div at bounding box center [60, 120] width 96 height 54
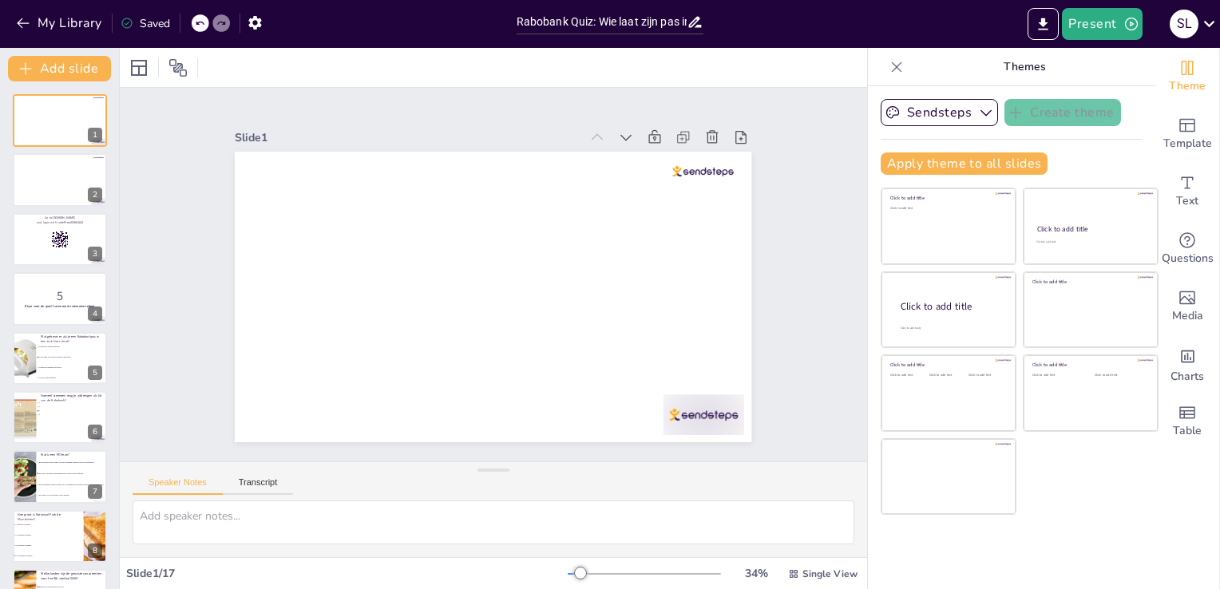
click at [198, 22] on icon at bounding box center [200, 24] width 8 height 4
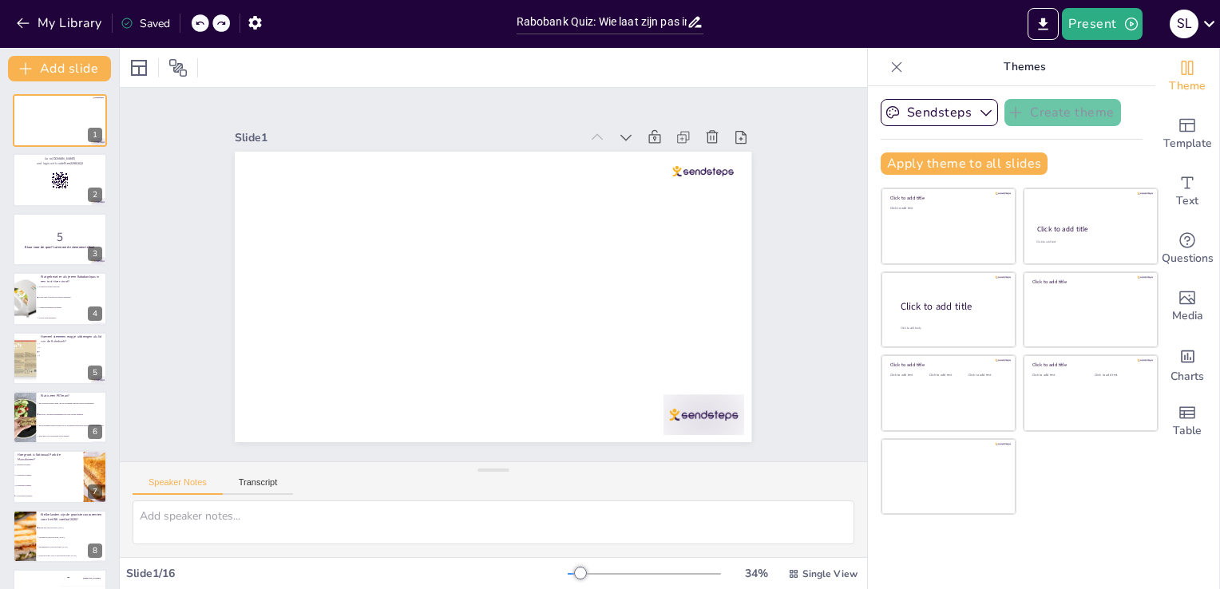
click at [198, 22] on icon at bounding box center [200, 24] width 8 height 4
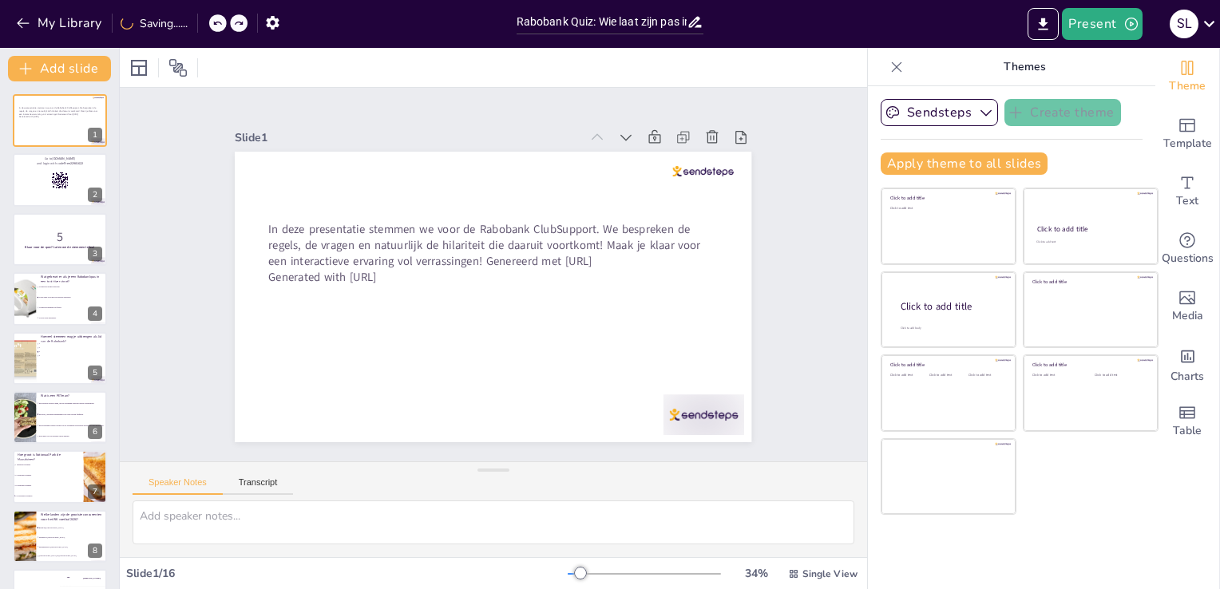
click at [198, 22] on div at bounding box center [197, 23] width 1 height 19
click at [198, 22] on icon at bounding box center [200, 24] width 8 height 4
click at [198, 22] on div at bounding box center [197, 23] width 1 height 19
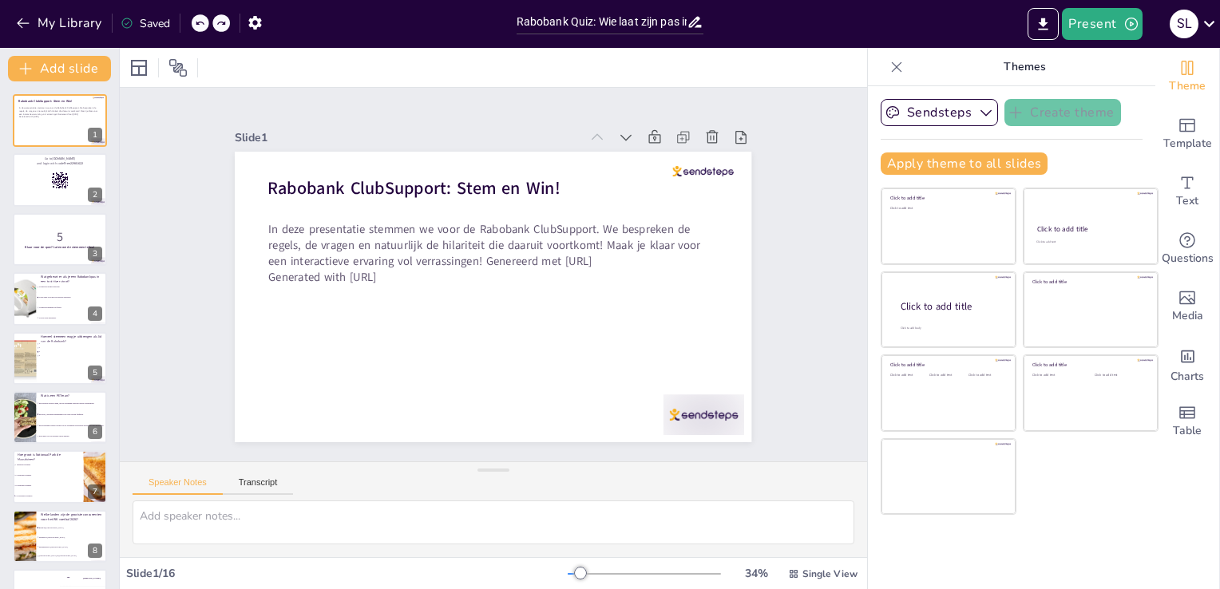
click at [196, 18] on icon at bounding box center [200, 23] width 10 height 10
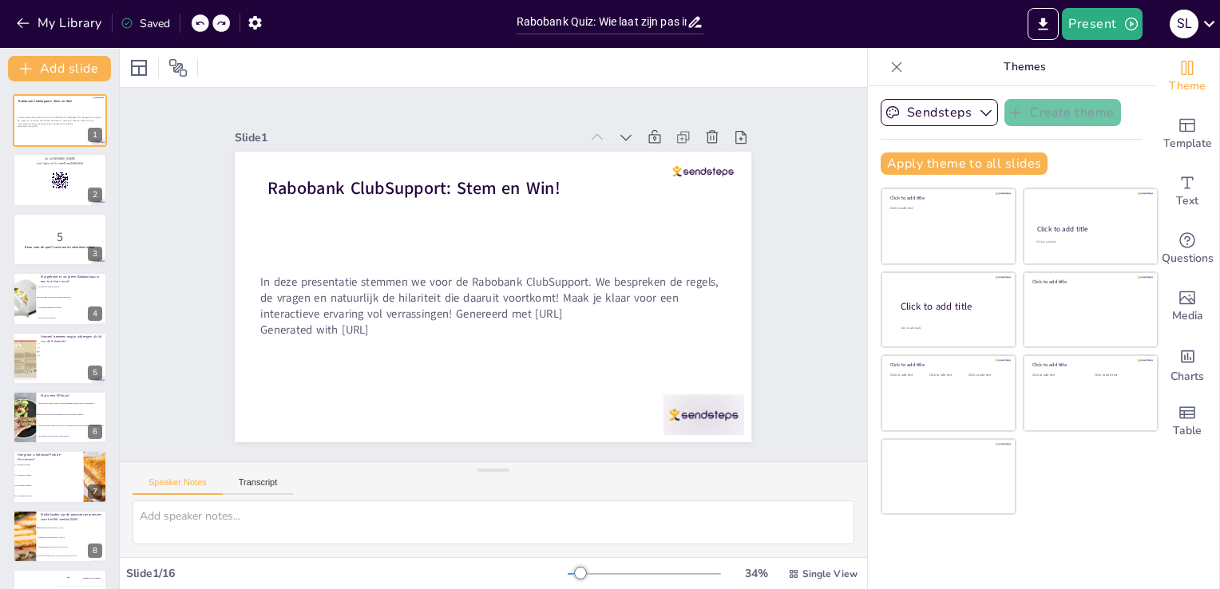
click at [196, 18] on icon at bounding box center [200, 23] width 10 height 10
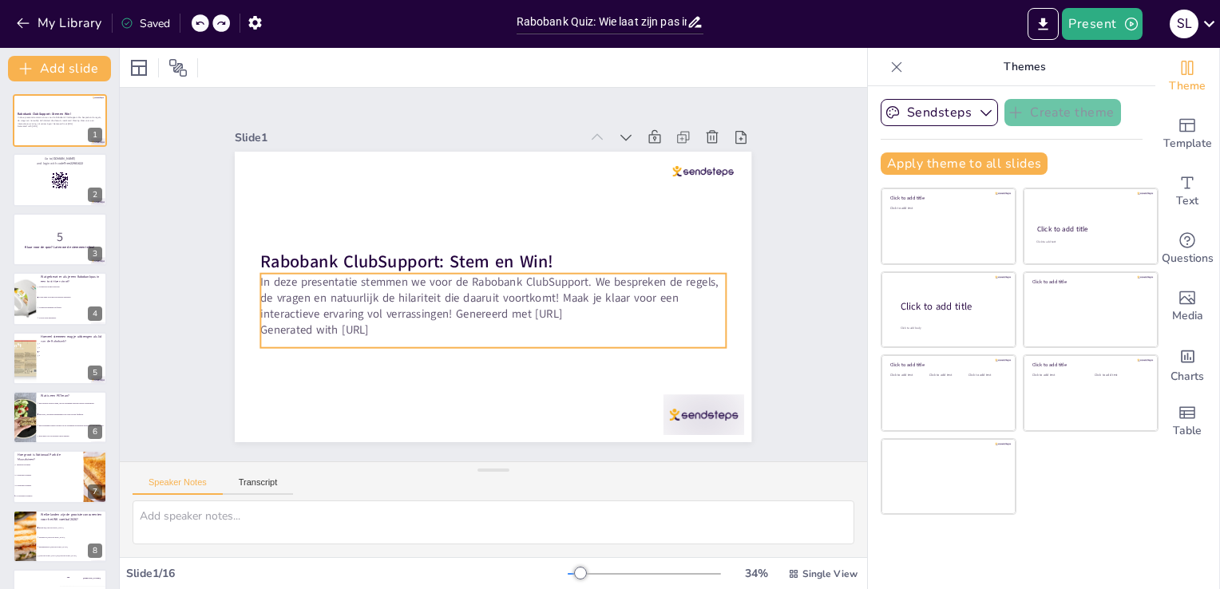
click at [474, 299] on p "In deze presentatie stemmen we voor de Rabobank ClubSupport. We bespreken de re…" at bounding box center [493, 298] width 465 height 48
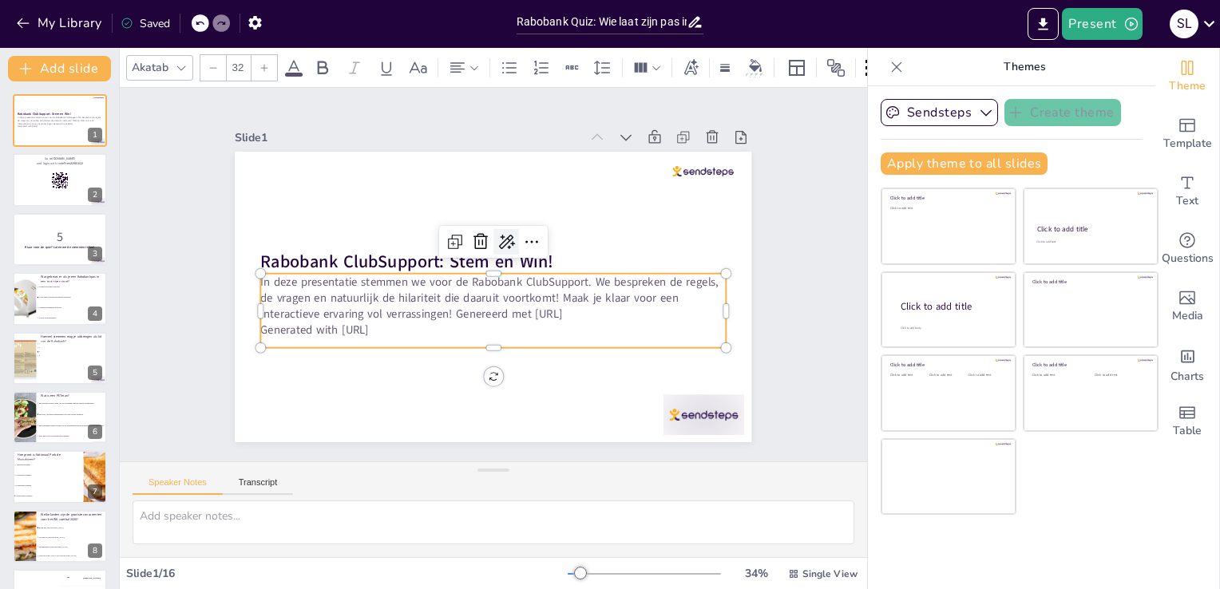
click at [497, 235] on icon at bounding box center [506, 241] width 19 height 19
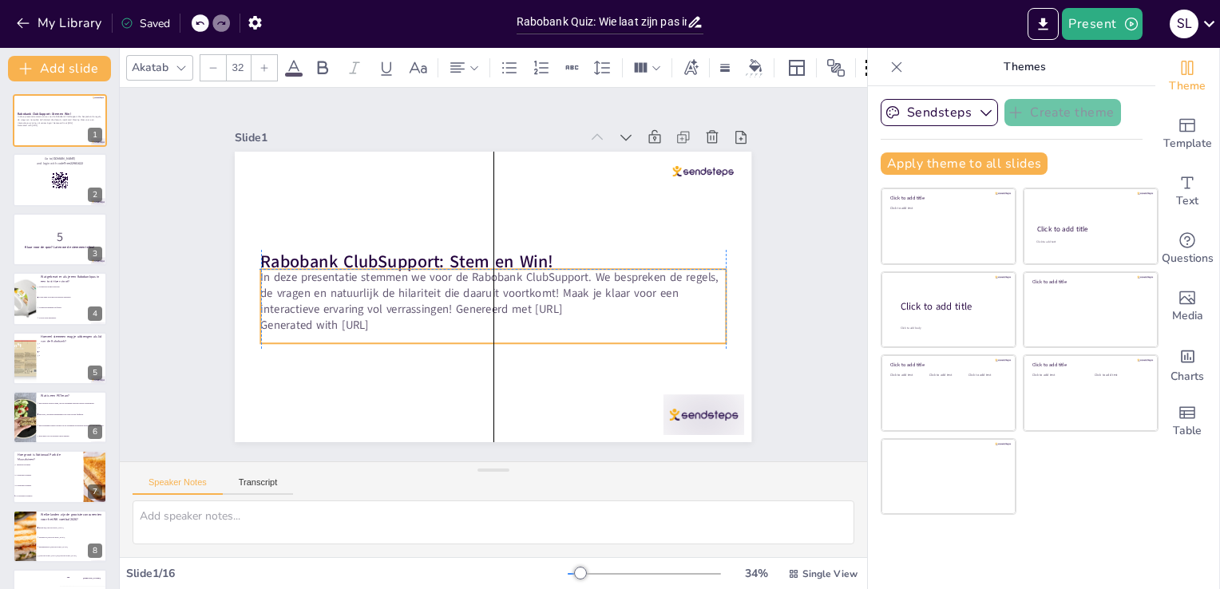
click at [413, 302] on p "In deze presentatie stemmen we voor de Rabobank ClubSupport. We bespreken de re…" at bounding box center [493, 293] width 465 height 48
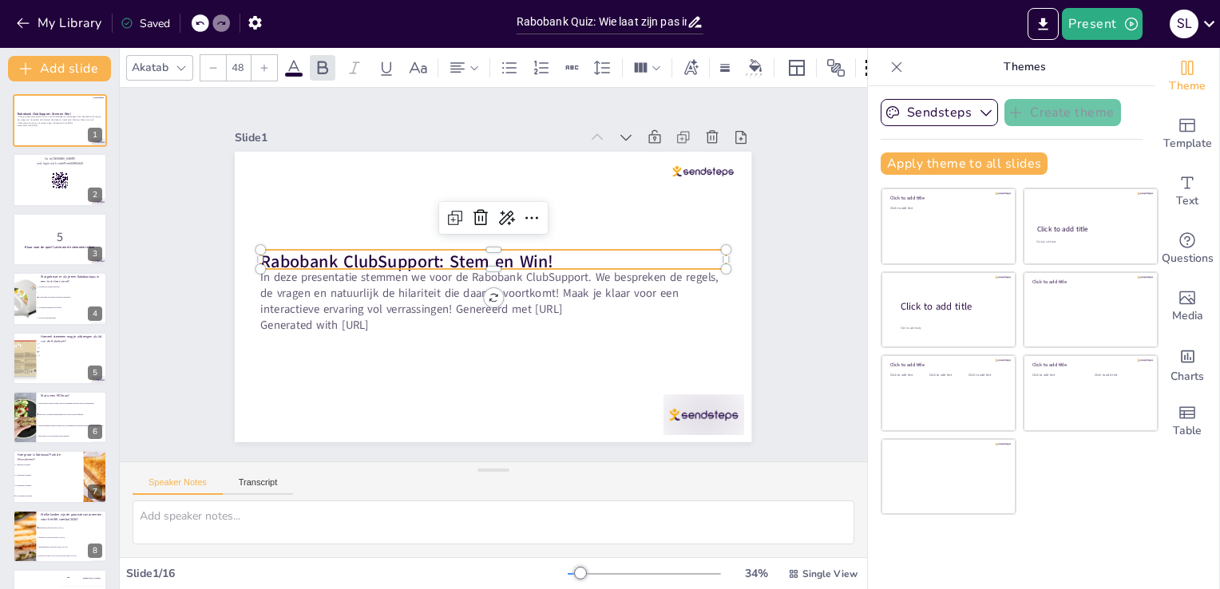
click at [451, 254] on strong "Rabobank ClubSupport: Stem en Win!" at bounding box center [407, 261] width 293 height 23
click at [497, 208] on icon at bounding box center [506, 217] width 19 height 19
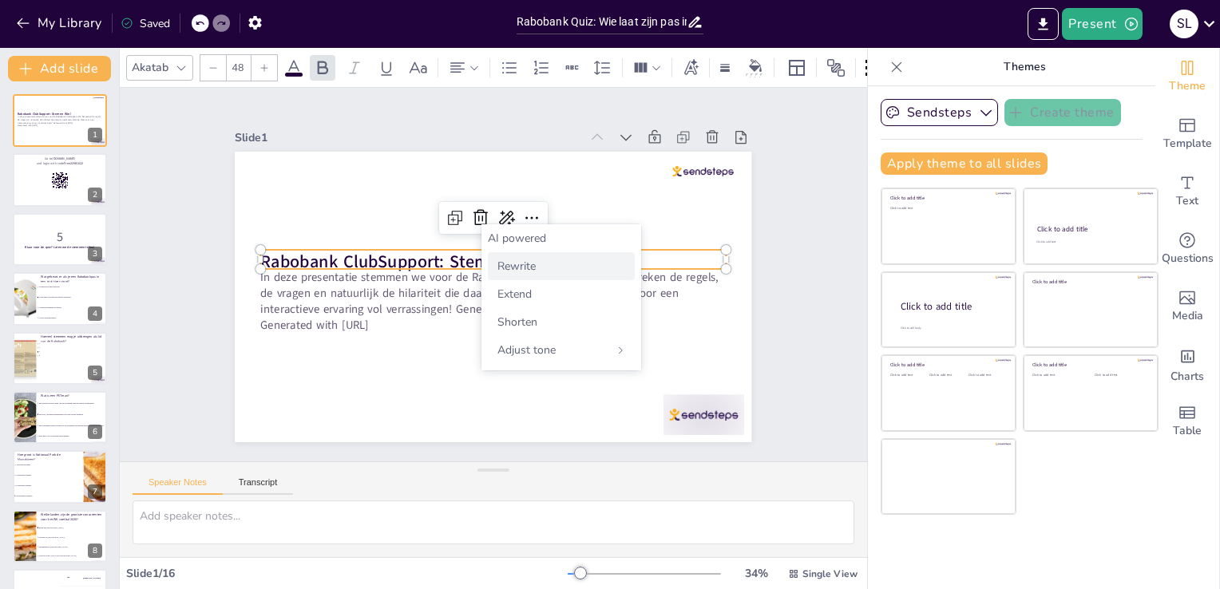
click at [504, 266] on span "Rewrite" at bounding box center [517, 266] width 38 height 15
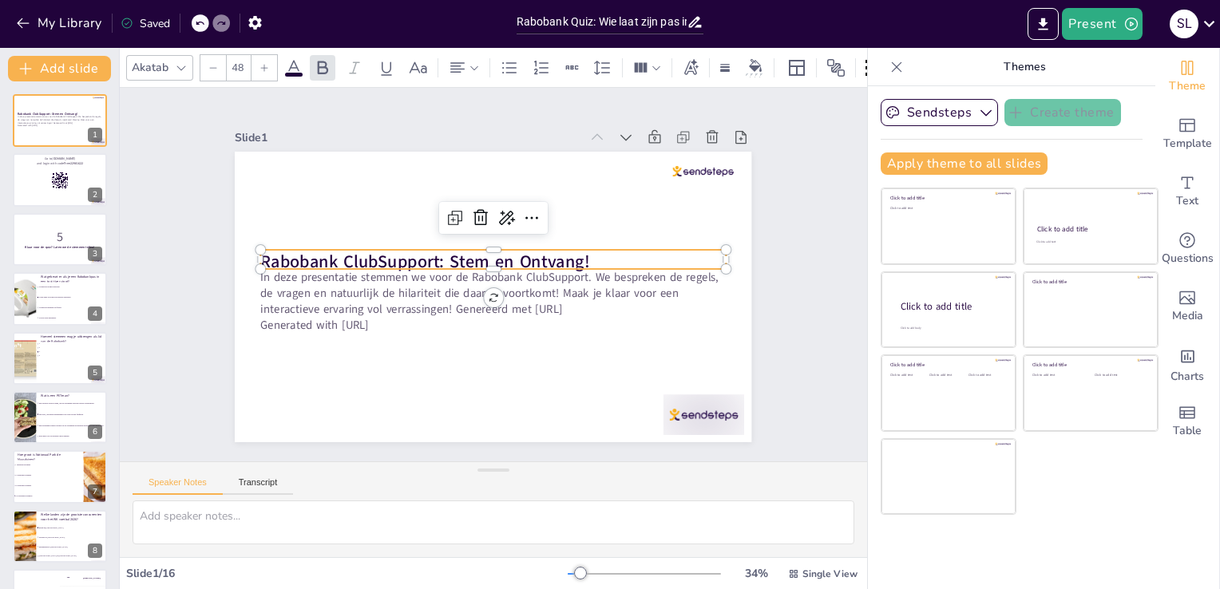
click at [574, 251] on strong "Rabobank ClubSupport: Stem en Ontvang!" at bounding box center [425, 261] width 329 height 23
click at [497, 211] on icon at bounding box center [506, 217] width 19 height 19
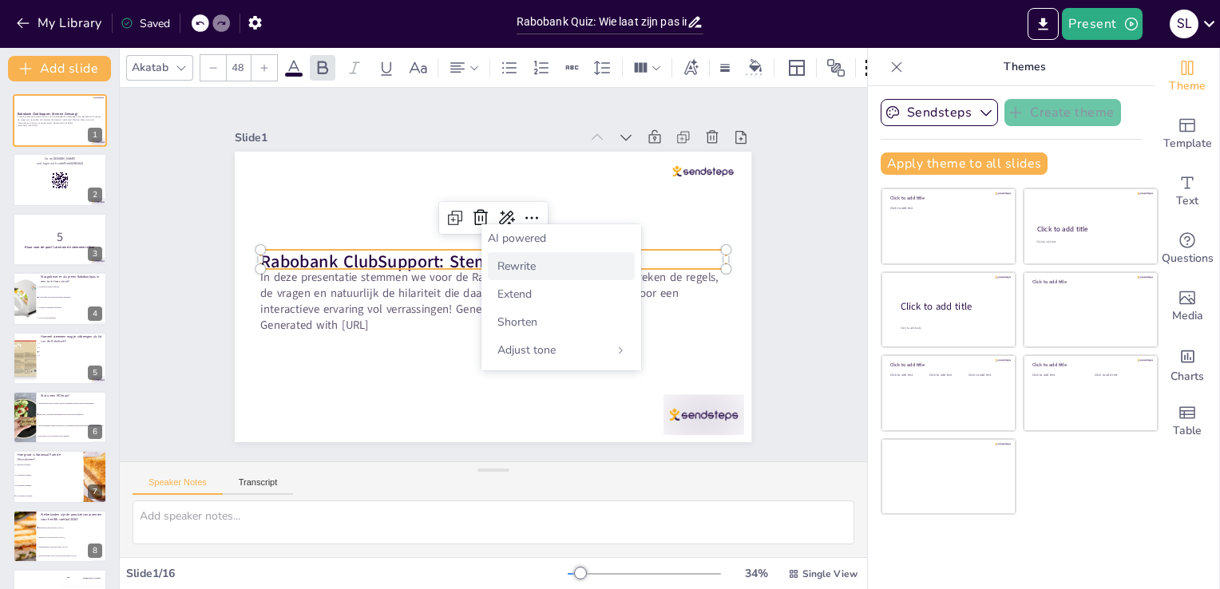
click at [498, 267] on span "Rewrite" at bounding box center [517, 266] width 38 height 15
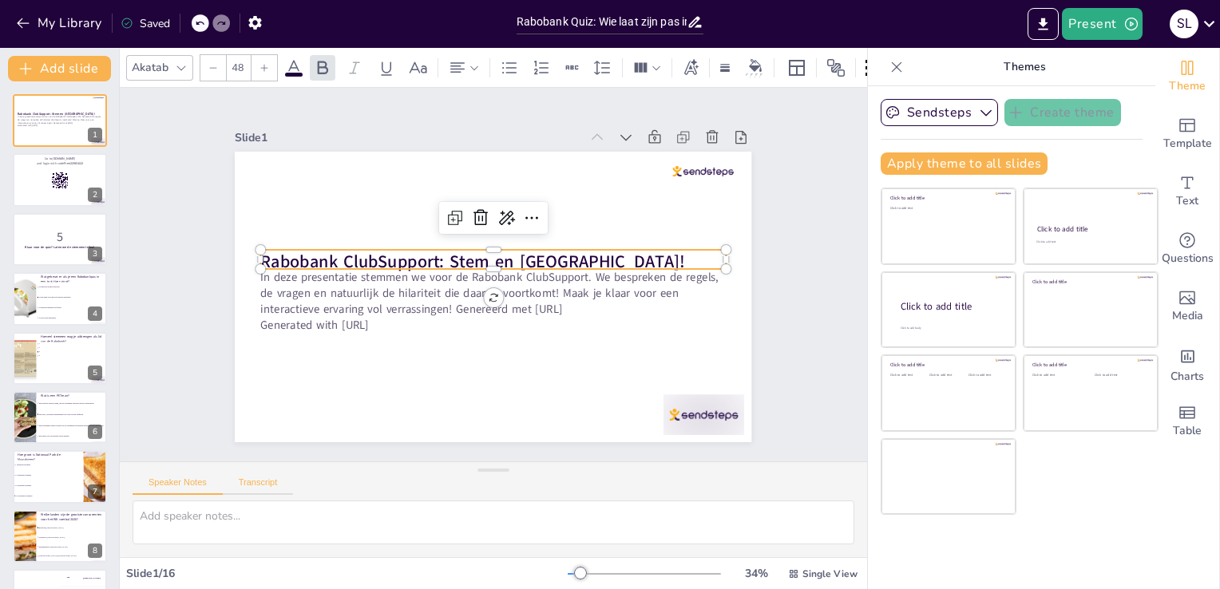
click at [246, 481] on button "Transcript" at bounding box center [258, 487] width 71 height 18
click at [522, 212] on icon at bounding box center [531, 217] width 19 height 19
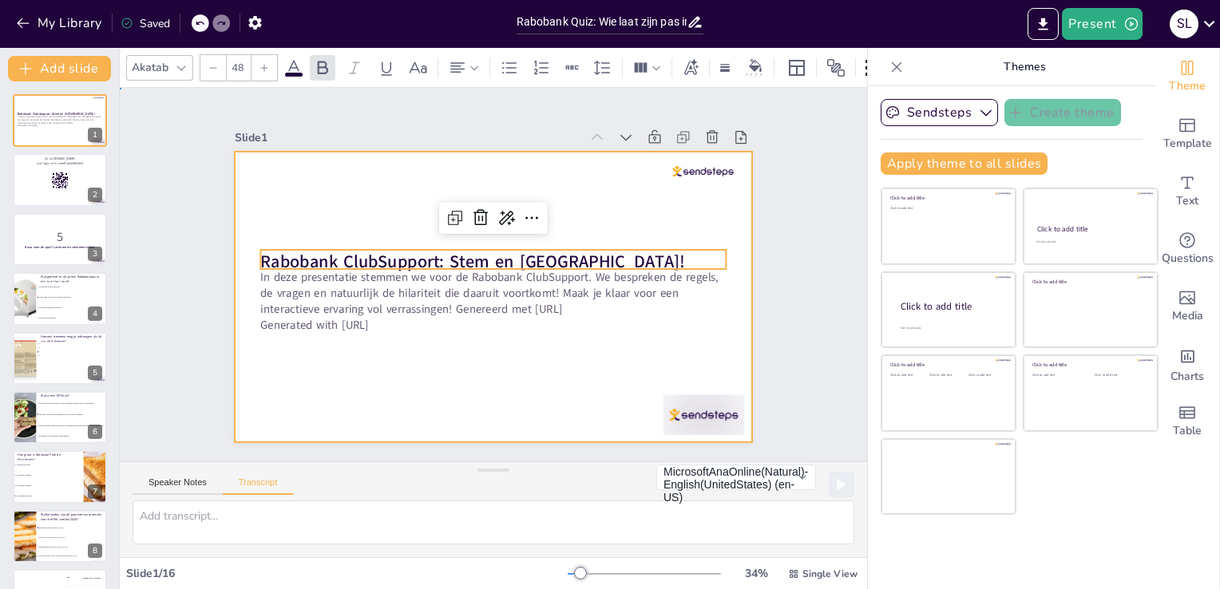
click at [445, 382] on div at bounding box center [493, 297] width 517 height 291
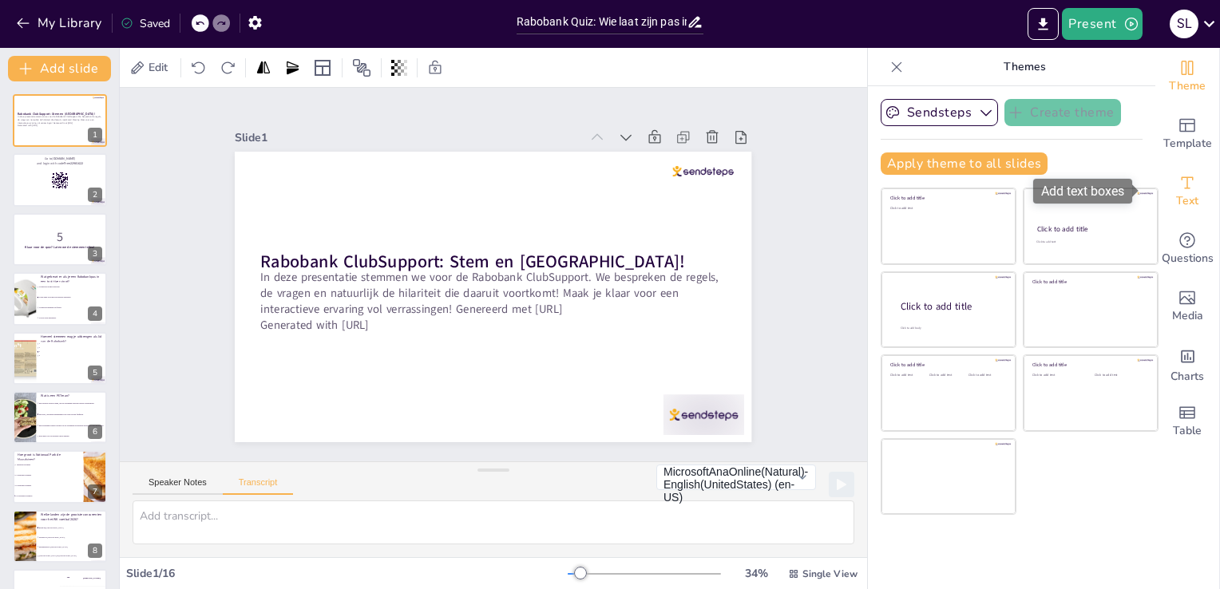
click at [1179, 190] on icon "Add text boxes" at bounding box center [1187, 182] width 19 height 19
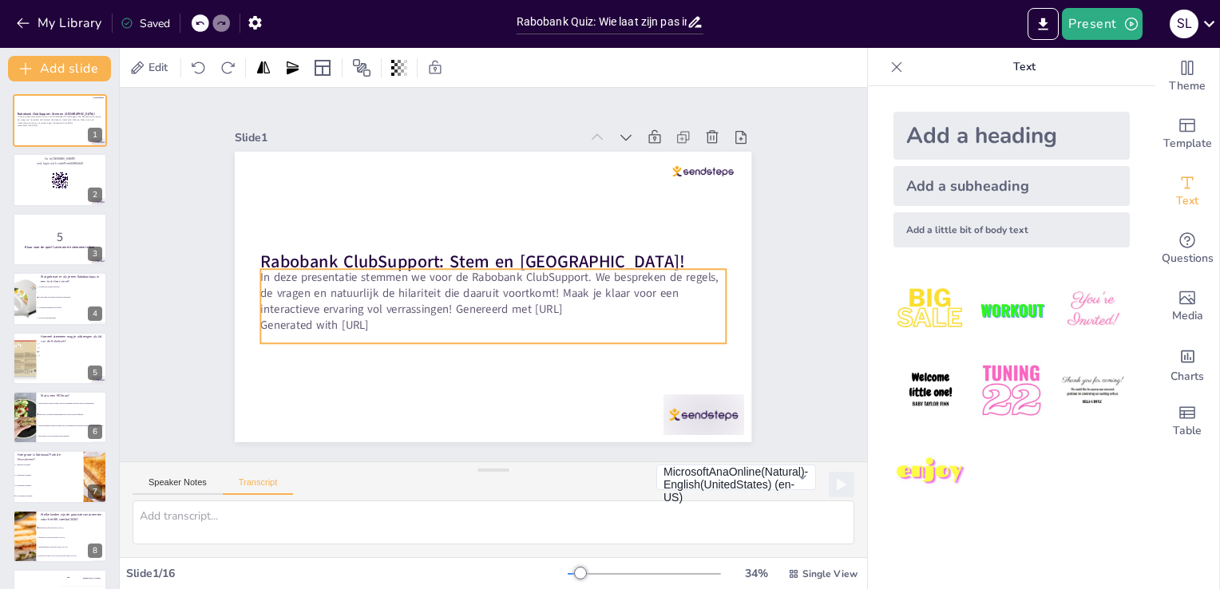
click at [553, 301] on p "In deze presentatie stemmen we voor de Rabobank ClubSupport. We bespreken de re…" at bounding box center [493, 293] width 465 height 48
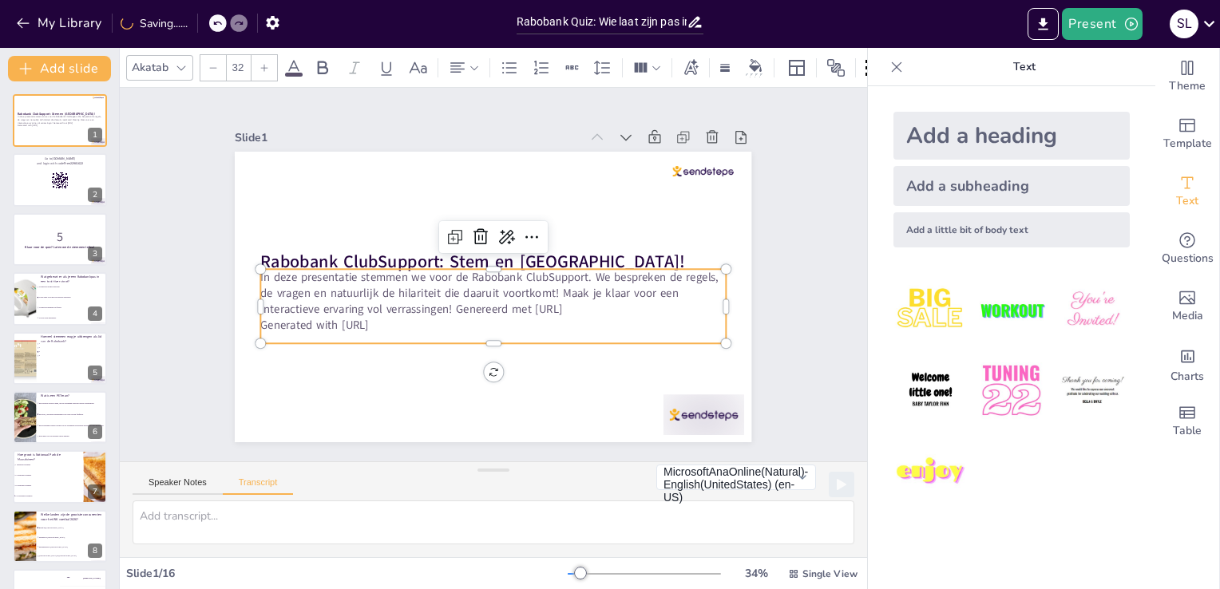
click at [441, 318] on p "Generated with Sendsteps.ai" at bounding box center [493, 326] width 465 height 16
click at [561, 289] on p "In deze presentatie stemmen we voor de Rabobank ClubSupport. We bespreken de re…" at bounding box center [493, 293] width 465 height 48
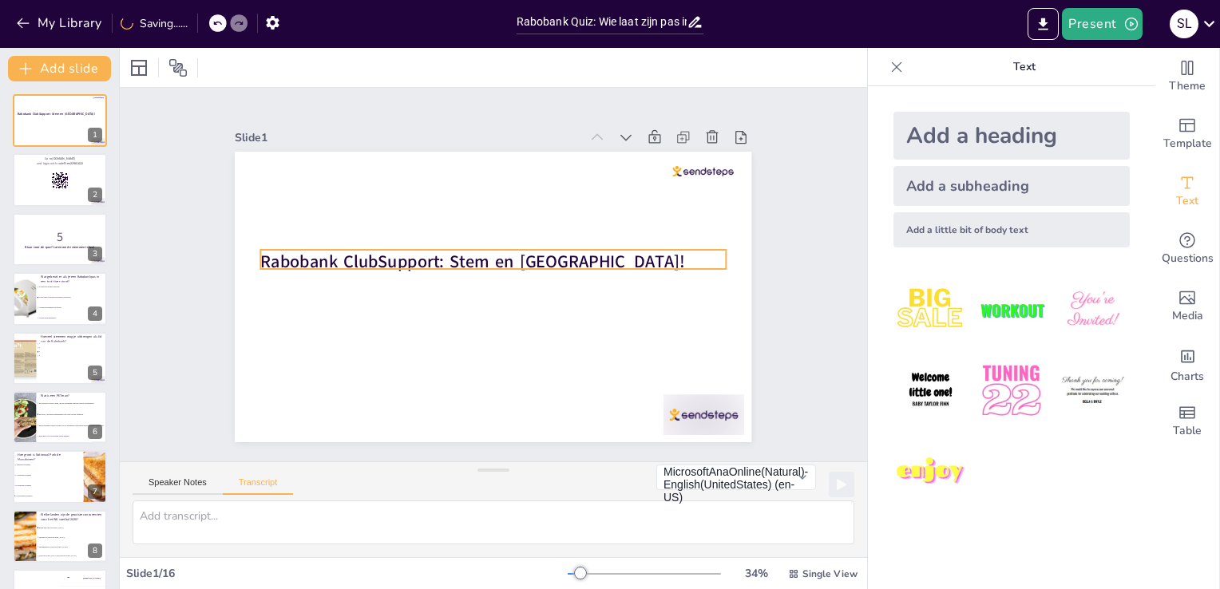
click at [514, 254] on strong "Rabobank ClubSupport: Stem en Krijg!" at bounding box center [473, 261] width 425 height 23
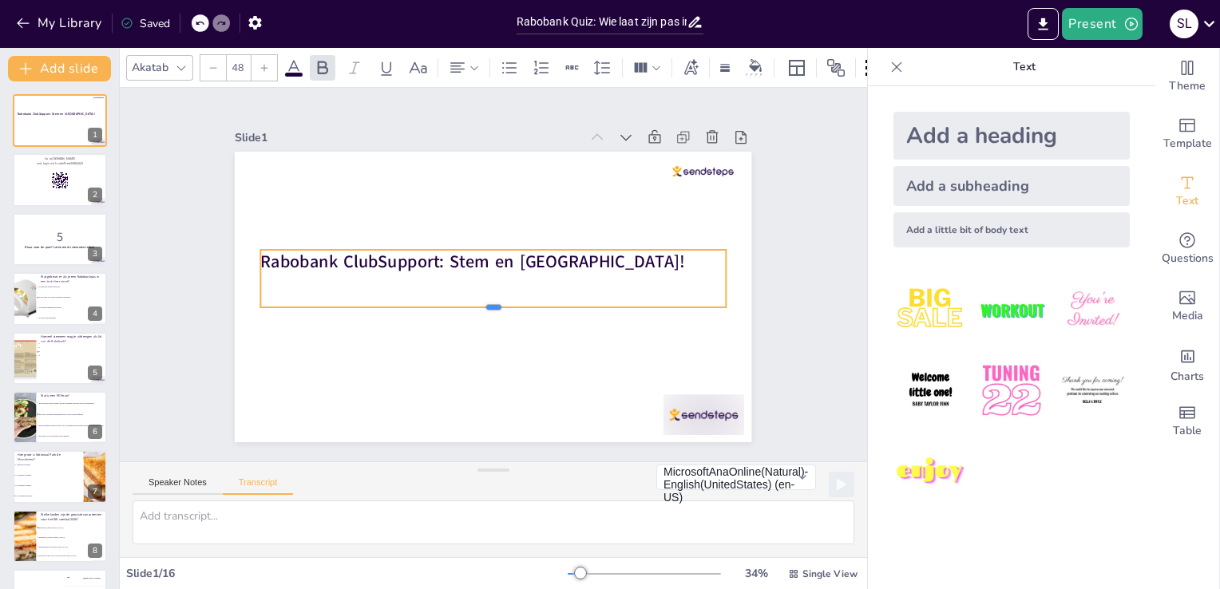
drag, startPoint x: 482, startPoint y: 267, endPoint x: 539, endPoint y: 276, distance: 57.5
click at [484, 307] on div at bounding box center [493, 313] width 465 height 13
click at [543, 254] on strong "Rabobank ClubSupport: Stem en Krijg!" at bounding box center [473, 261] width 425 height 23
click at [564, 256] on p "Rabobank ClubSupport: Stem en Krijg!" at bounding box center [493, 262] width 465 height 24
click at [509, 254] on strong "Rabobank ClubSupport: Stem en Krijg!" at bounding box center [473, 261] width 425 height 23
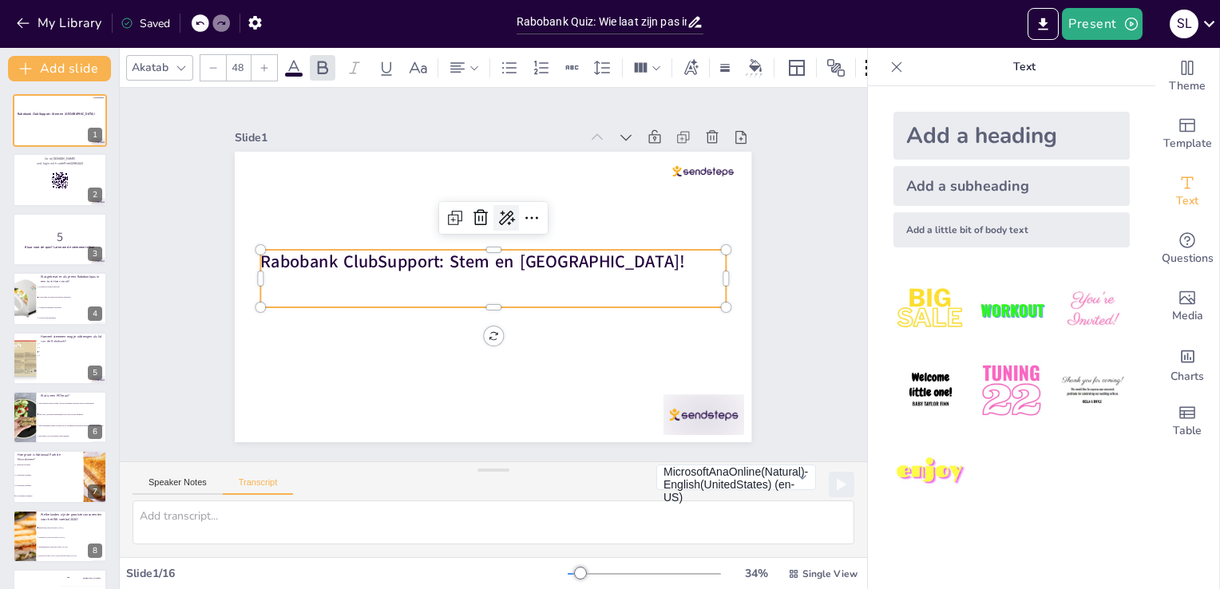
click at [499, 211] on icon at bounding box center [507, 218] width 16 height 14
click at [517, 265] on span "Rewrite" at bounding box center [517, 266] width 38 height 15
click at [572, 255] on strong "Rabobank ClubSupport: Stem en Ontvang!" at bounding box center [425, 261] width 329 height 23
click at [570, 255] on strong "Rabobank ClubSupport: Stem en Ontvang!" at bounding box center [425, 261] width 329 height 23
click at [1128, 23] on icon "button" at bounding box center [1132, 24] width 16 height 16
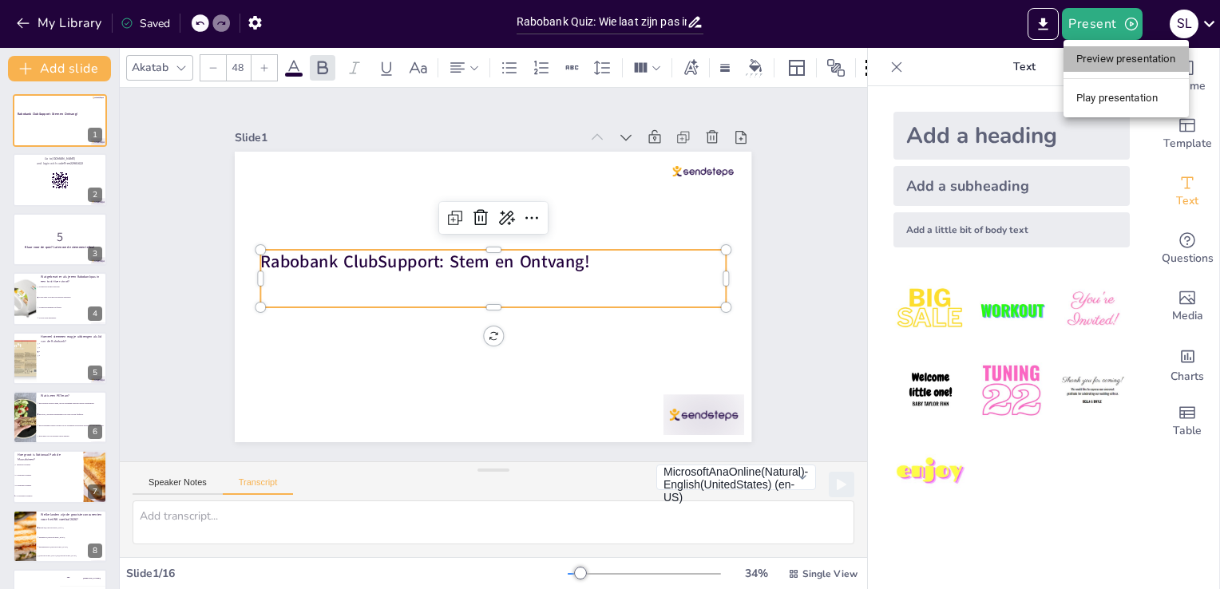
click at [1097, 59] on li "Preview presentation" at bounding box center [1126, 59] width 125 height 26
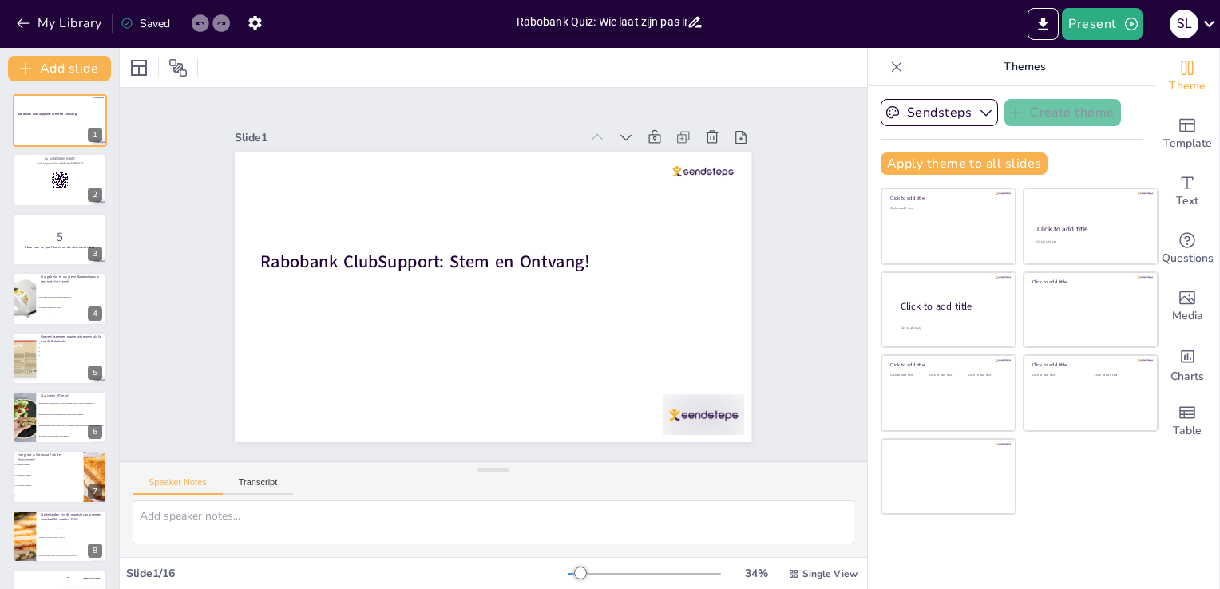
checkbox input "true"
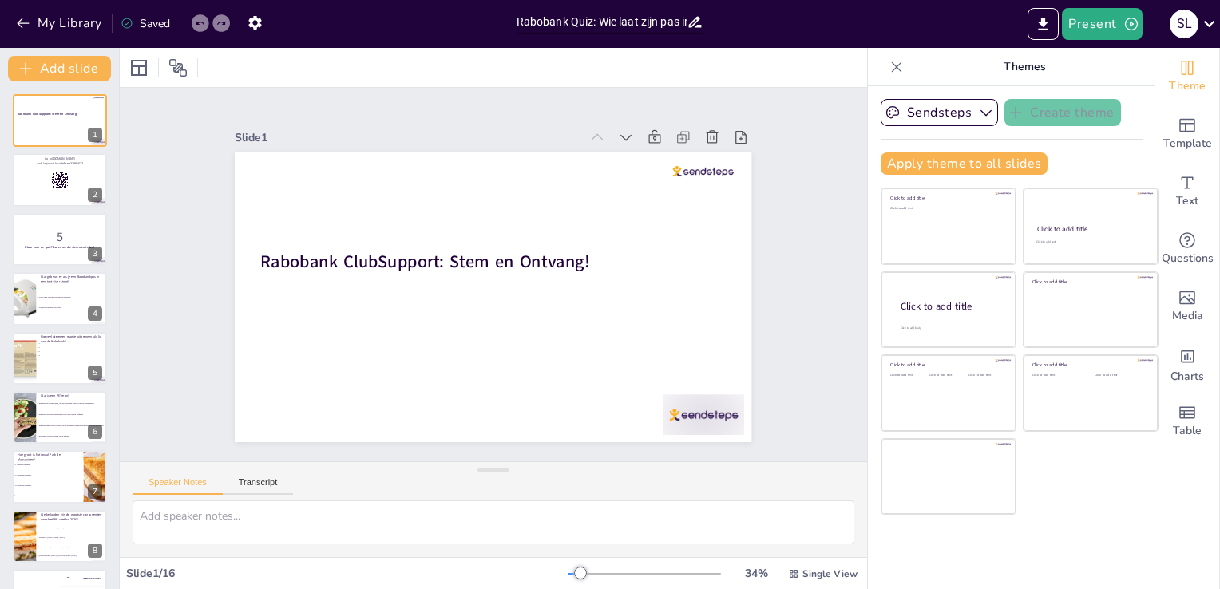
checkbox input "true"
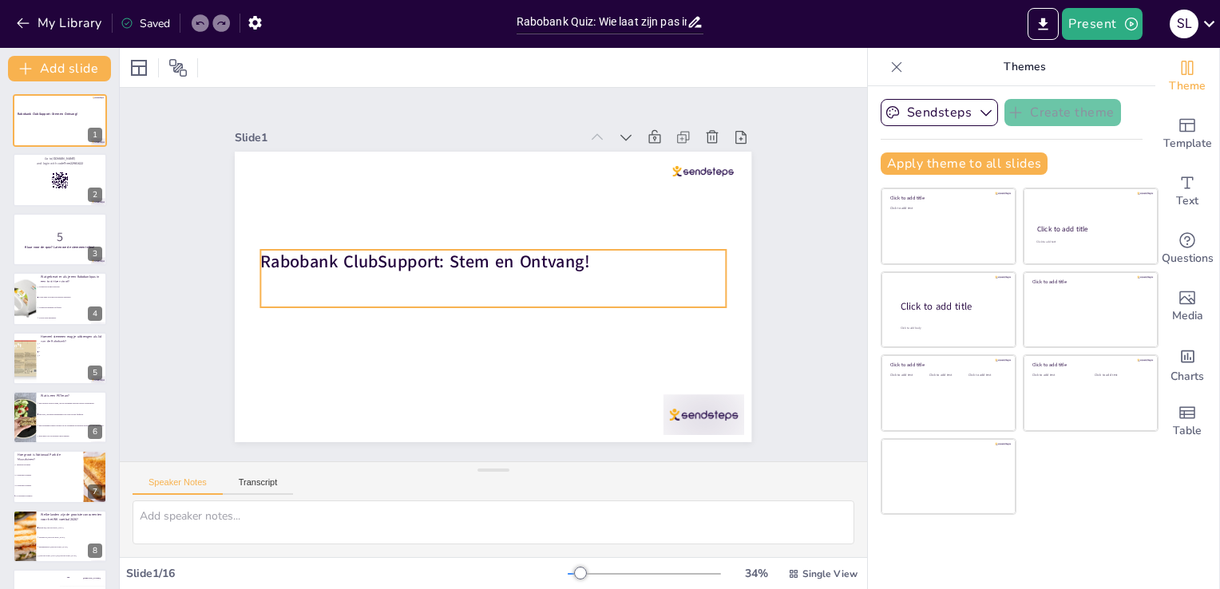
checkbox input "true"
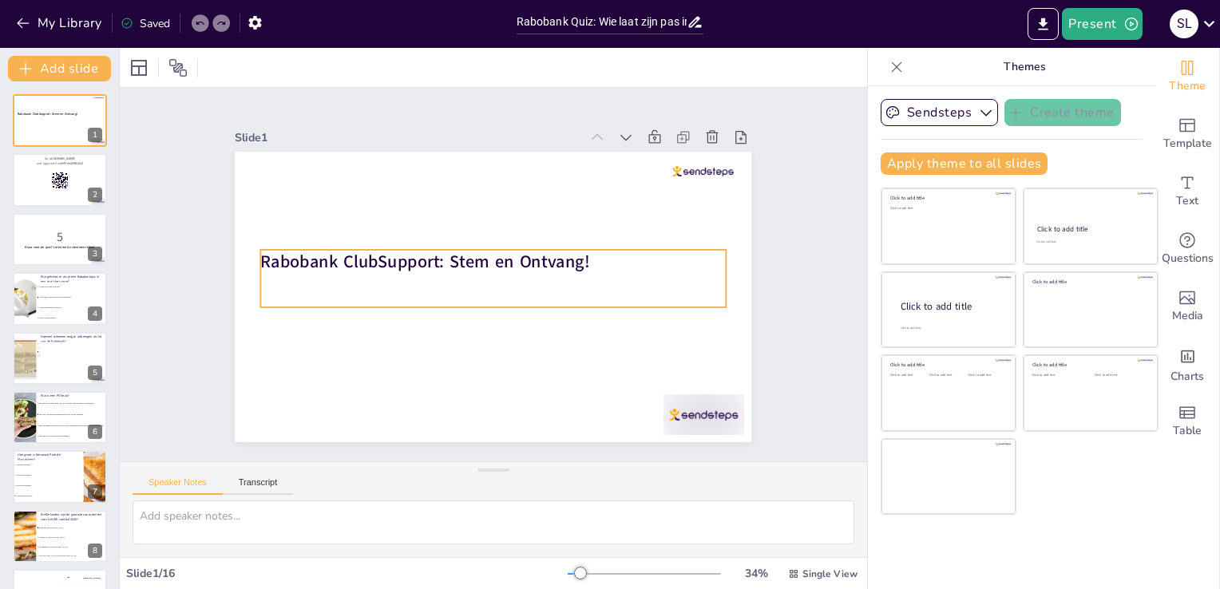
checkbox input "true"
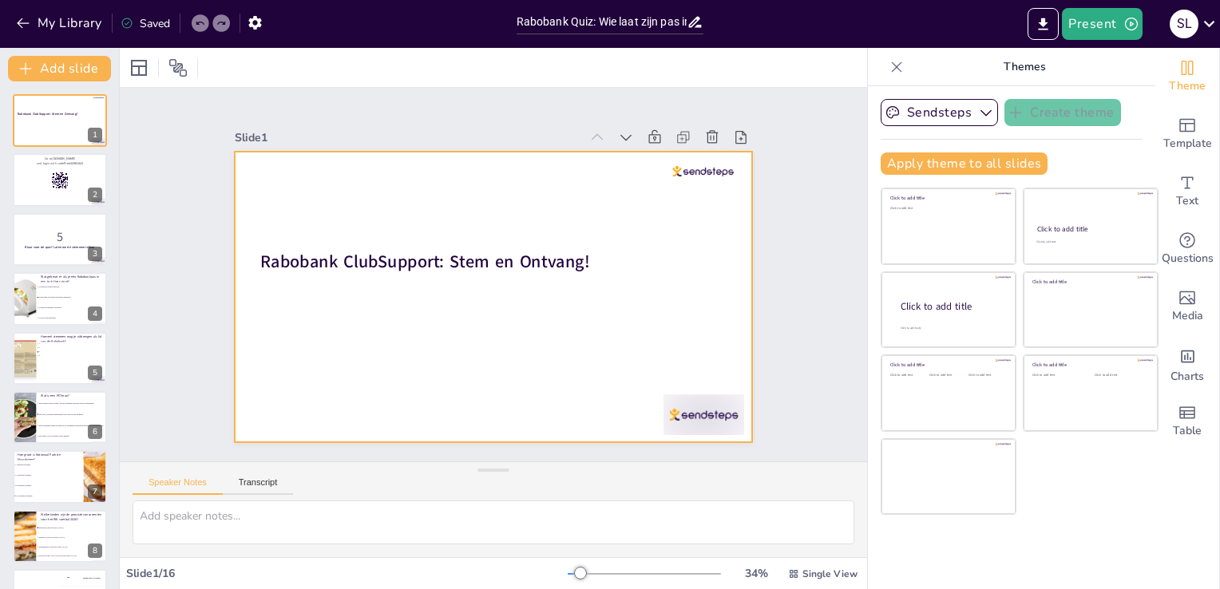
checkbox input "true"
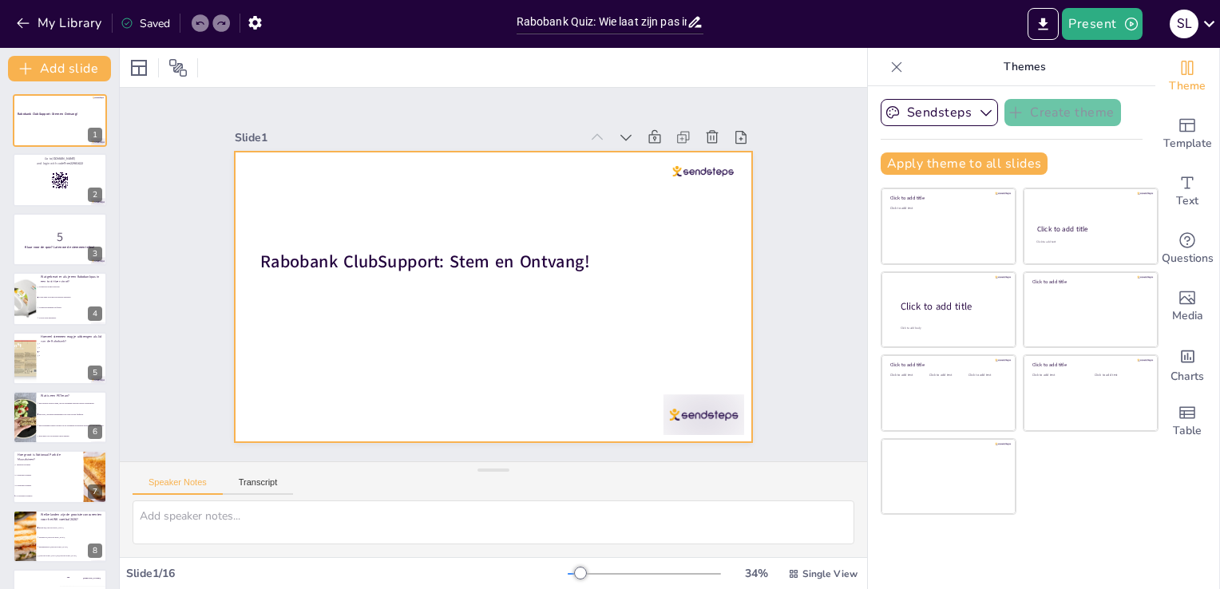
checkbox input "true"
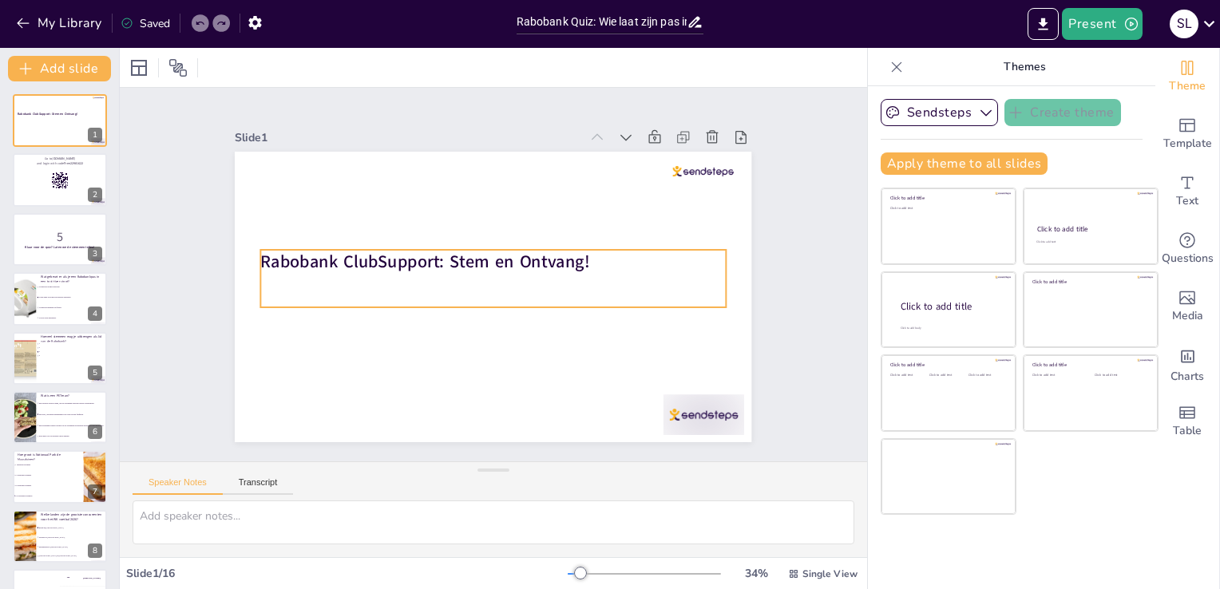
checkbox input "true"
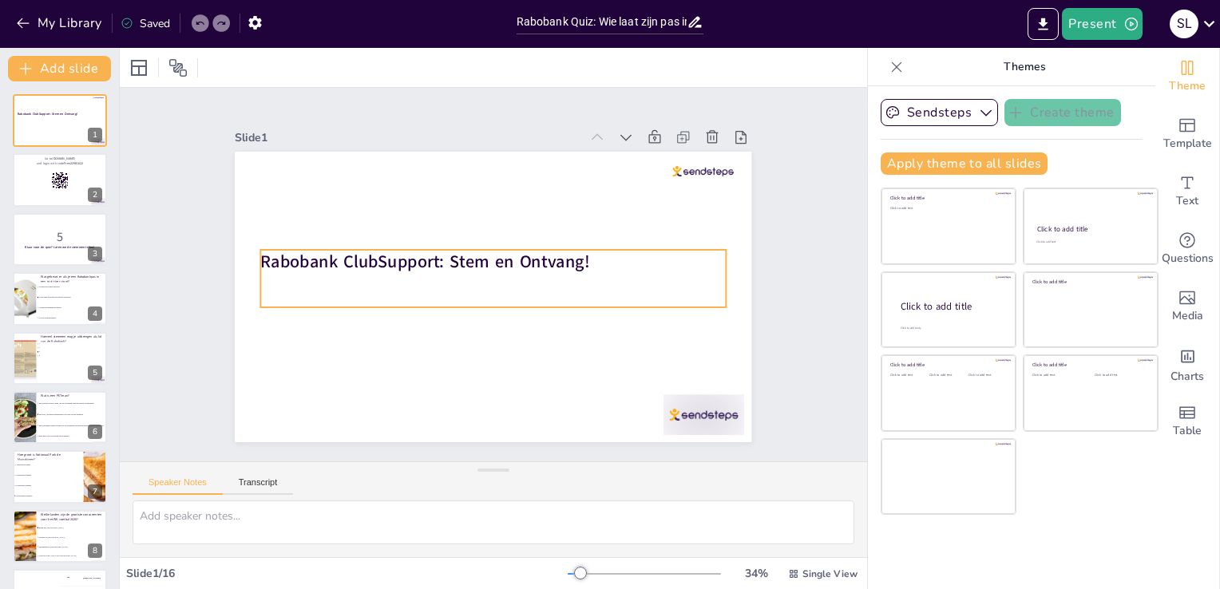
checkbox input "true"
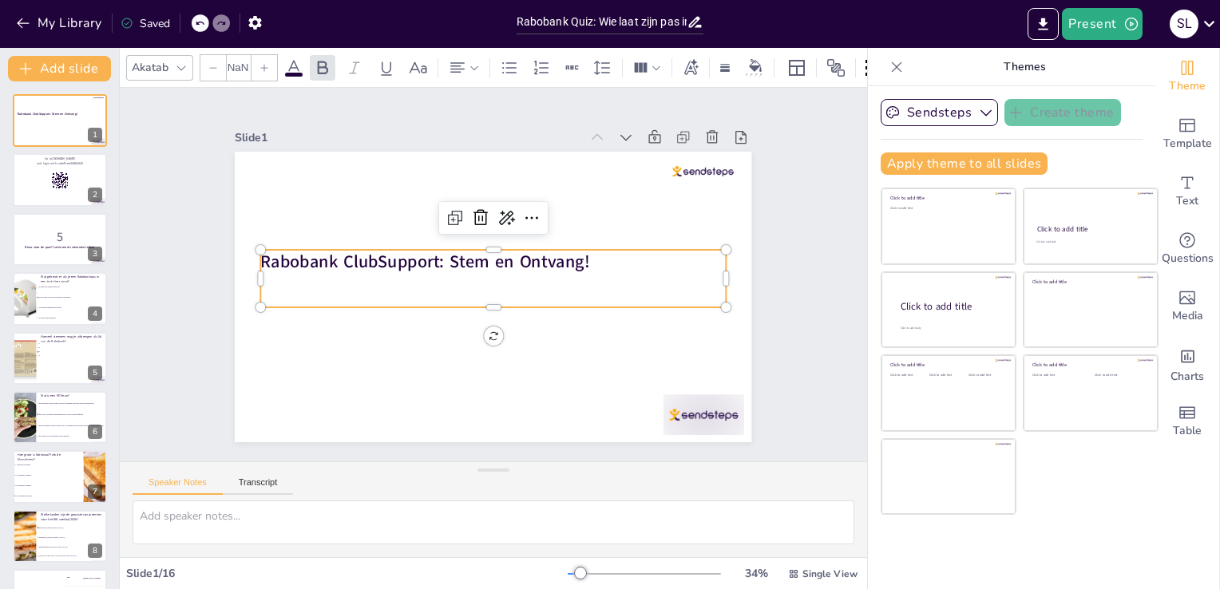
type input "48"
click at [470, 280] on div "Rabobank ClubSupport: Stem en Ontvang!" at bounding box center [493, 278] width 465 height 57
checkbox input "true"
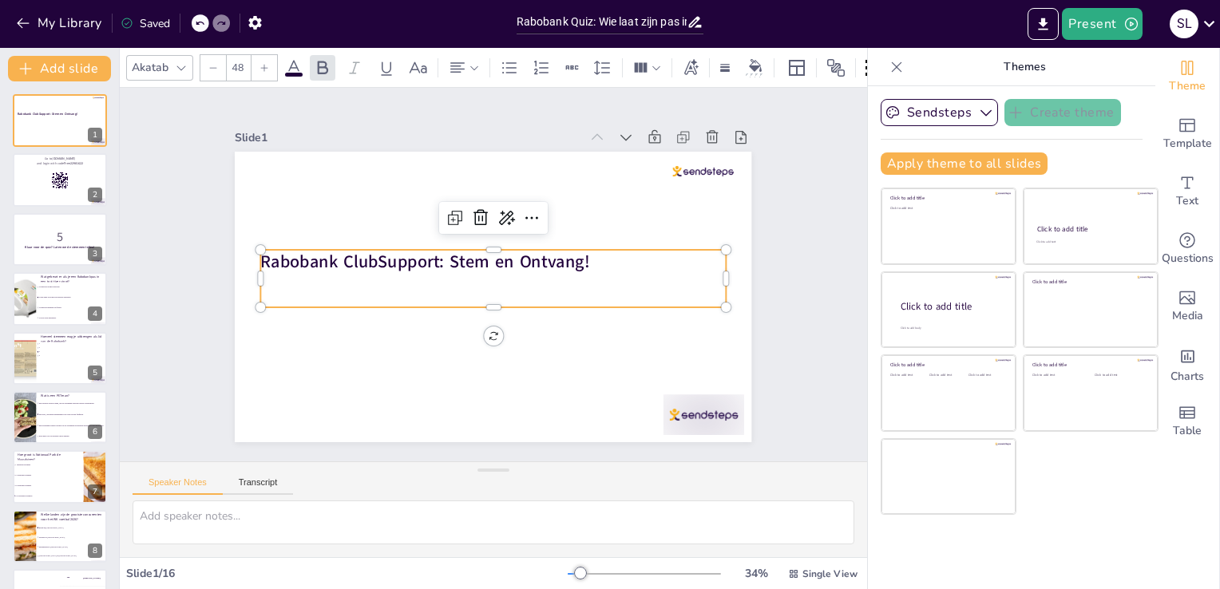
checkbox input "true"
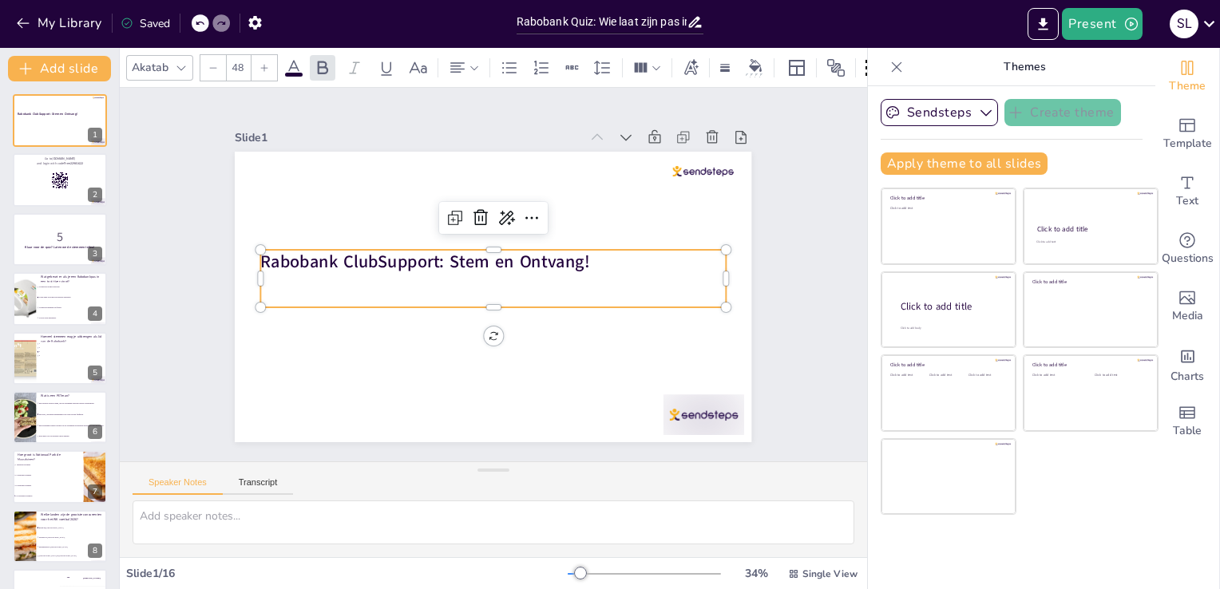
checkbox input "true"
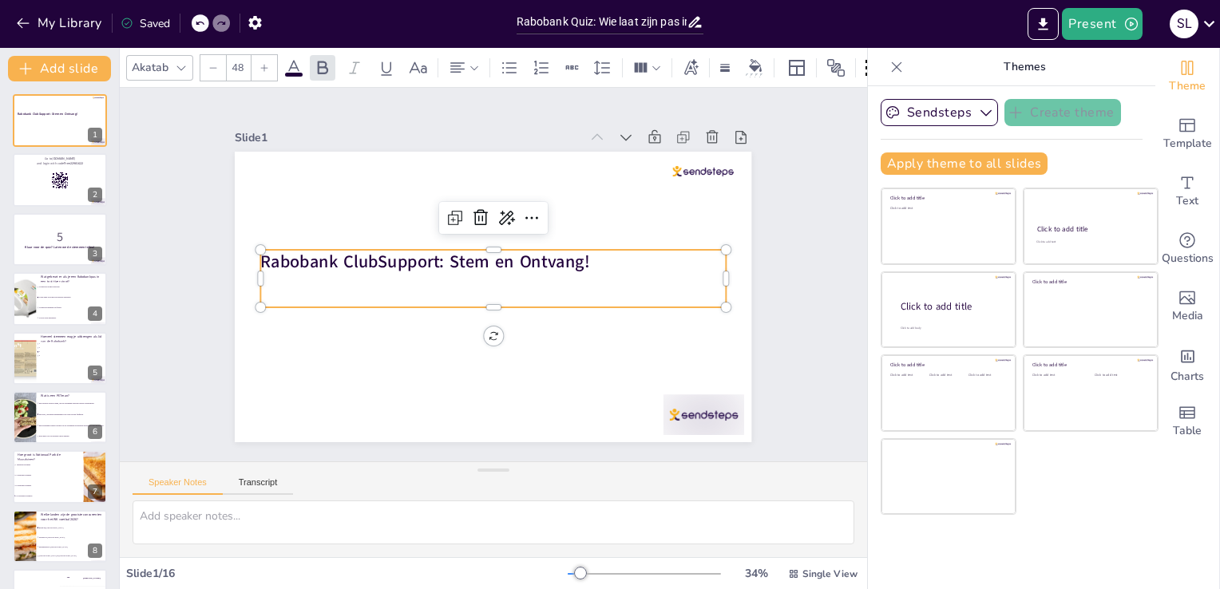
checkbox input "true"
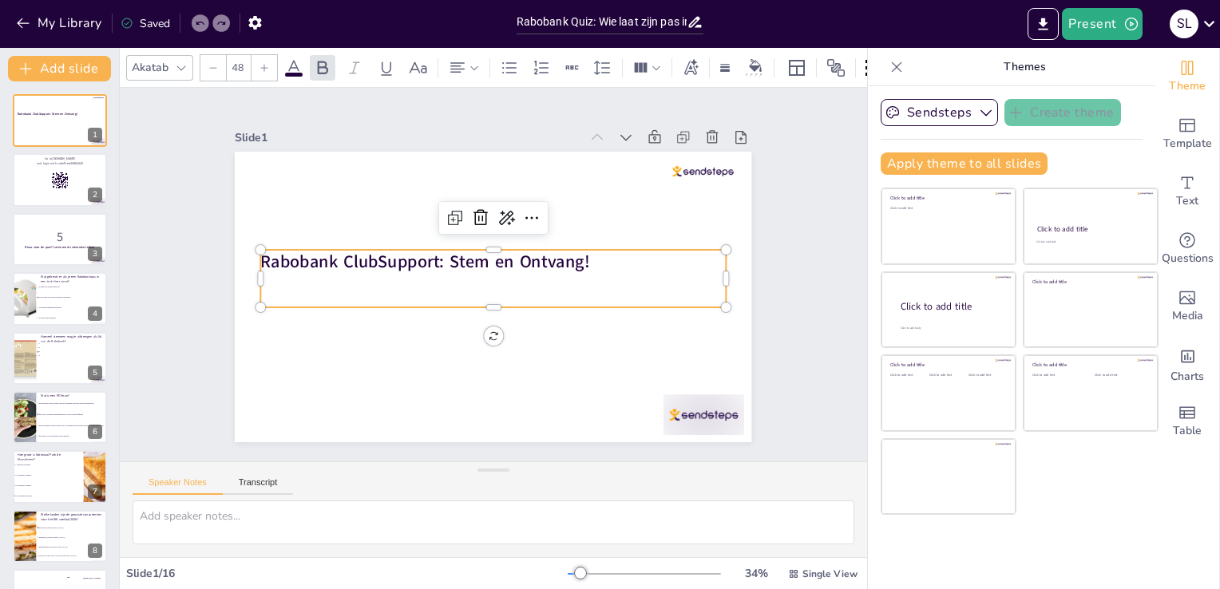
checkbox input "true"
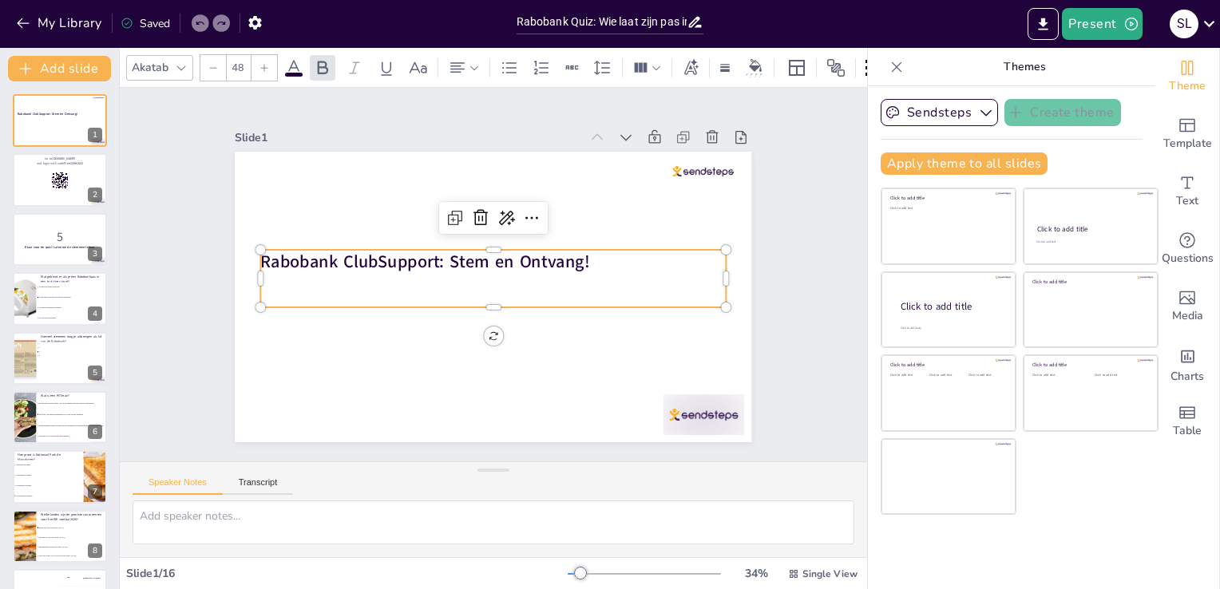
checkbox input "true"
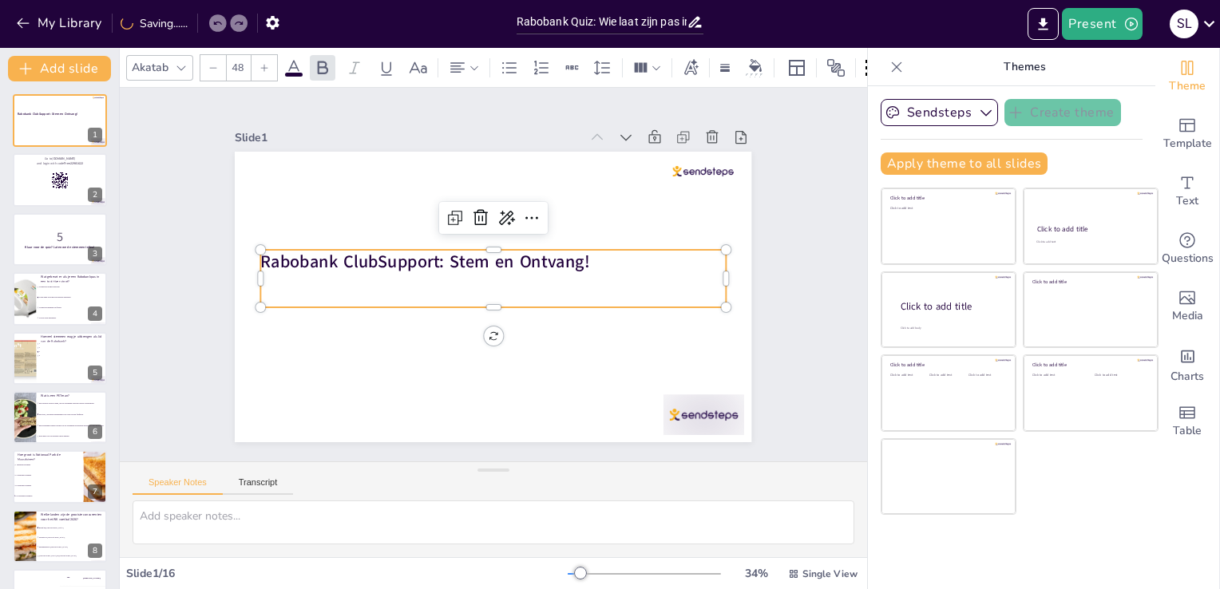
checkbox input "true"
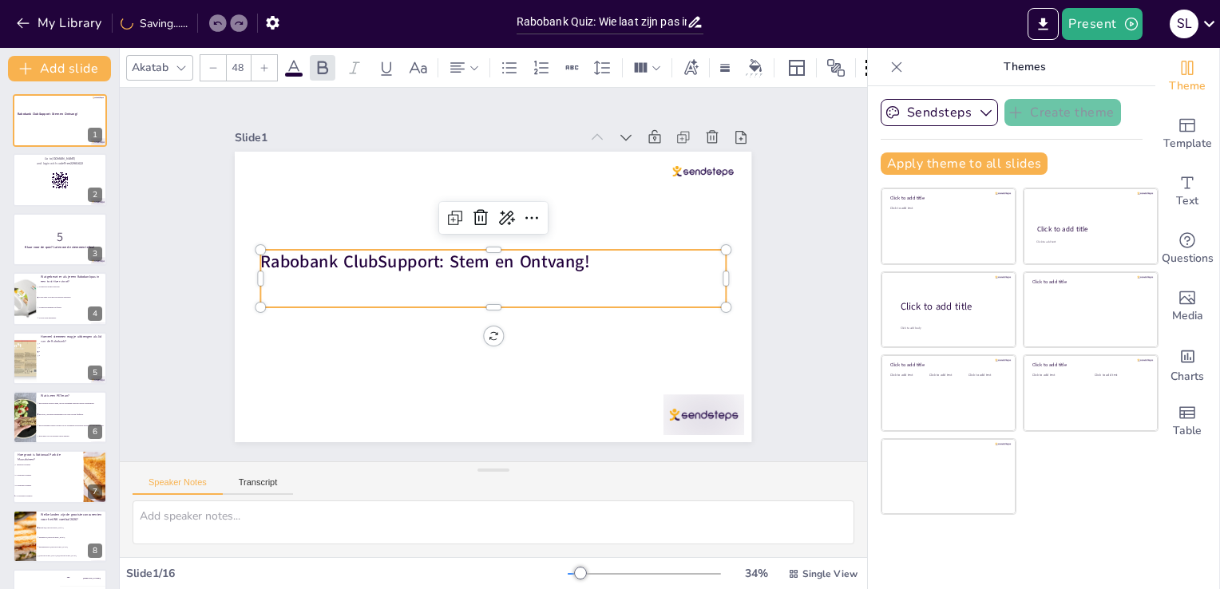
checkbox input "true"
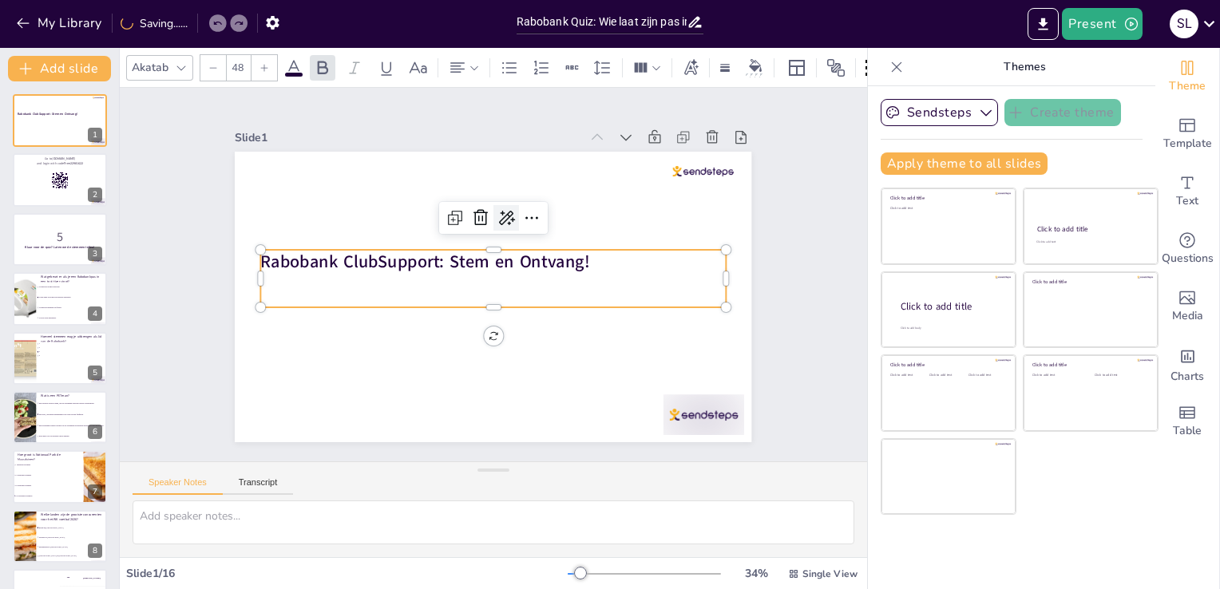
checkbox input "true"
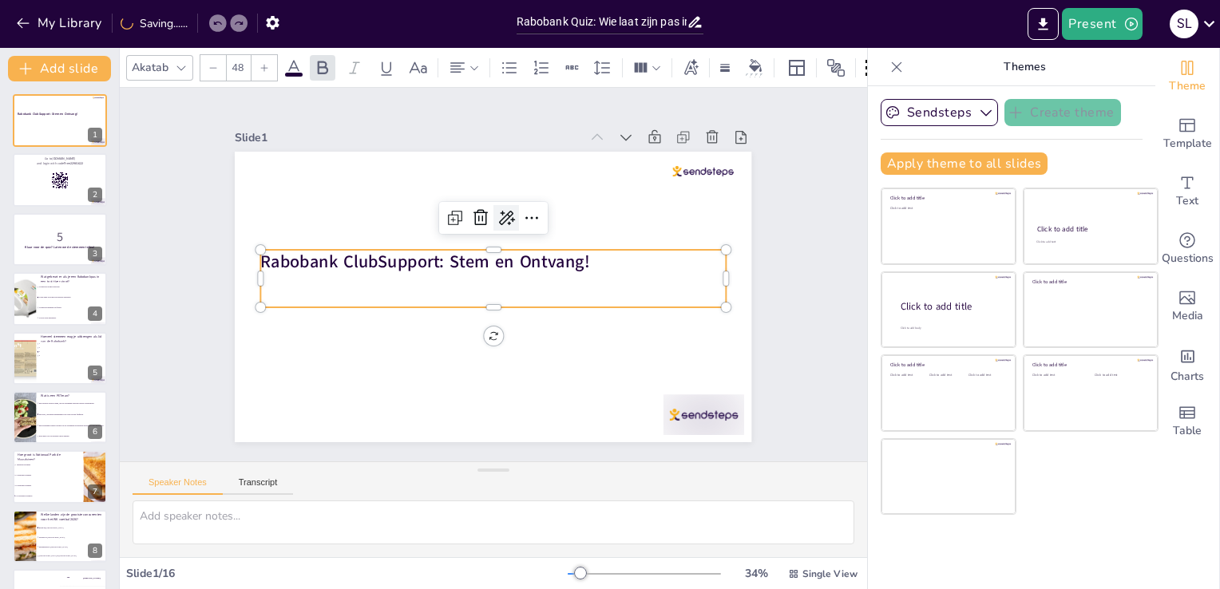
checkbox input "true"
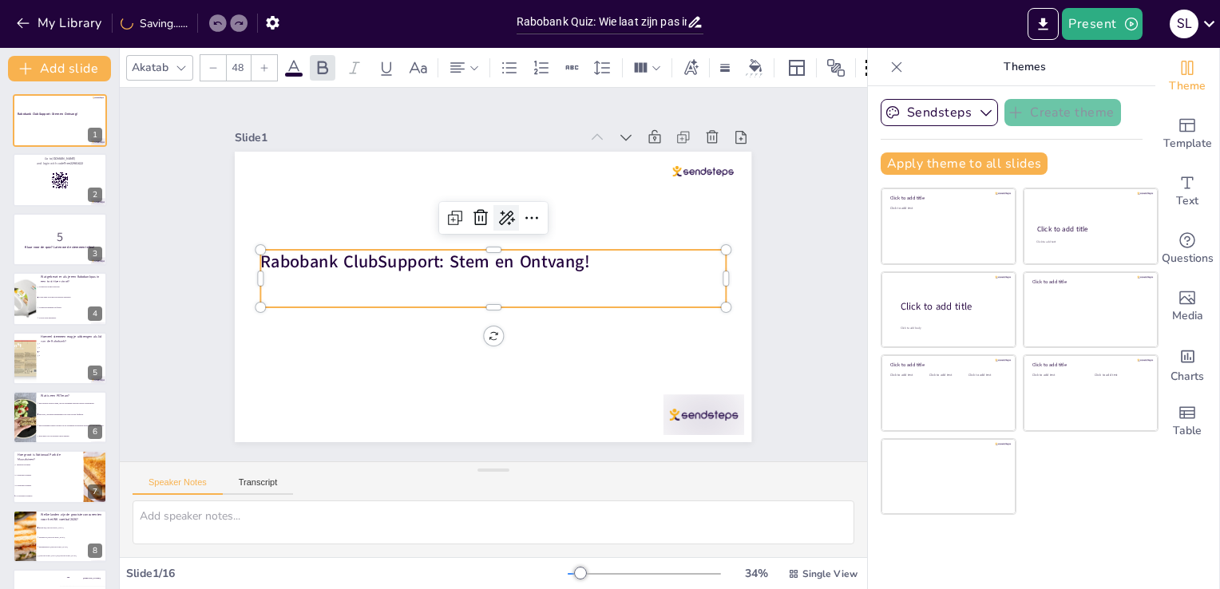
checkbox input "true"
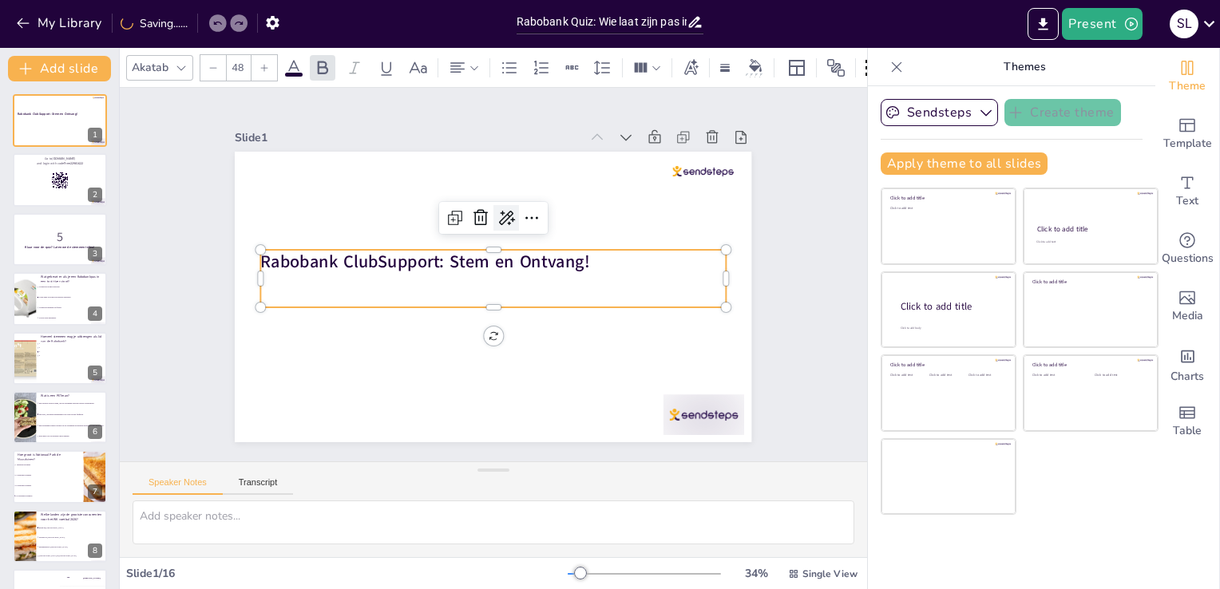
checkbox input "true"
click at [497, 209] on icon at bounding box center [506, 217] width 19 height 19
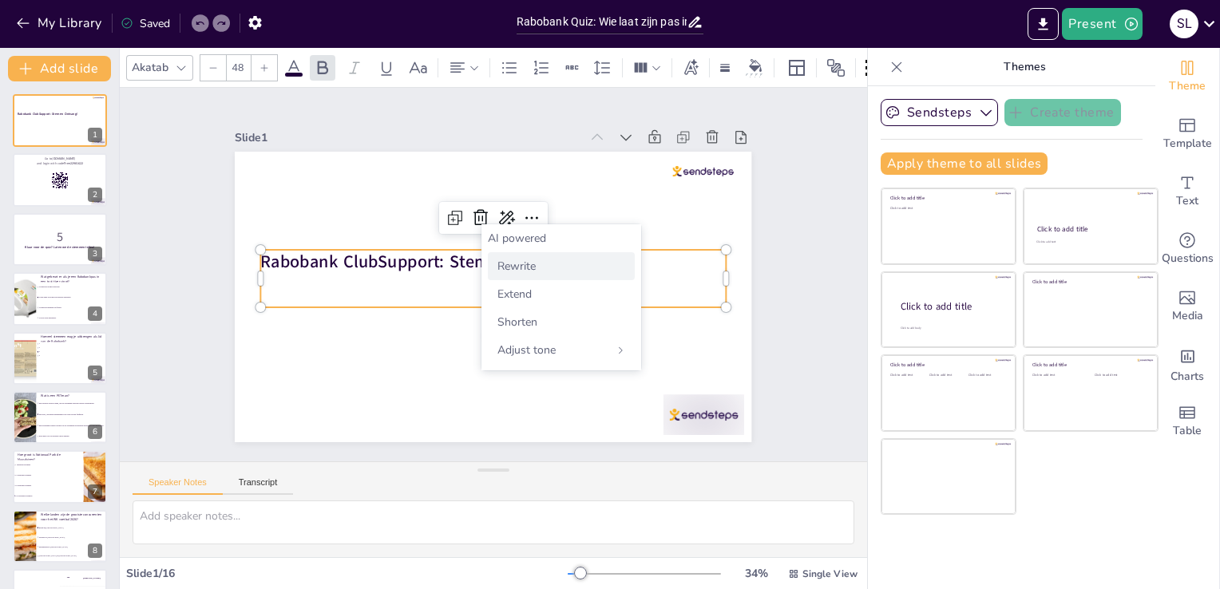
click at [521, 267] on span "Rewrite" at bounding box center [517, 266] width 38 height 15
checkbox input "true"
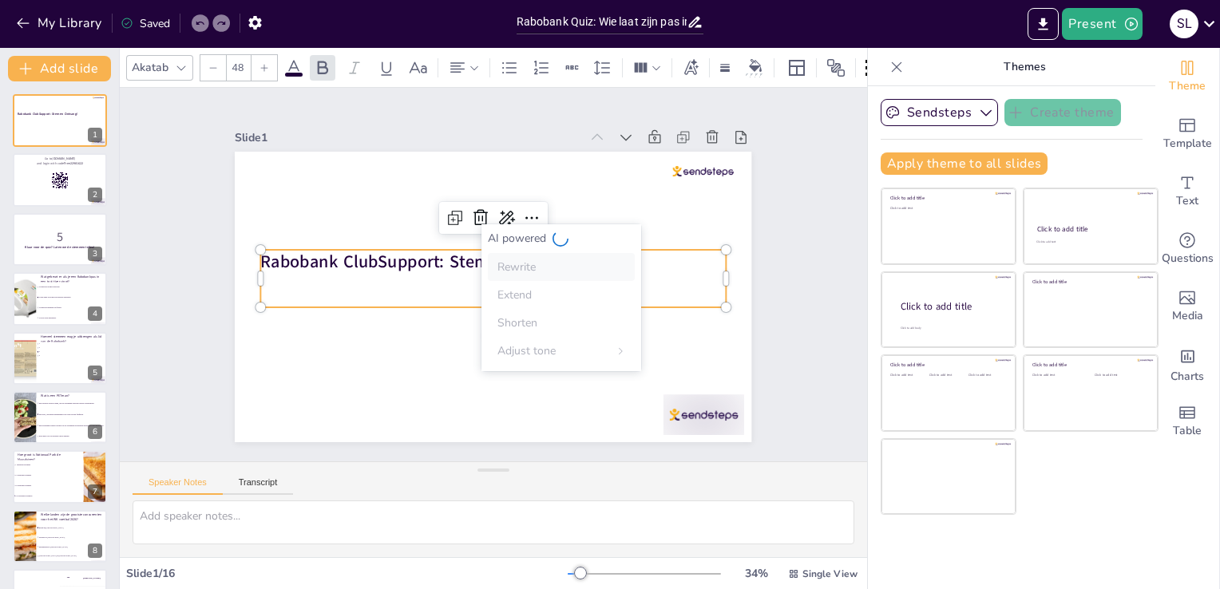
checkbox input "true"
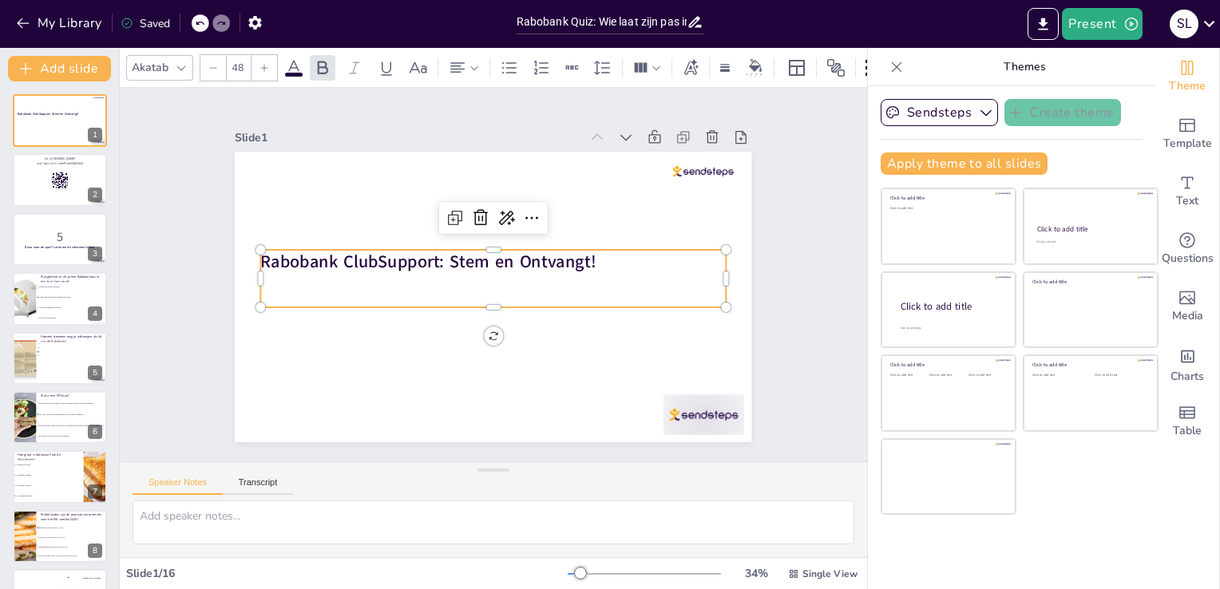
checkbox input "true"
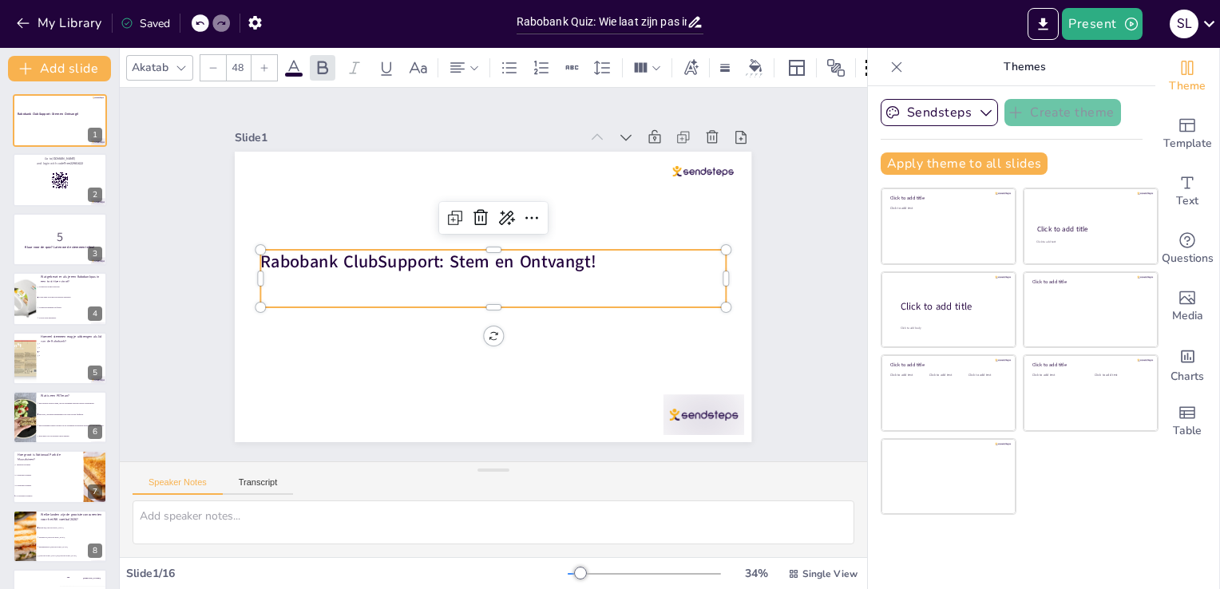
checkbox input "true"
click at [572, 255] on strong "Rabobank ClubSupport: Stem en Ontvangt!" at bounding box center [428, 261] width 335 height 23
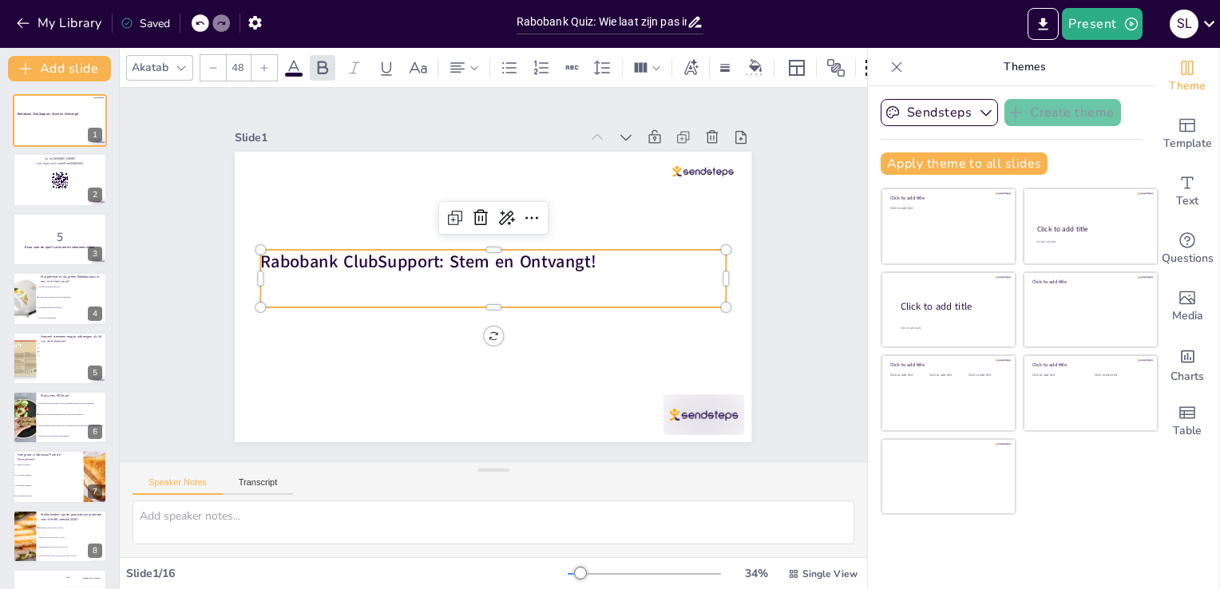
checkbox input "true"
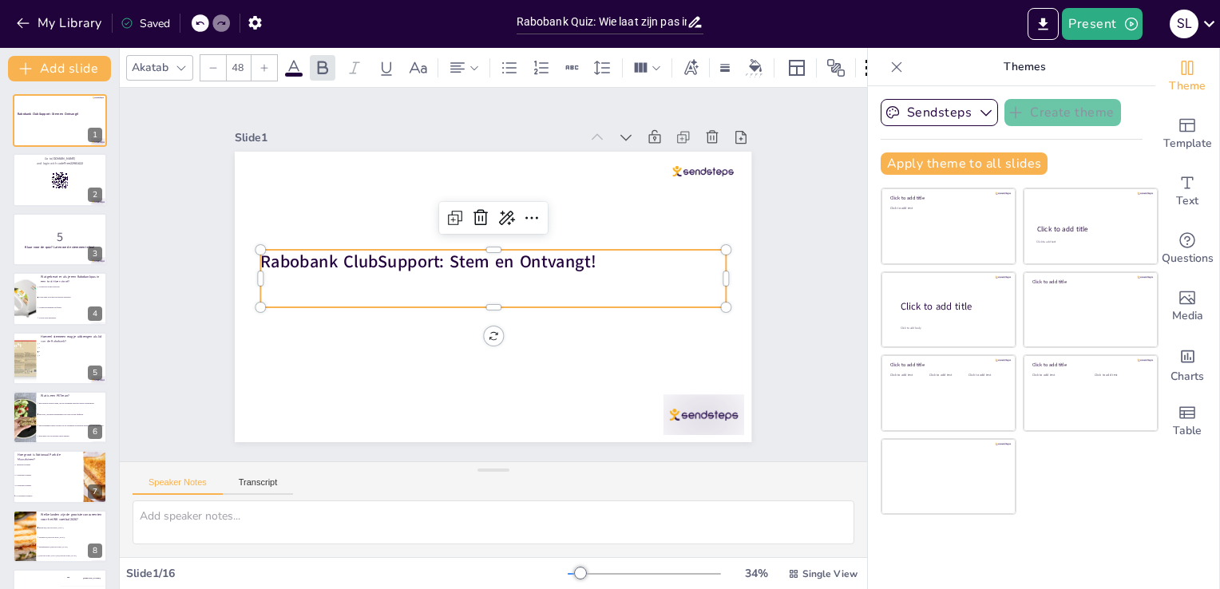
checkbox input "true"
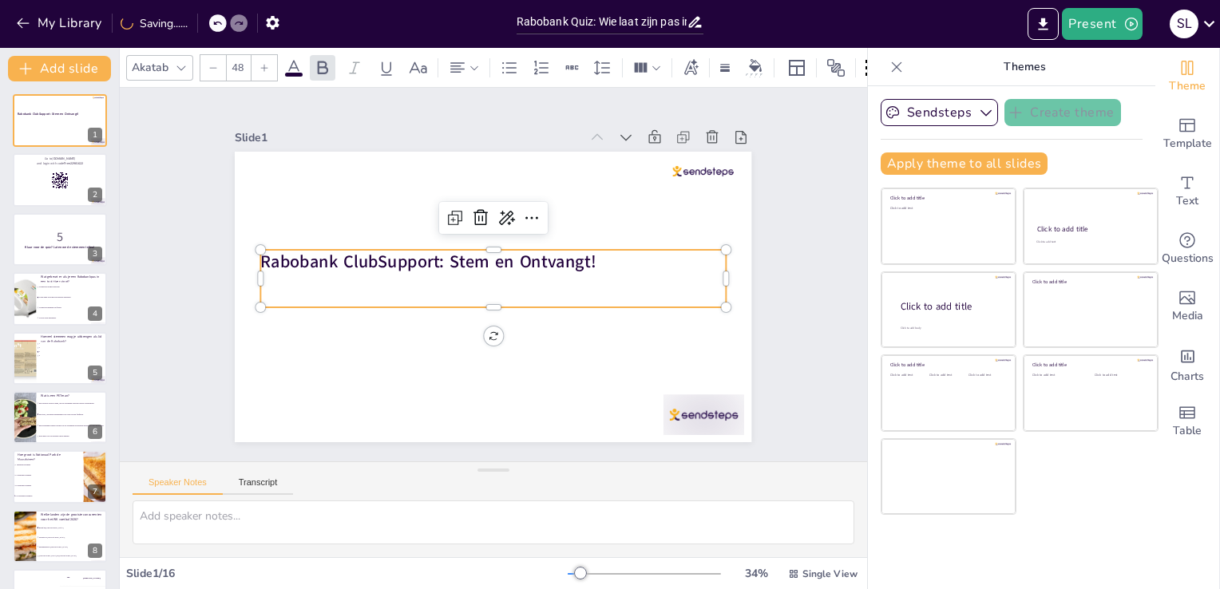
checkbox input "true"
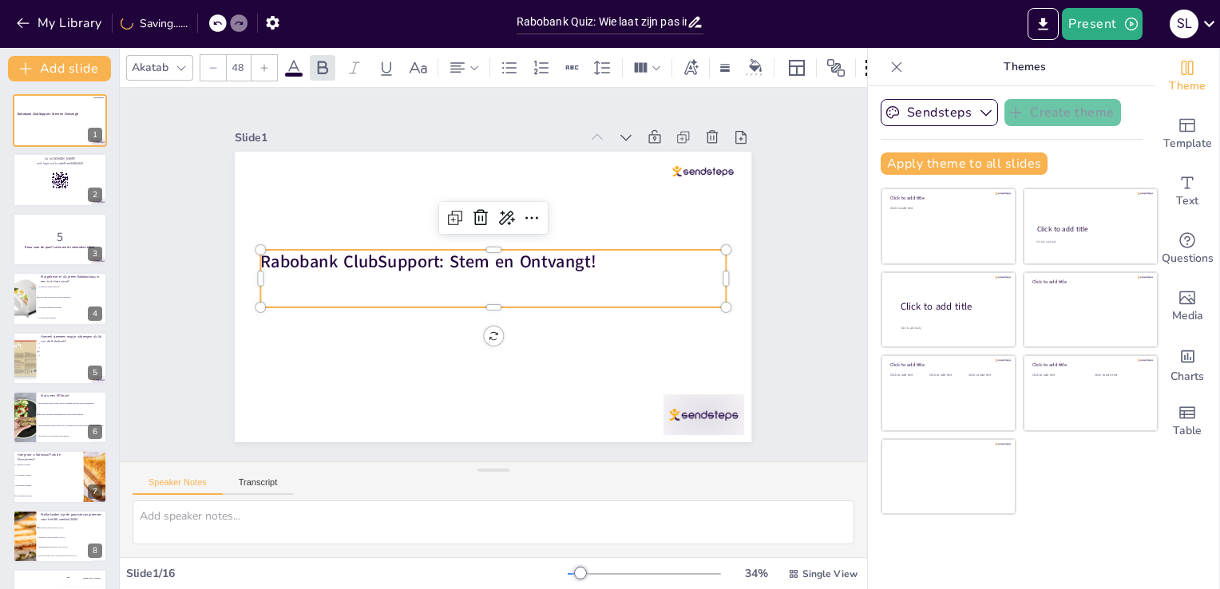
checkbox input "true"
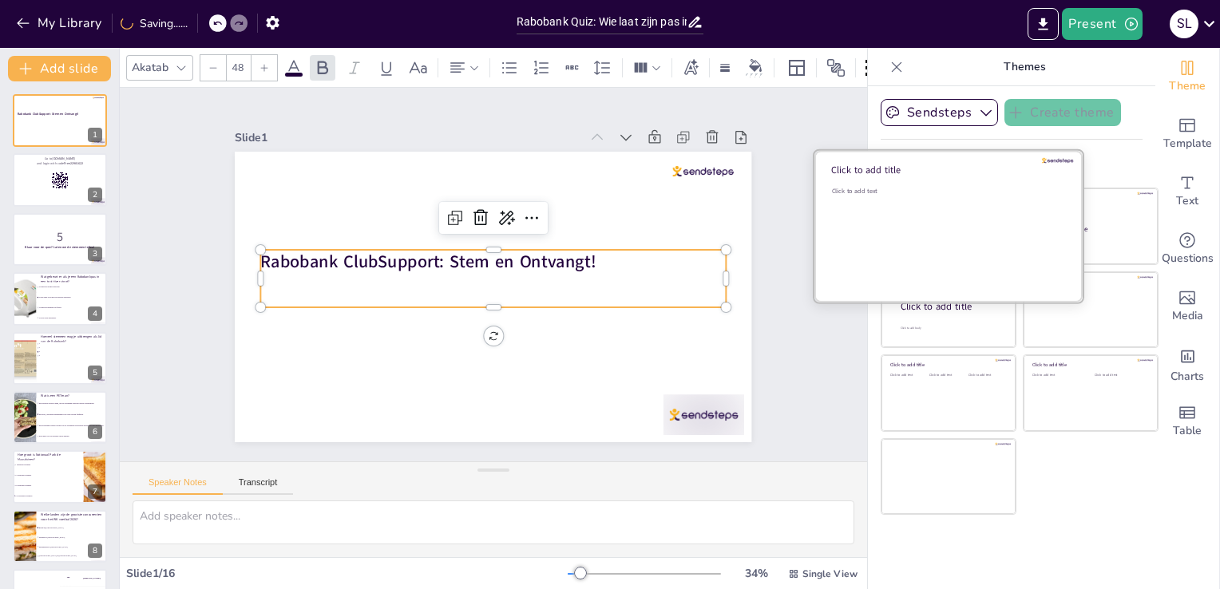
checkbox input "true"
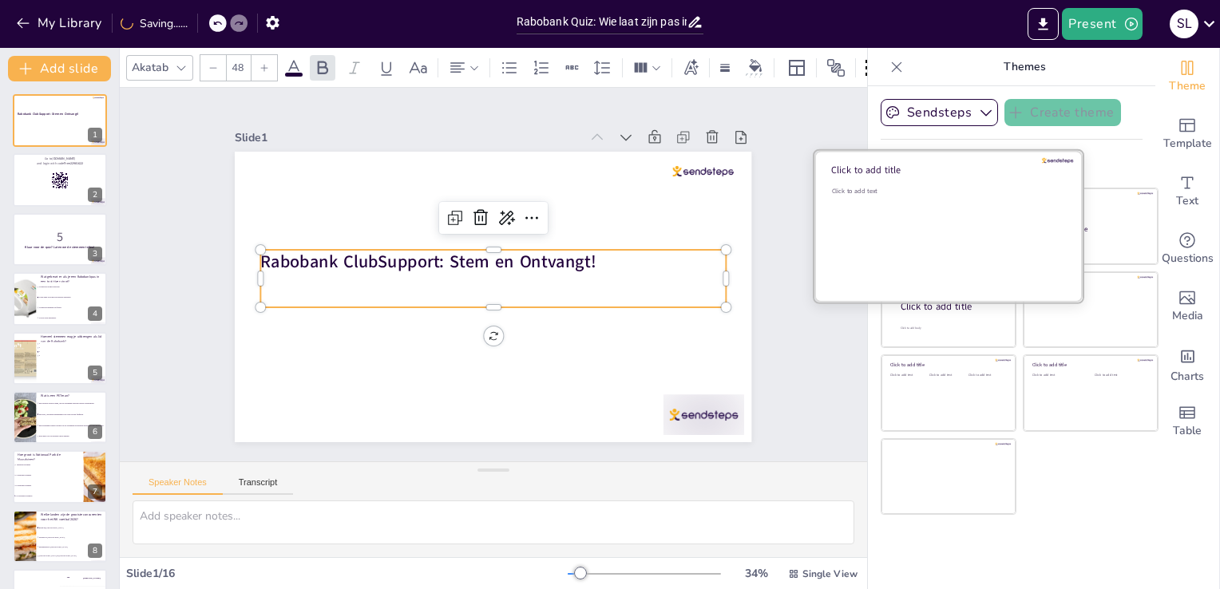
checkbox input "true"
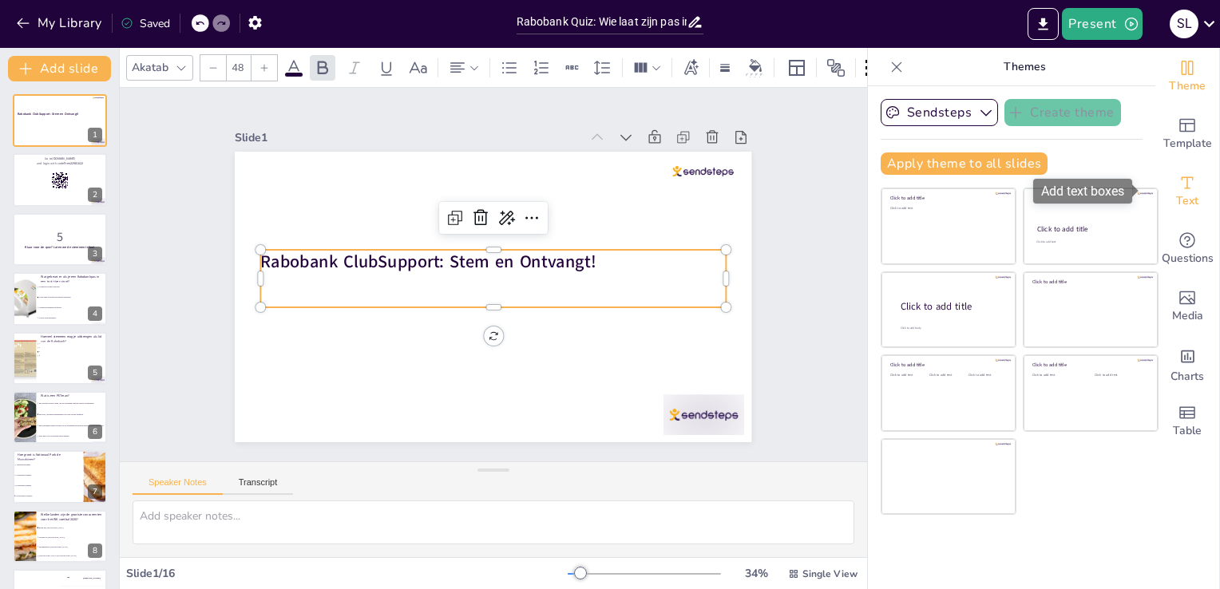
click at [1178, 191] on icon "Add text boxes" at bounding box center [1187, 182] width 19 height 19
checkbox input "true"
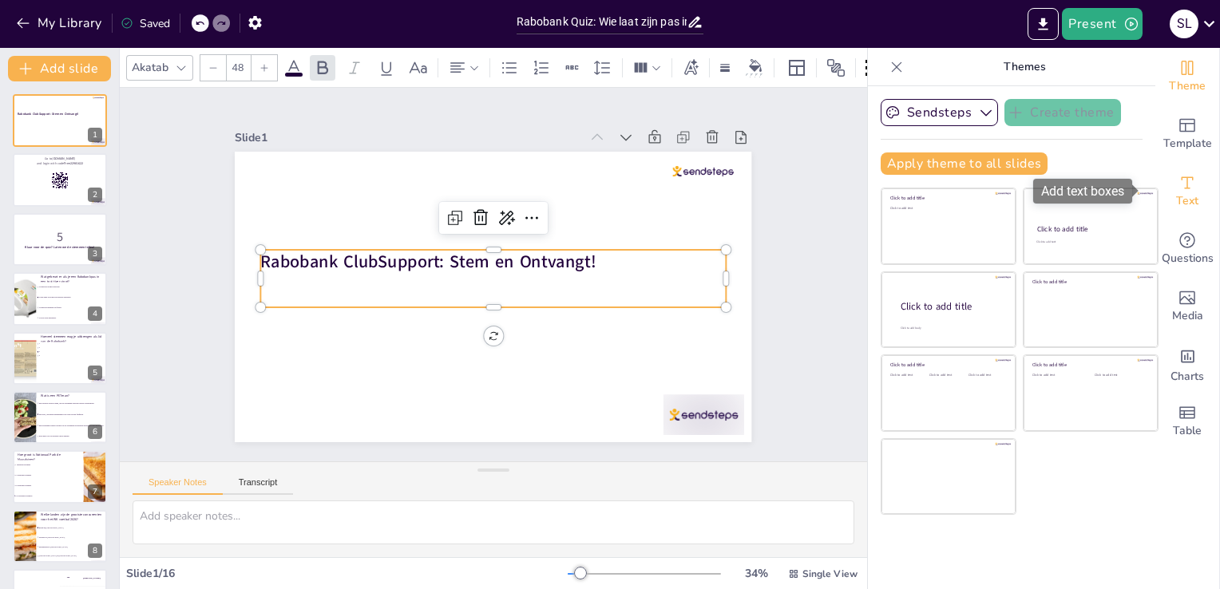
checkbox input "true"
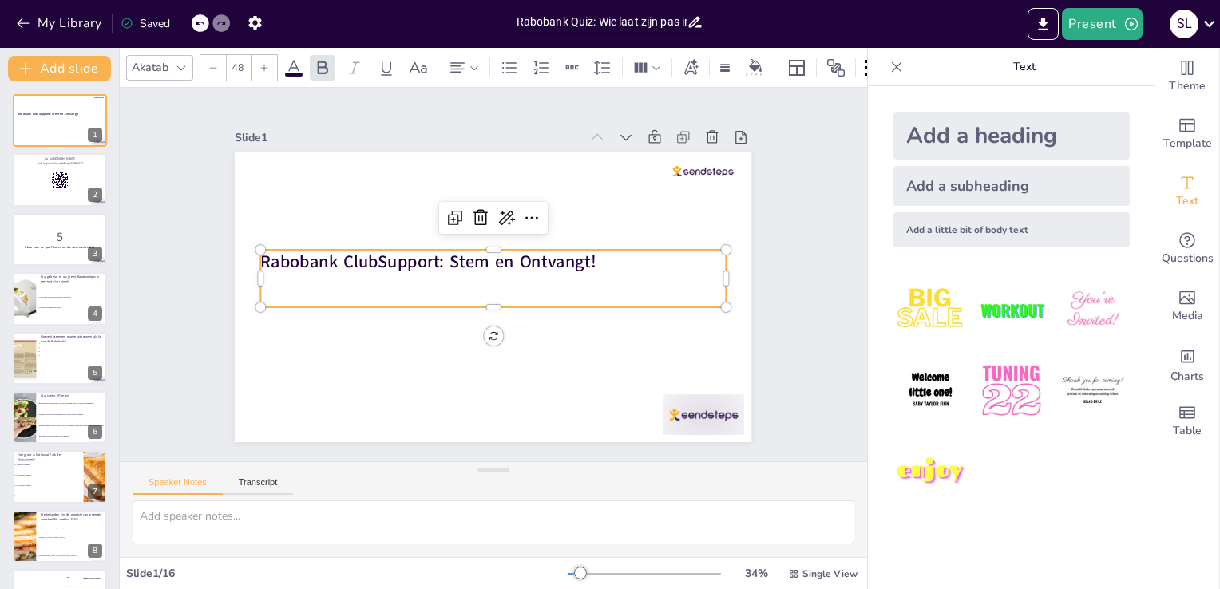
checkbox input "true"
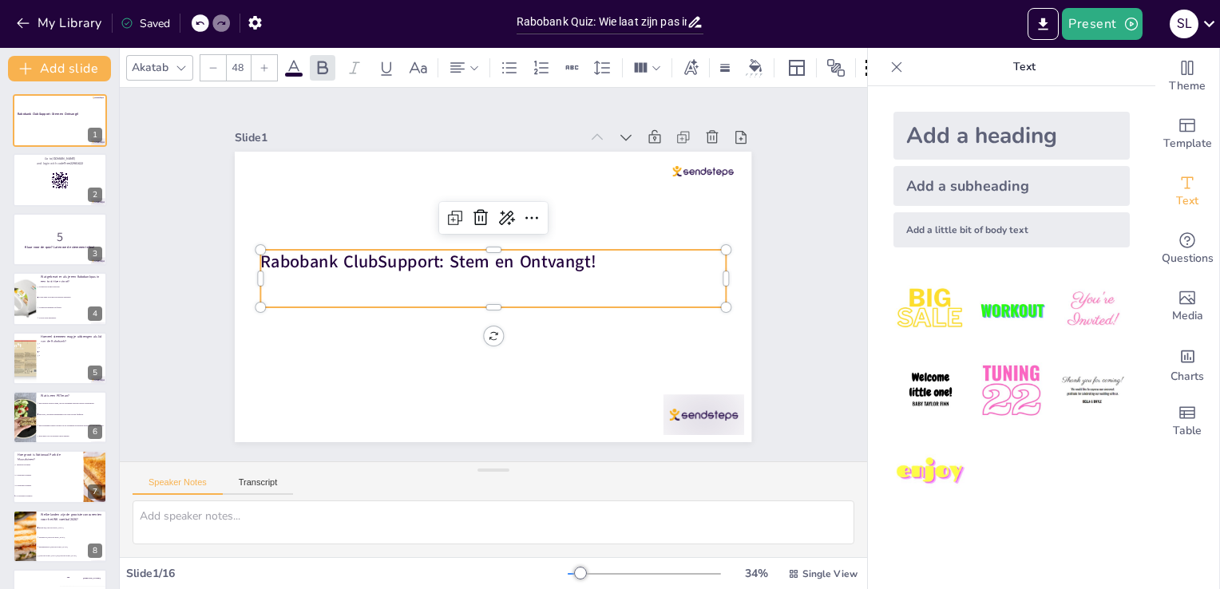
checkbox input "true"
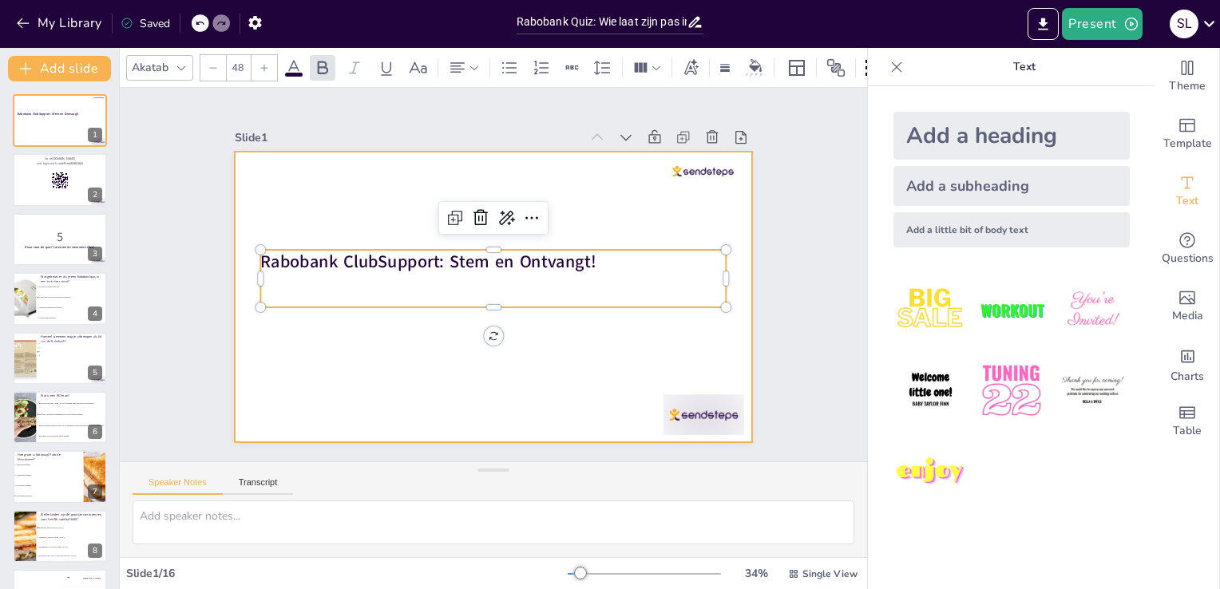
checkbox input "true"
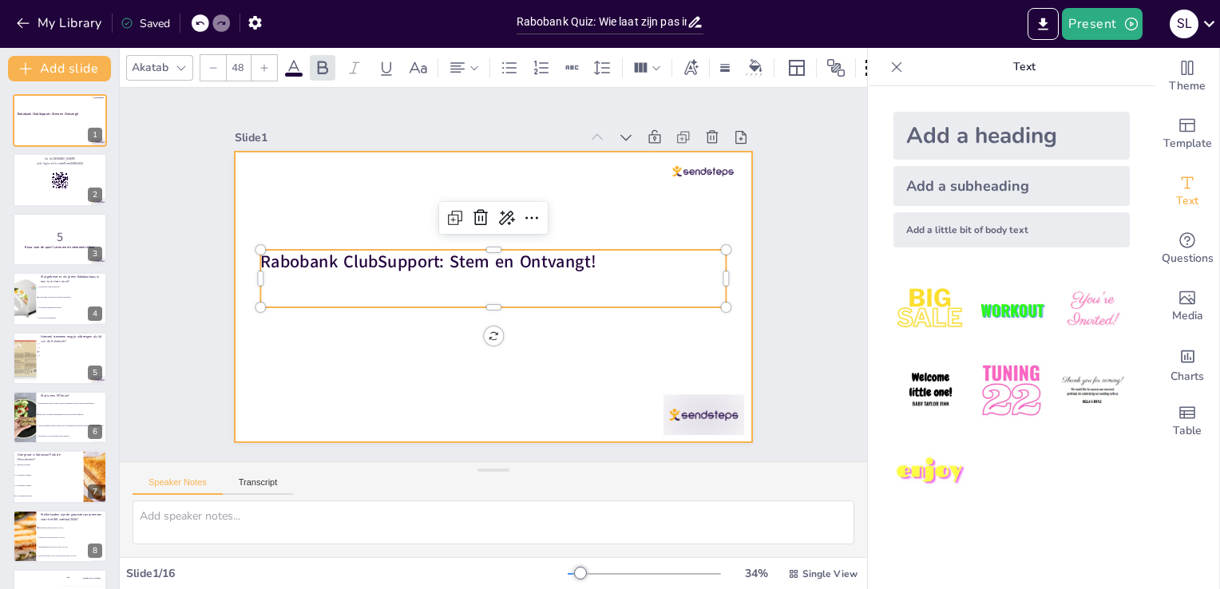
checkbox input "true"
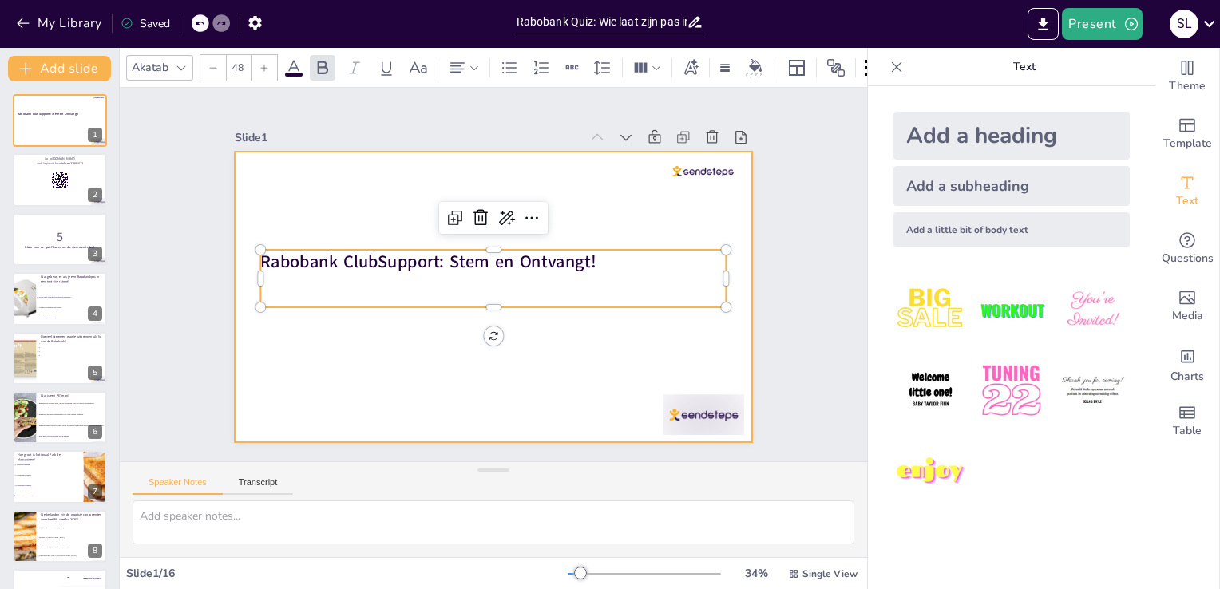
checkbox input "true"
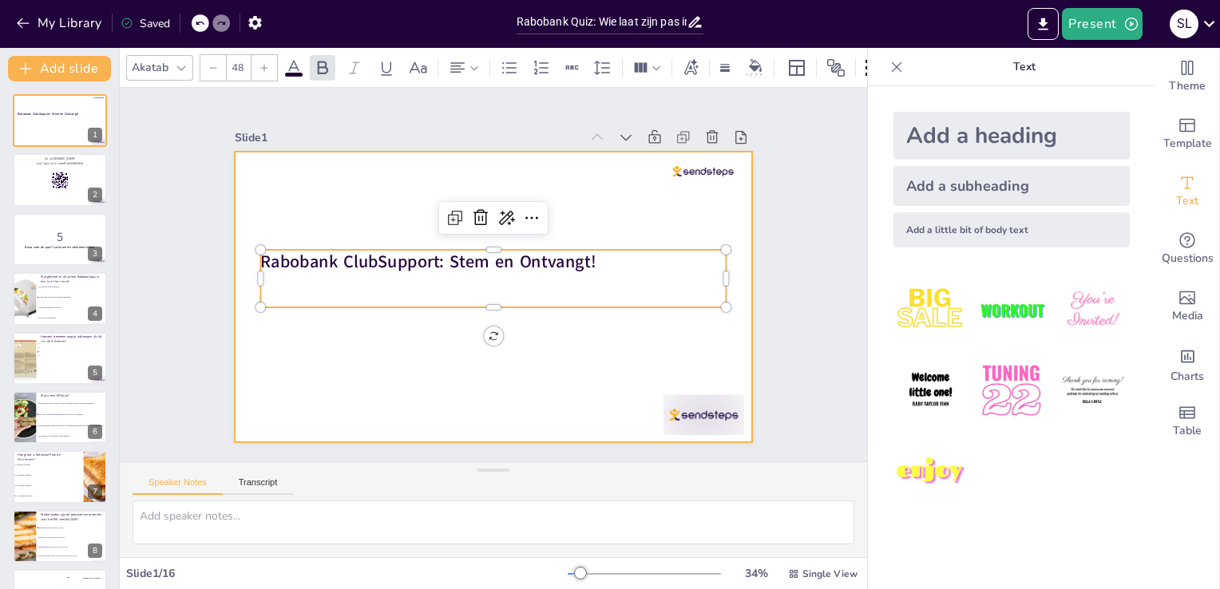
checkbox input "true"
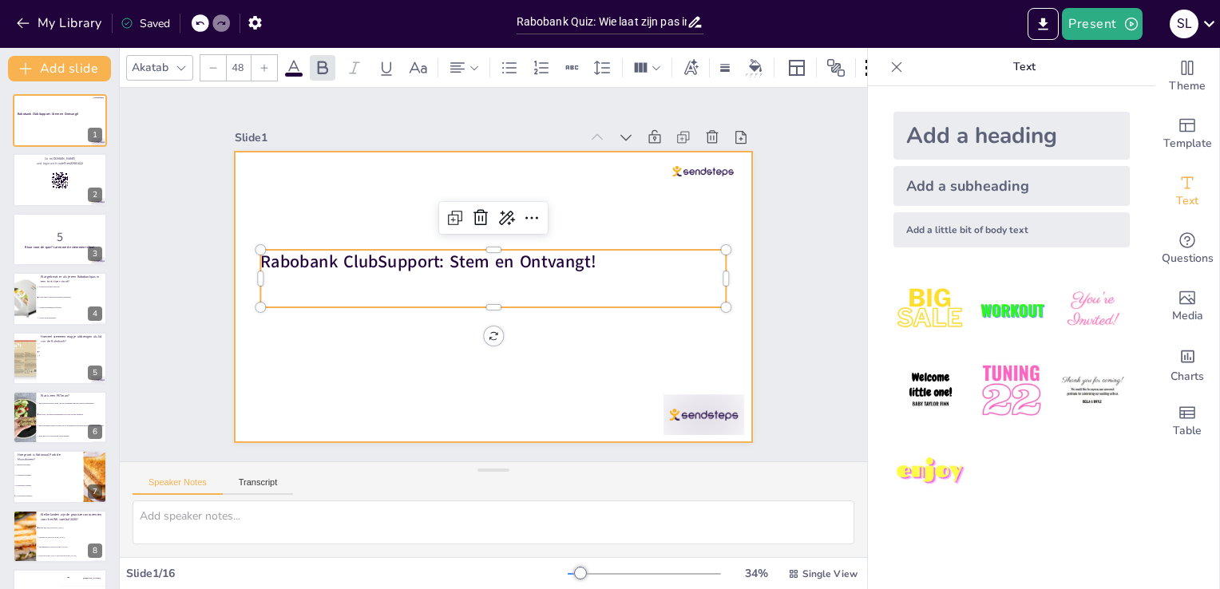
checkbox input "true"
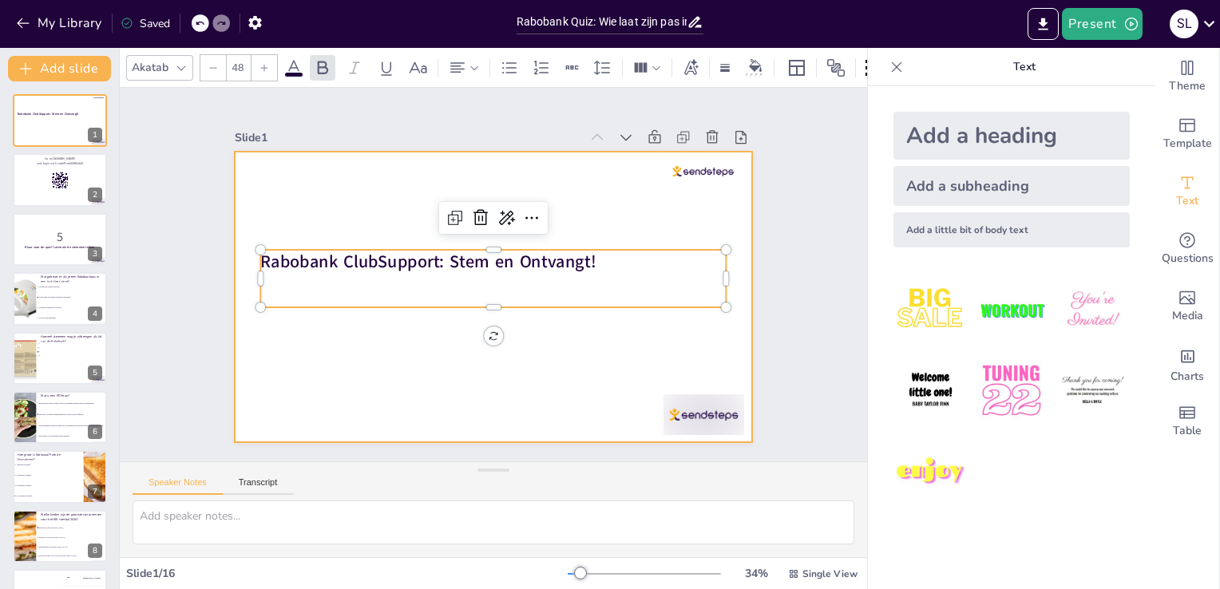
checkbox input "true"
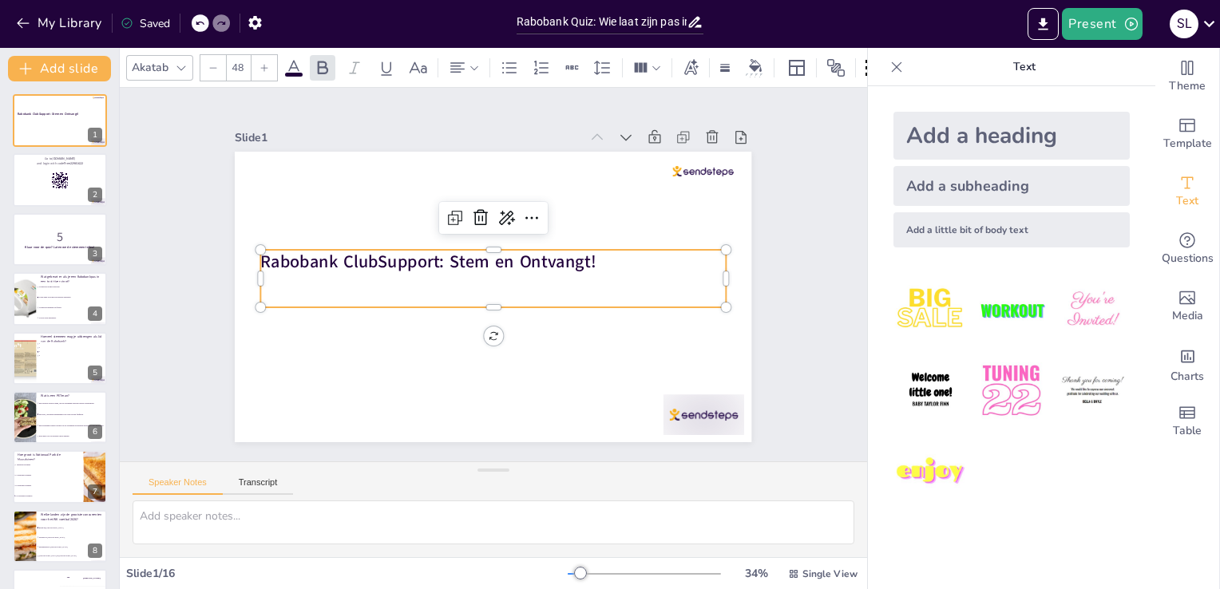
checkbox input "true"
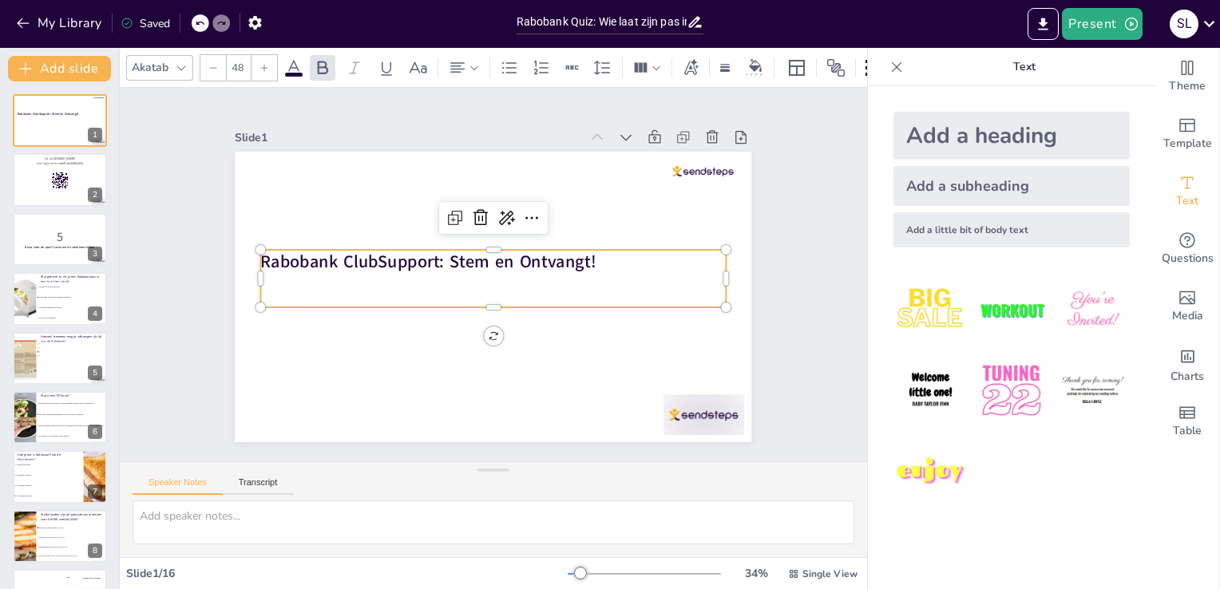
checkbox input "true"
click at [602, 264] on p "Rabobank ClubSupport: Stem en Ontvangt!" at bounding box center [493, 262] width 465 height 24
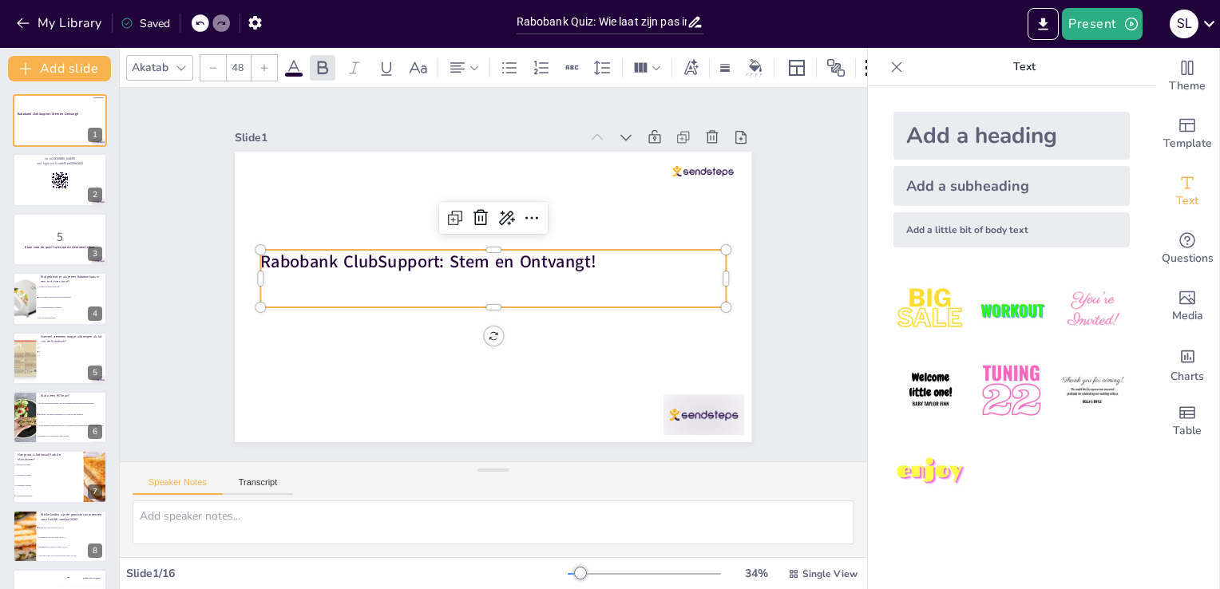
checkbox input "true"
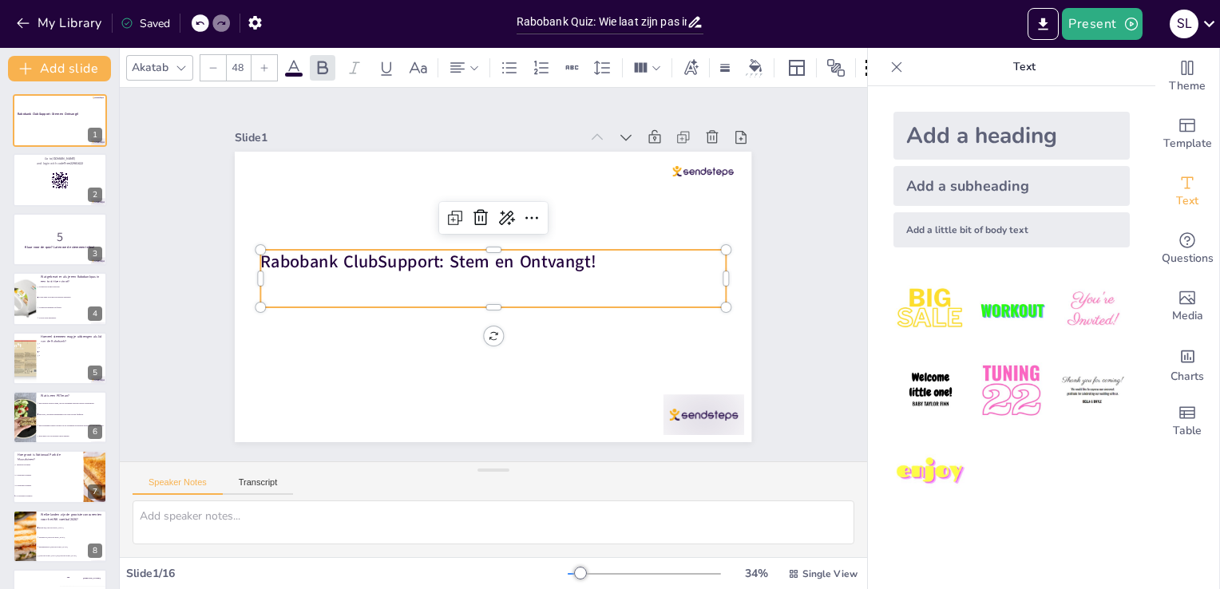
checkbox input "true"
click at [602, 264] on p "Rabobank ClubSupport: Stem en Ontvangt!" at bounding box center [493, 262] width 465 height 24
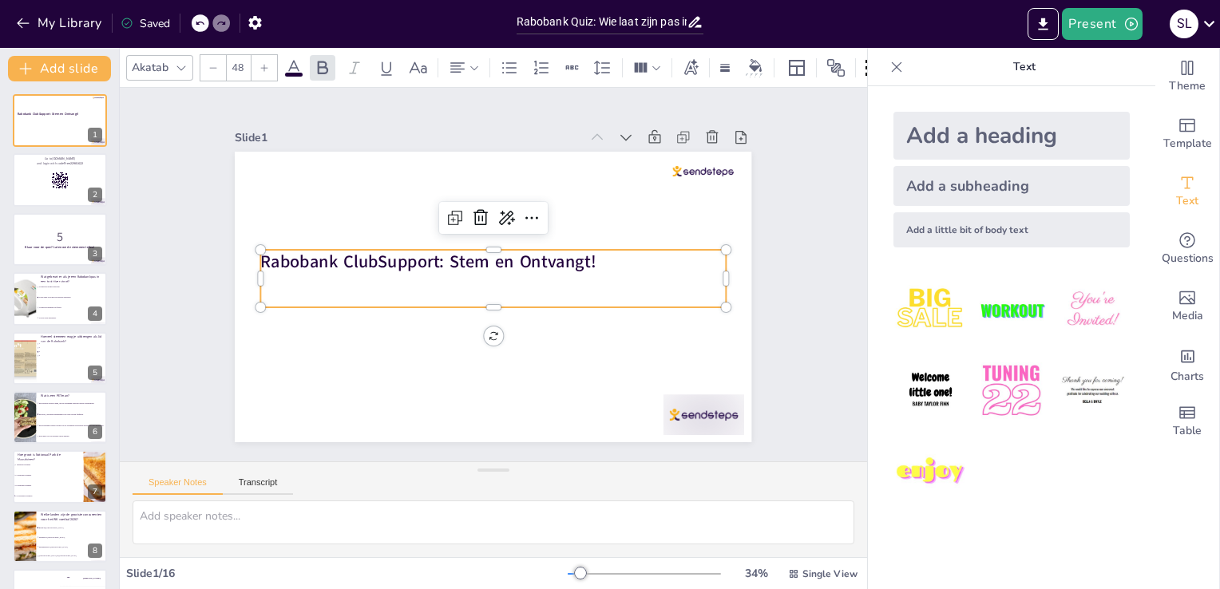
checkbox input "true"
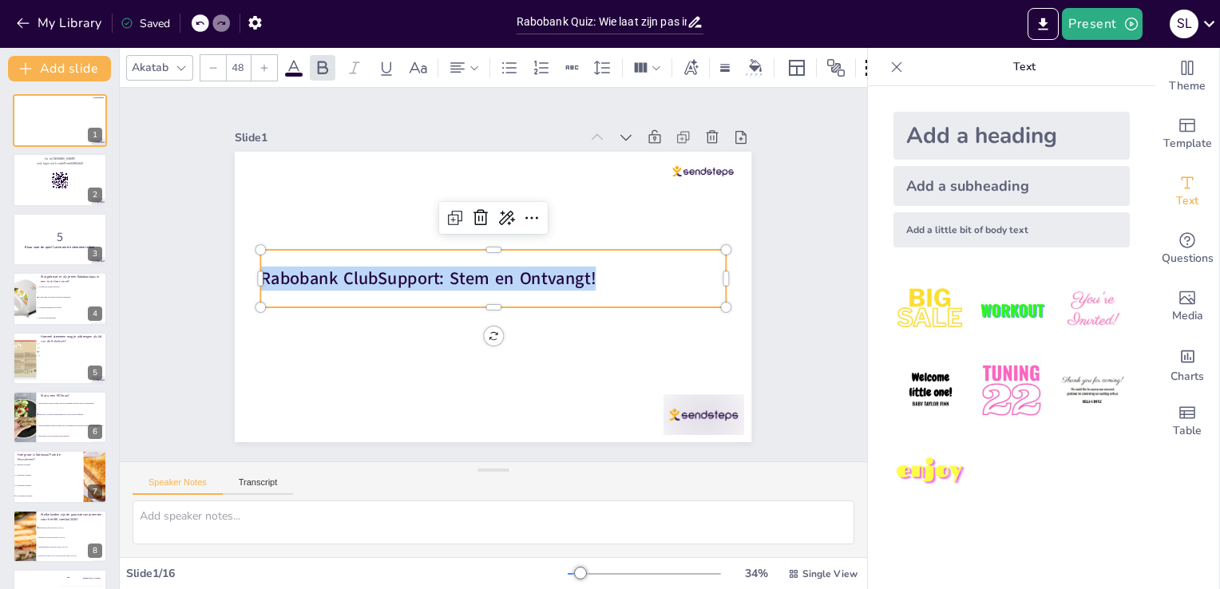
click at [602, 267] on p "Rabobank ClubSupport: Stem en Ontvangt!" at bounding box center [493, 279] width 465 height 24
click at [23, 20] on icon "button" at bounding box center [23, 23] width 16 height 16
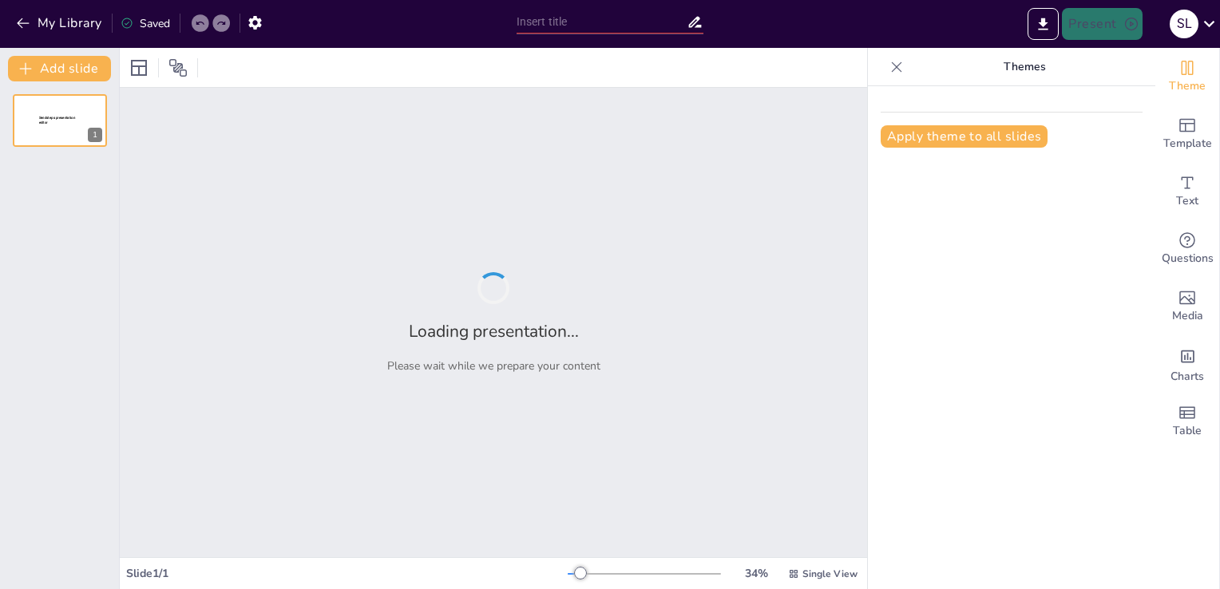
type input "Imported Rabobank ClubSupport.pptx"
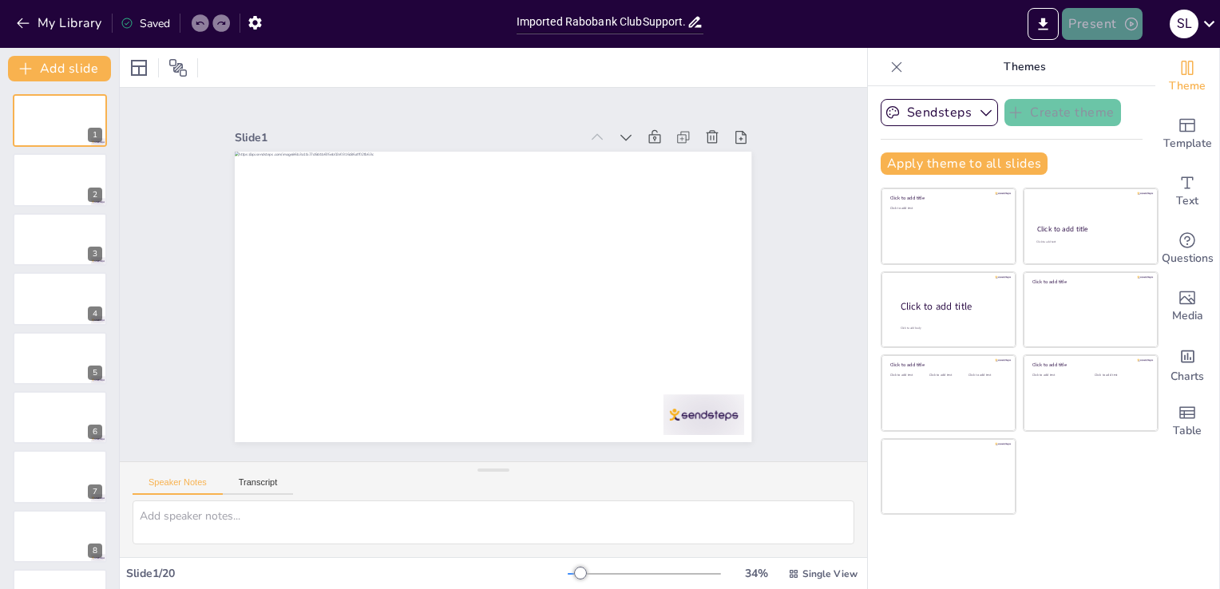
click at [1130, 22] on icon "button" at bounding box center [1131, 24] width 13 height 13
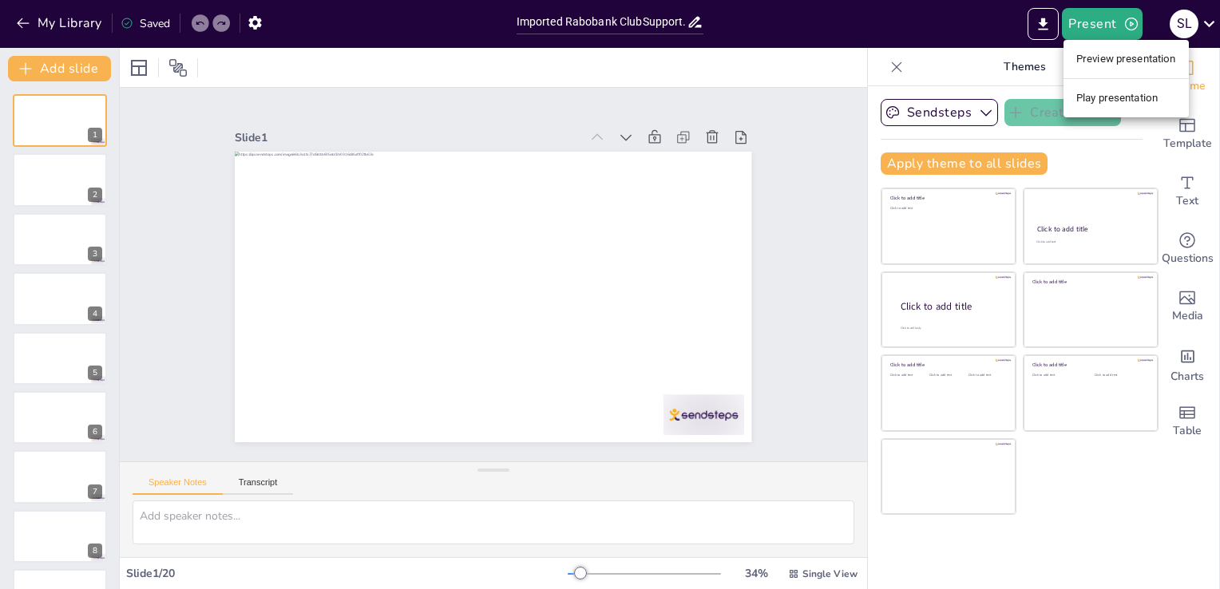
click at [1125, 56] on li "Preview presentation" at bounding box center [1126, 59] width 125 height 26
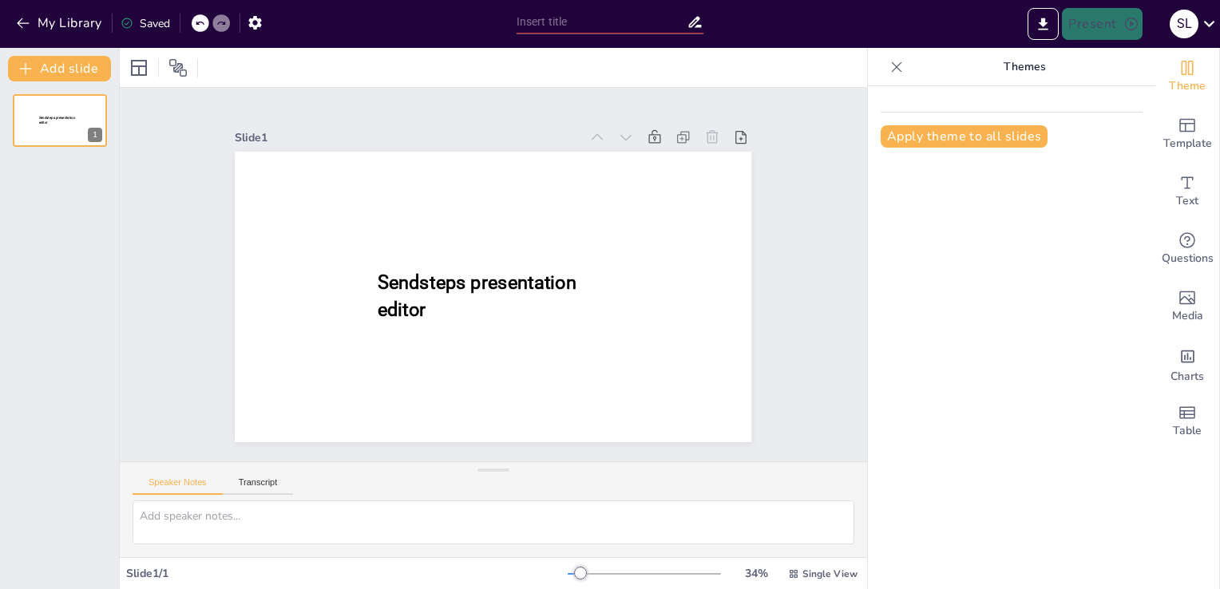
type input "Imported Rabobank ClubSupport.pptx"
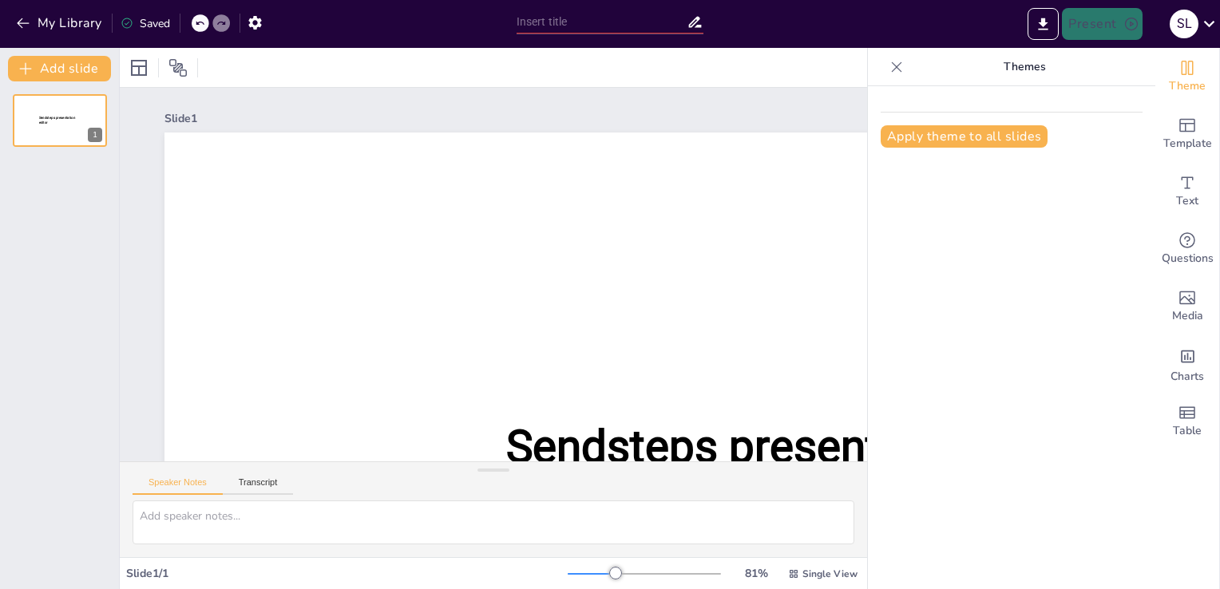
type input "Imported Rabobank ClubSupport.pptx"
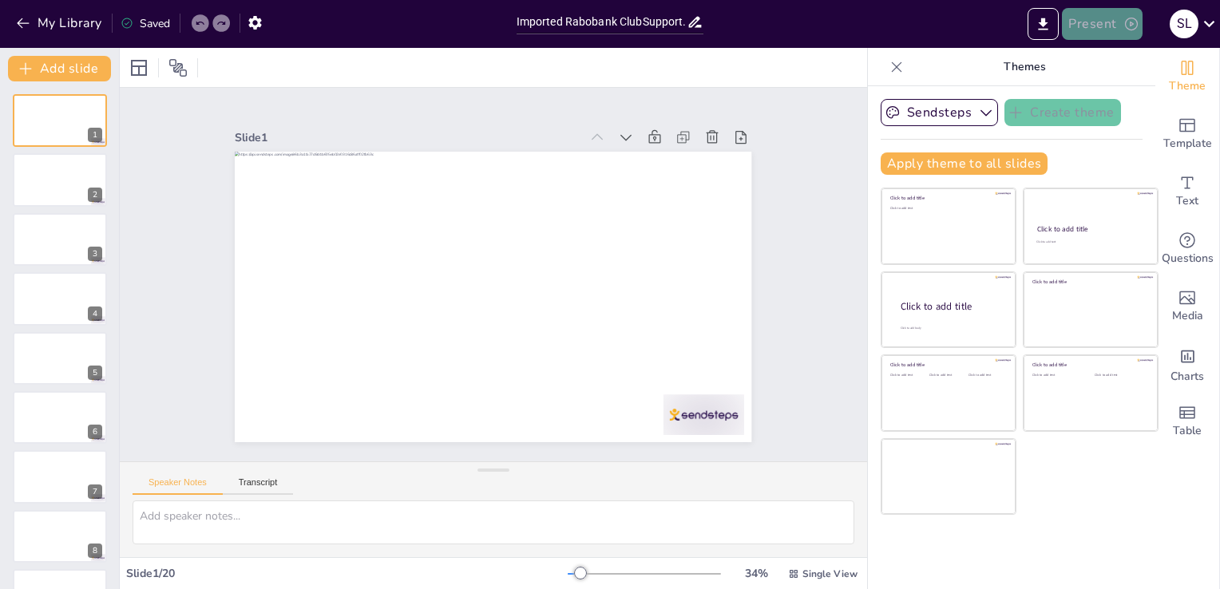
click at [1127, 27] on icon "button" at bounding box center [1132, 24] width 16 height 16
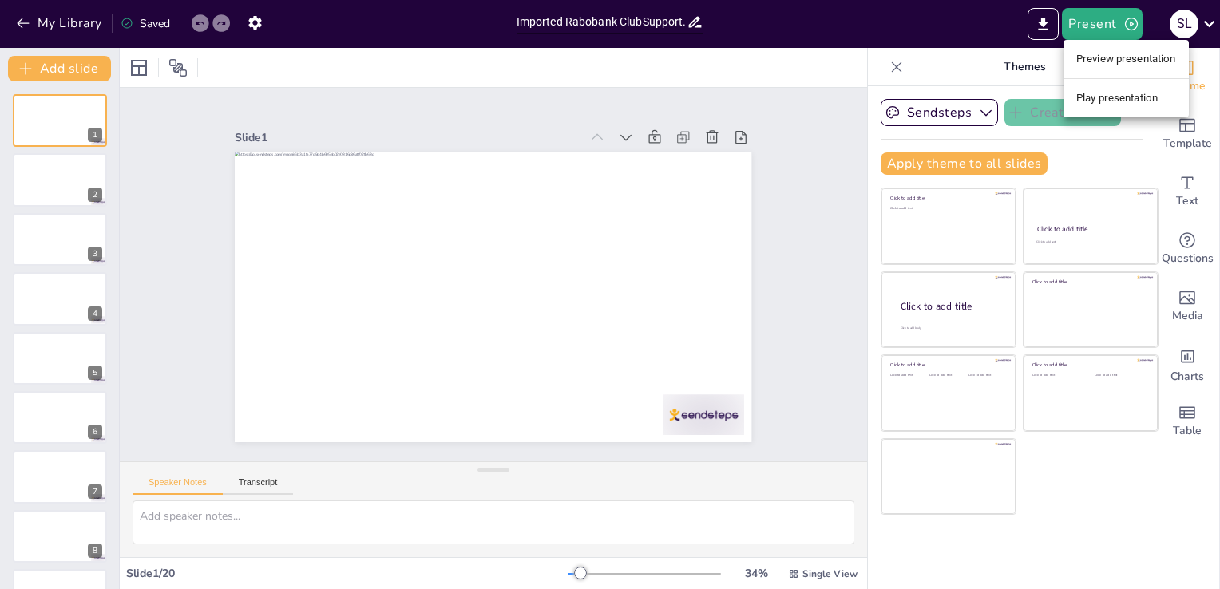
click at [1092, 98] on li "Play presentation" at bounding box center [1126, 98] width 125 height 26
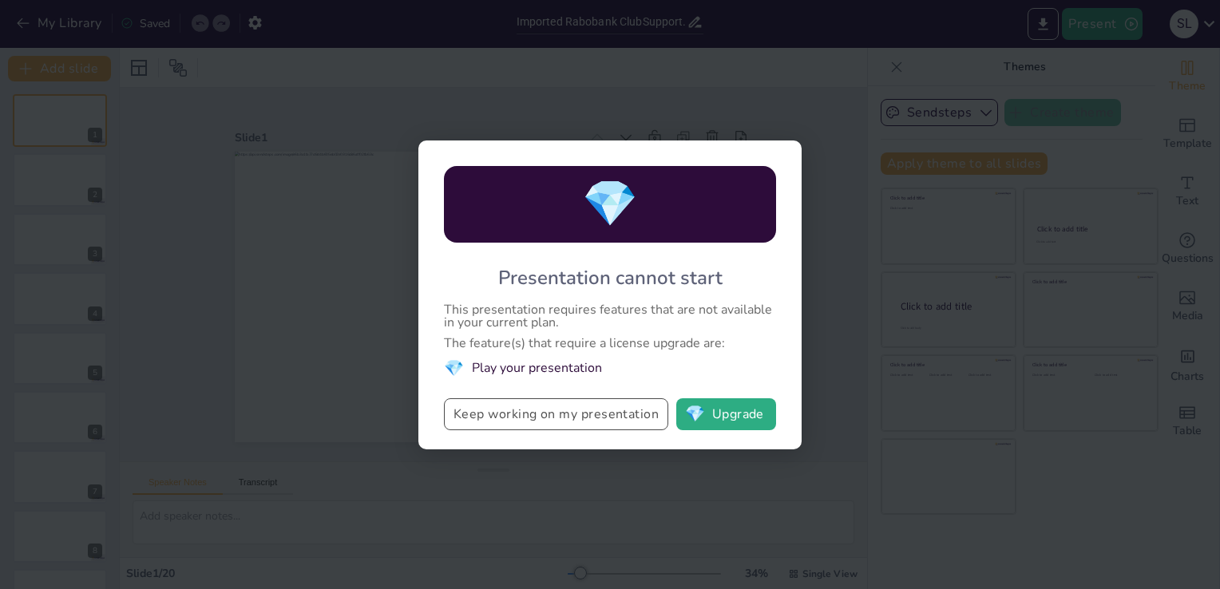
click at [491, 416] on button "Keep working on my presentation" at bounding box center [556, 415] width 224 height 32
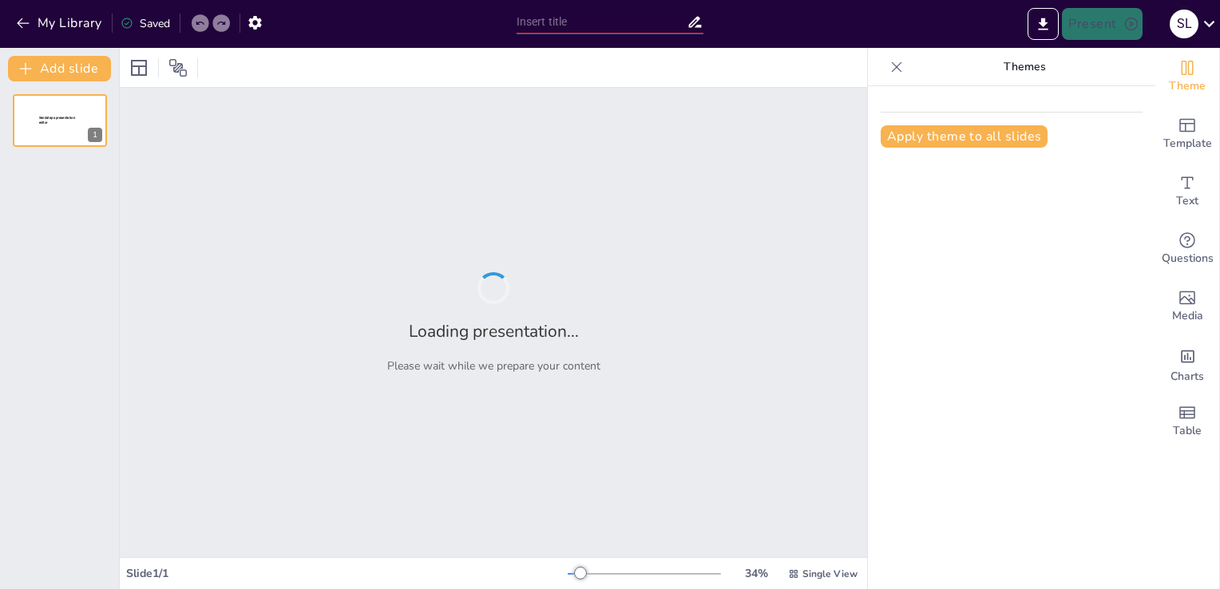
type input "Rabobank Quiz: Wie laat zijn pas in de tosti-ijzer smelten?"
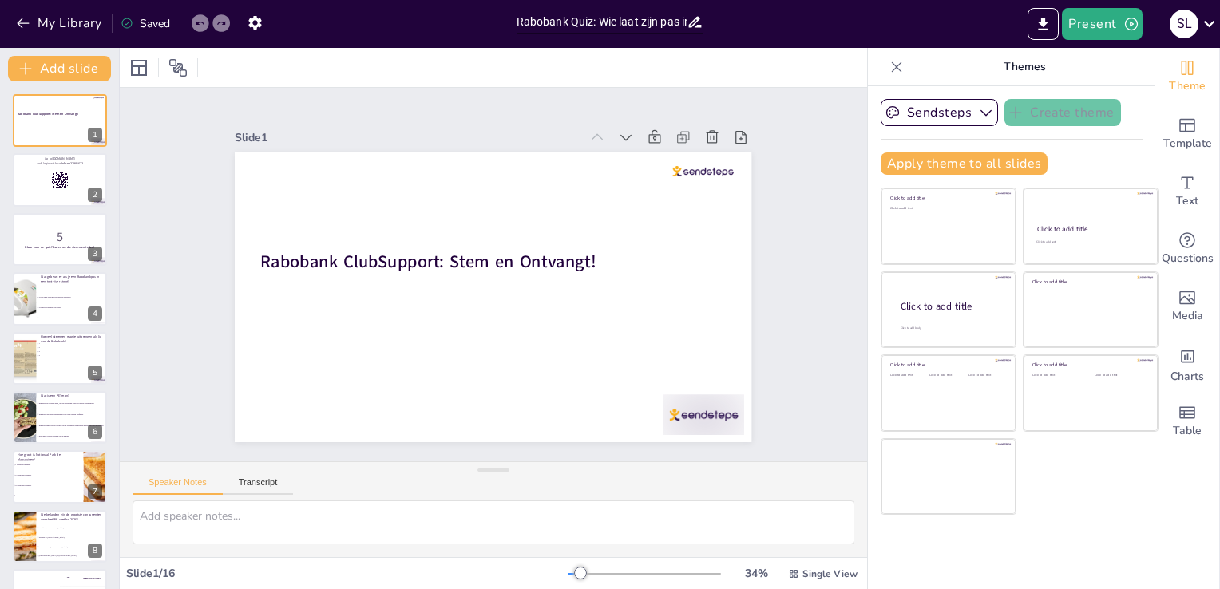
checkbox input "true"
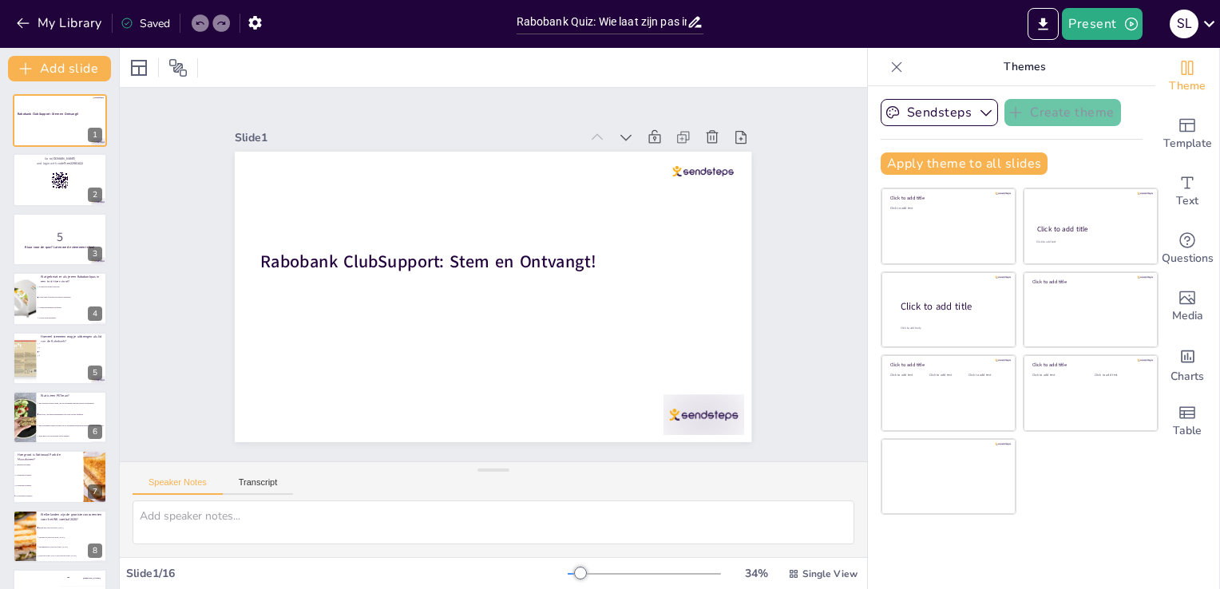
checkbox input "true"
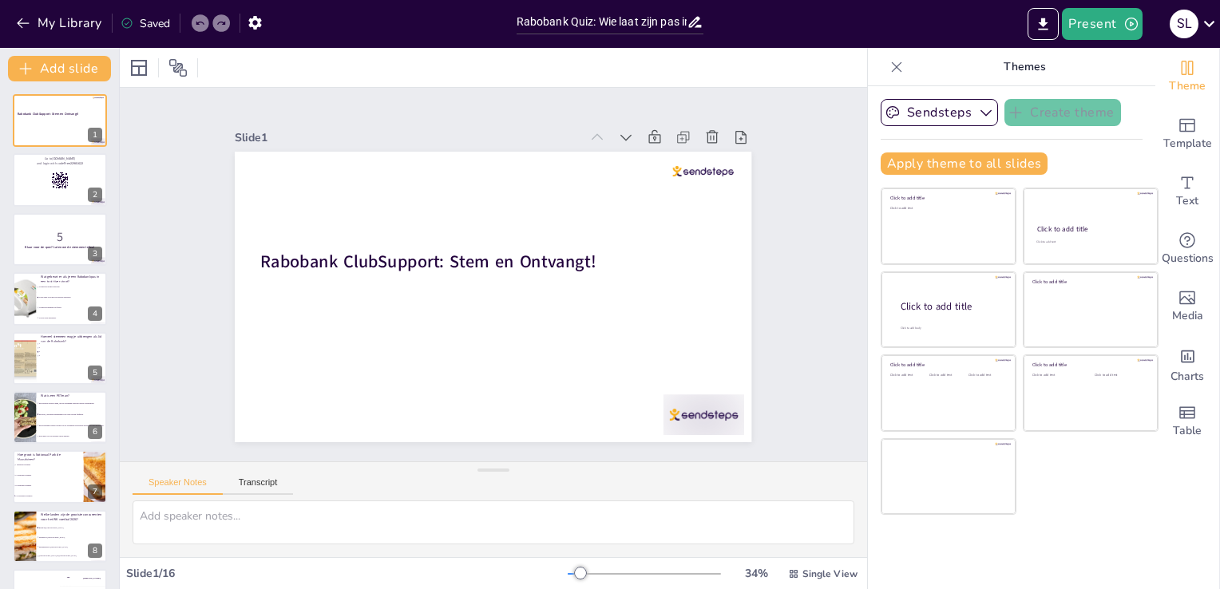
checkbox input "true"
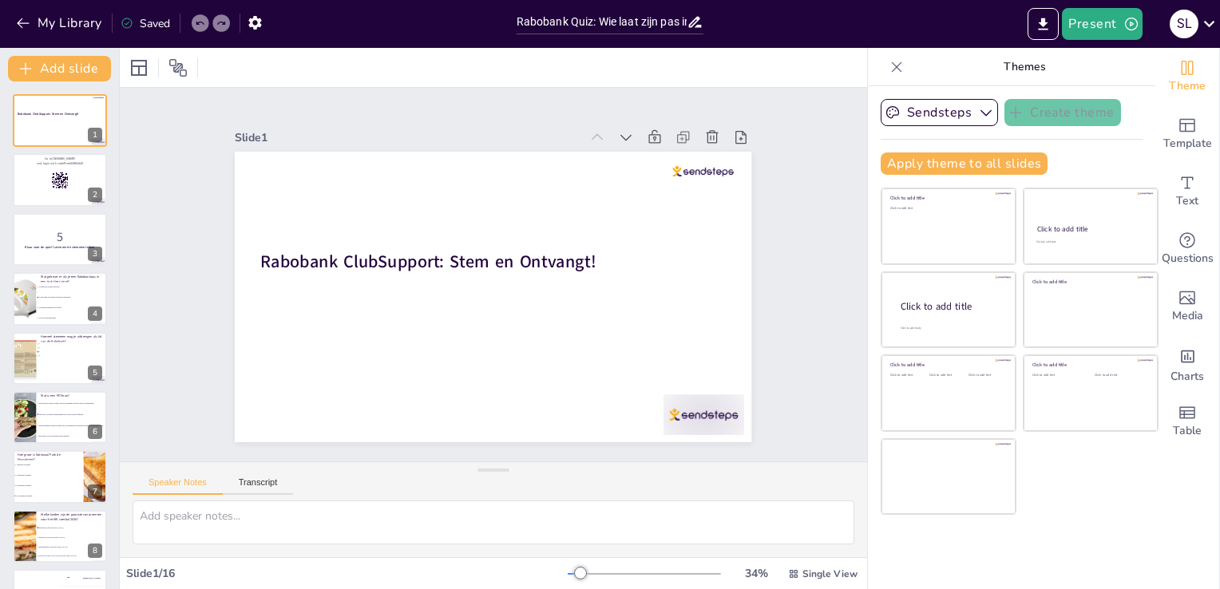
checkbox input "true"
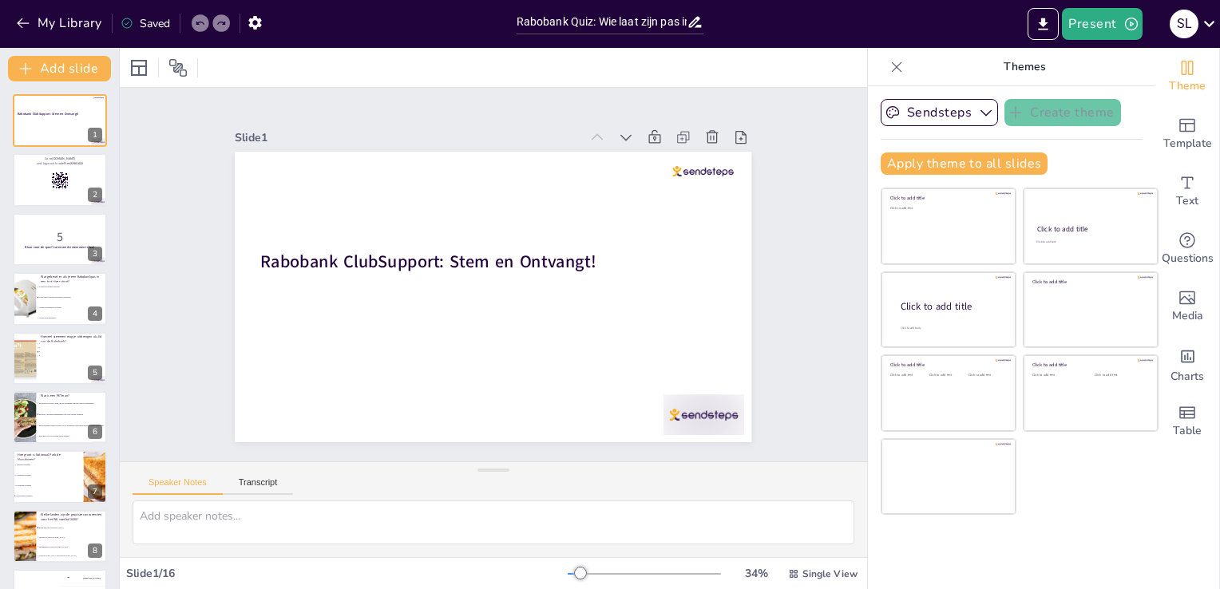
checkbox input "true"
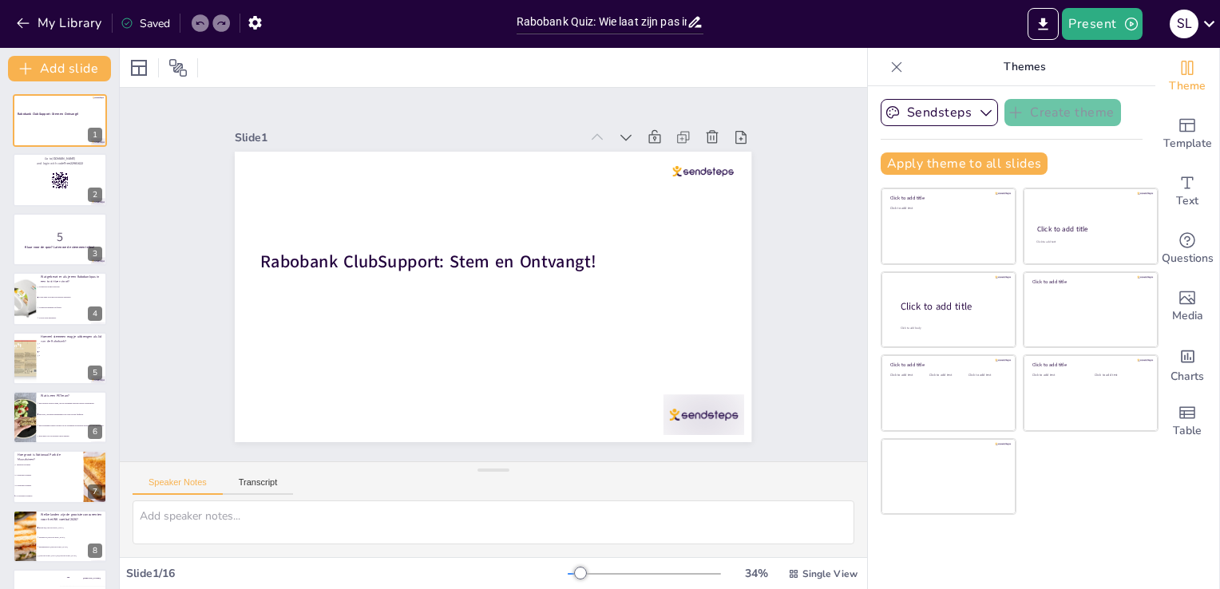
checkbox input "true"
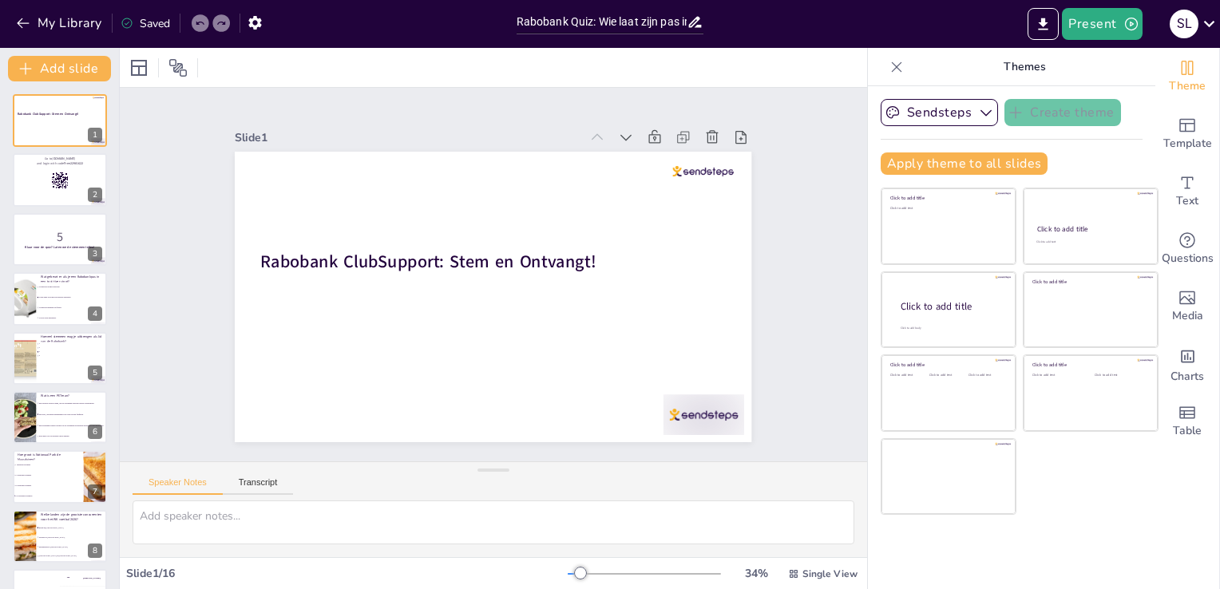
checkbox input "true"
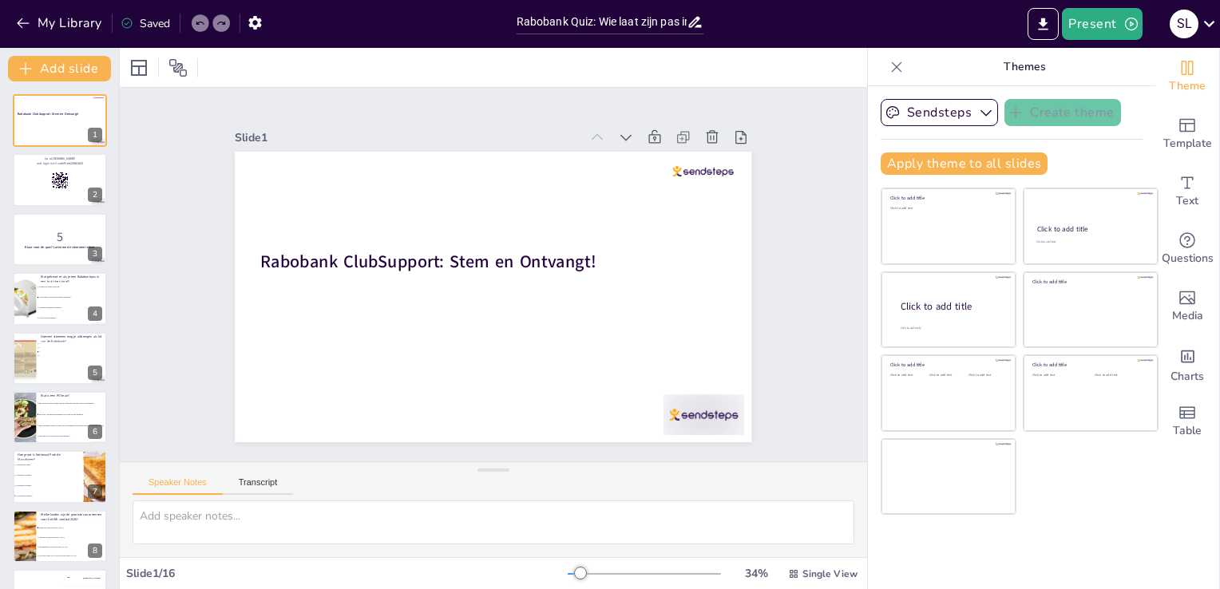
checkbox input "true"
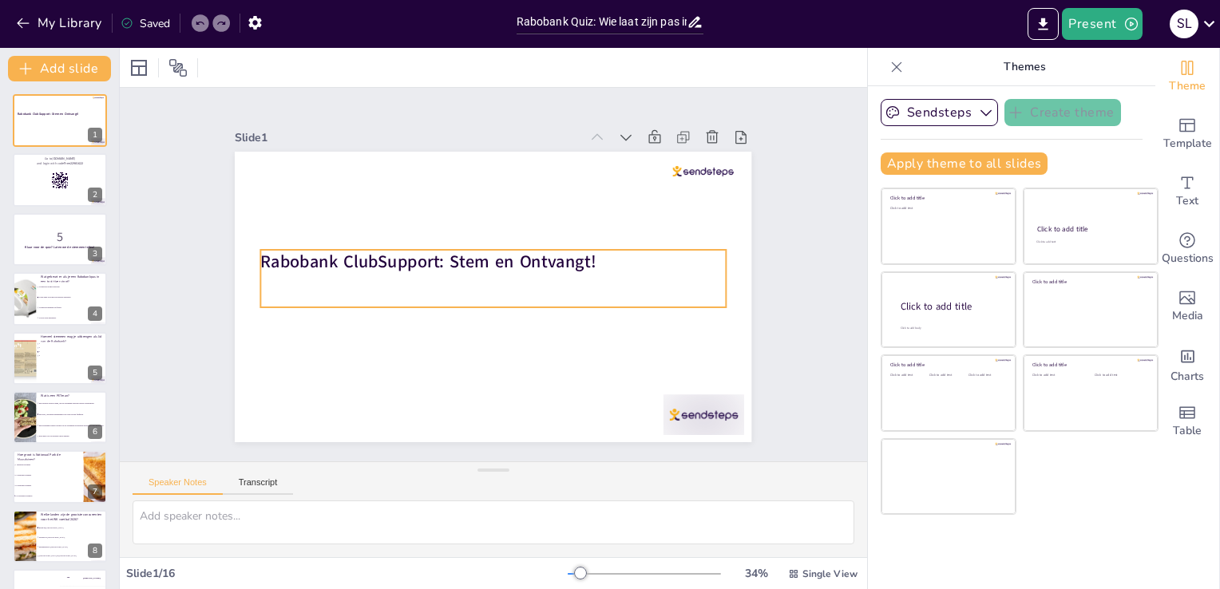
checkbox input "true"
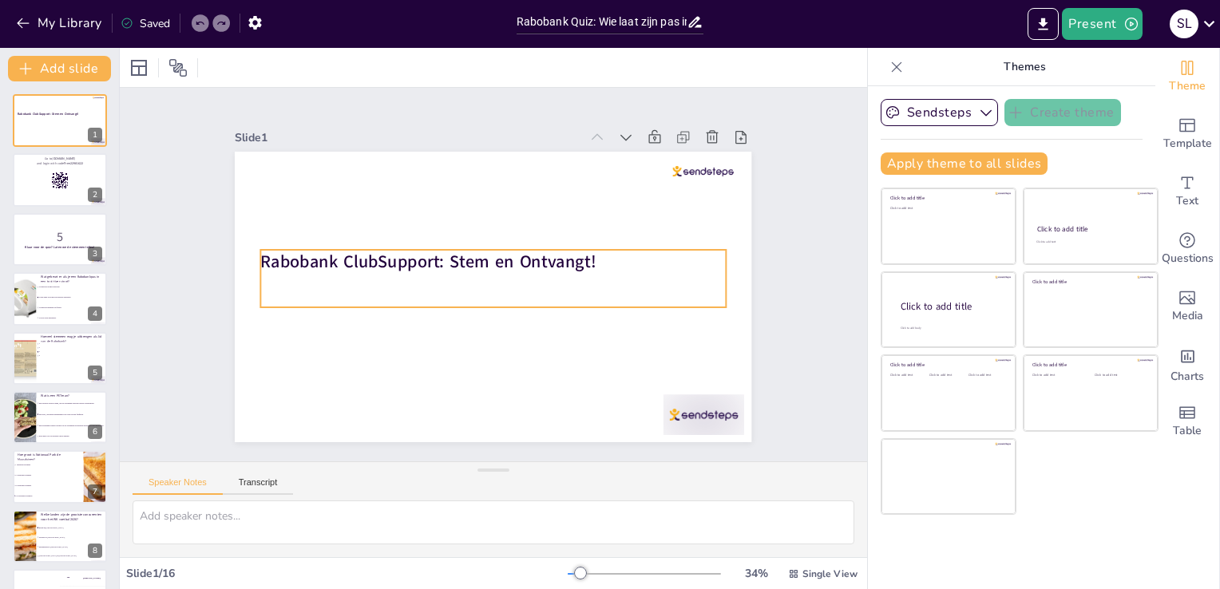
checkbox input "true"
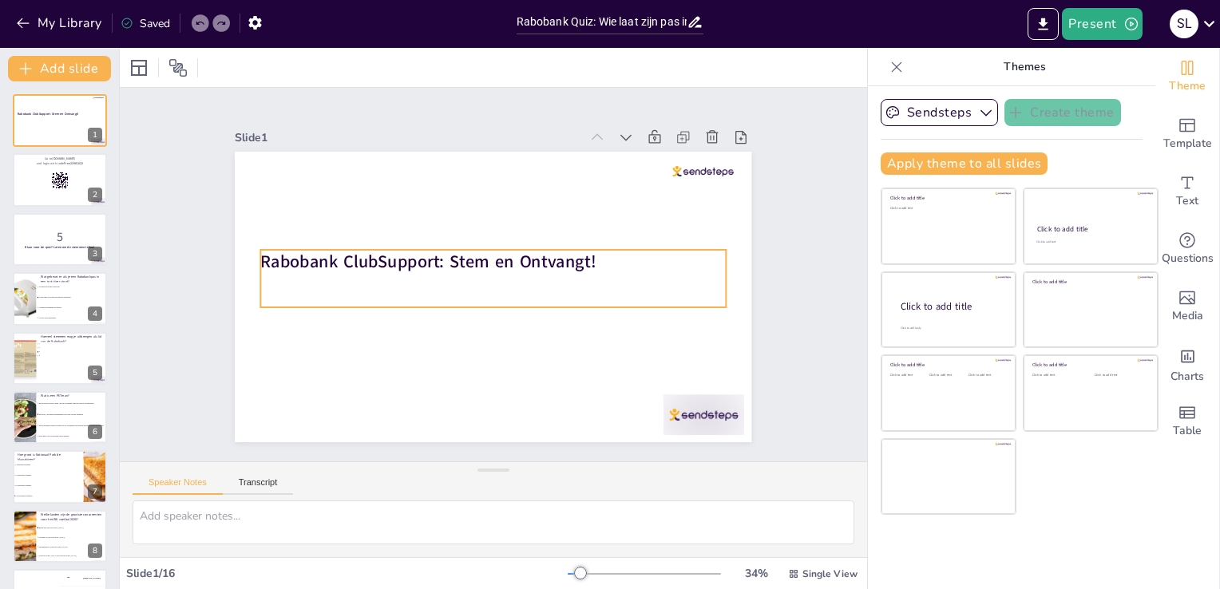
checkbox input "true"
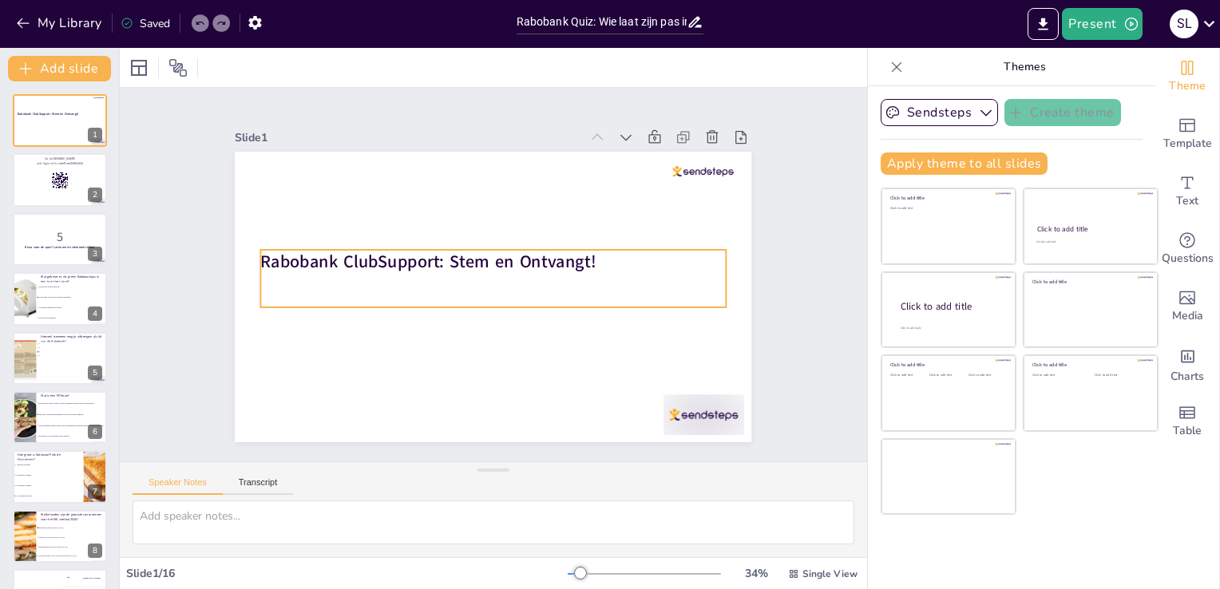
checkbox input "true"
click at [578, 258] on strong "Rabobank ClubSupport: Stem en Ontvangt!" at bounding box center [428, 261] width 335 height 23
checkbox input "true"
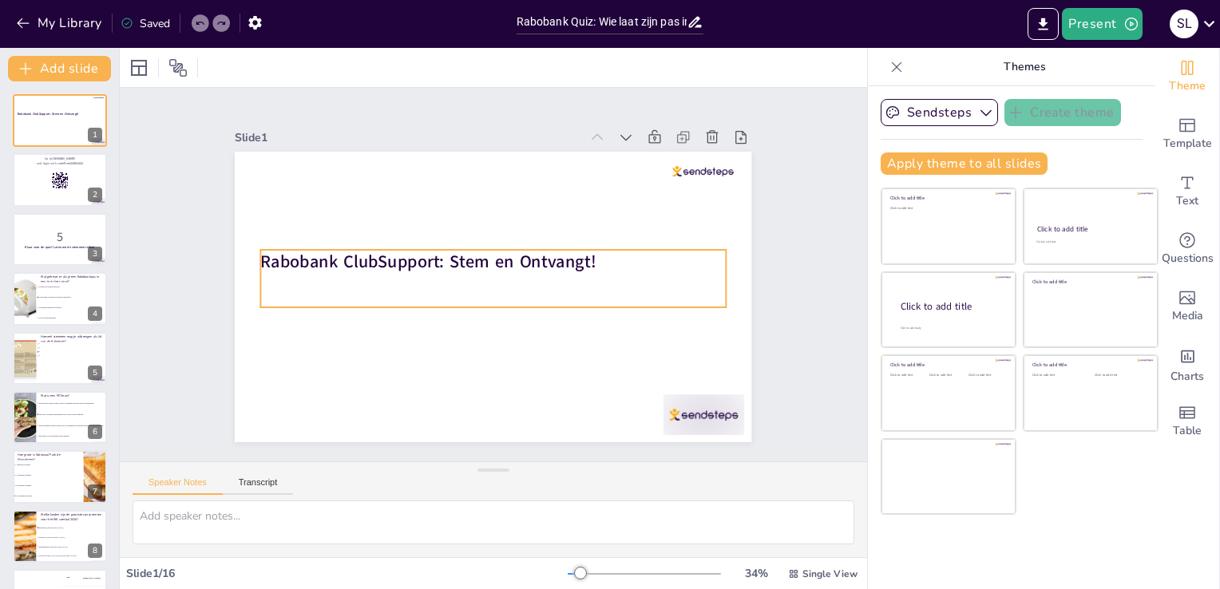
checkbox input "true"
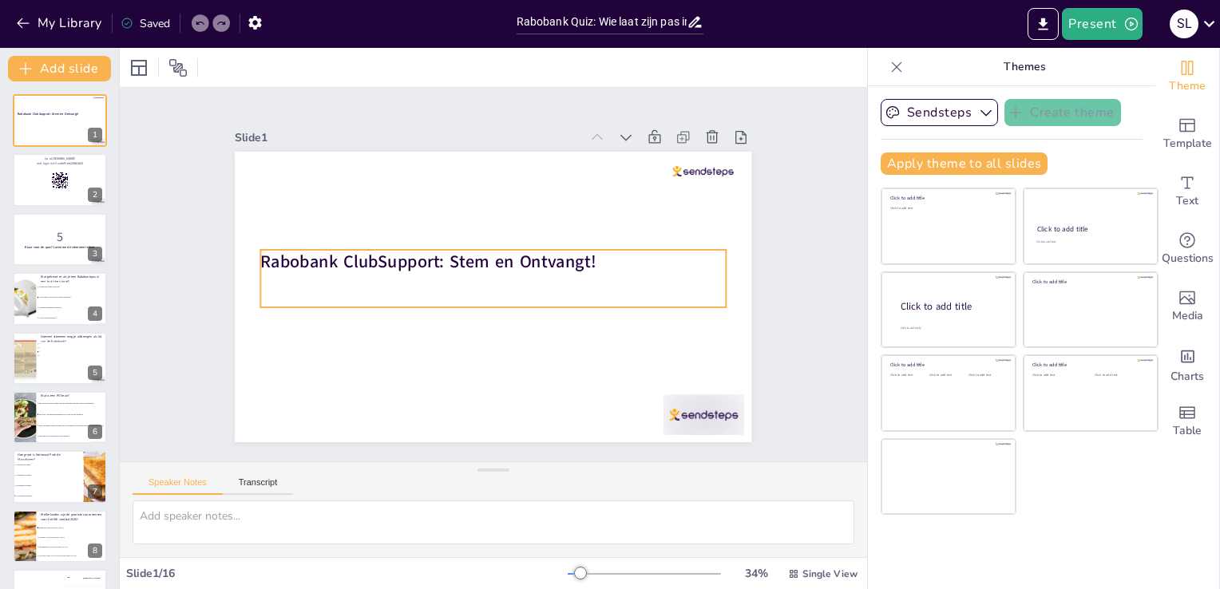
checkbox input "true"
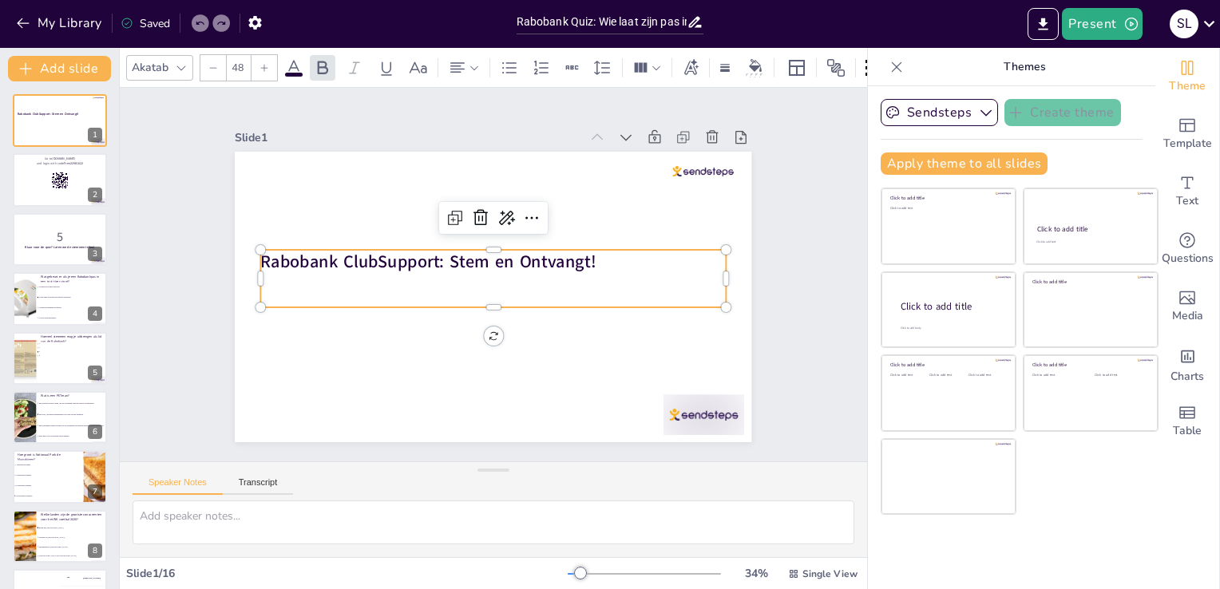
checkbox input "true"
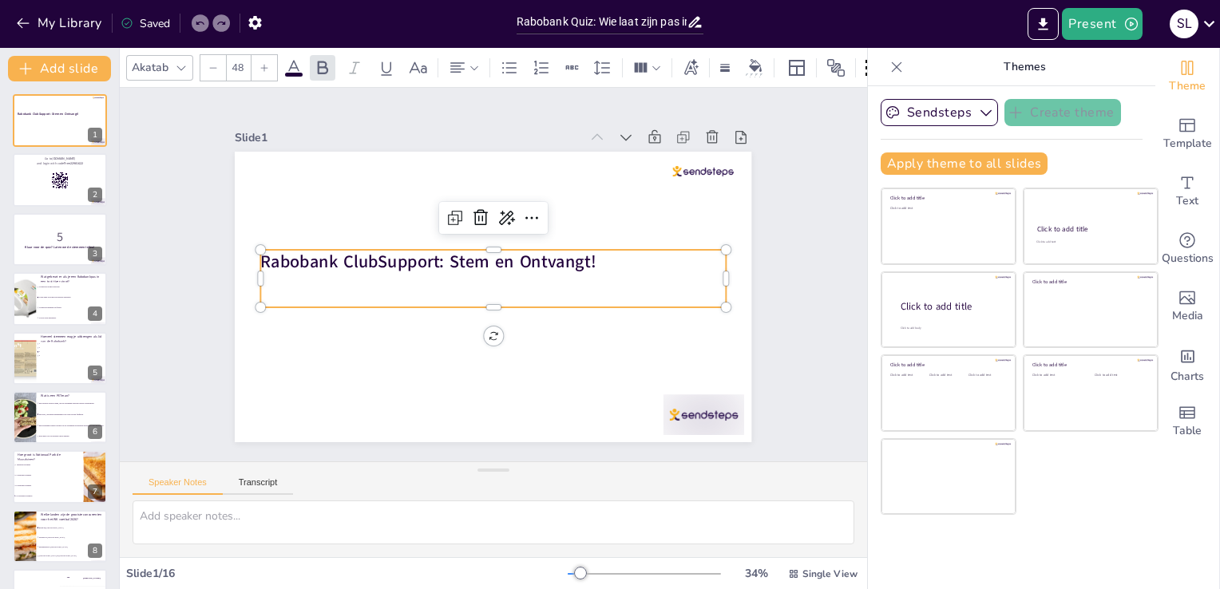
checkbox input "true"
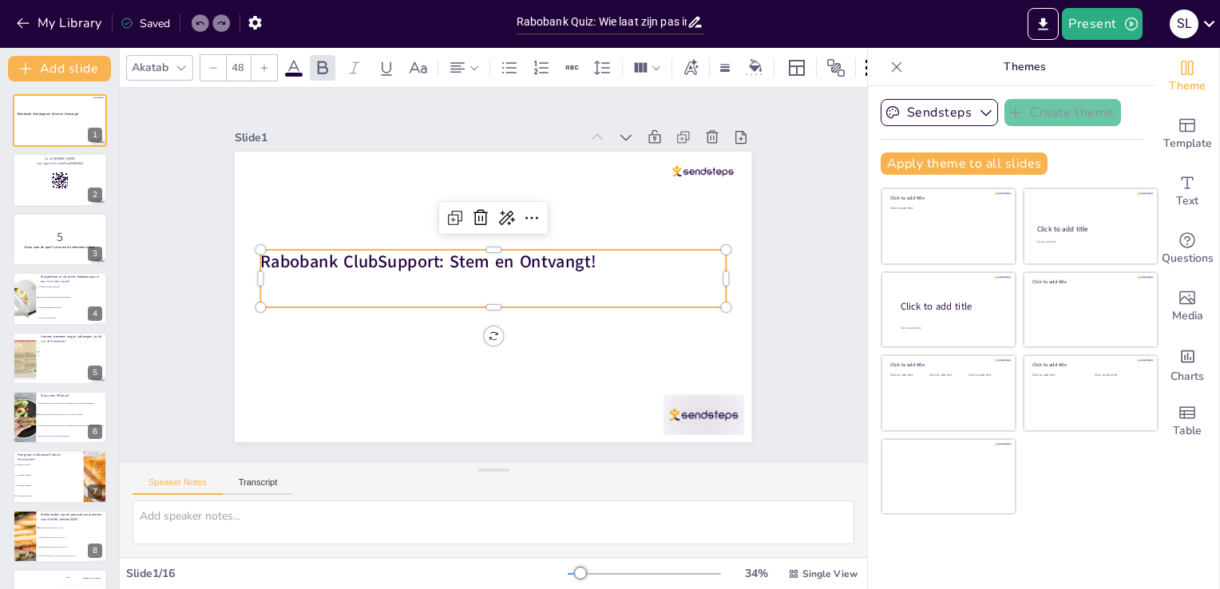
checkbox input "true"
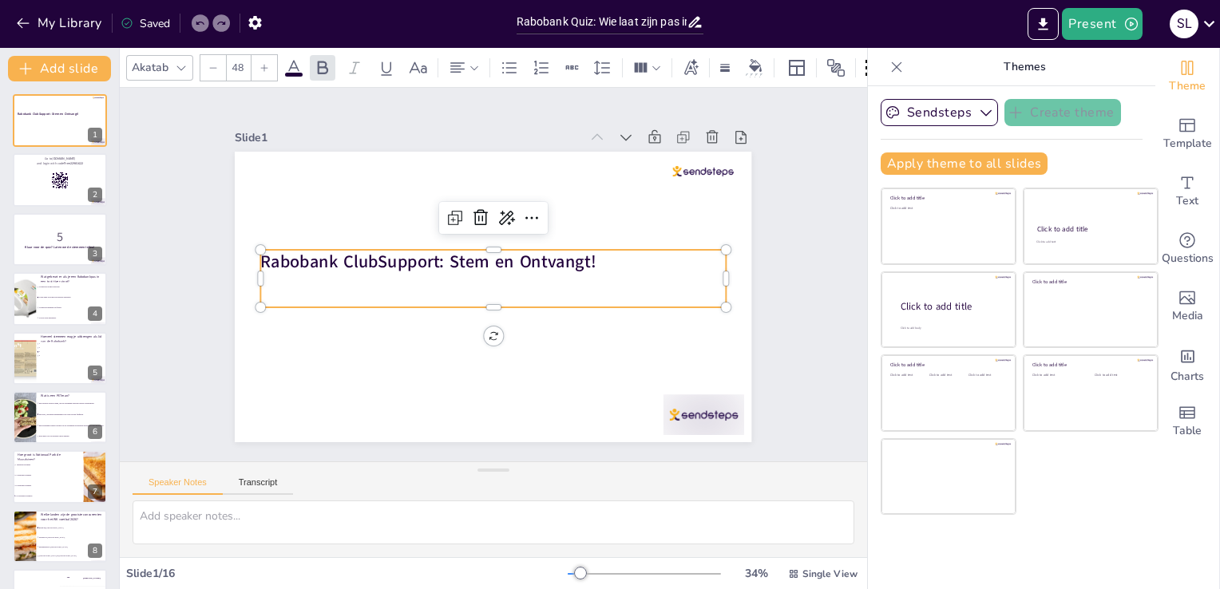
checkbox input "true"
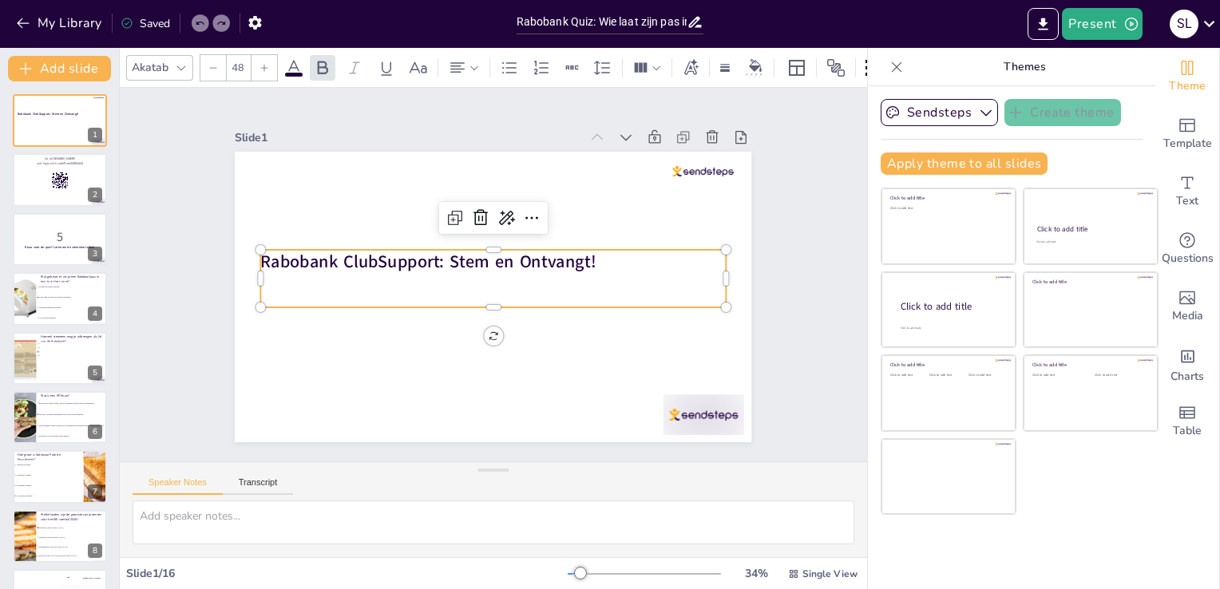
checkbox input "true"
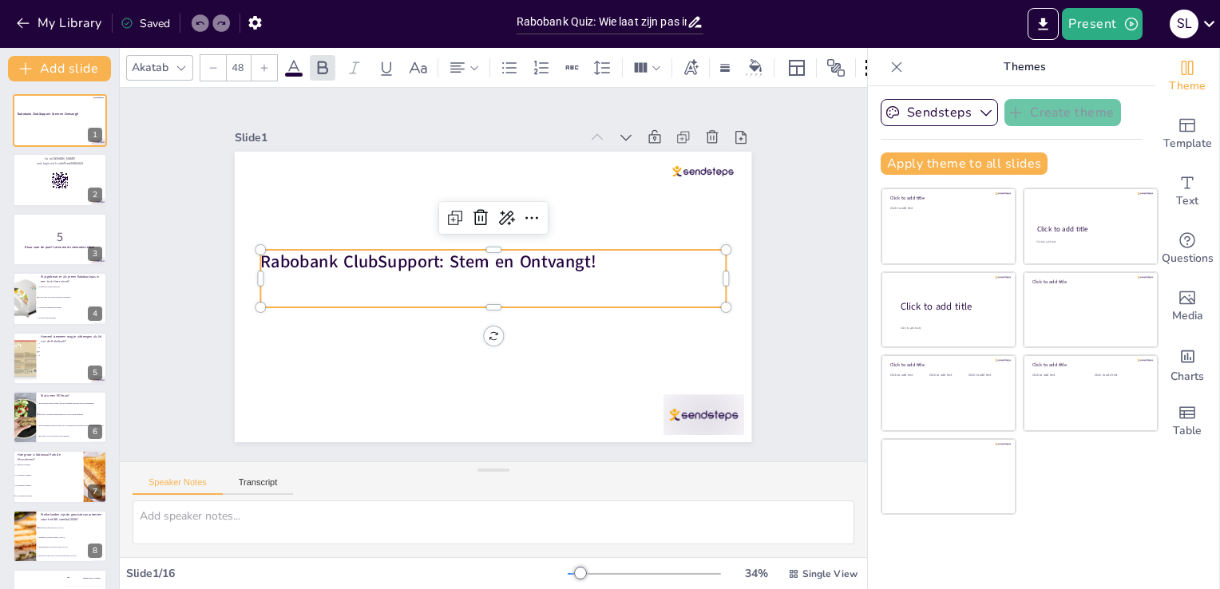
checkbox input "true"
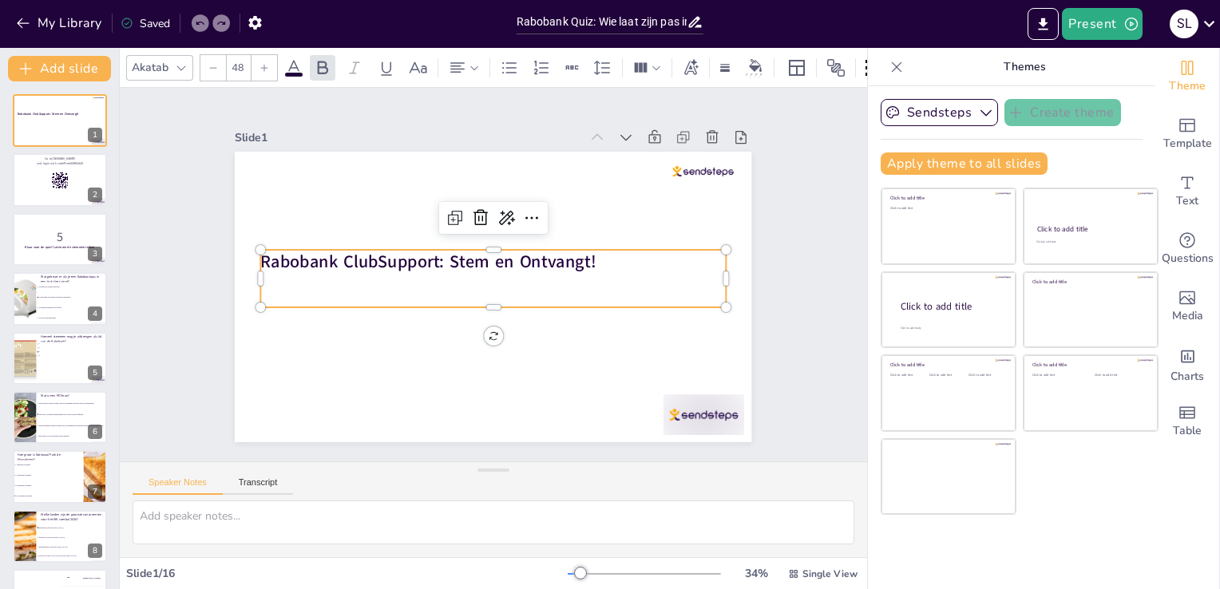
checkbox input "true"
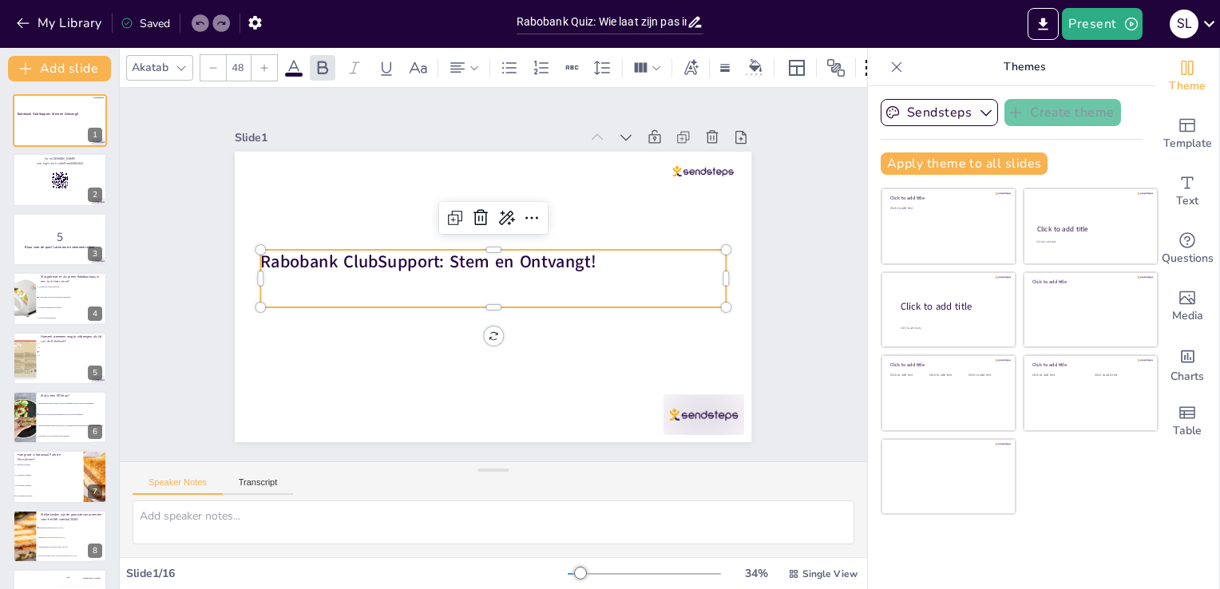
checkbox input "true"
click at [588, 258] on p "Rabobank ClubSupport: Stem en Ontvangt!" at bounding box center [493, 262] width 465 height 24
checkbox input "true"
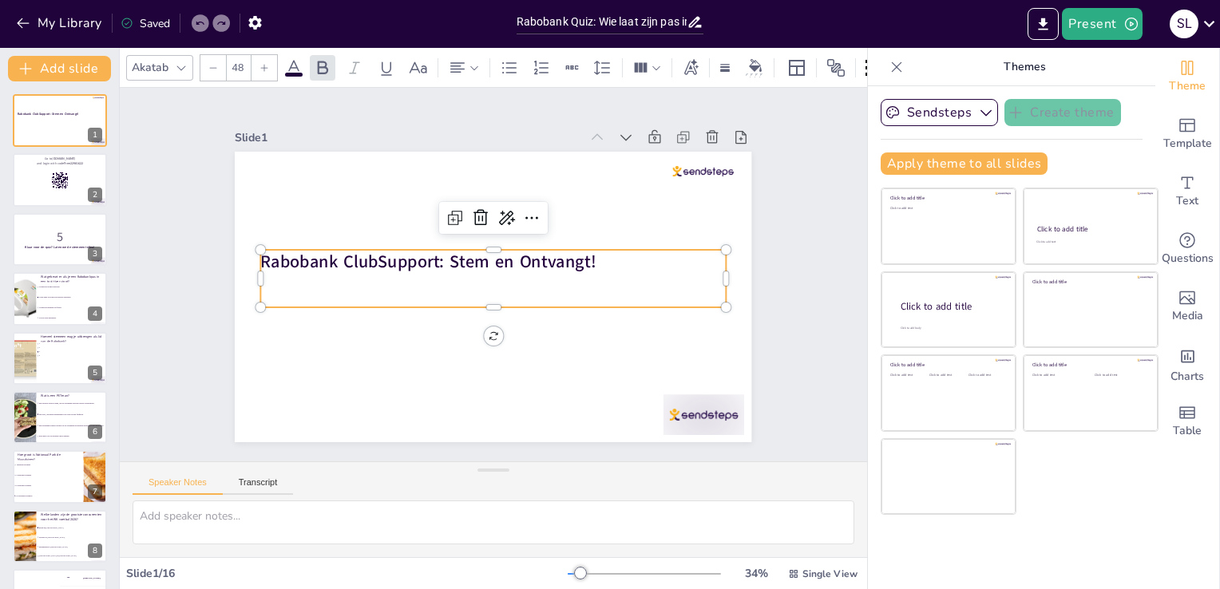
checkbox input "true"
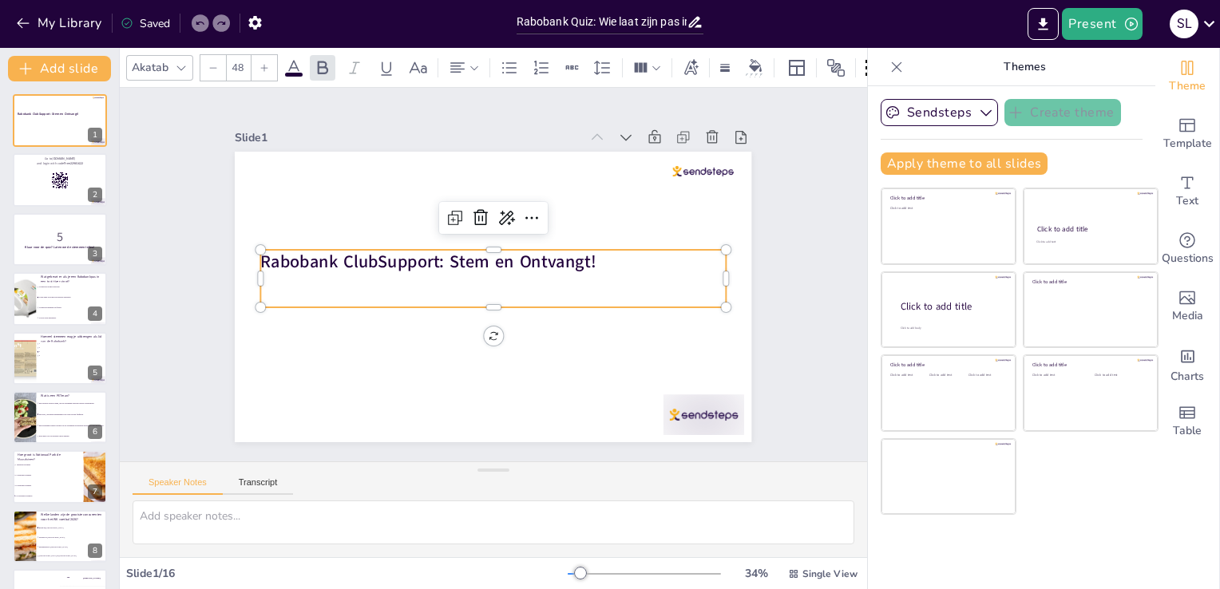
checkbox input "true"
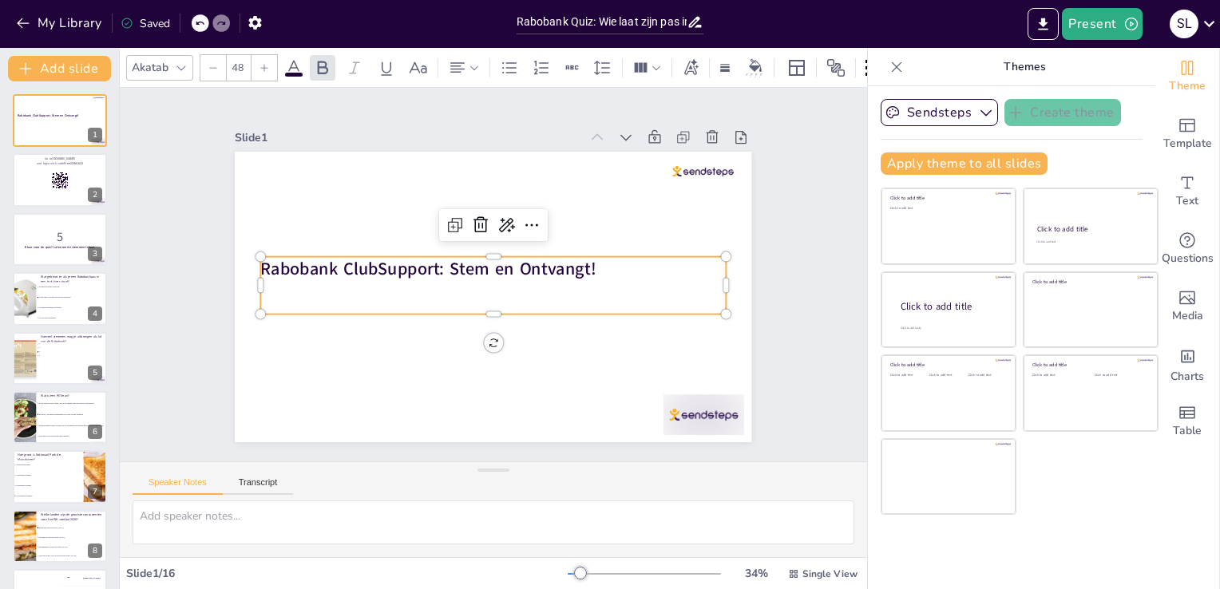
checkbox input "true"
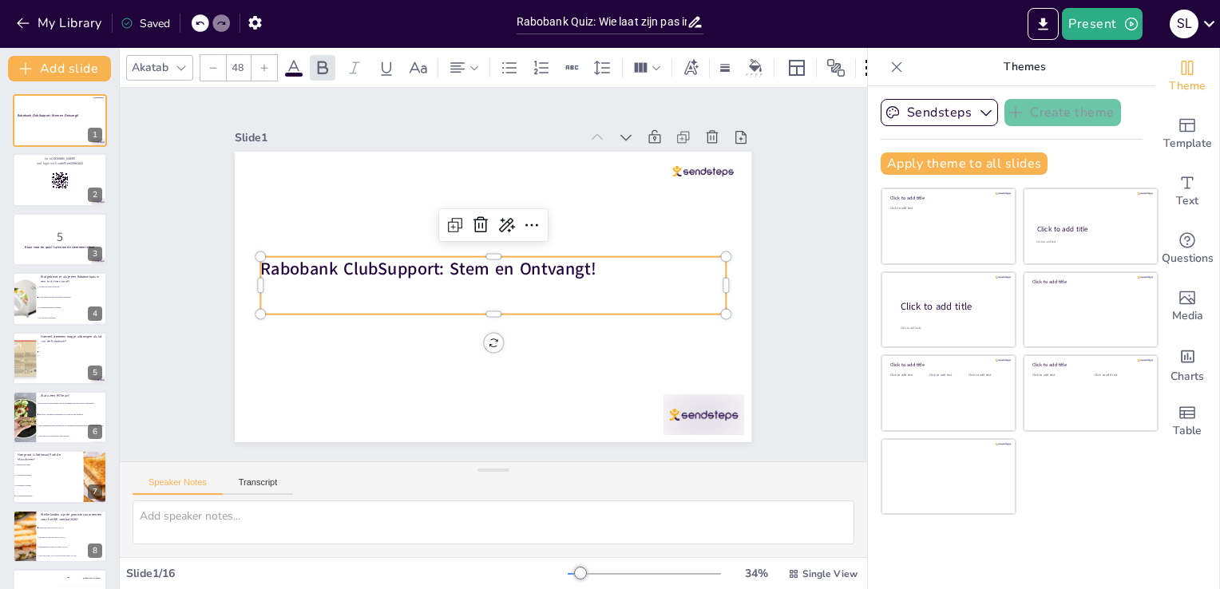
checkbox input "true"
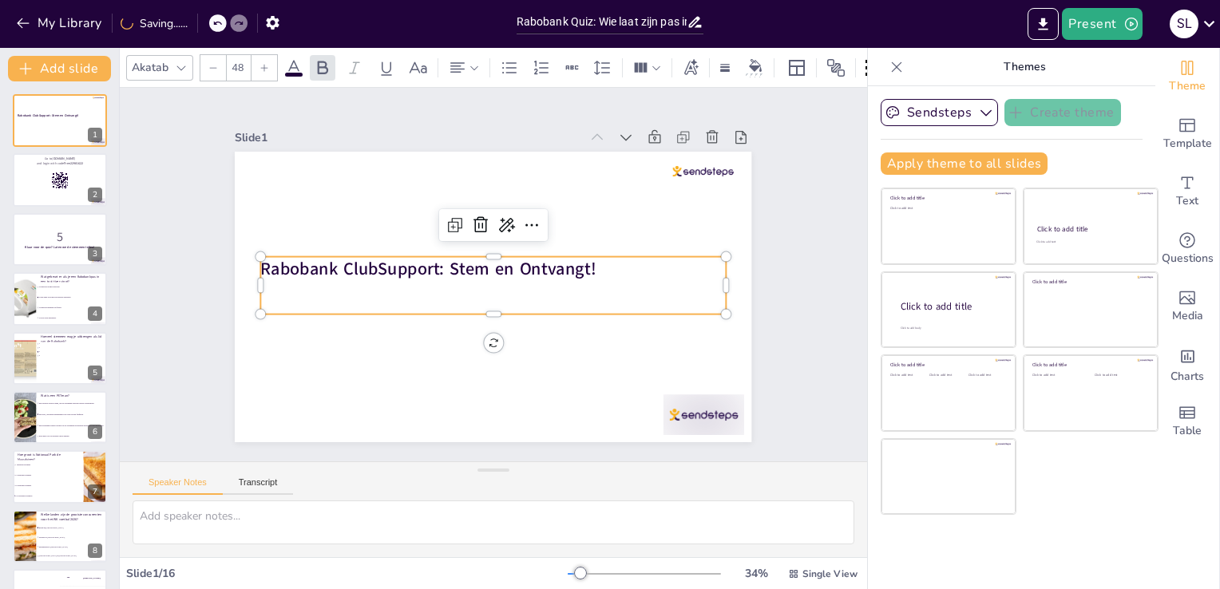
checkbox input "true"
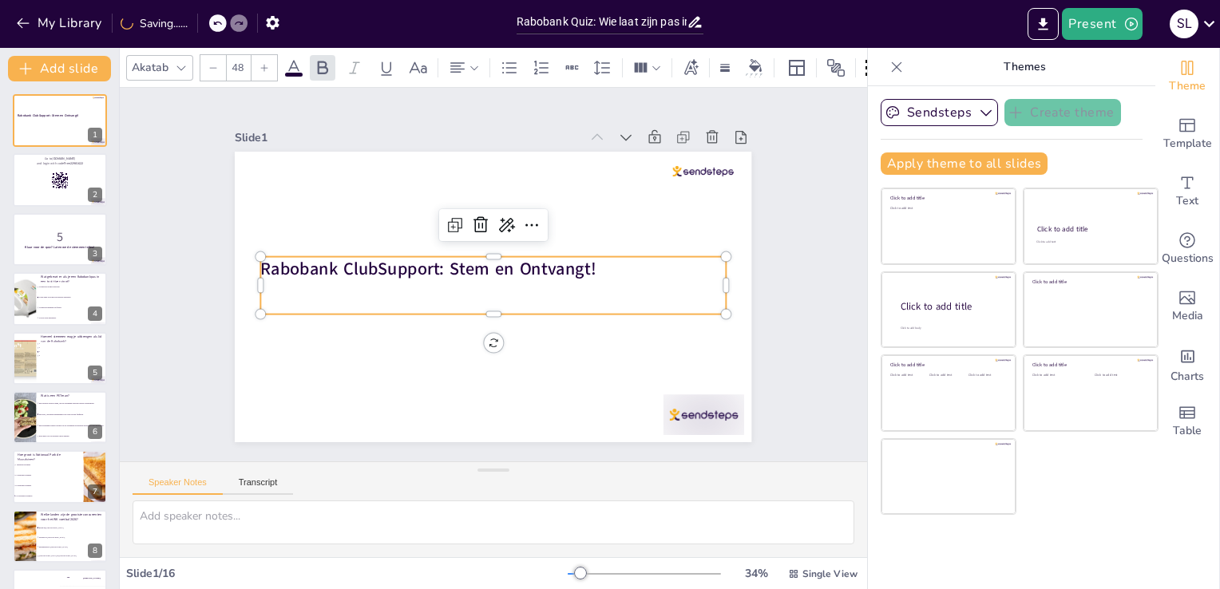
checkbox input "true"
click at [577, 264] on strong "Rabobank ClubSupport: Stem en Ontvangt!" at bounding box center [428, 268] width 335 height 23
checkbox input "true"
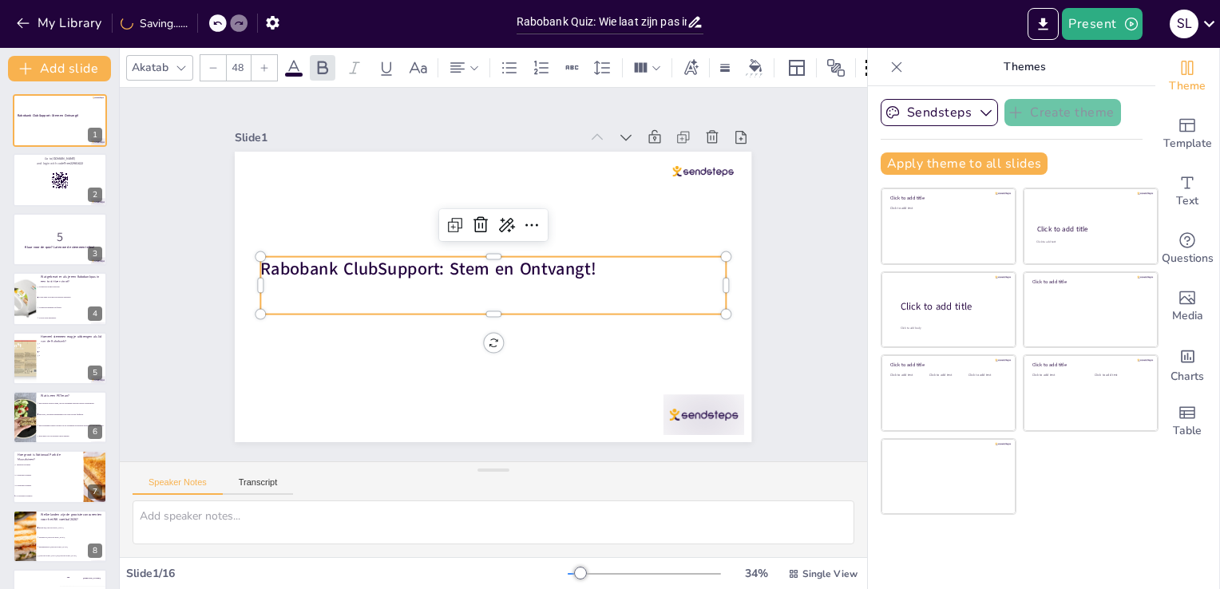
checkbox input "true"
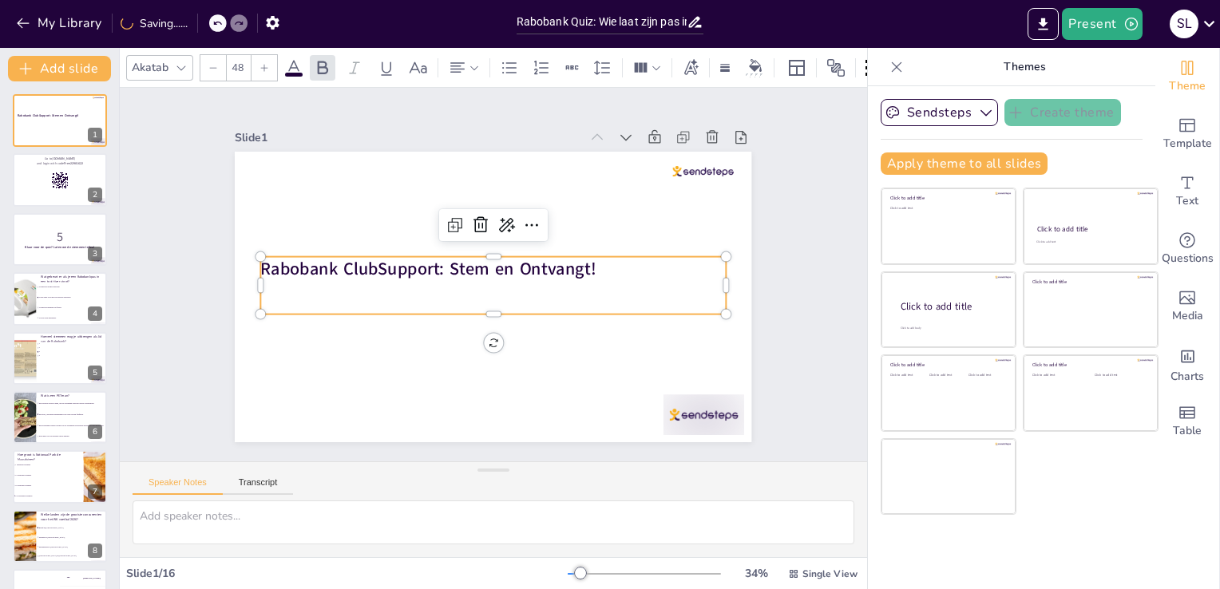
checkbox input "true"
click at [506, 261] on strong "Rabobank ClubSupport: Stem en Ontvangt!" at bounding box center [428, 268] width 335 height 23
checkbox input "true"
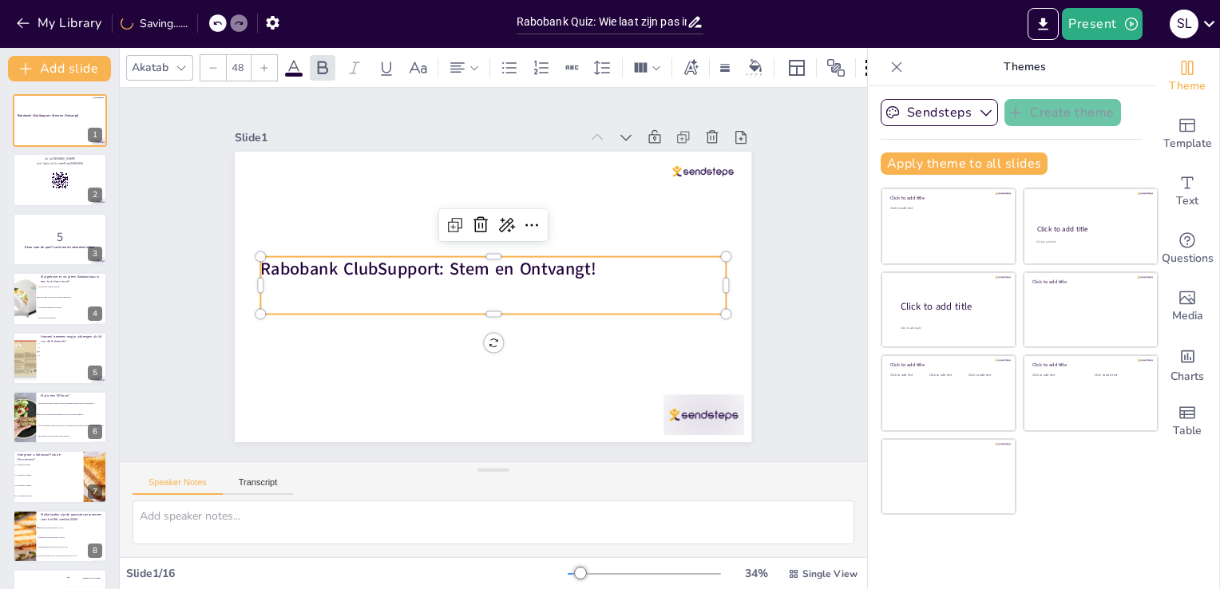
checkbox input "true"
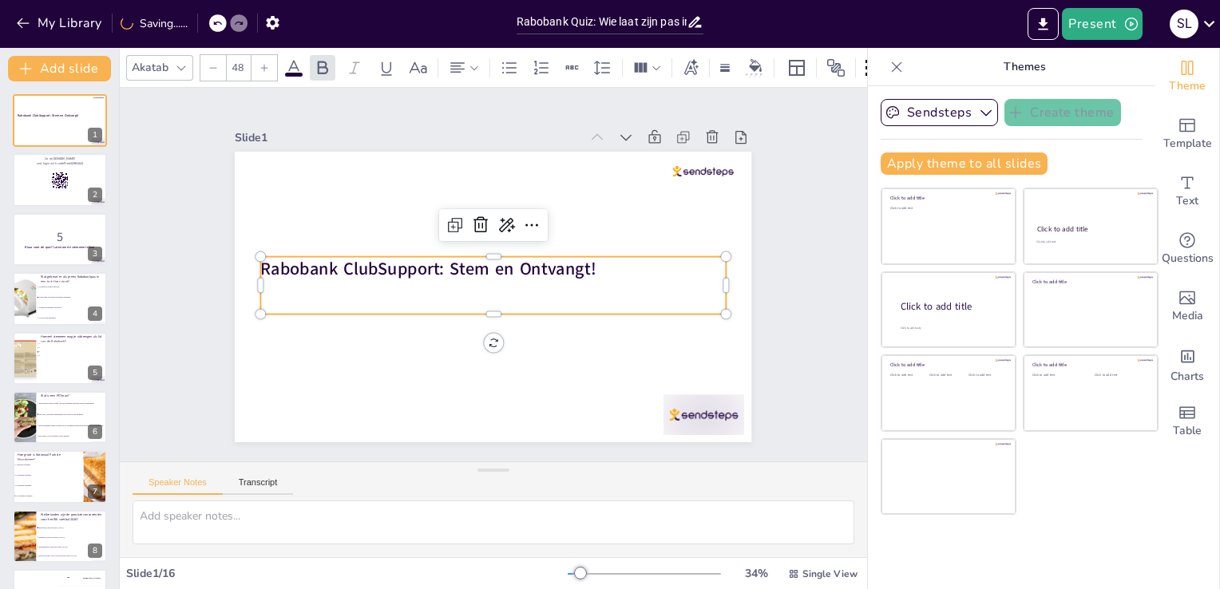
checkbox input "true"
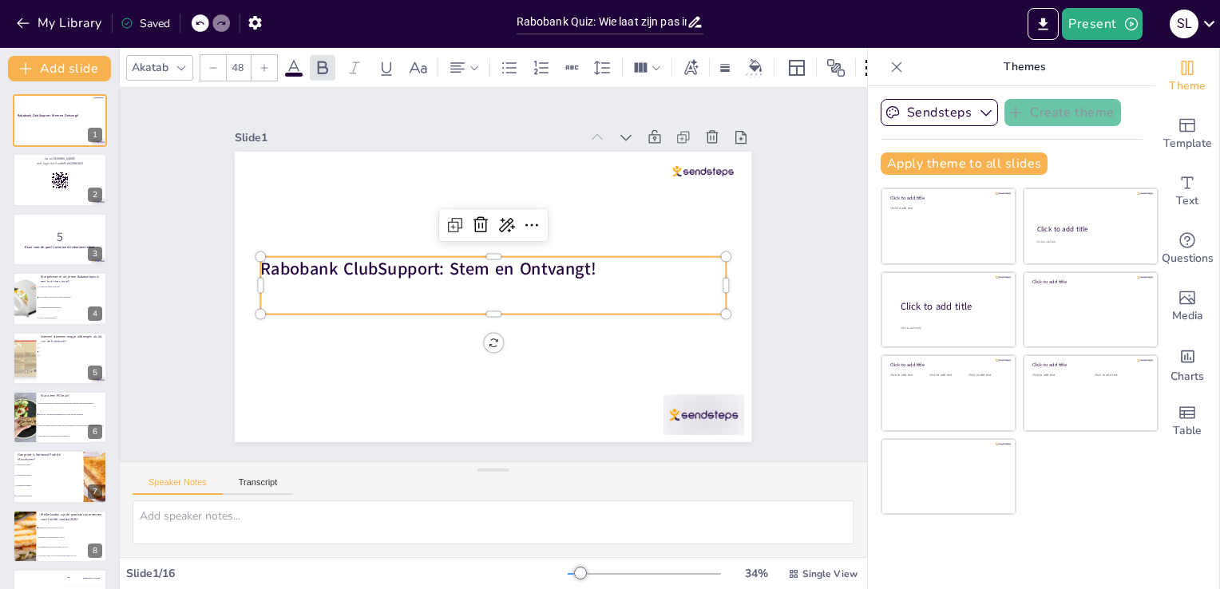
checkbox input "true"
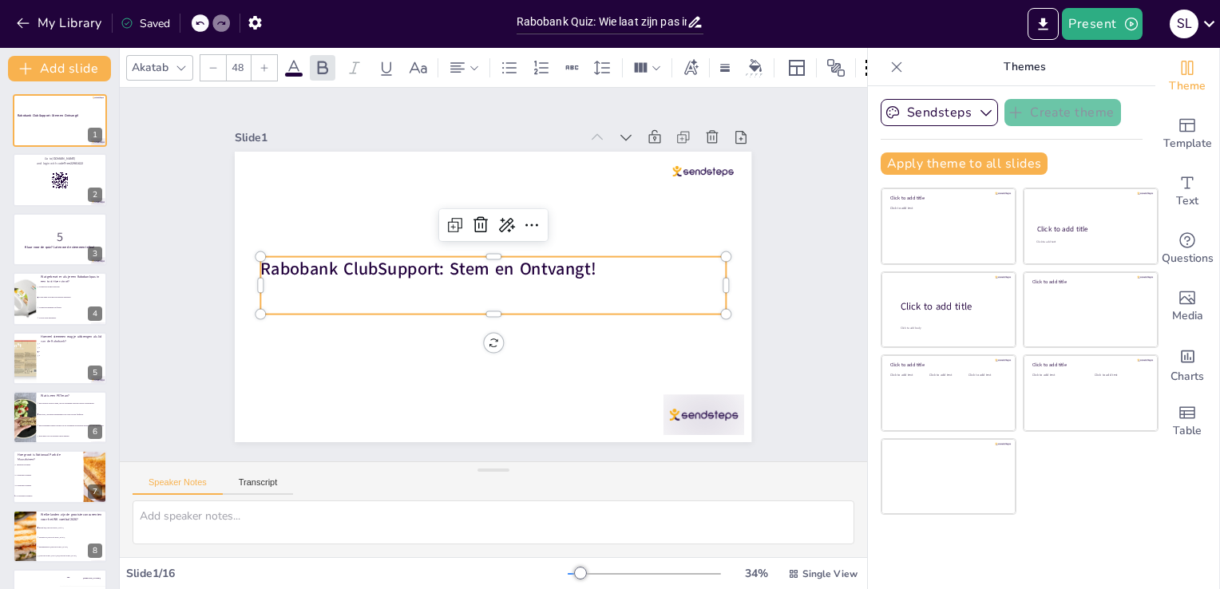
checkbox input "true"
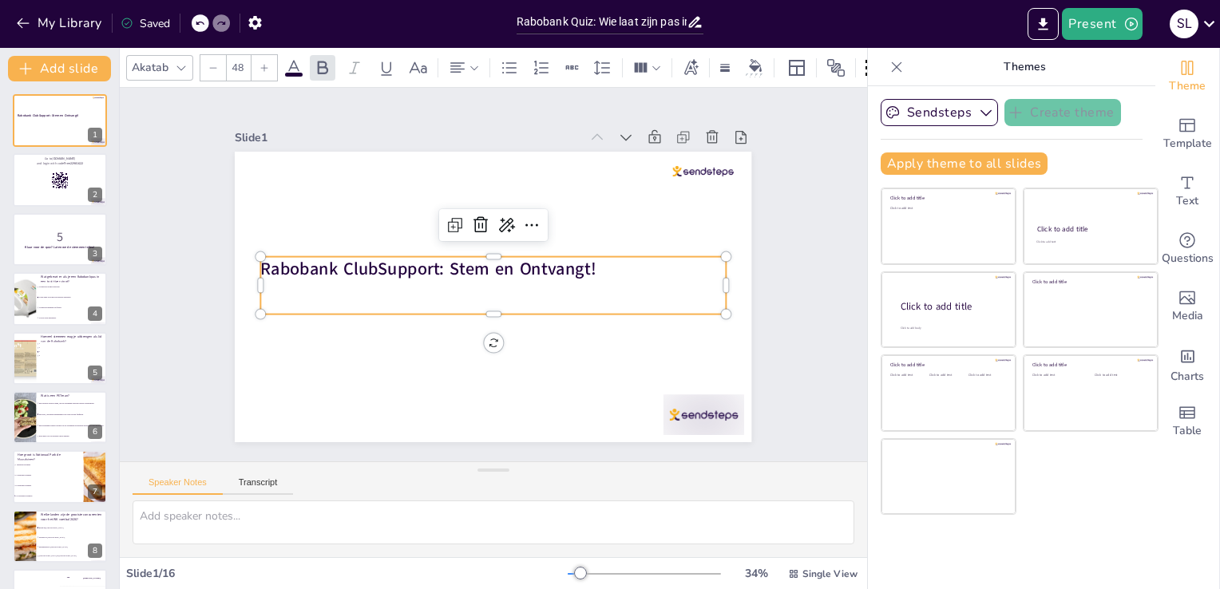
checkbox input "true"
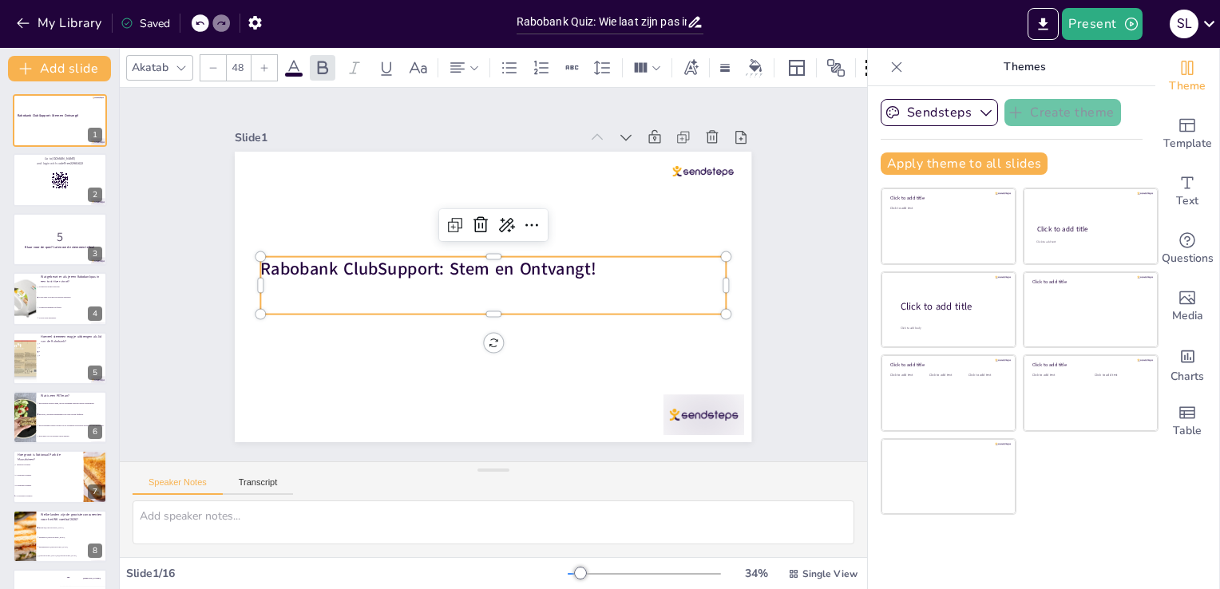
checkbox input "true"
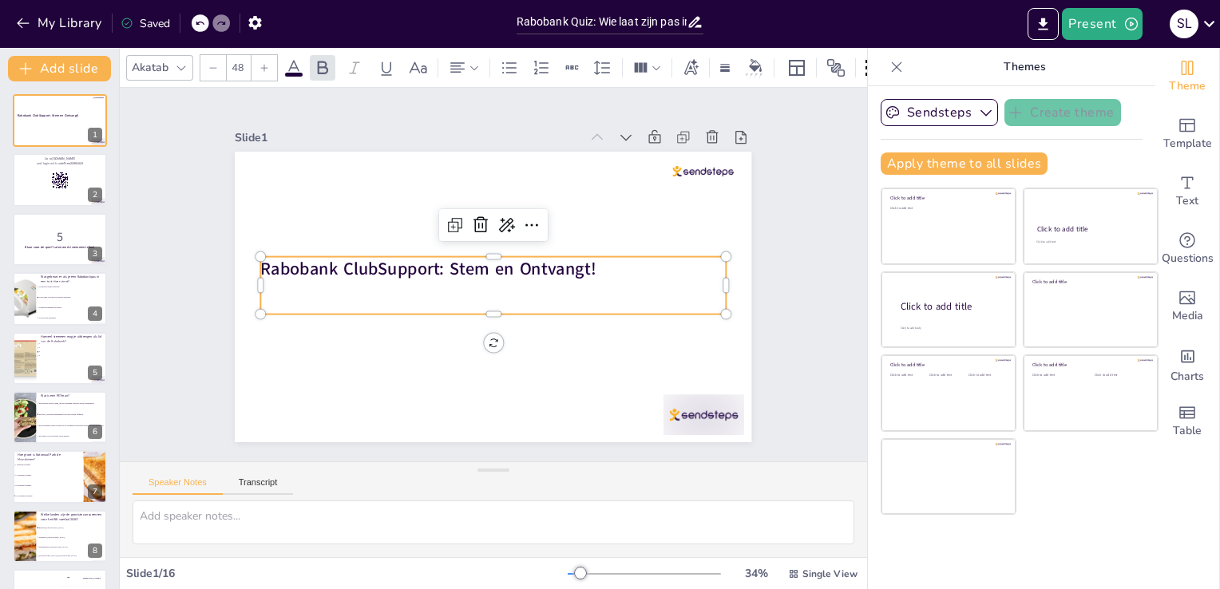
checkbox input "true"
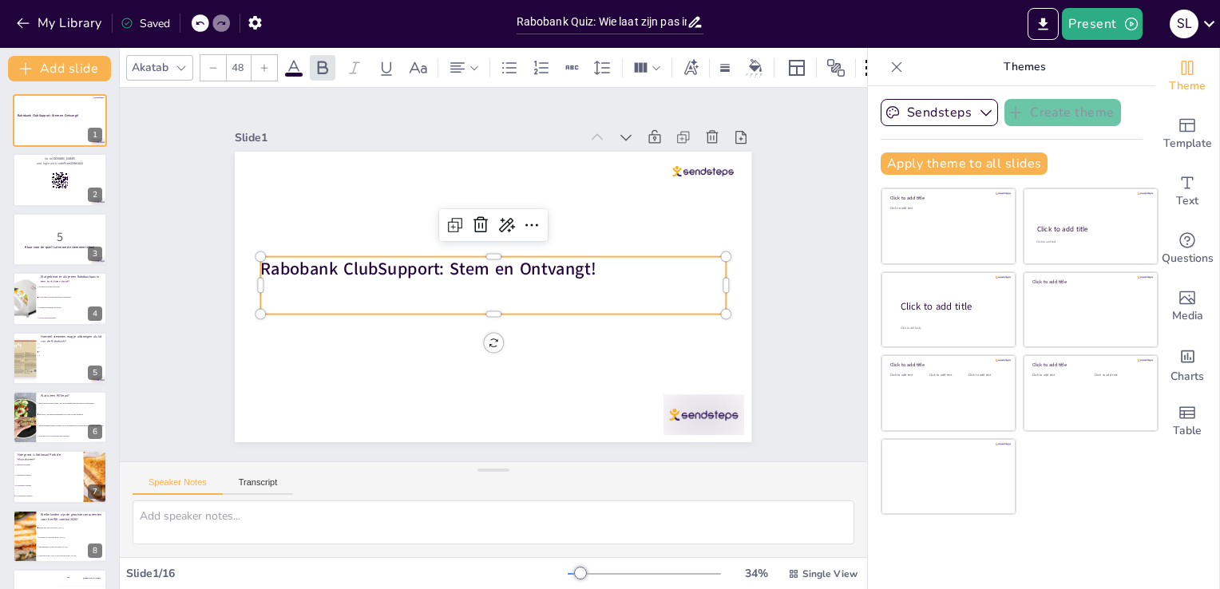
checkbox input "true"
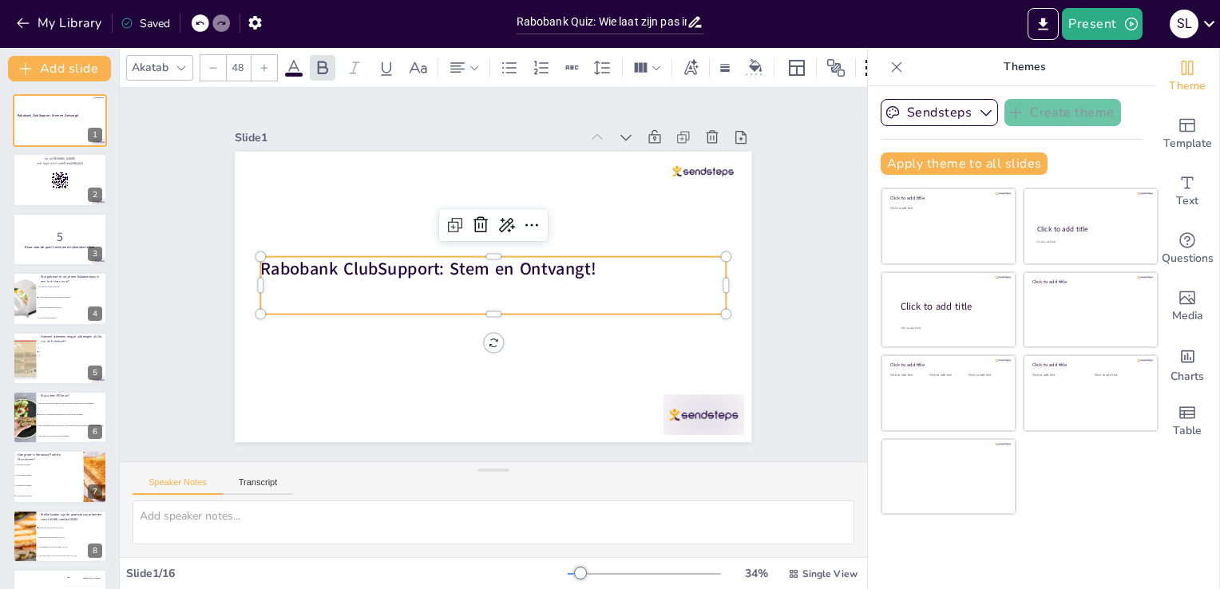
checkbox input "true"
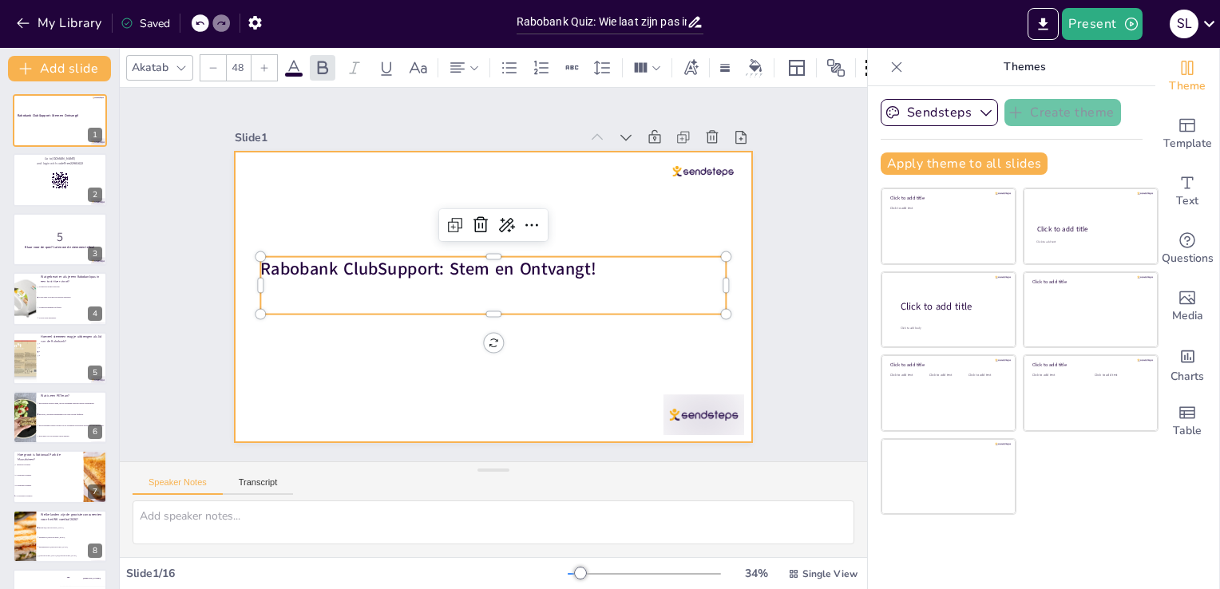
checkbox input "true"
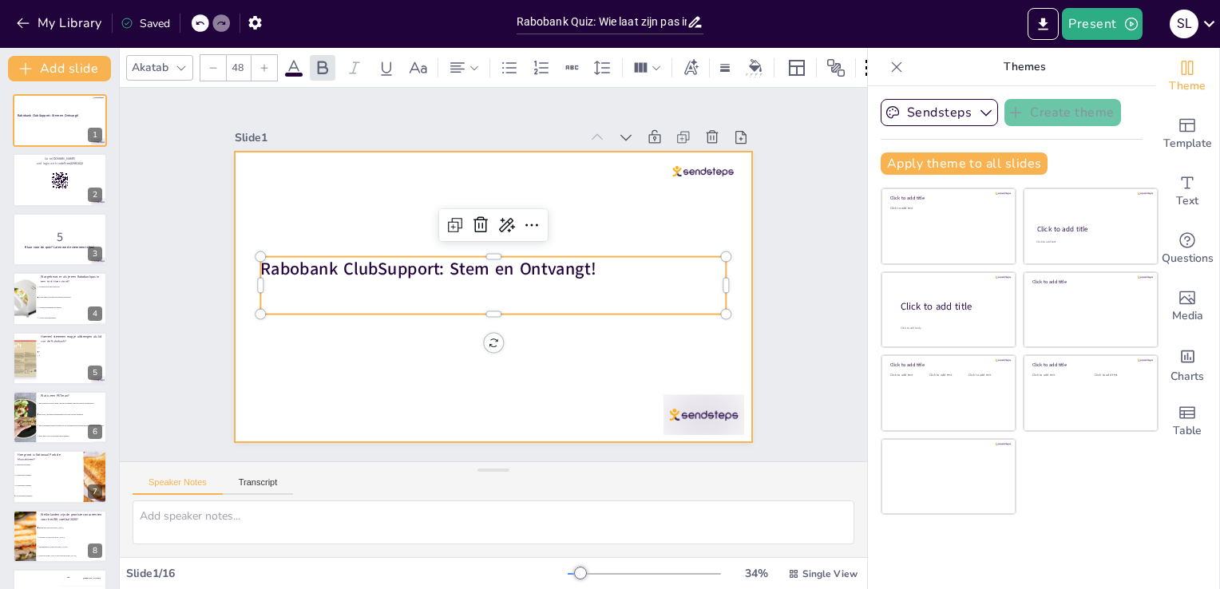
checkbox input "true"
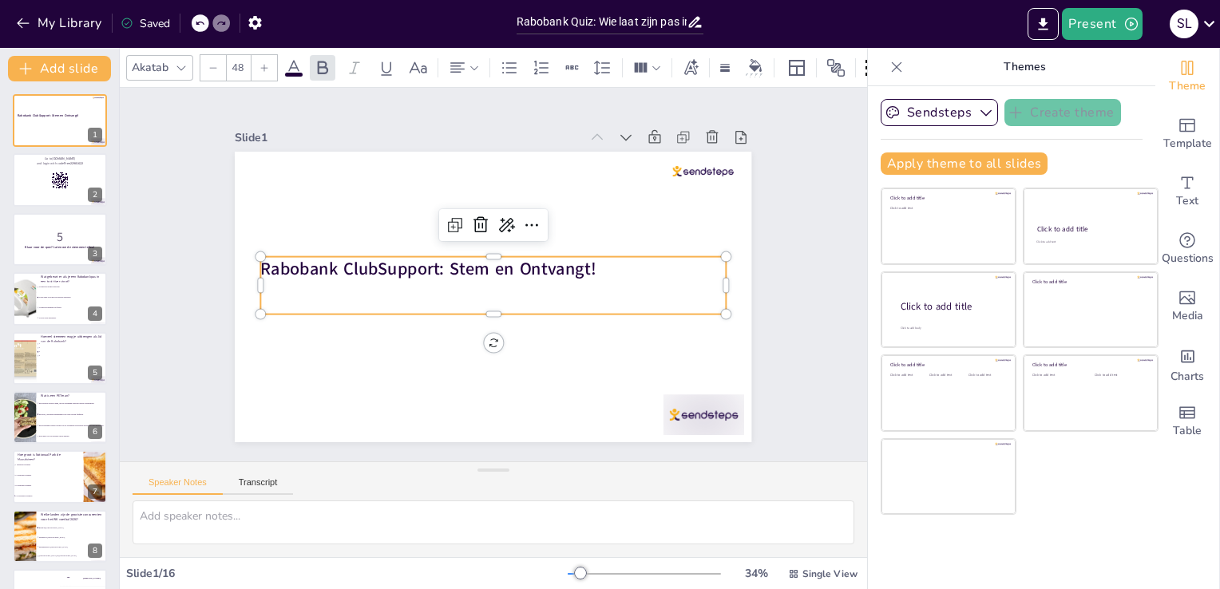
checkbox input "true"
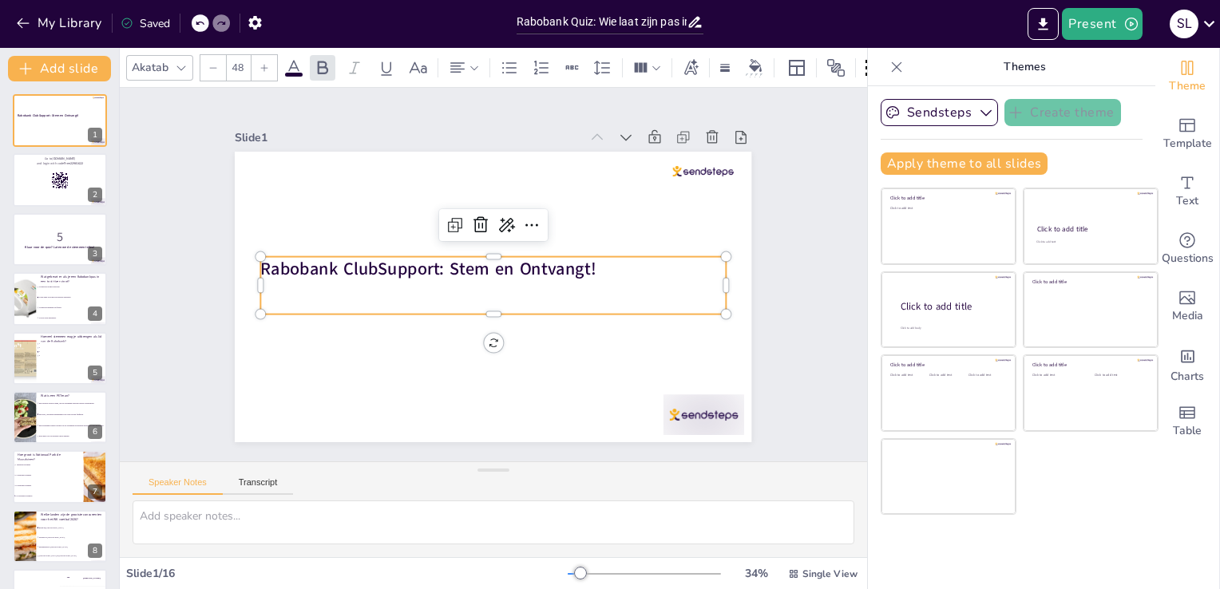
checkbox input "true"
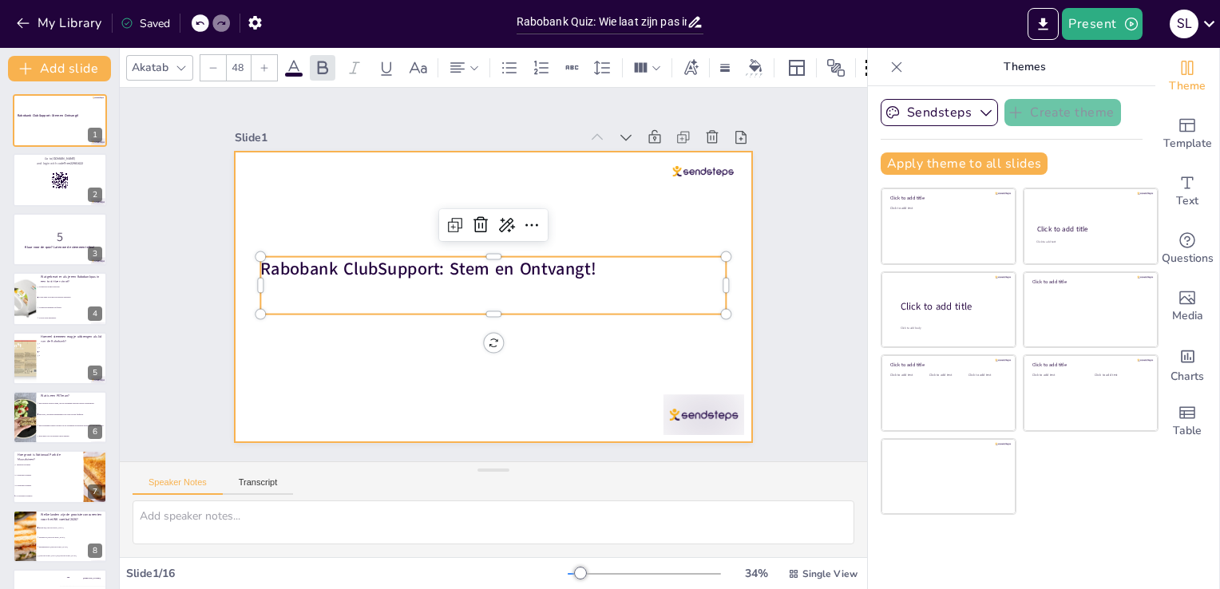
checkbox input "true"
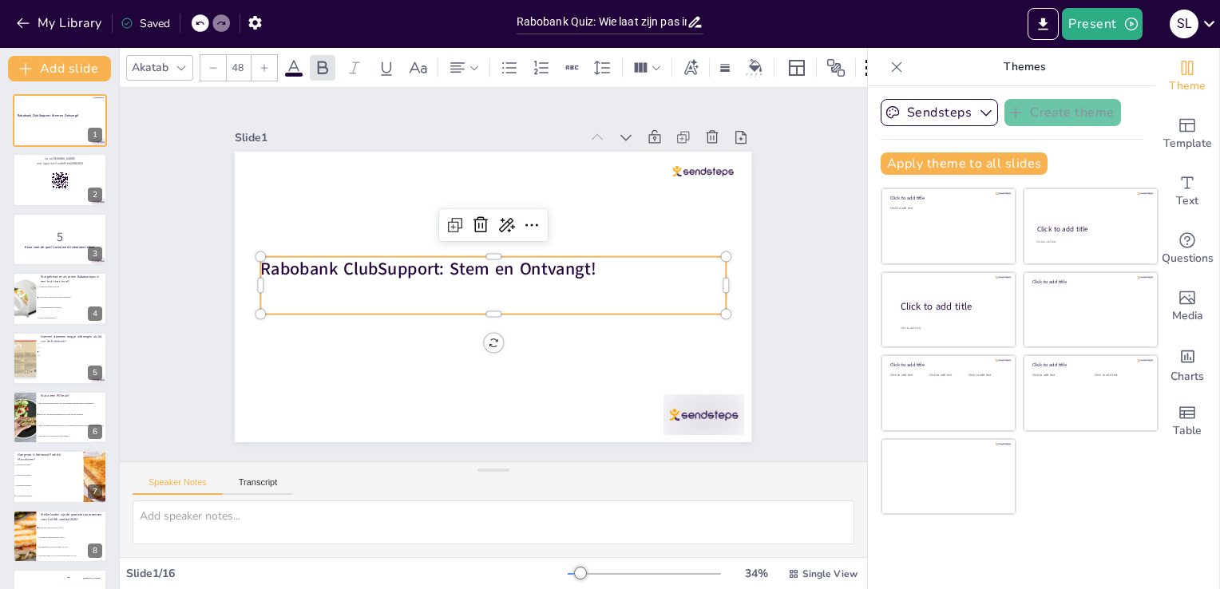
click at [479, 341] on div "Rabobank ClubSupport: Stem en Ontvangt!" at bounding box center [480, 292] width 589 height 539
click at [479, 340] on div "Rabobank ClubSupport: Stem en Ontvangt! 0 °" at bounding box center [489, 296] width 566 height 391
click at [475, 215] on icon at bounding box center [485, 223] width 21 height 21
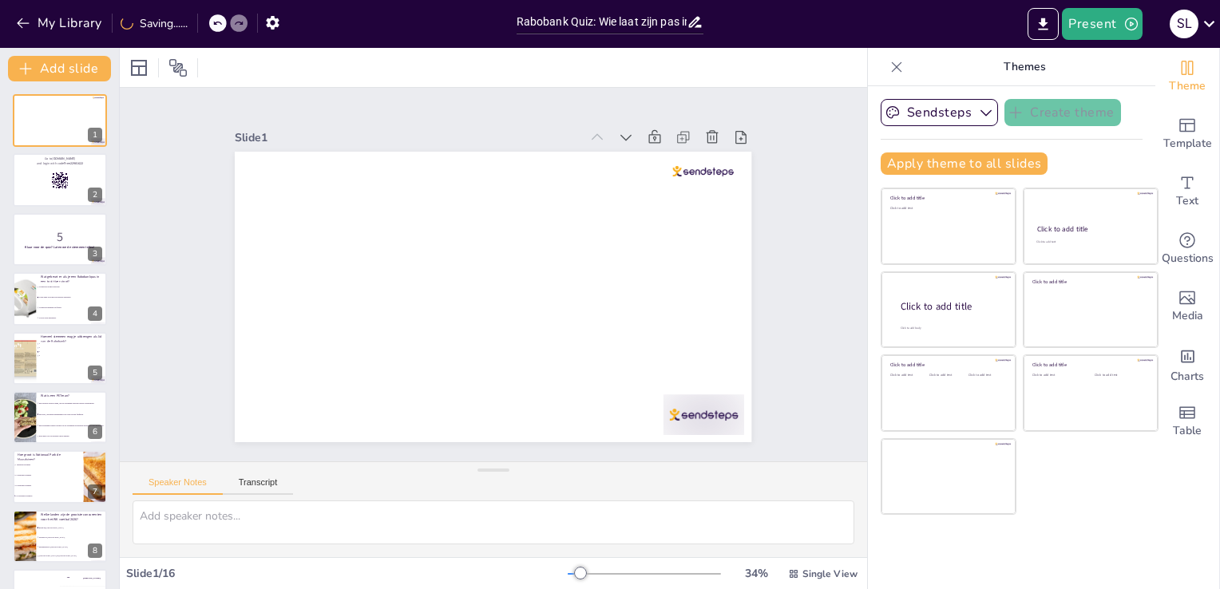
click at [195, 22] on div "My Library Saving......" at bounding box center [143, 22] width 287 height 29
click at [219, 21] on icon at bounding box center [217, 23] width 10 height 10
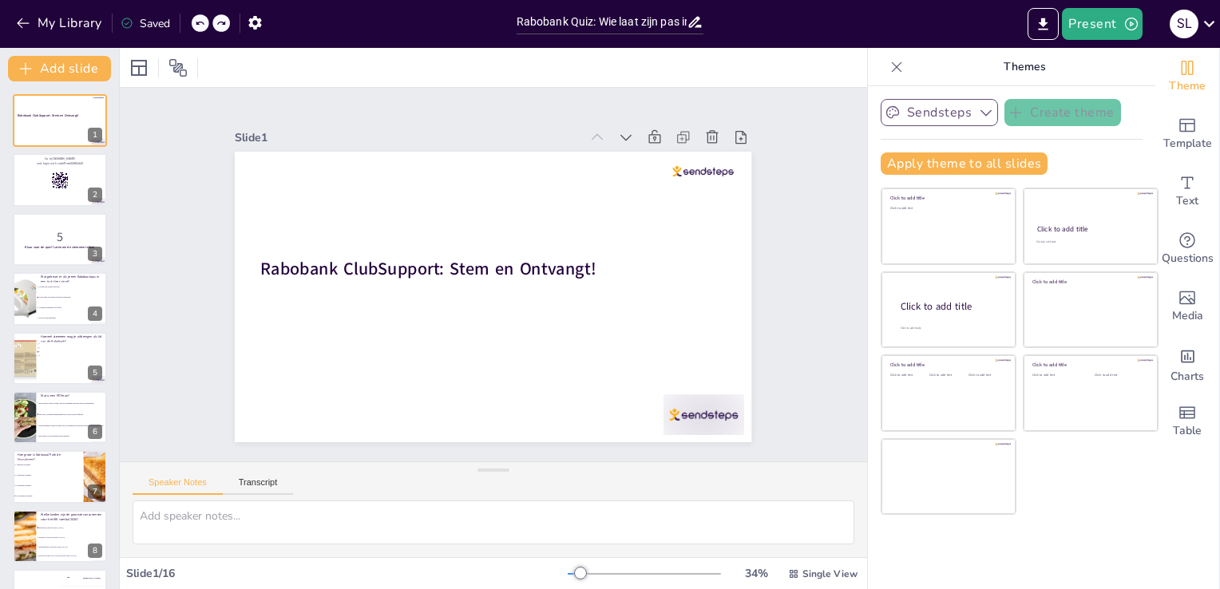
click at [978, 113] on icon "button" at bounding box center [986, 113] width 16 height 16
click at [945, 171] on span "Sendsteps" at bounding box center [952, 167] width 72 height 15
click at [1176, 194] on span "Text" at bounding box center [1187, 201] width 22 height 18
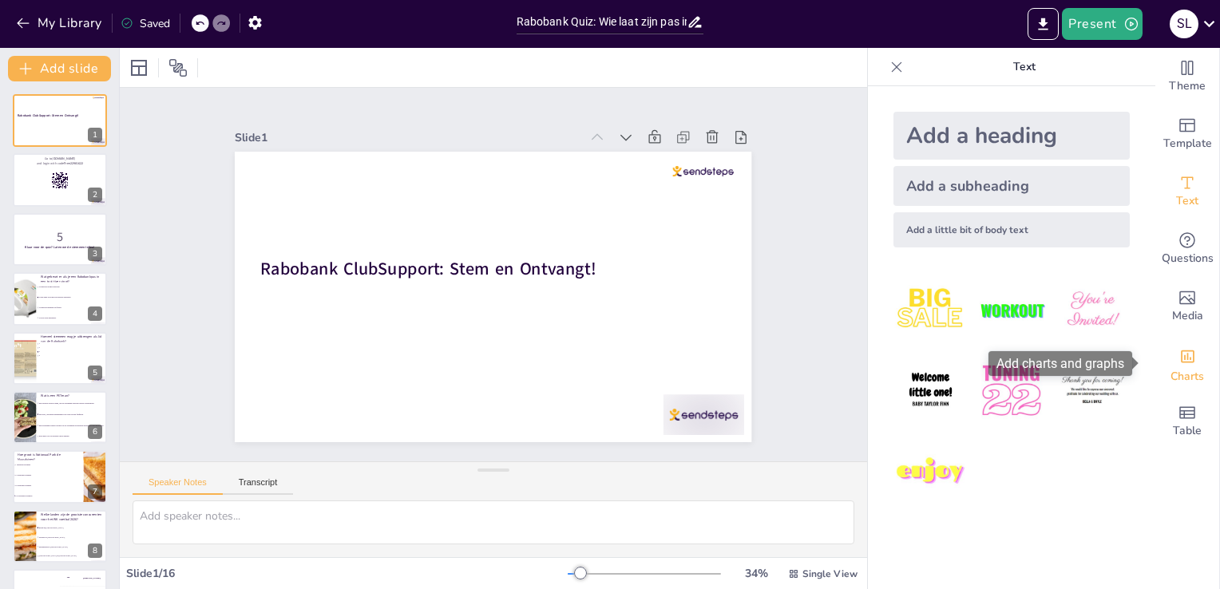
click at [1181, 362] on icon "Add charts and graphs" at bounding box center [1188, 357] width 14 height 13
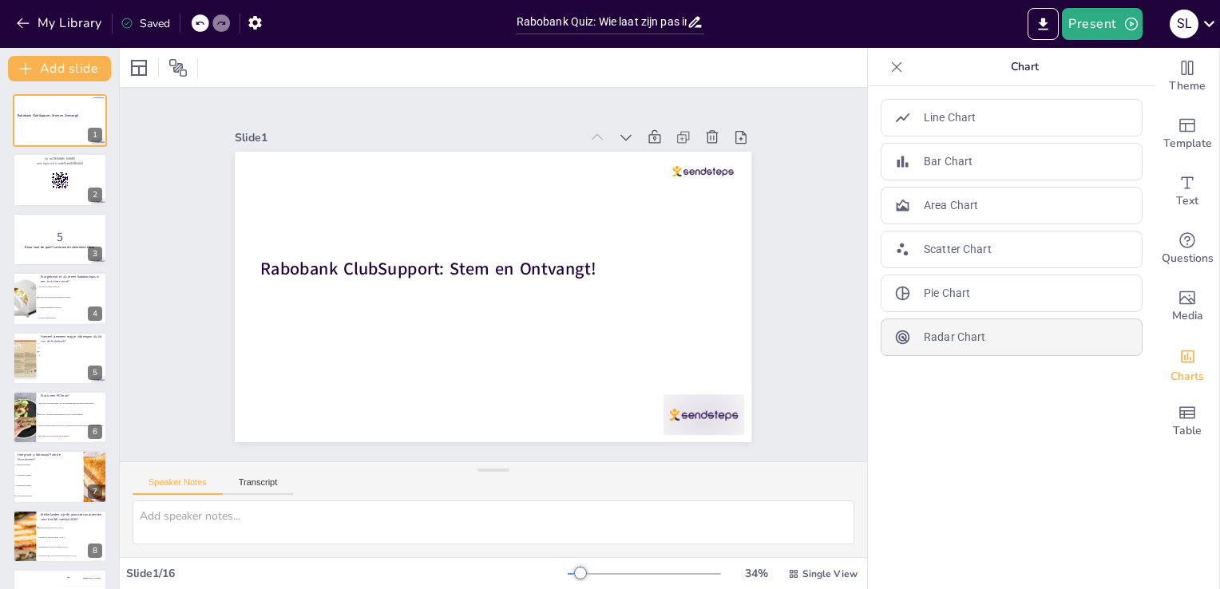
click at [924, 331] on p "Radar Chart" at bounding box center [954, 337] width 61 height 17
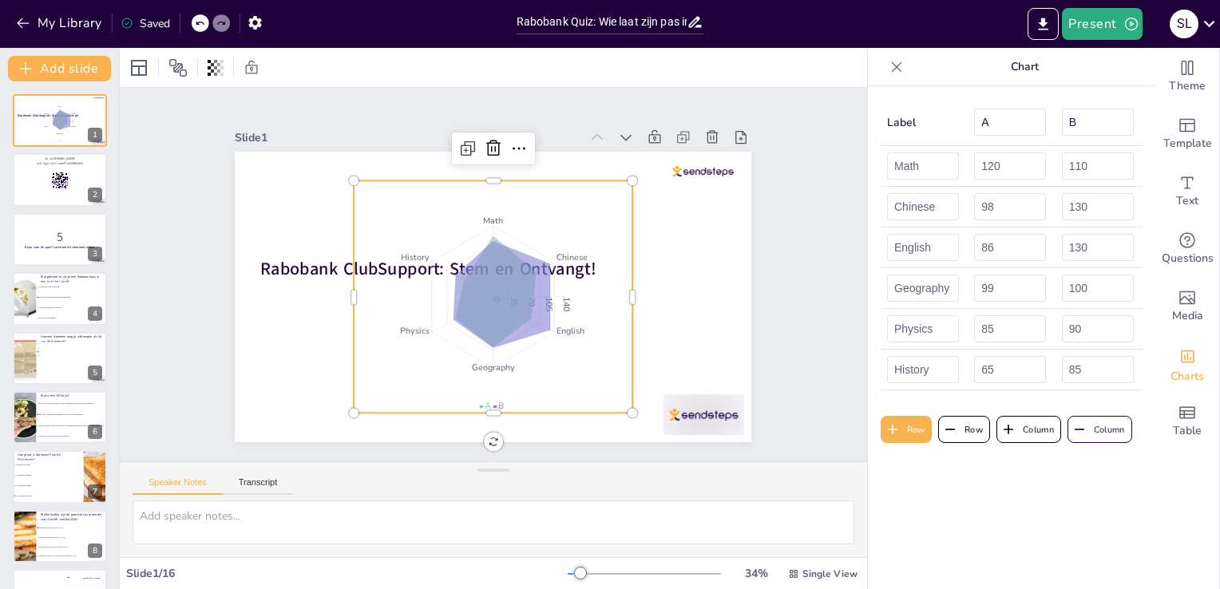
click at [198, 20] on icon at bounding box center [200, 23] width 10 height 10
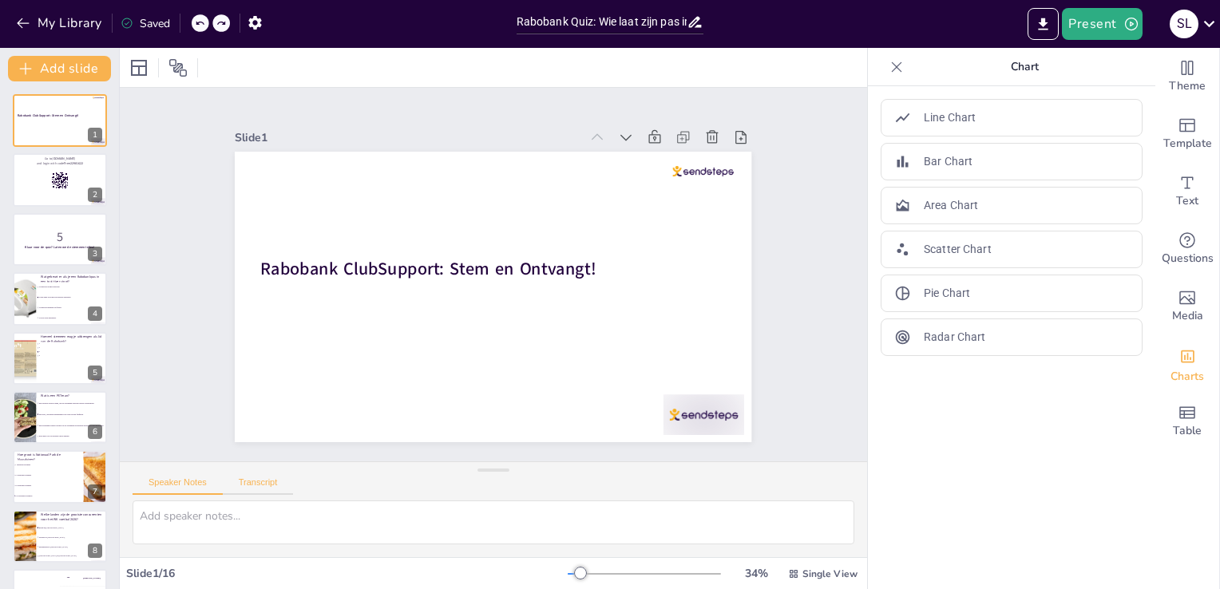
click at [265, 482] on button "Transcript" at bounding box center [258, 487] width 71 height 18
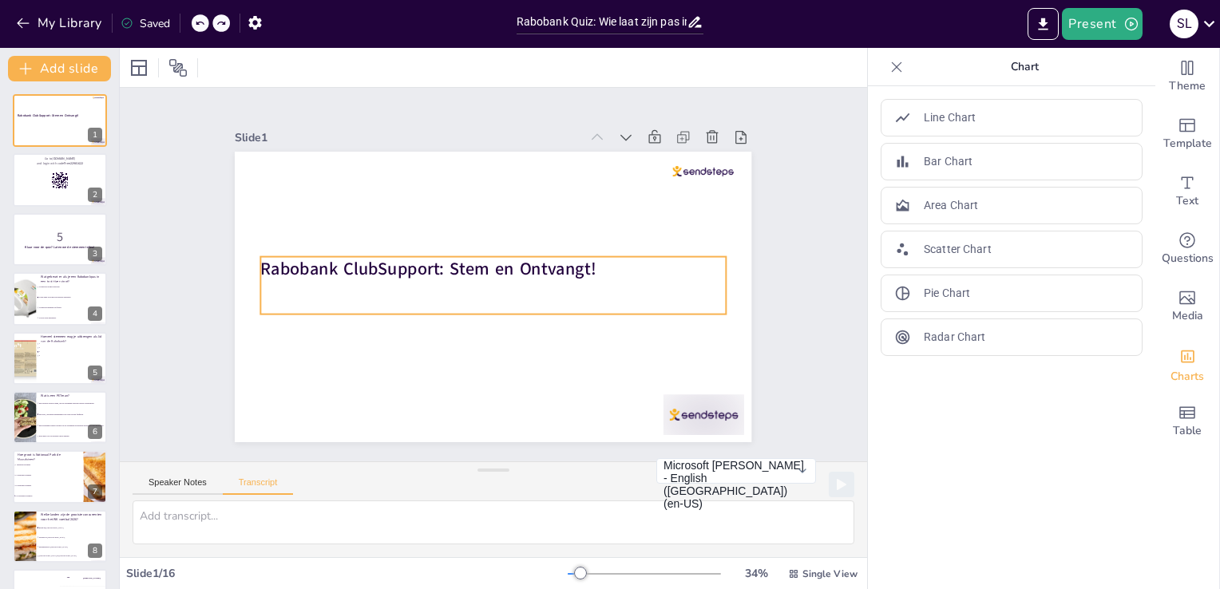
click at [524, 256] on strong "Rabobank ClubSupport: Stem en Ontvangt!" at bounding box center [430, 262] width 336 height 58
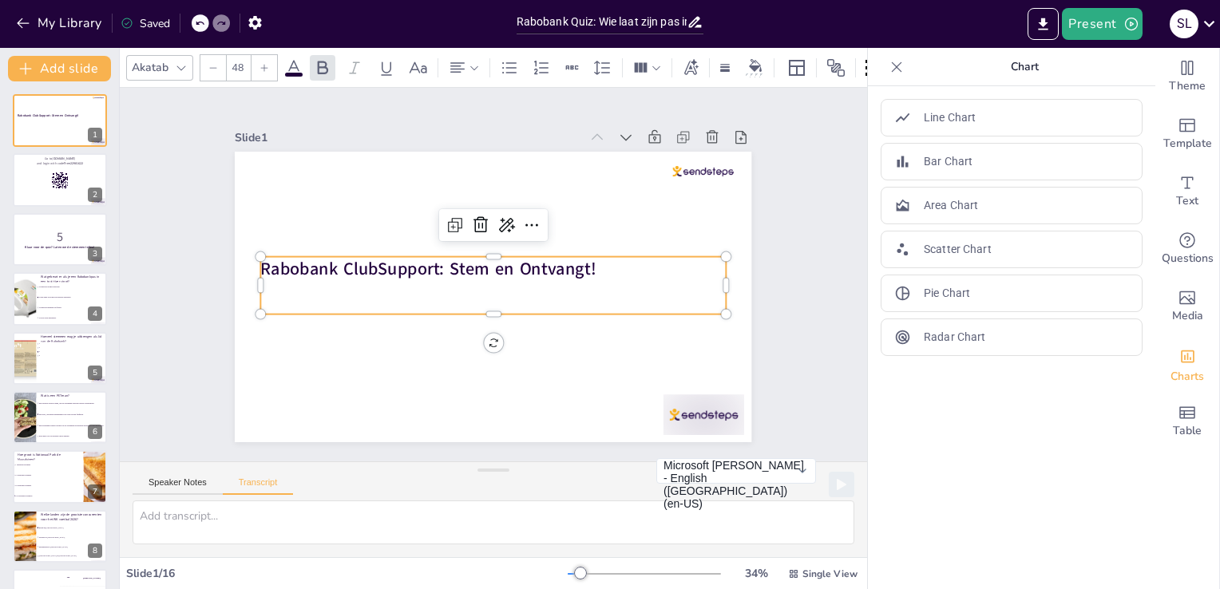
click at [538, 260] on strong "Rabobank ClubSupport: Stem en Ontvangt!" at bounding box center [430, 262] width 336 height 58
click at [505, 217] on icon at bounding box center [516, 228] width 22 height 22
click at [523, 270] on span "Rewrite" at bounding box center [517, 273] width 38 height 15
click at [253, 18] on icon "button" at bounding box center [254, 23] width 13 height 14
